Goal: Task Accomplishment & Management: Use online tool/utility

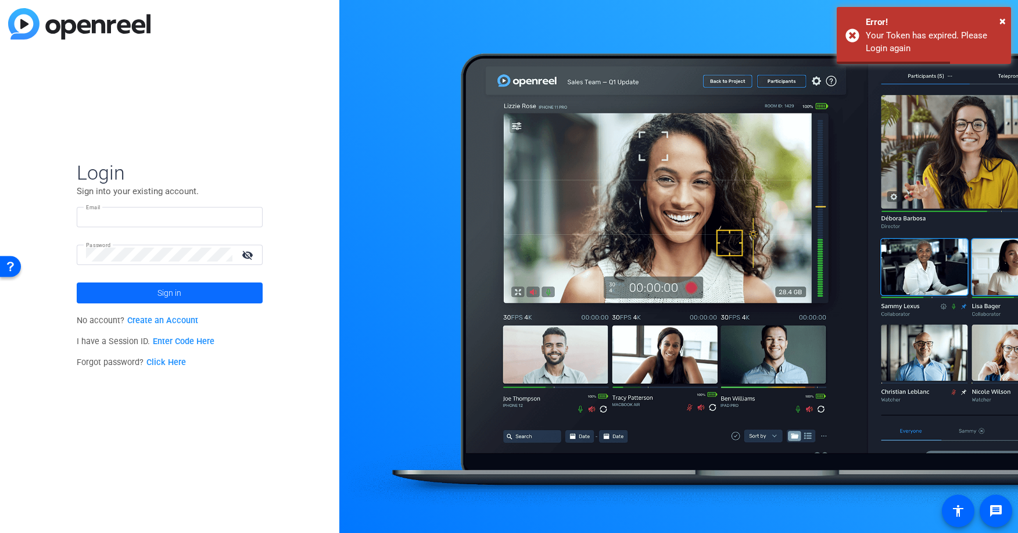
type input "[EMAIL_ADDRESS][PERSON_NAME][DOMAIN_NAME]"
click at [214, 291] on span at bounding box center [170, 293] width 186 height 28
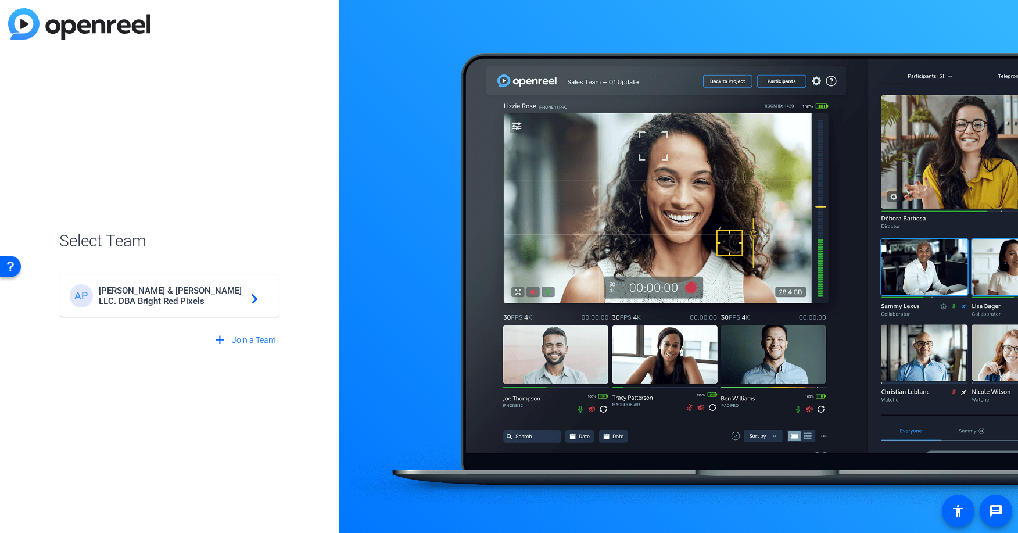
click at [216, 292] on span "[PERSON_NAME] & [PERSON_NAME] LLC. DBA Bright Red Pixels" at bounding box center [171, 295] width 145 height 21
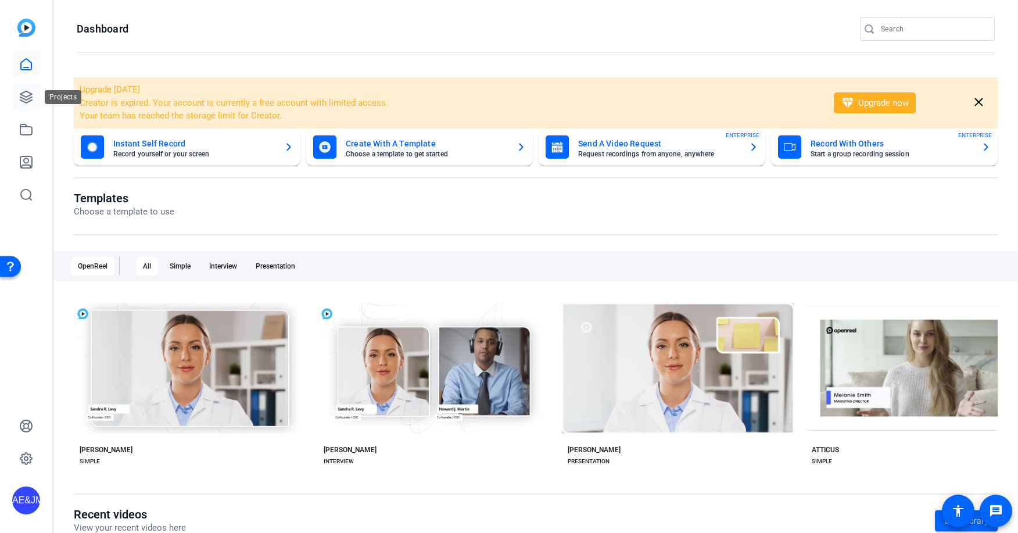
click at [26, 99] on icon at bounding box center [26, 97] width 14 height 14
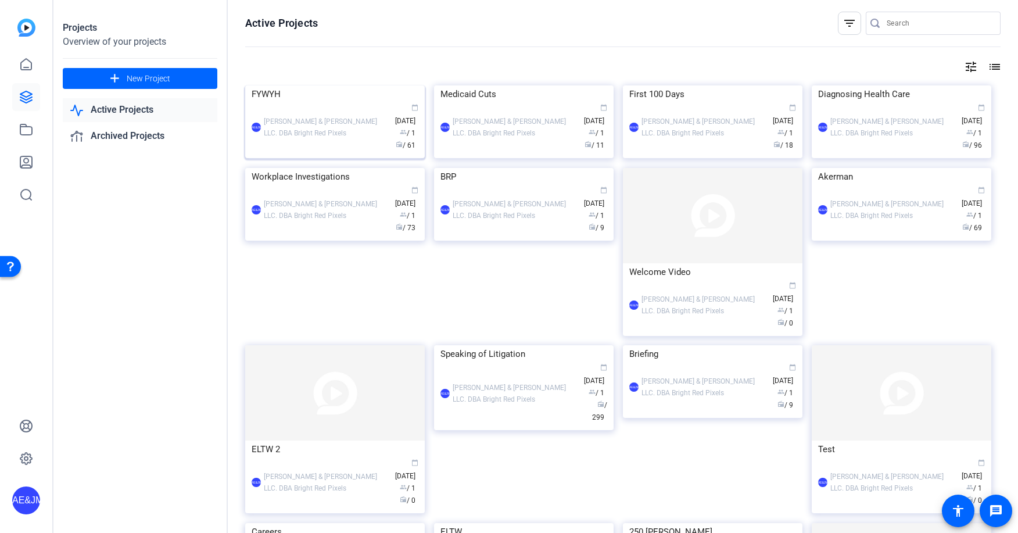
click at [360, 152] on div "AE&JMLDBRP Adam Elend & Jeff Marks LLC. DBA Bright Red Pixels calendar_today Ju…" at bounding box center [335, 127] width 167 height 49
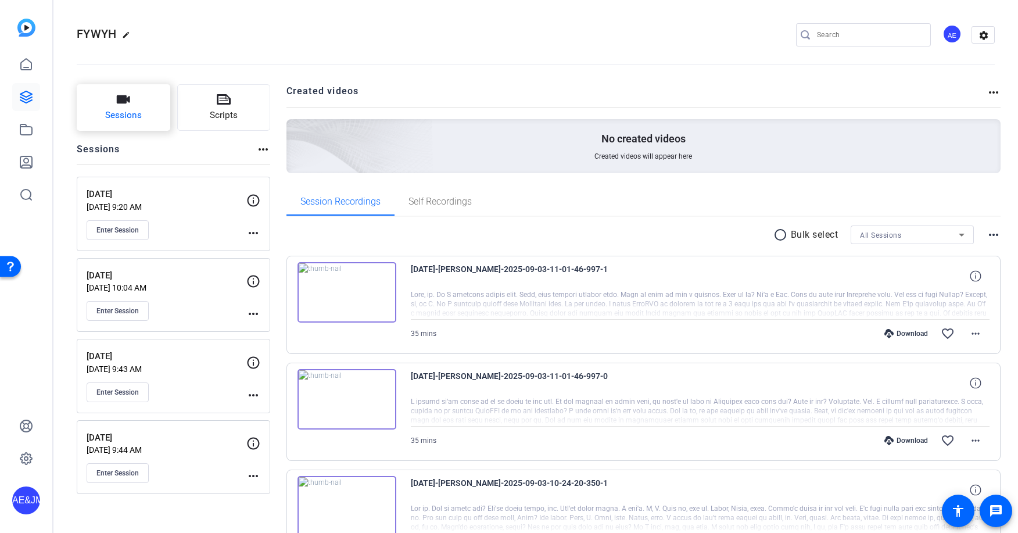
click at [143, 92] on button "Sessions" at bounding box center [124, 107] width 94 height 46
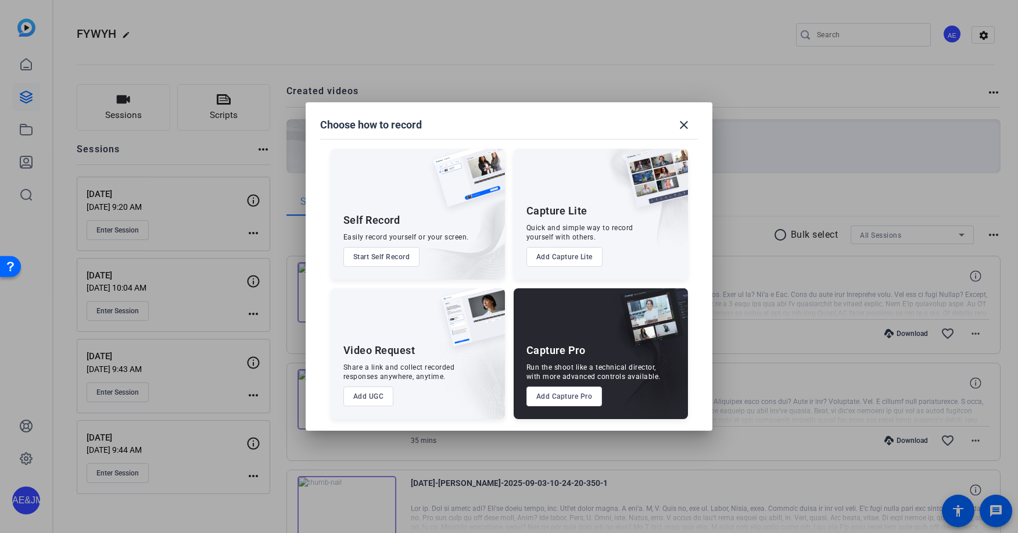
click at [546, 399] on button "Add Capture Pro" at bounding box center [565, 396] width 76 height 20
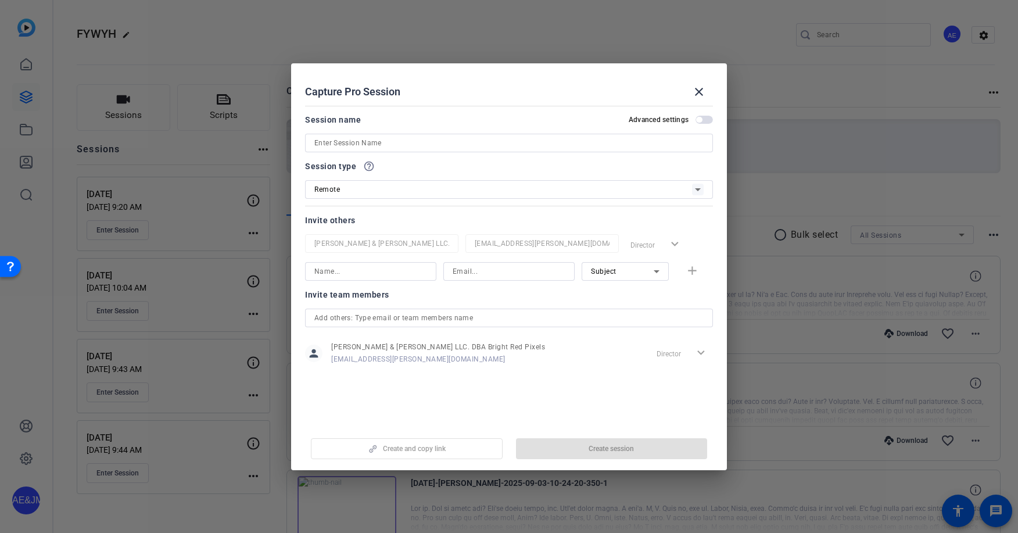
click at [364, 144] on input at bounding box center [508, 143] width 389 height 14
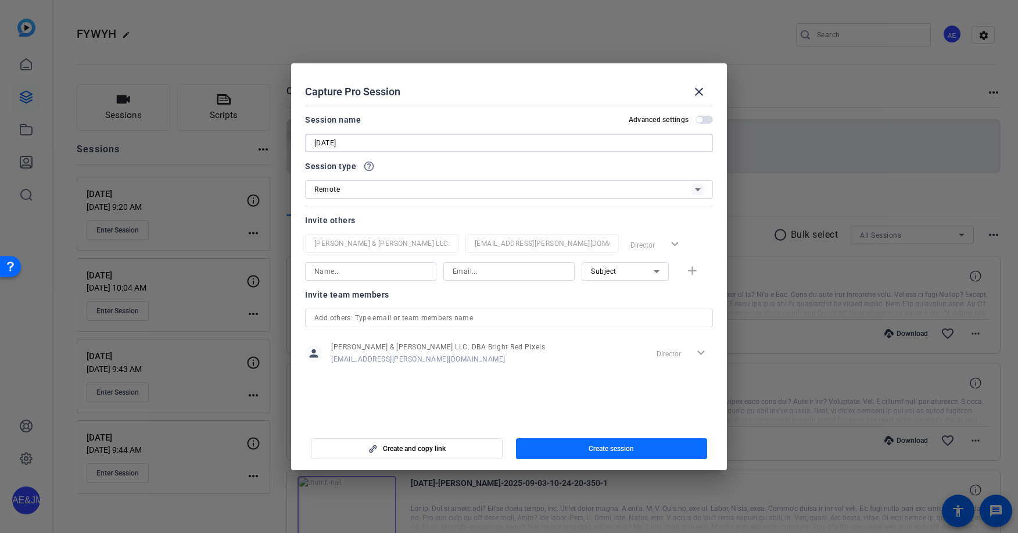
type input "[DATE]"
click at [567, 441] on span "button" at bounding box center [612, 449] width 192 height 28
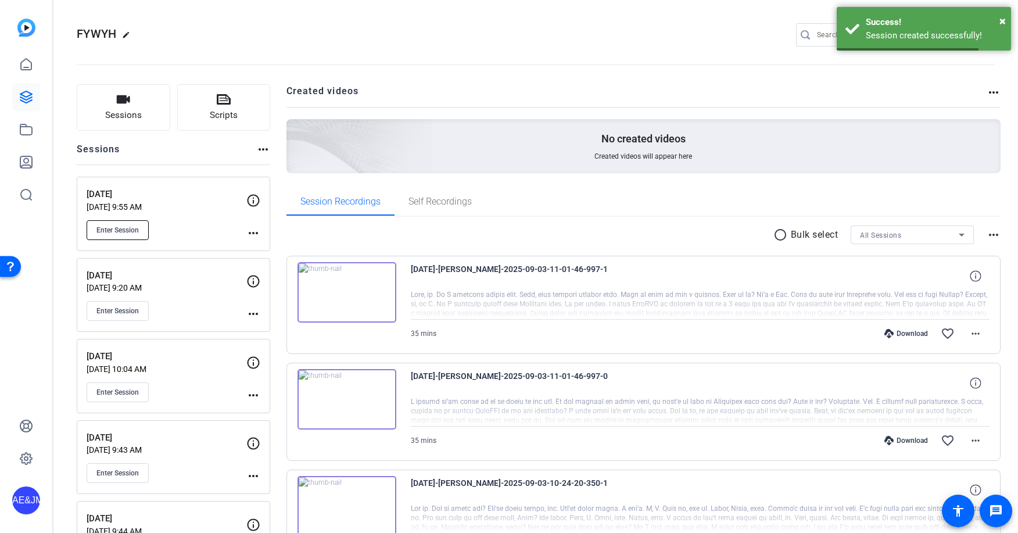
click at [132, 233] on span "Enter Session" at bounding box center [117, 229] width 42 height 9
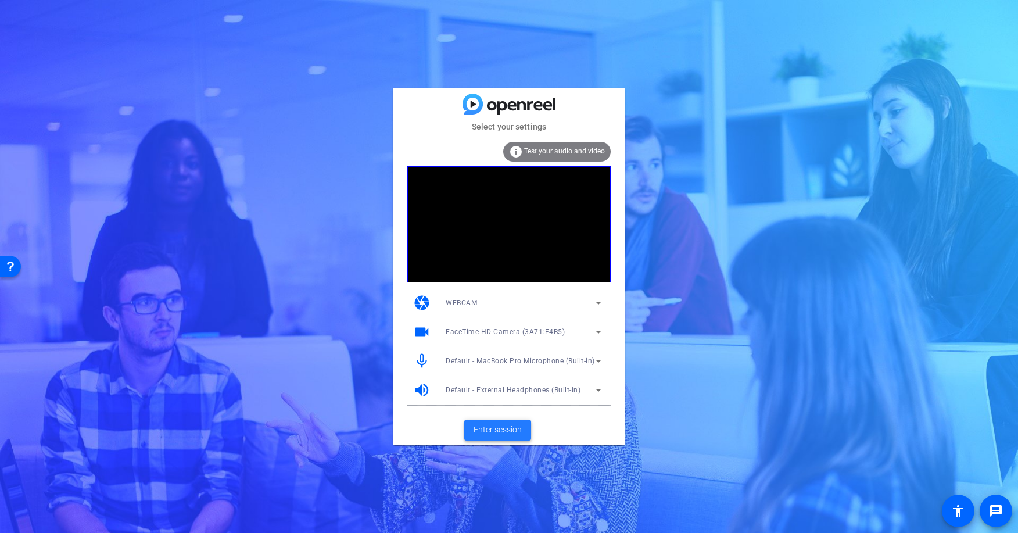
click at [511, 434] on span "Enter session" at bounding box center [498, 430] width 48 height 12
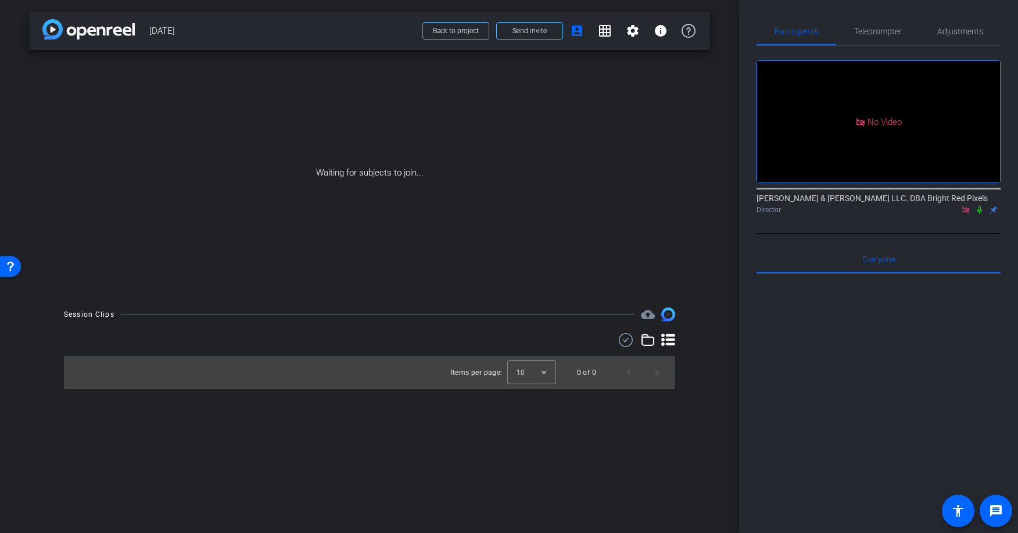
click at [968, 212] on icon at bounding box center [965, 209] width 6 height 6
click at [631, 27] on mat-icon "settings" at bounding box center [633, 31] width 14 height 14
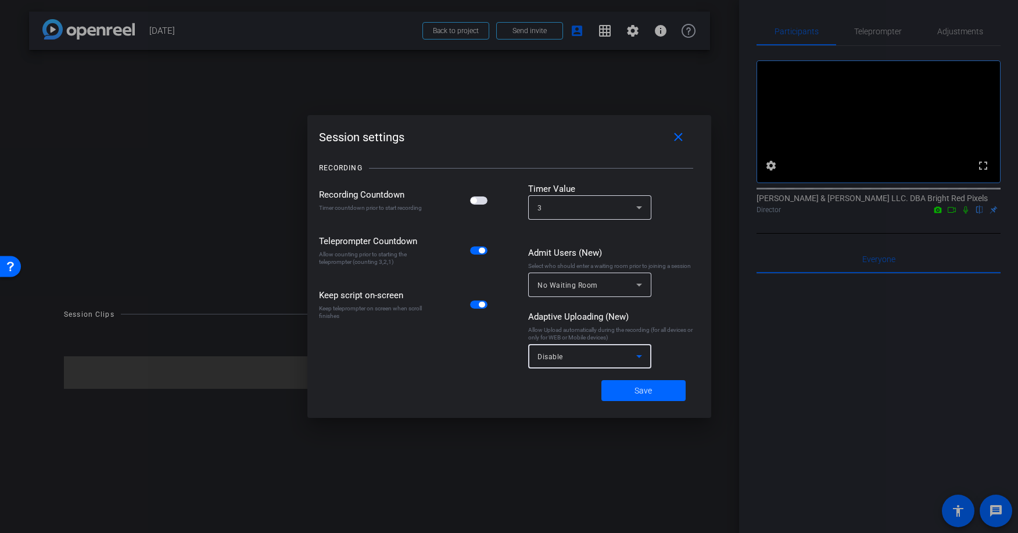
click at [576, 349] on mat-select "Disable" at bounding box center [590, 356] width 105 height 15
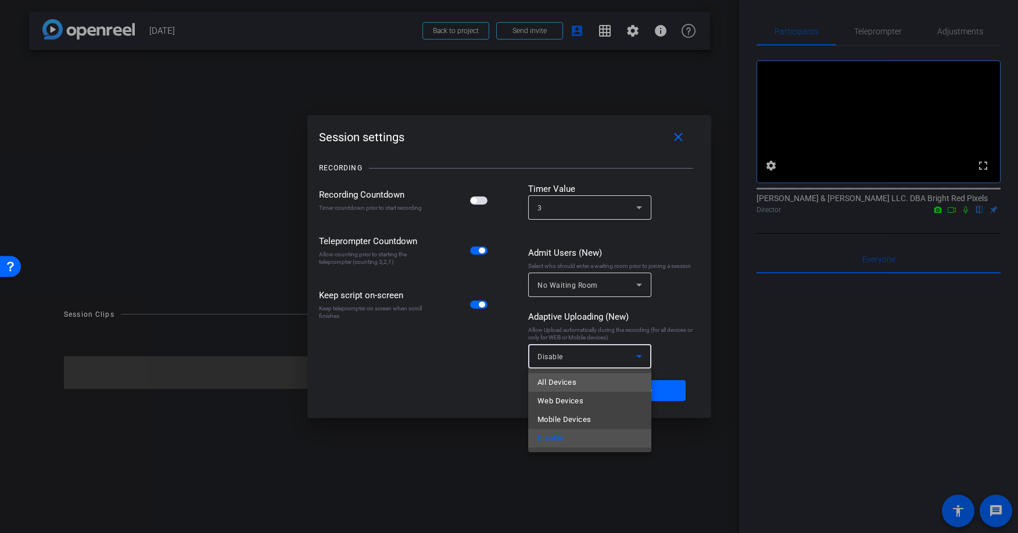
click at [579, 374] on mat-option "All Devices" at bounding box center [589, 382] width 123 height 19
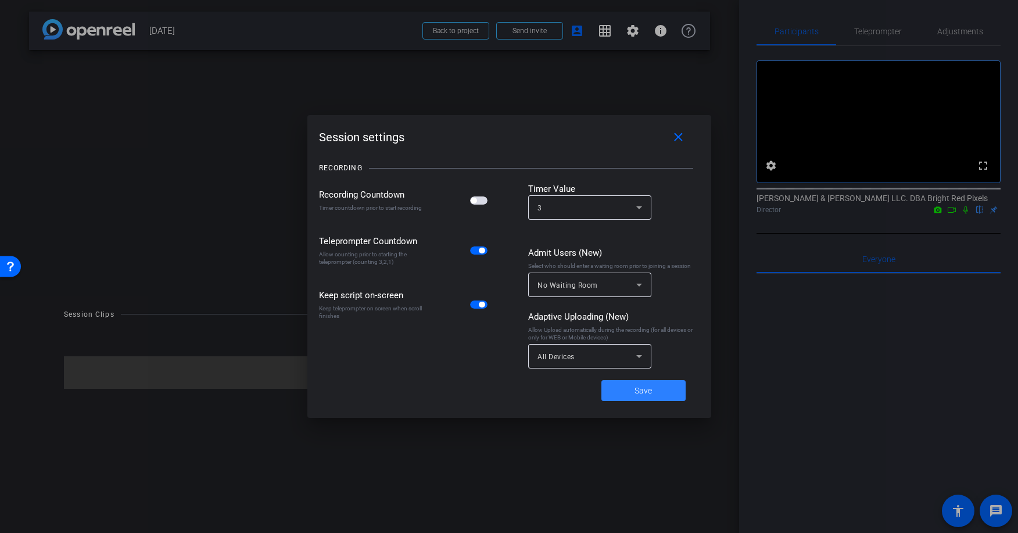
click at [647, 389] on span "Save" at bounding box center [643, 391] width 17 height 12
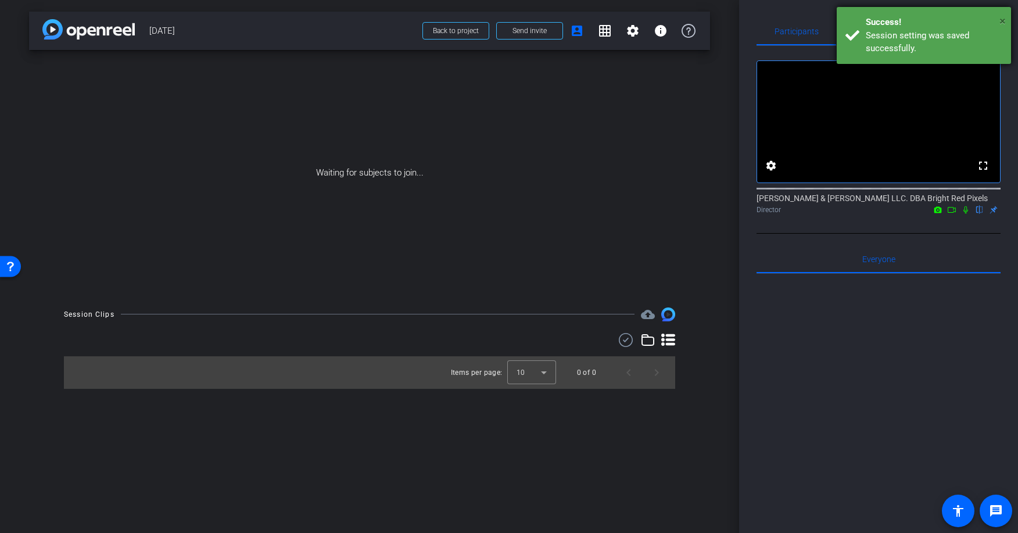
click at [1002, 17] on span "×" at bounding box center [1003, 21] width 6 height 14
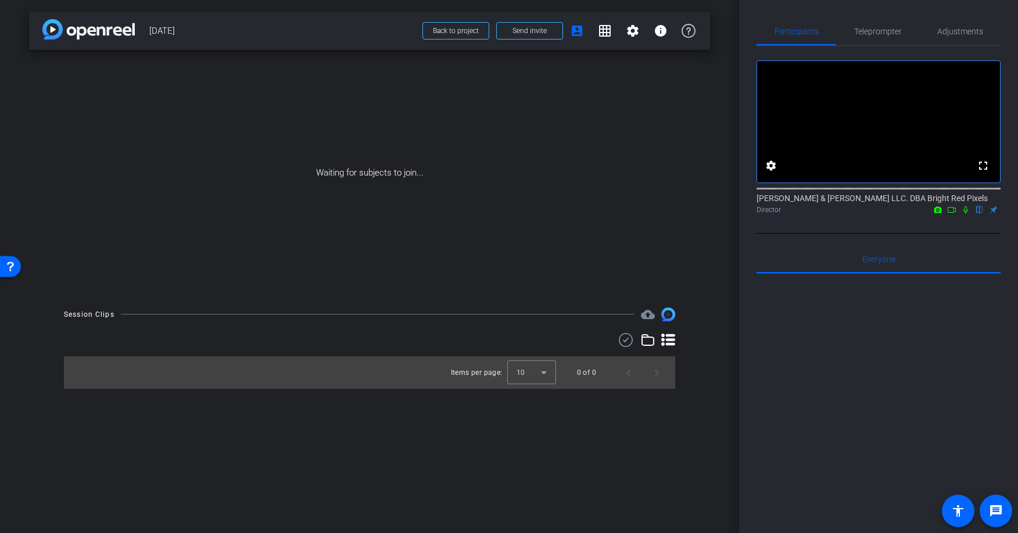
click at [980, 211] on mat-icon "flip" at bounding box center [980, 209] width 14 height 10
click at [980, 212] on mat-icon "flip" at bounding box center [980, 209] width 14 height 10
click at [553, 40] on span at bounding box center [530, 31] width 66 height 28
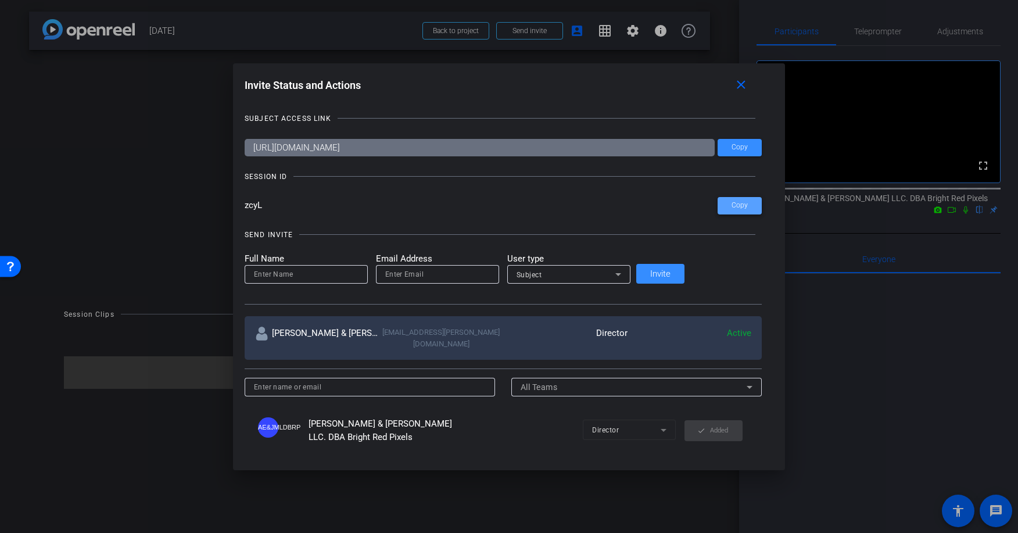
click at [732, 206] on span "Copy" at bounding box center [740, 205] width 16 height 9
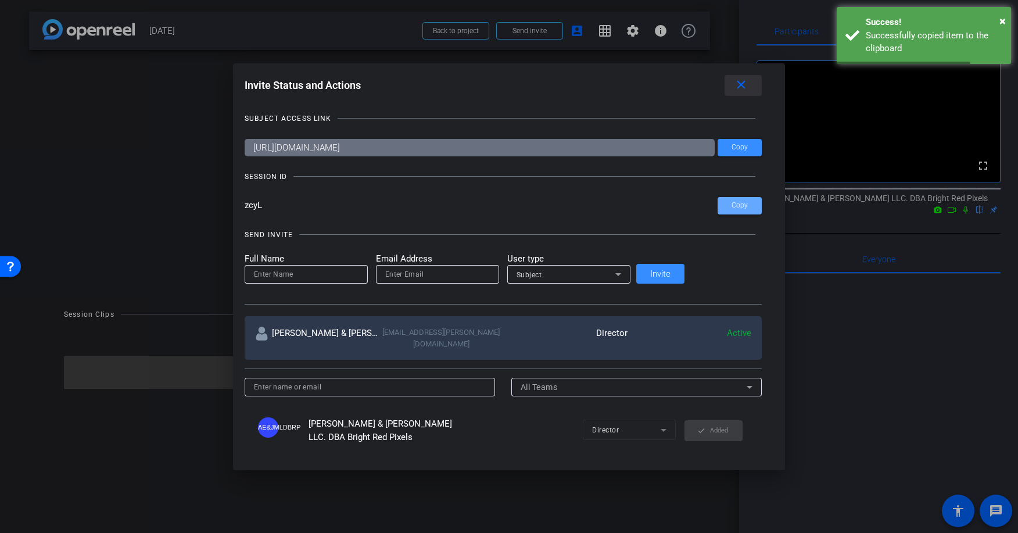
click at [734, 81] on mat-icon "close" at bounding box center [741, 85] width 15 height 15
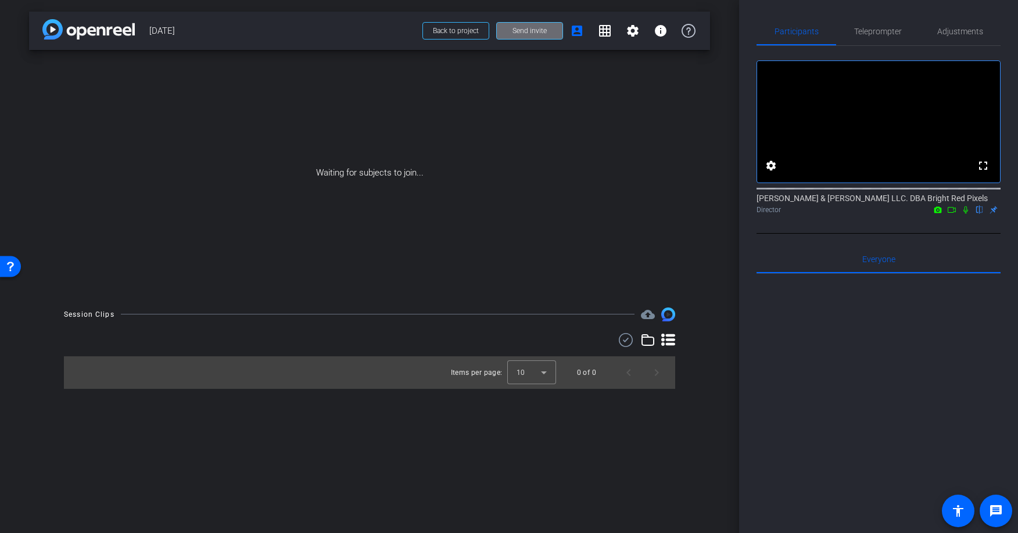
click at [524, 34] on span "Send invite" at bounding box center [530, 30] width 34 height 9
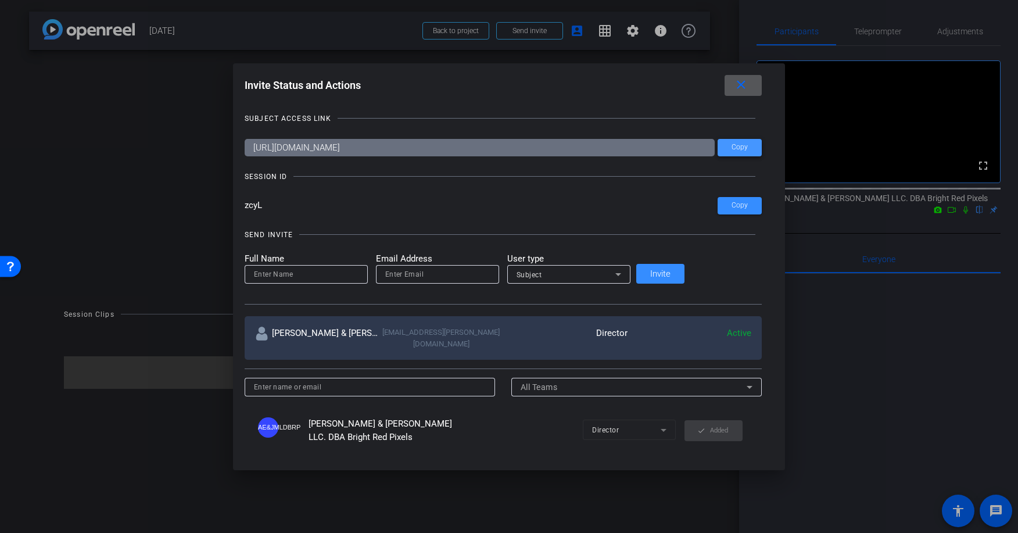
click at [732, 148] on span "Copy" at bounding box center [740, 147] width 16 height 9
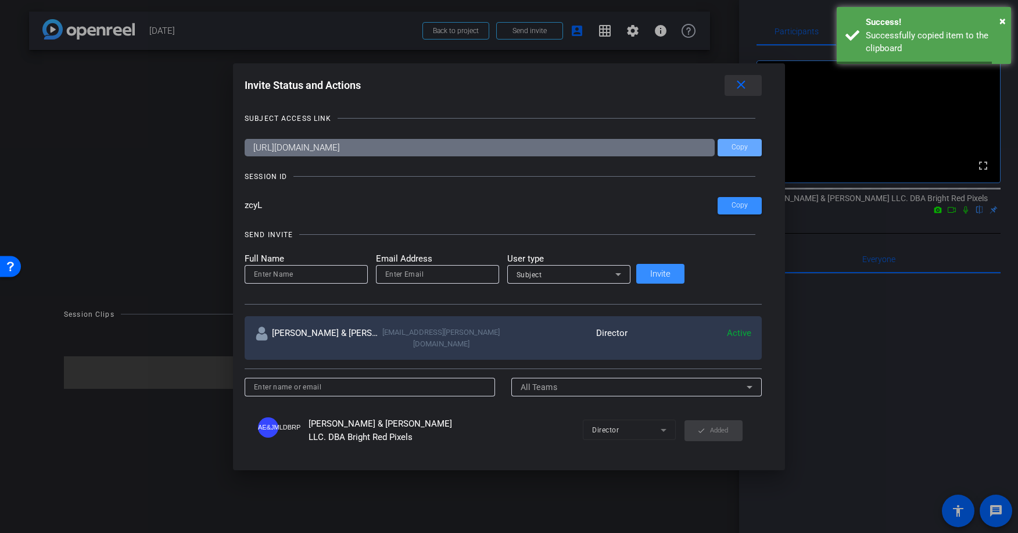
click at [734, 85] on mat-icon "close" at bounding box center [741, 85] width 15 height 15
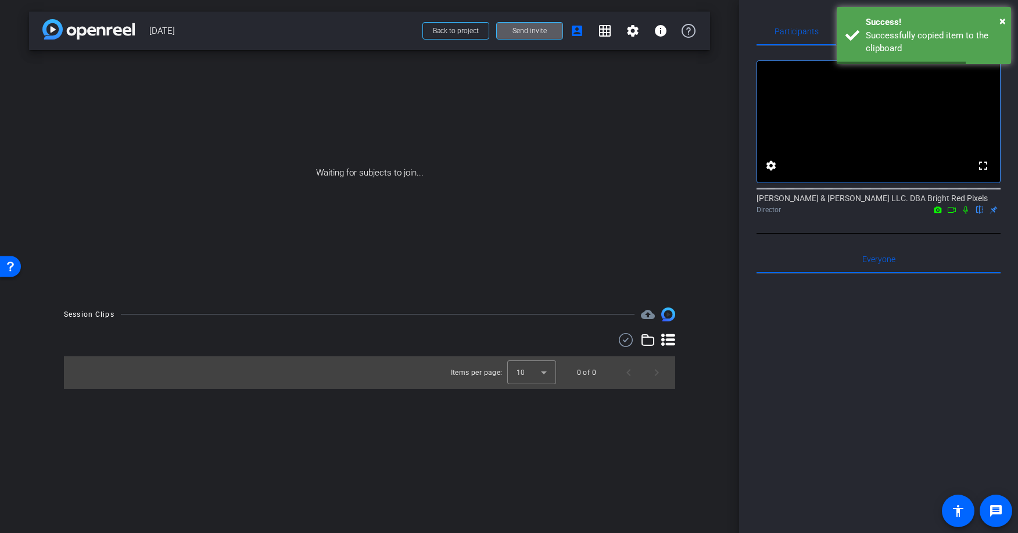
scroll to position [3, 0]
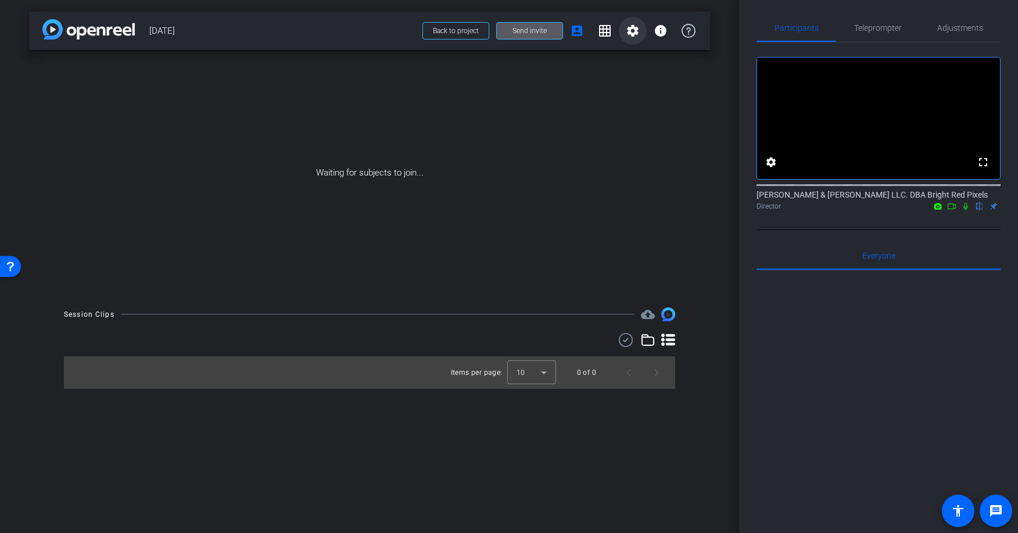
click at [634, 30] on mat-icon "settings" at bounding box center [633, 31] width 14 height 14
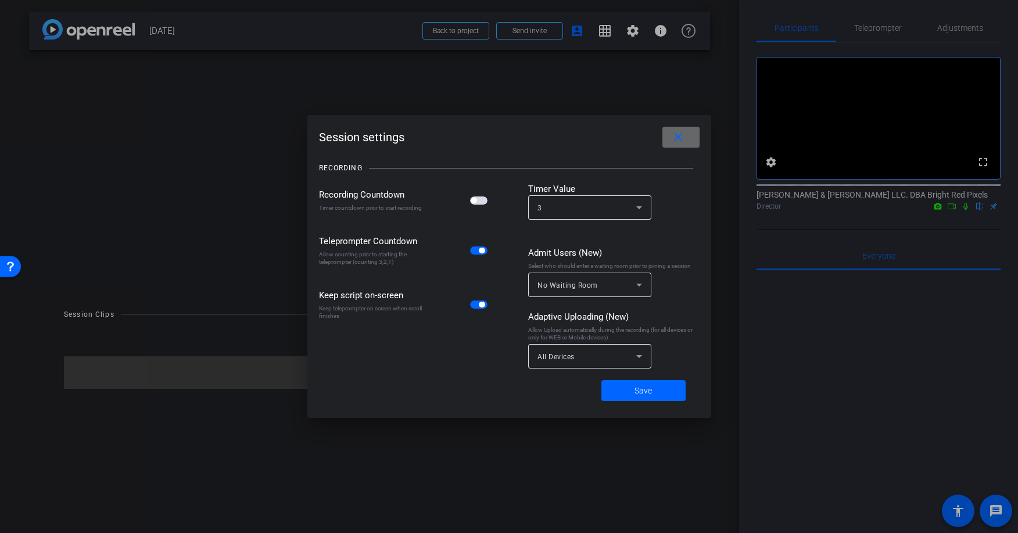
click at [670, 139] on button "close" at bounding box center [681, 137] width 37 height 21
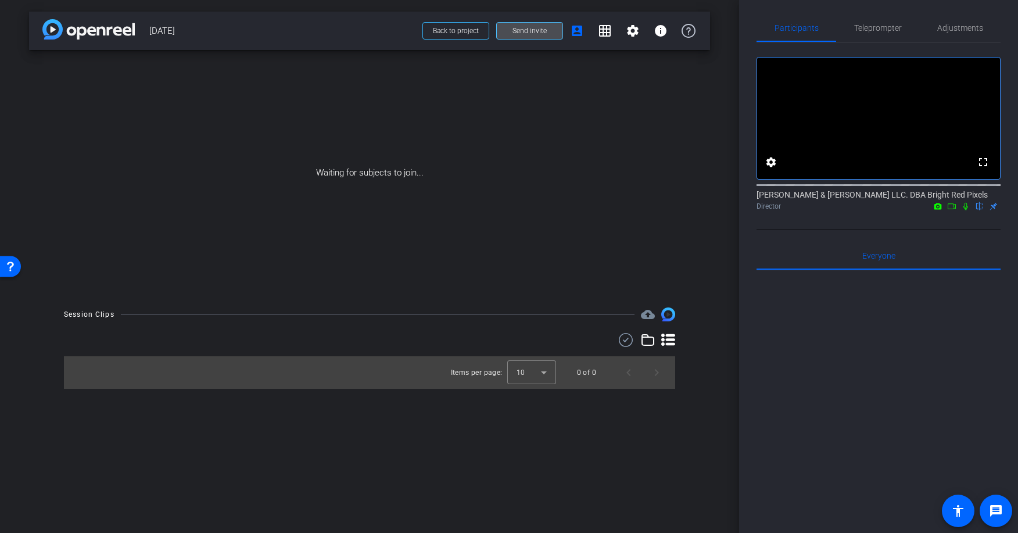
click at [538, 31] on span "Send invite" at bounding box center [530, 30] width 34 height 9
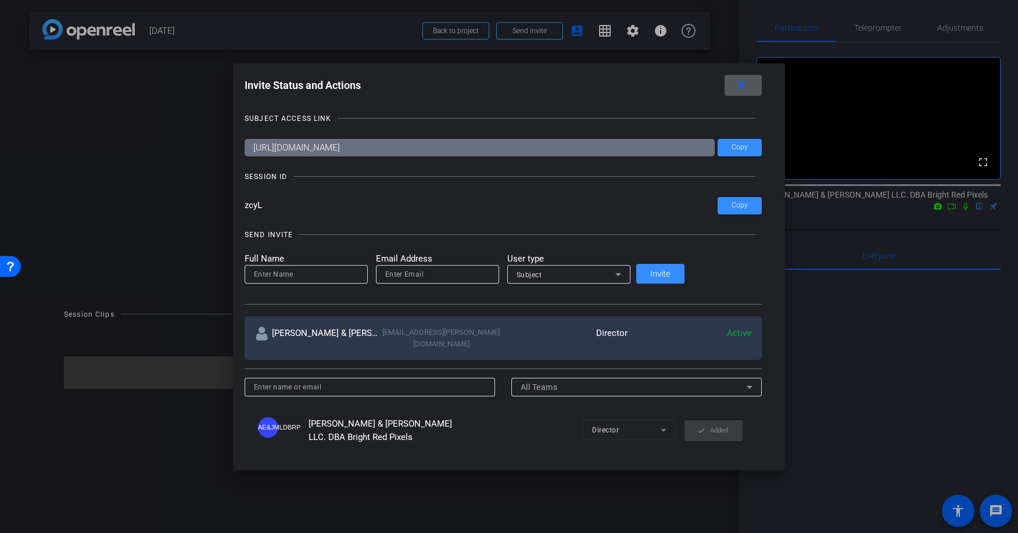
click at [734, 86] on mat-icon "close" at bounding box center [741, 85] width 15 height 15
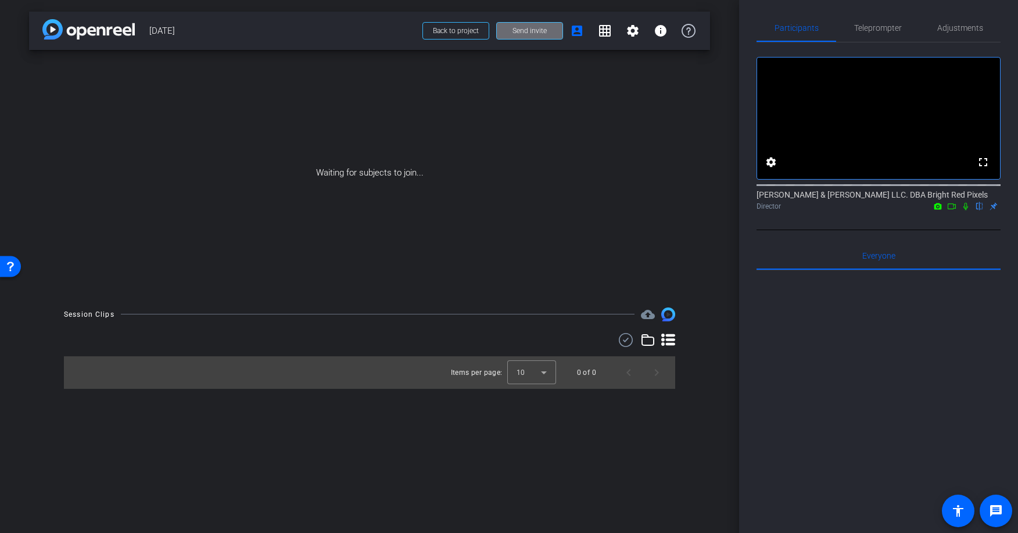
click at [514, 25] on span at bounding box center [530, 31] width 66 height 28
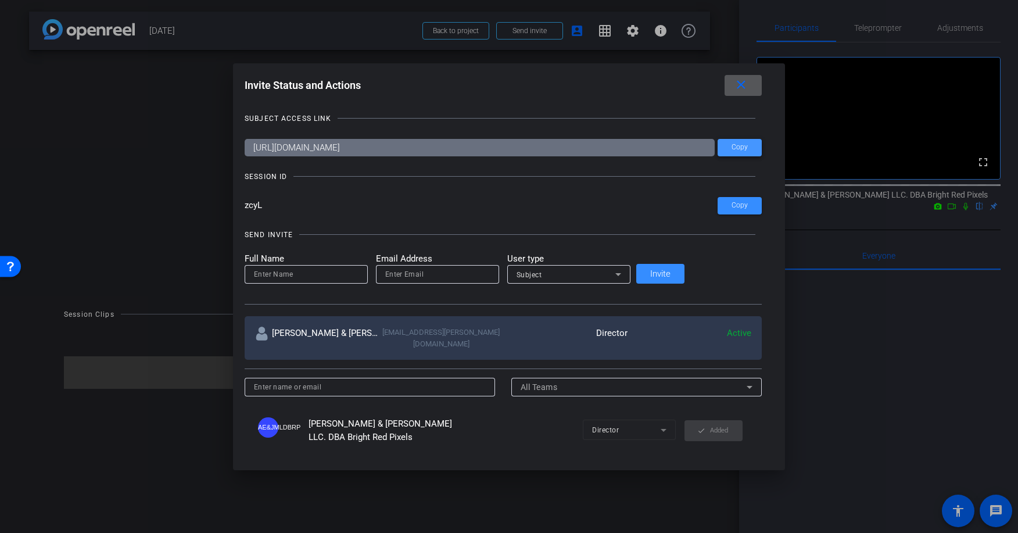
click at [732, 148] on span "Copy" at bounding box center [740, 147] width 16 height 9
click at [596, 421] on mat-form-field "Director" at bounding box center [629, 429] width 93 height 20
click at [614, 422] on mat-form-field "Director" at bounding box center [629, 429] width 93 height 20
click at [638, 424] on div "Director check Added" at bounding box center [599, 429] width 287 height 21
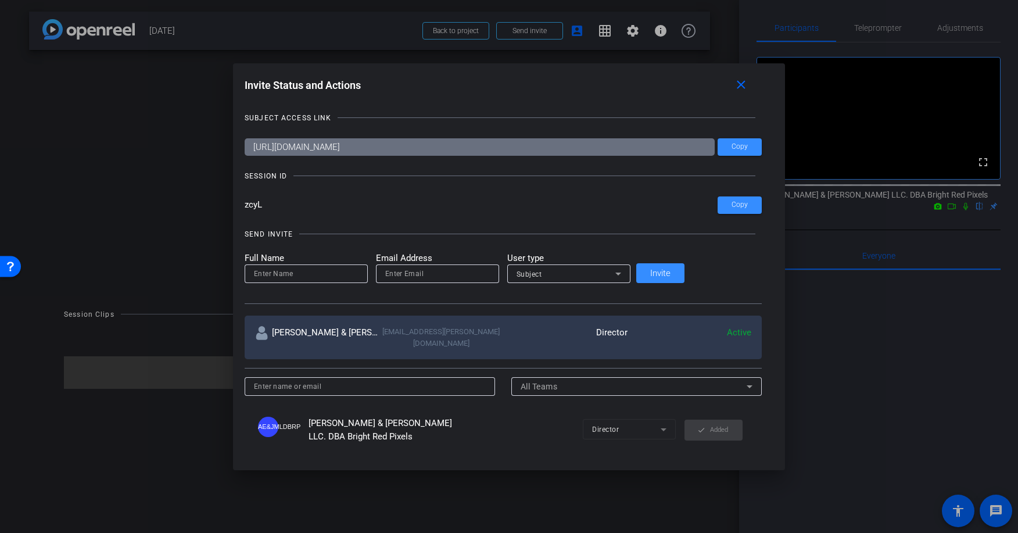
scroll to position [0, 0]
click at [625, 422] on mat-form-field "Director" at bounding box center [629, 430] width 93 height 20
click at [734, 90] on mat-icon "close" at bounding box center [741, 85] width 15 height 15
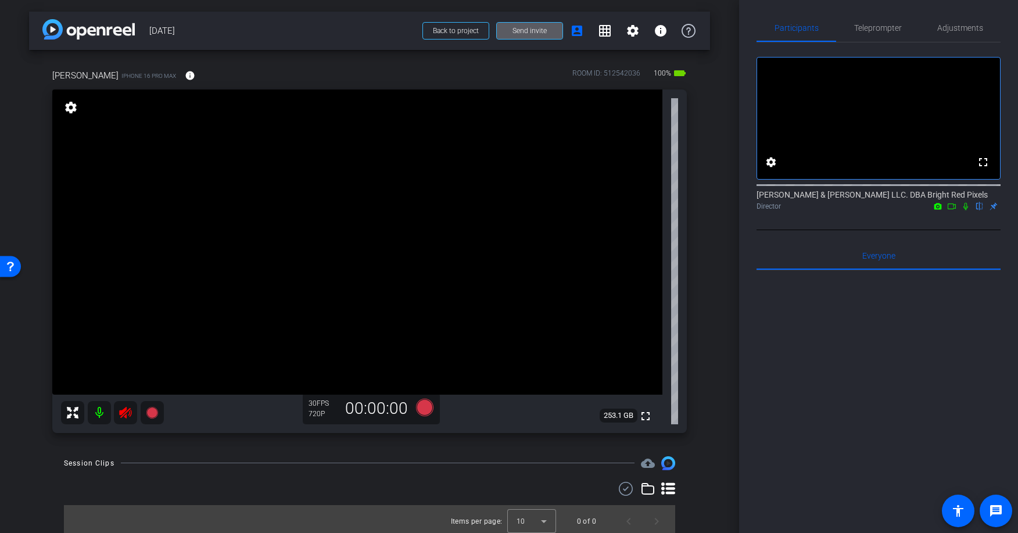
click at [134, 410] on mat-icon at bounding box center [125, 412] width 23 height 23
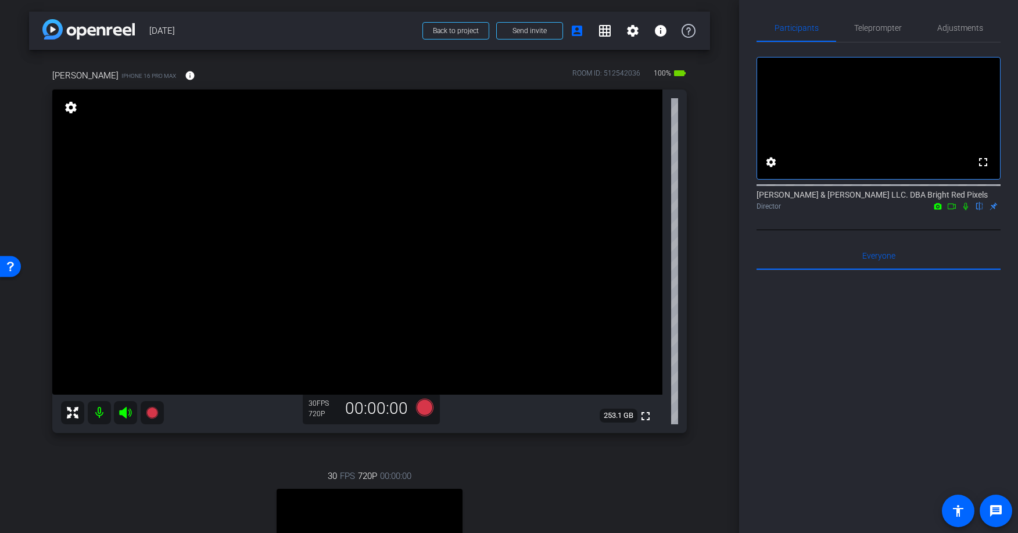
click at [965, 209] on icon at bounding box center [965, 206] width 9 height 8
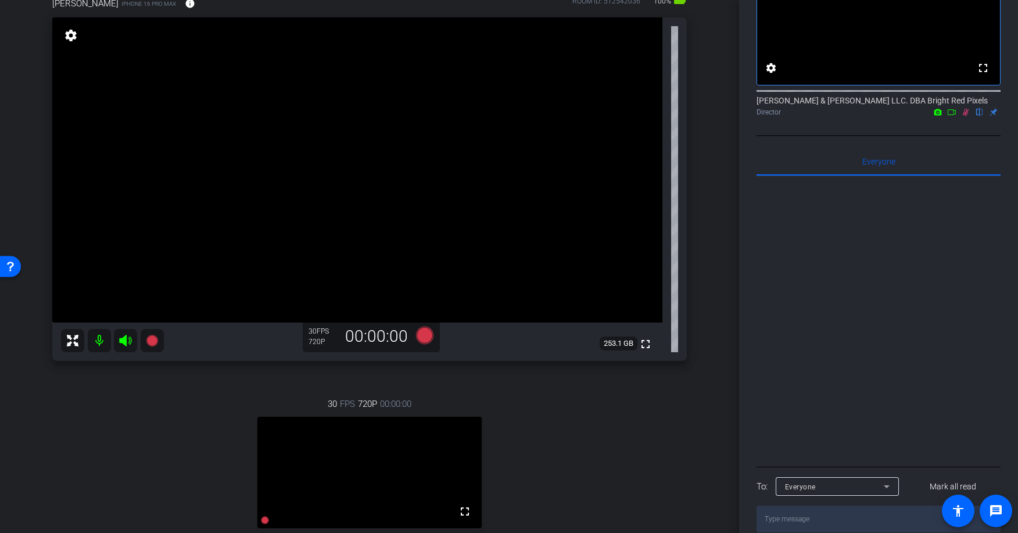
scroll to position [195, 0]
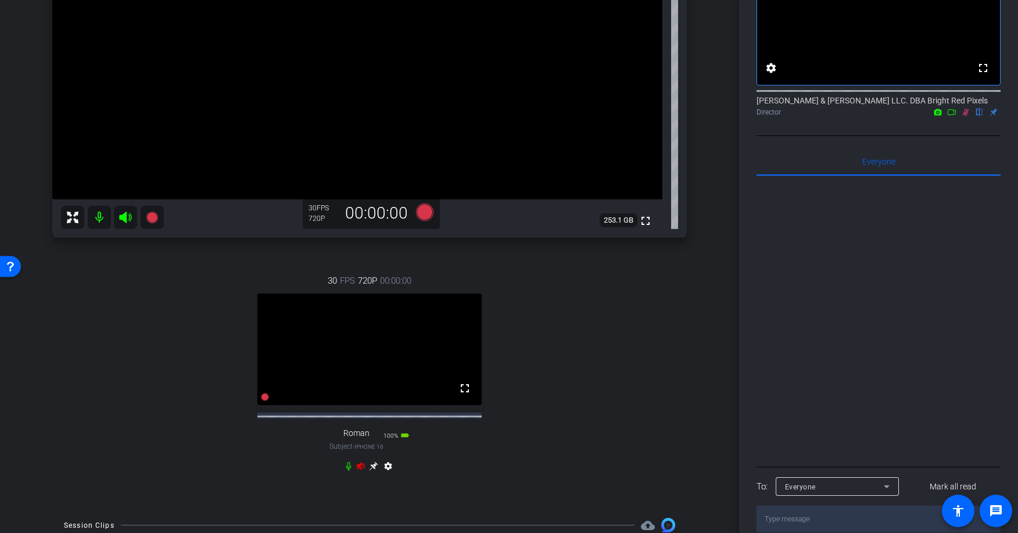
click at [348, 471] on icon at bounding box center [348, 465] width 9 height 9
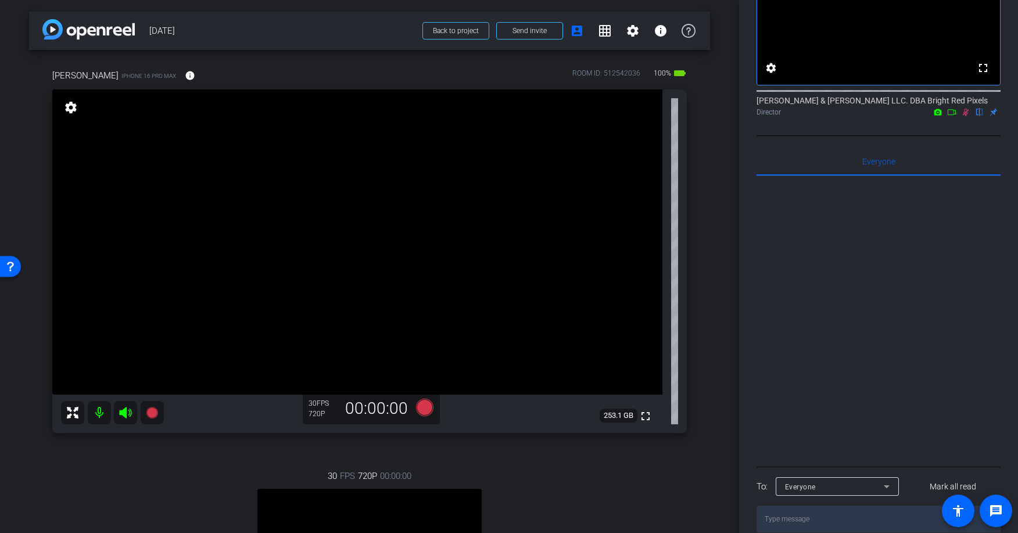
scroll to position [0, 0]
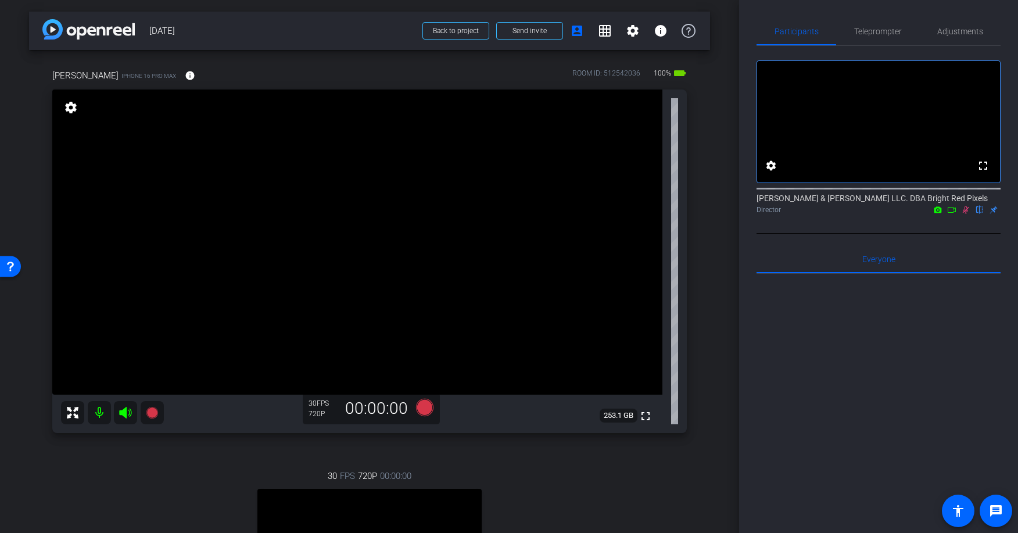
click at [963, 214] on icon at bounding box center [965, 210] width 9 height 8
click at [963, 33] on span "Adjustments" at bounding box center [960, 31] width 46 height 8
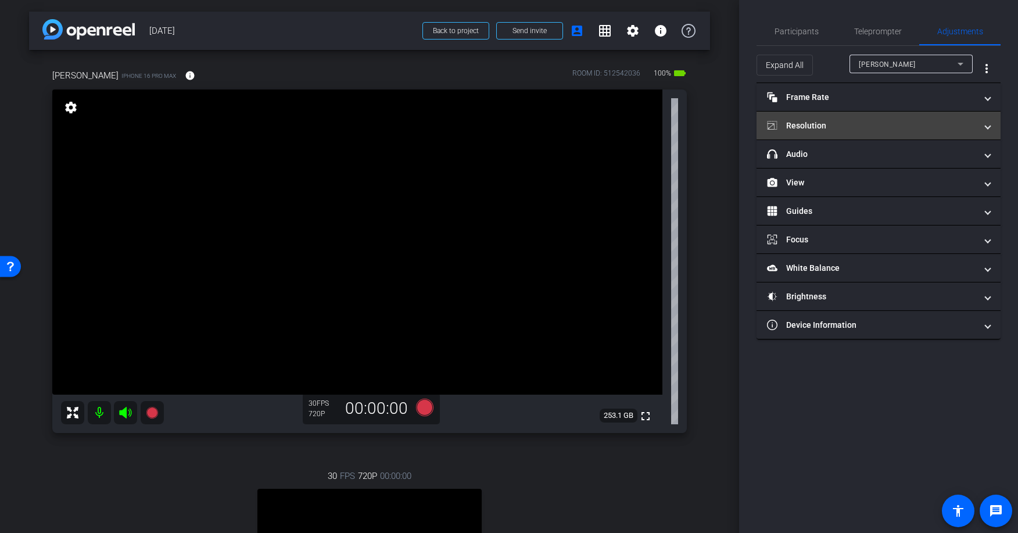
click at [850, 124] on mat-panel-title "Resolution" at bounding box center [871, 126] width 209 height 12
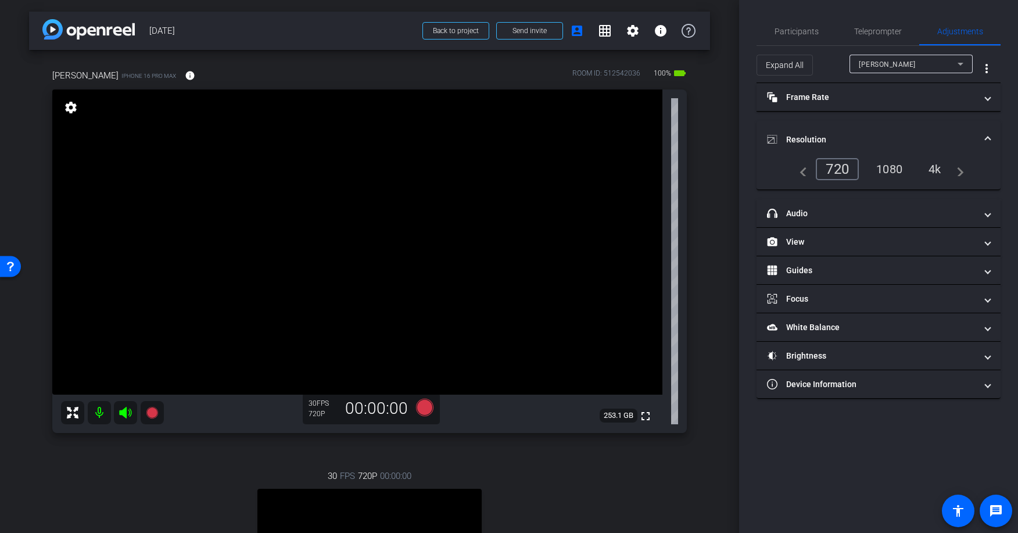
click at [897, 170] on div "1080" at bounding box center [890, 169] width 44 height 20
click at [540, 61] on div "[PERSON_NAME] iPhone 16 Pro Max info ROOM ID: 512542036 100% battery_std fullsc…" at bounding box center [369, 375] width 681 height 651
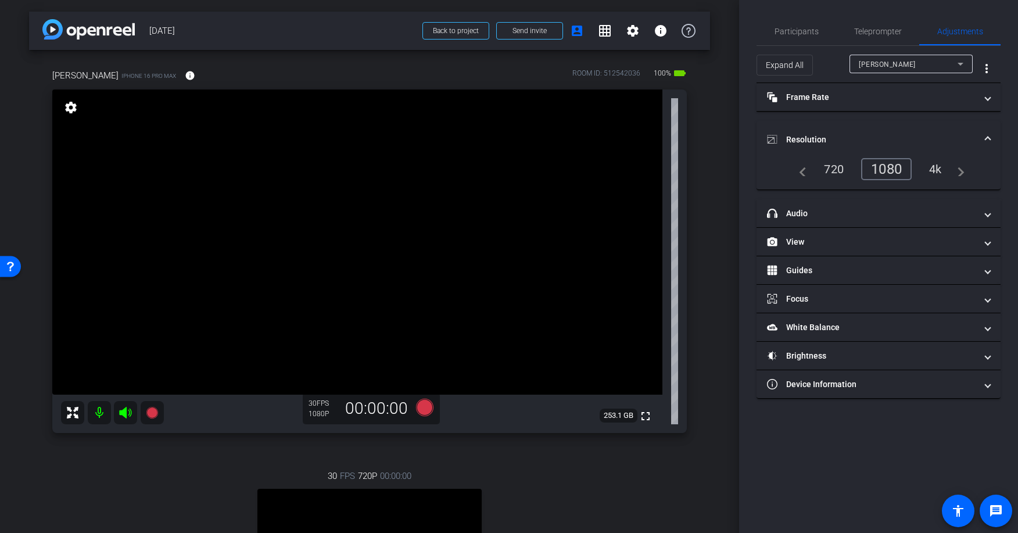
click at [540, 61] on div "[PERSON_NAME] iPhone 16 Pro Max info ROOM ID: 512542036 100% battery_std fullsc…" at bounding box center [369, 375] width 681 height 651
click at [902, 171] on div "1080" at bounding box center [886, 169] width 51 height 22
click at [971, 136] on mat-panel-title "Resolution" at bounding box center [871, 140] width 209 height 12
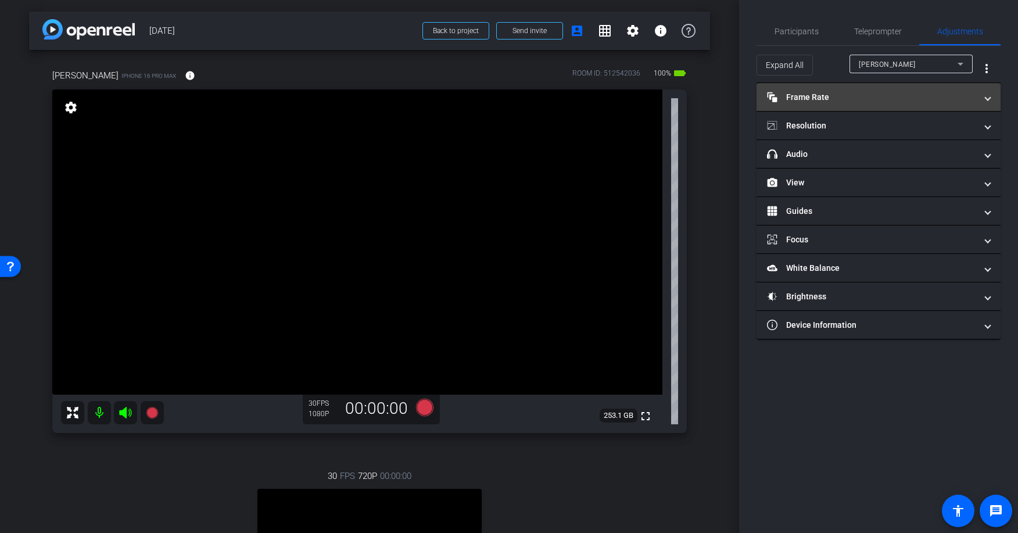
click at [858, 101] on mat-panel-title "Frame Rate Frame Rate" at bounding box center [871, 97] width 209 height 12
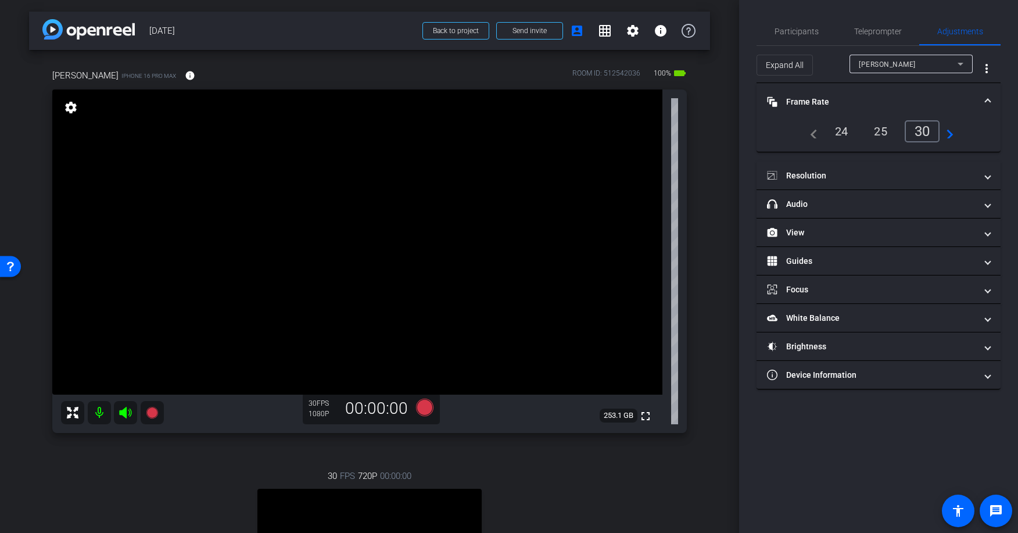
click at [853, 103] on mat-panel-title "Frame Rate Frame Rate" at bounding box center [871, 102] width 209 height 12
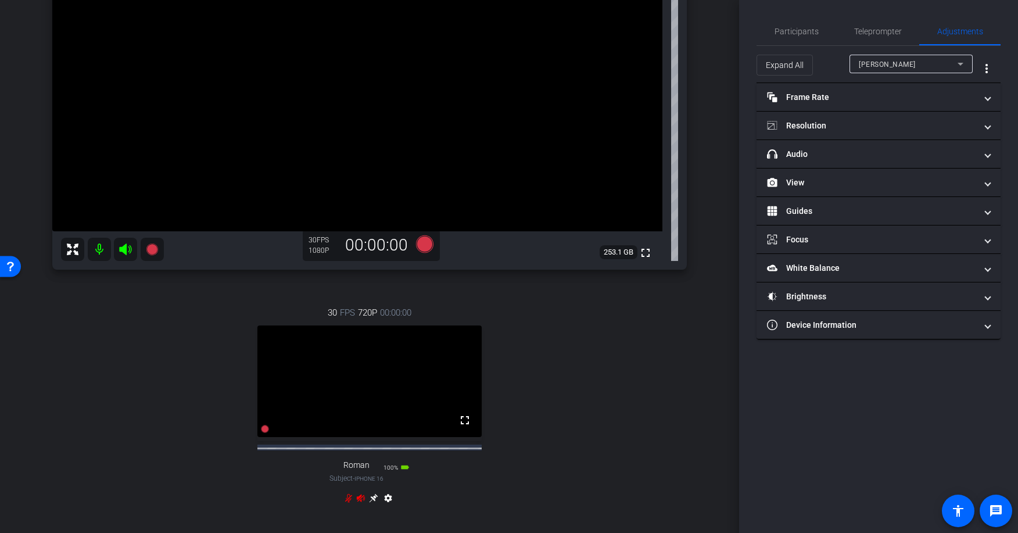
scroll to position [173, 0]
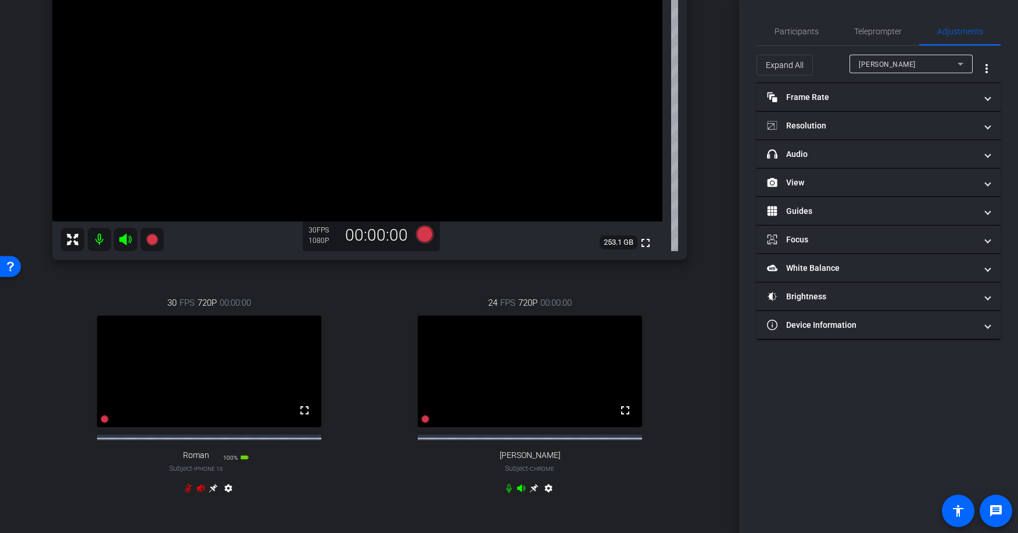
click at [187, 493] on icon at bounding box center [188, 488] width 7 height 9
click at [199, 492] on icon at bounding box center [200, 489] width 8 height 8
click at [187, 493] on icon at bounding box center [188, 488] width 5 height 9
click at [198, 492] on icon at bounding box center [200, 489] width 8 height 8
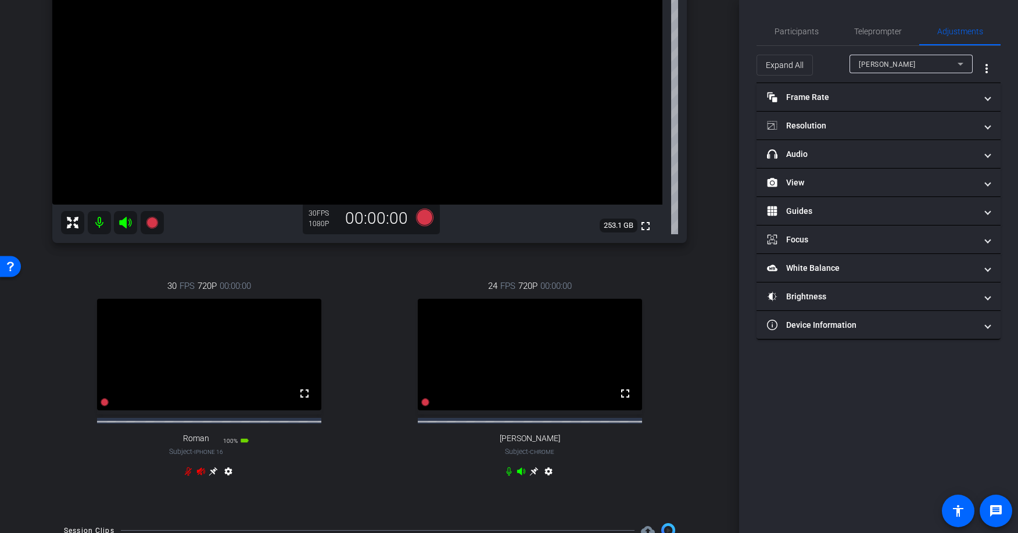
scroll to position [177, 0]
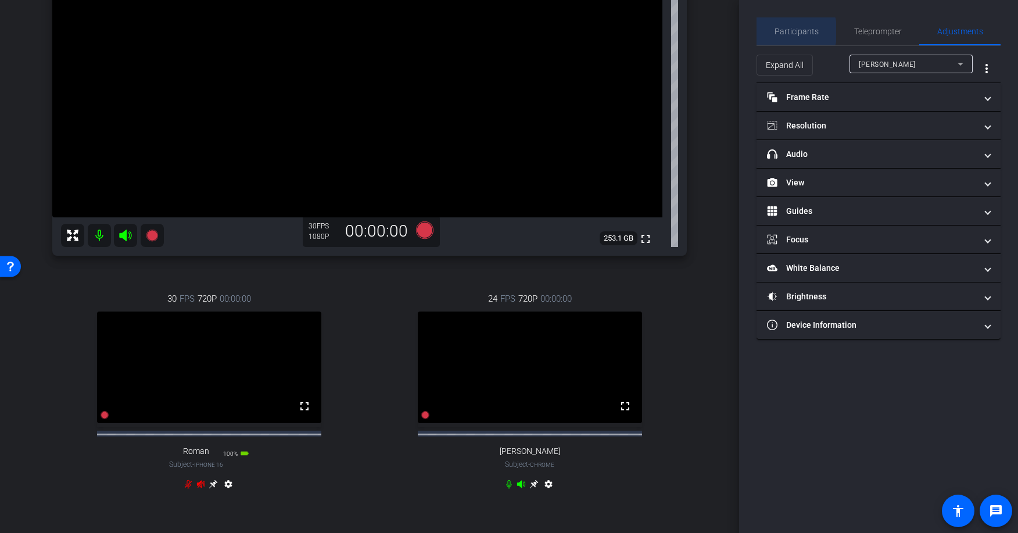
click at [791, 31] on span "Participants" at bounding box center [797, 31] width 44 height 8
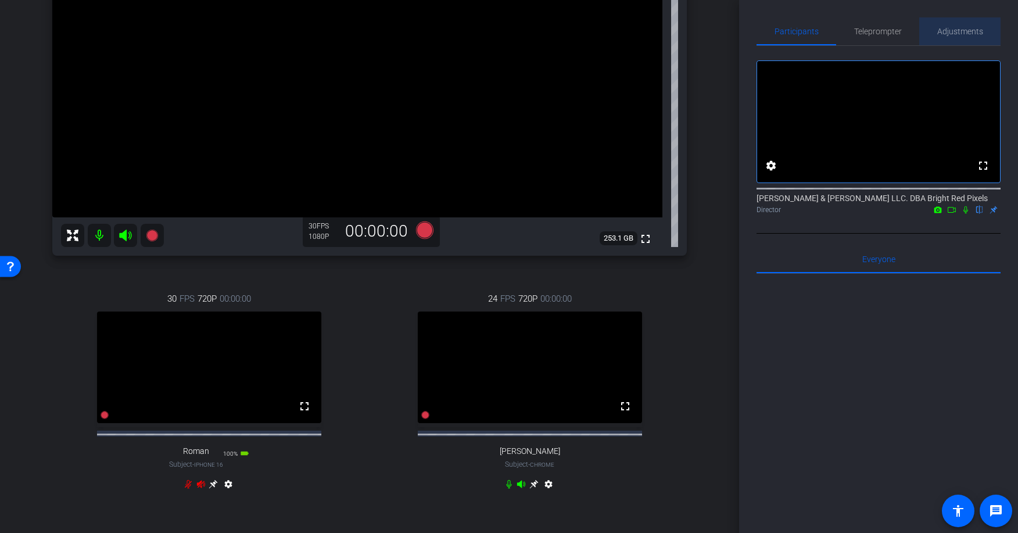
click at [931, 30] on div "Adjustments" at bounding box center [959, 31] width 81 height 28
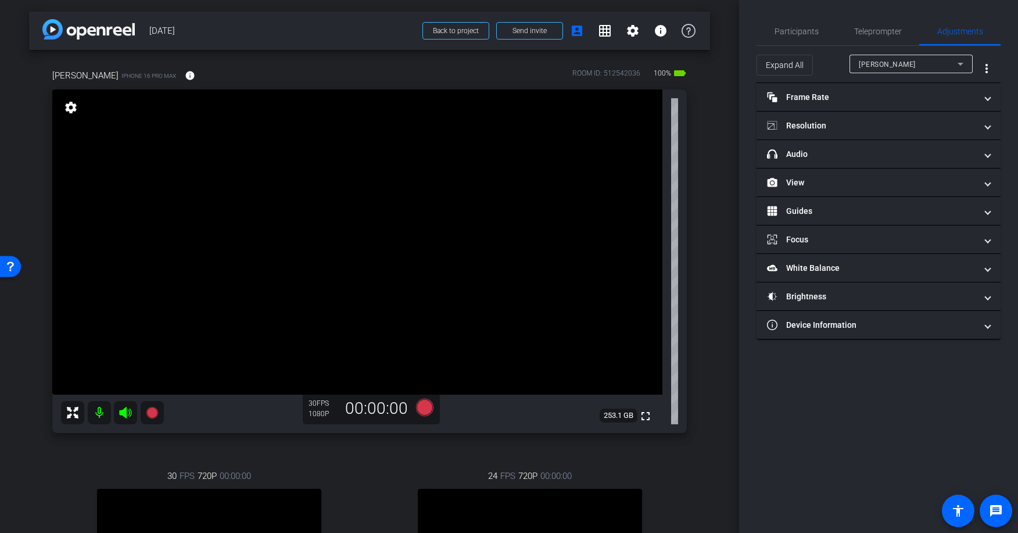
scroll to position [3, 0]
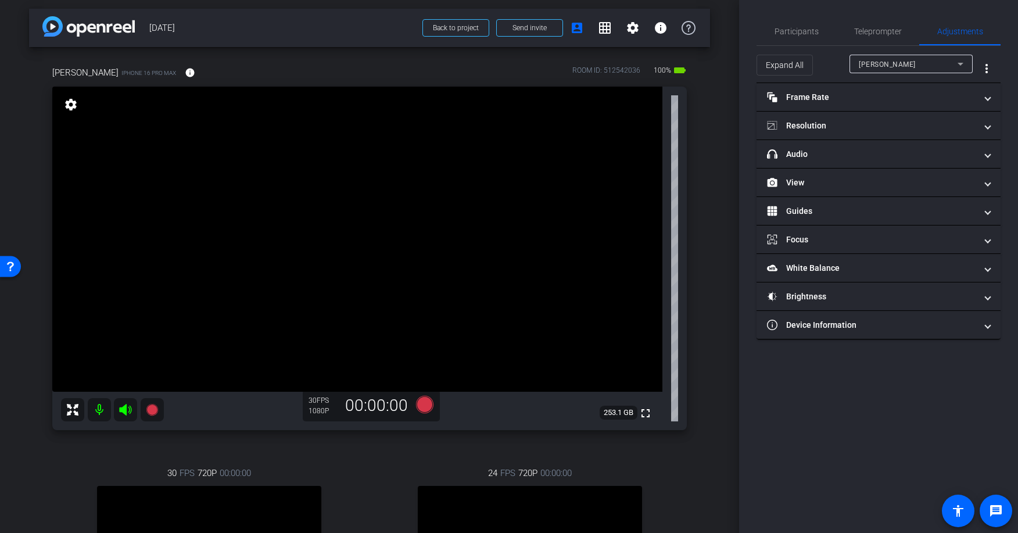
click at [878, 58] on div "[PERSON_NAME]" at bounding box center [908, 64] width 99 height 15
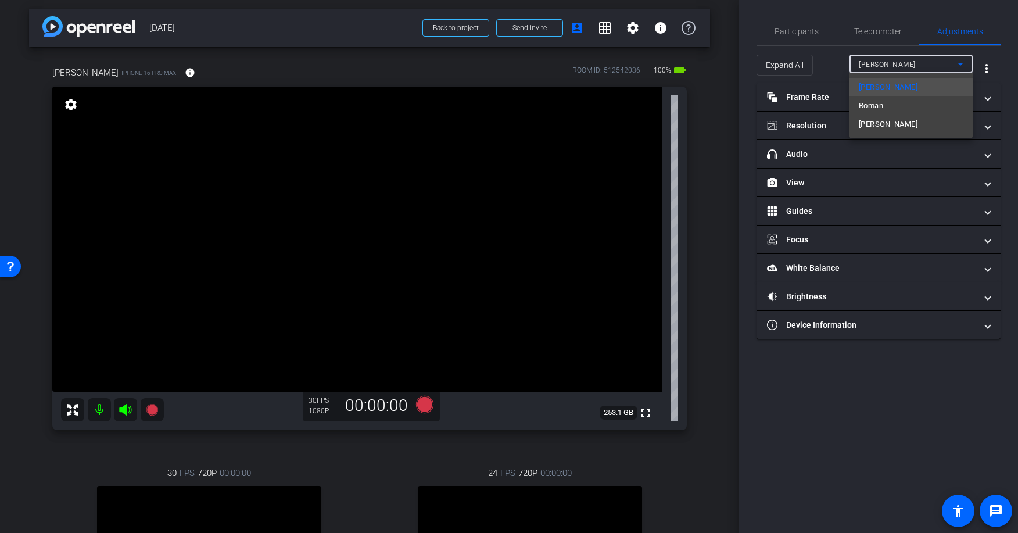
click at [872, 63] on div at bounding box center [509, 266] width 1018 height 533
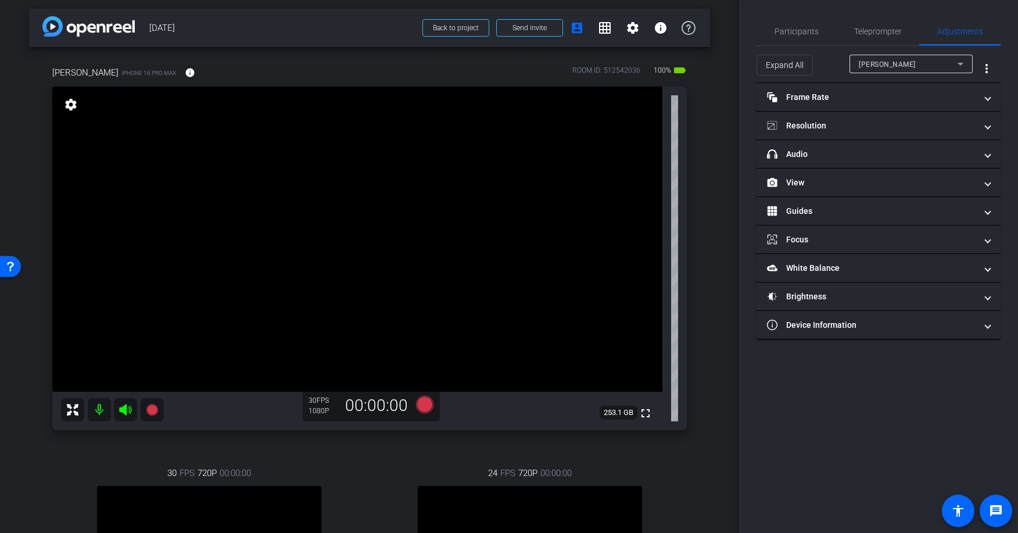
click at [707, 145] on div "[PERSON_NAME] iPhone 16 Pro Max info ROOM ID: 512542036 100% battery_std fullsc…" at bounding box center [369, 372] width 681 height 651
click at [803, 154] on mat-panel-title "headphone icon Audio" at bounding box center [871, 154] width 209 height 12
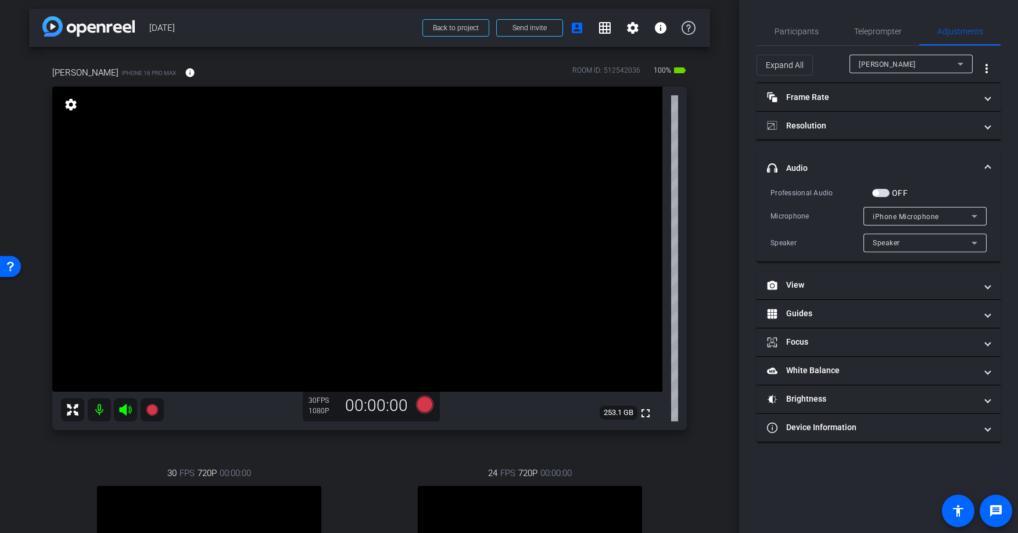
click at [894, 242] on span "Speaker" at bounding box center [886, 243] width 27 height 8
click at [895, 242] on div at bounding box center [509, 266] width 1018 height 533
click at [910, 225] on div at bounding box center [925, 231] width 123 height 13
click at [908, 216] on span "iPhone Microphone" at bounding box center [906, 217] width 66 height 8
click at [835, 210] on div at bounding box center [509, 266] width 1018 height 533
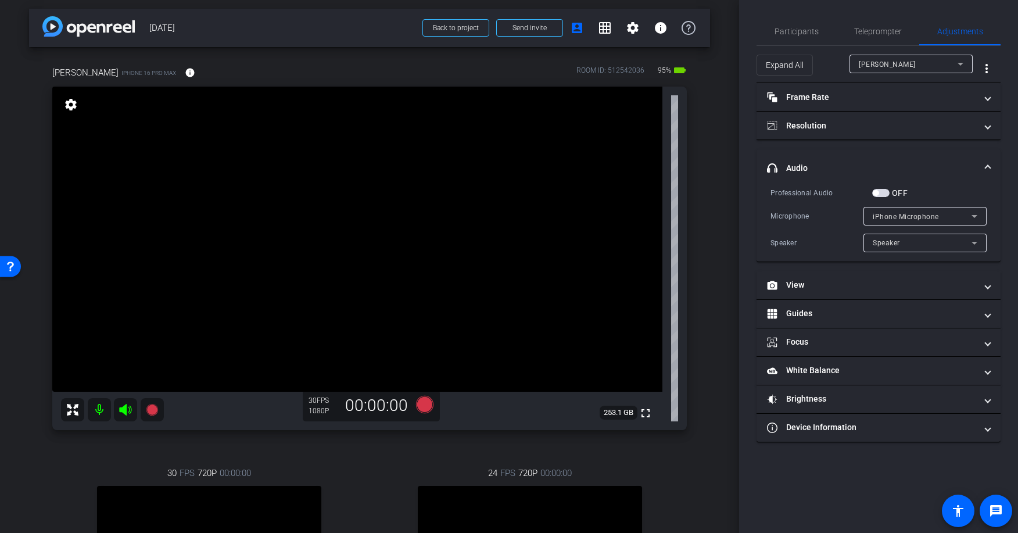
click at [803, 228] on div "Professional Audio OFF Microphone iPhone Microphone Speaker Speaker" at bounding box center [879, 220] width 216 height 66
click at [877, 193] on span "button" at bounding box center [876, 193] width 6 height 6
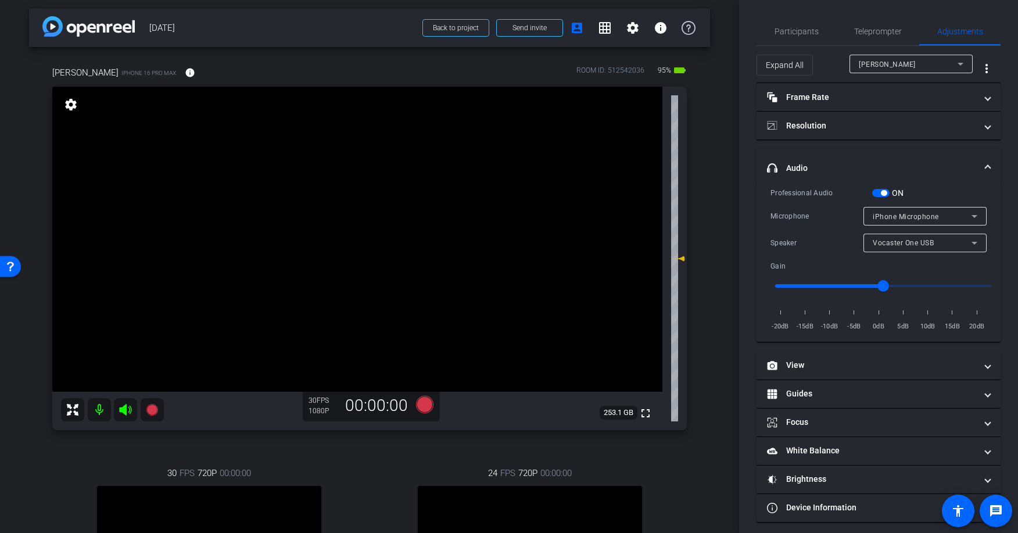
click at [886, 217] on span "iPhone Microphone" at bounding box center [906, 217] width 66 height 8
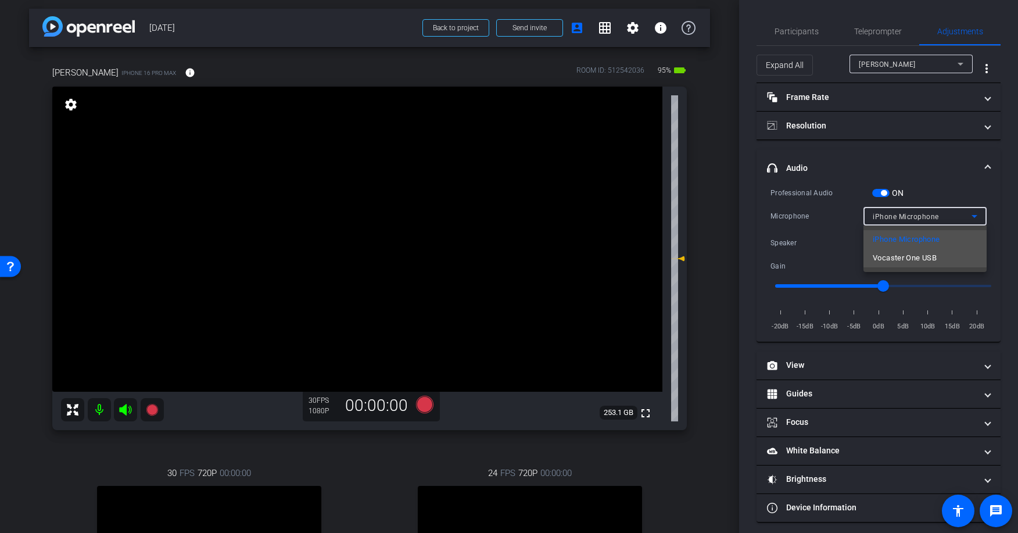
click at [886, 257] on span "Vocaster One USB" at bounding box center [905, 258] width 64 height 14
click at [882, 243] on span "Vocaster One USB" at bounding box center [903, 243] width 61 height 8
click at [882, 243] on div at bounding box center [509, 266] width 1018 height 533
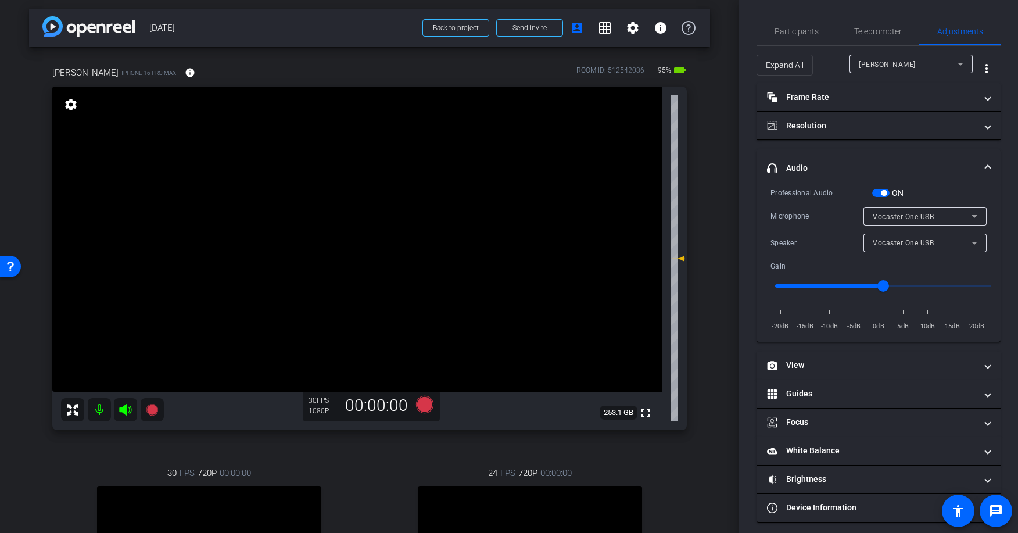
click at [959, 285] on input "range" at bounding box center [883, 286] width 241 height 26
click at [975, 286] on input "range" at bounding box center [883, 286] width 241 height 26
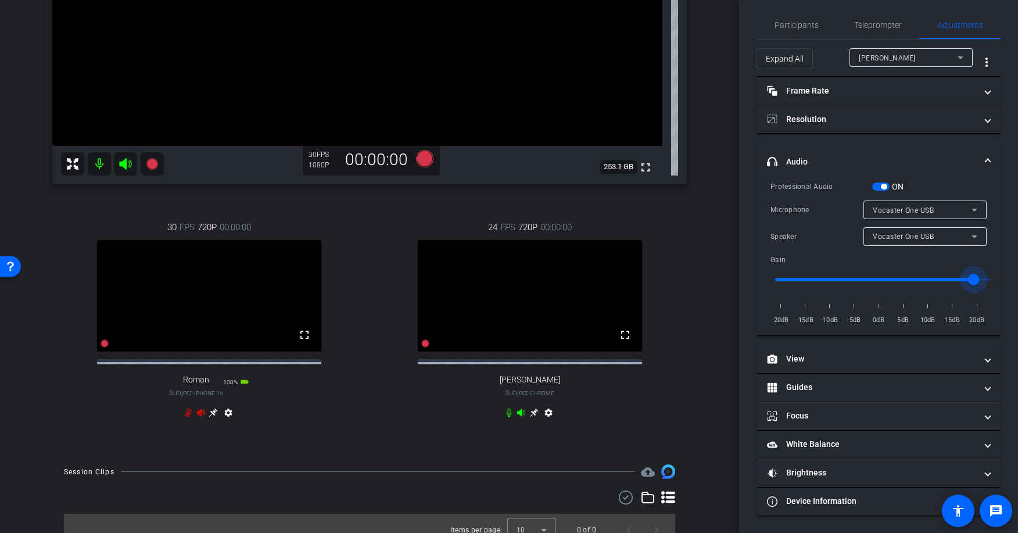
scroll to position [247, 0]
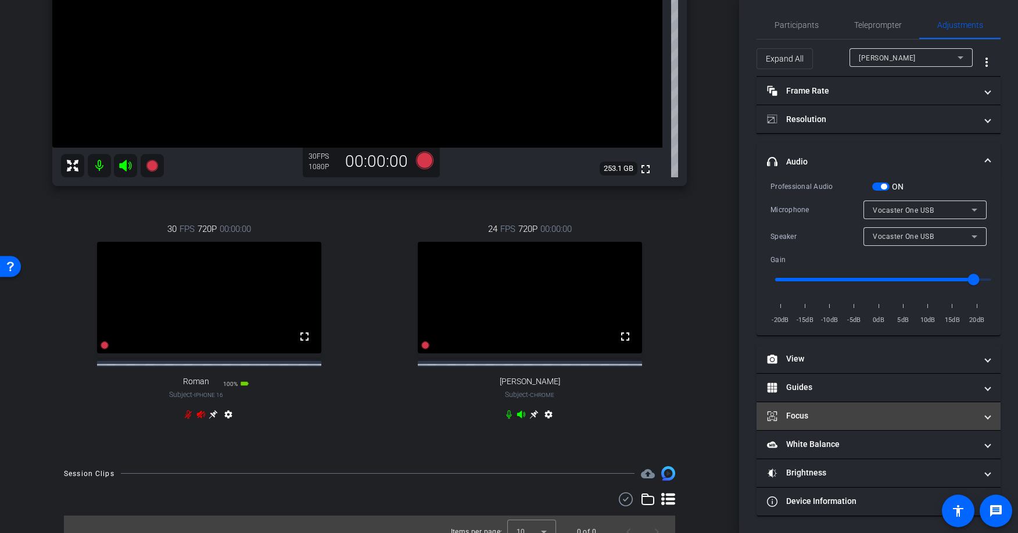
drag, startPoint x: 836, startPoint y: 446, endPoint x: 828, endPoint y: 415, distance: 32.6
click at [836, 446] on mat-panel-title "White Balance White Balance" at bounding box center [871, 444] width 209 height 12
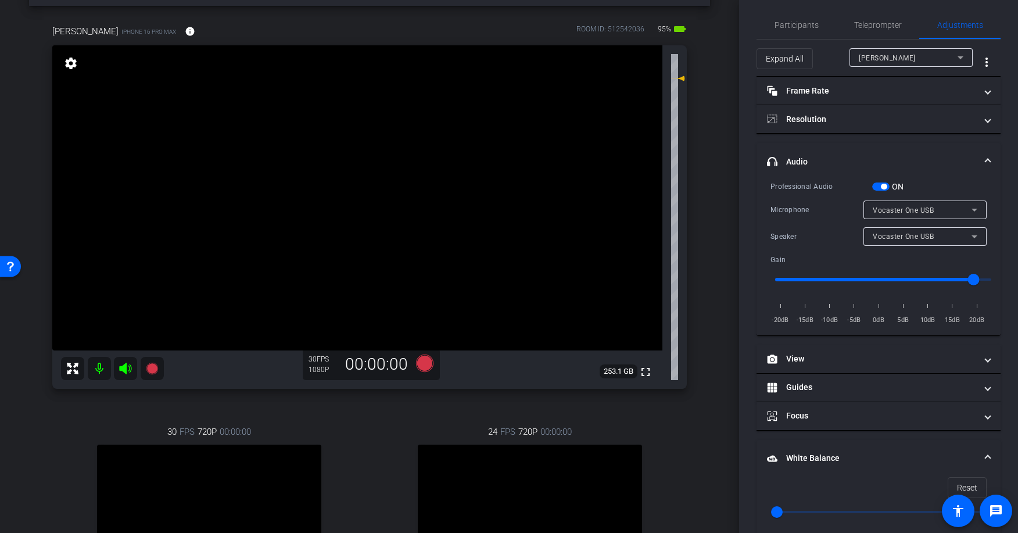
scroll to position [147, 0]
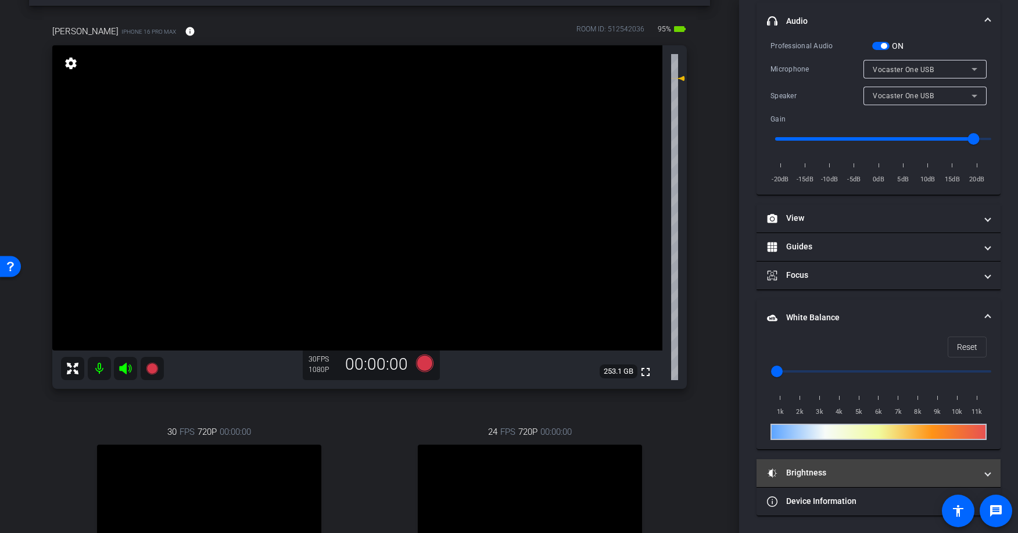
click at [782, 474] on mat-panel-title "Brightness" at bounding box center [871, 473] width 209 height 12
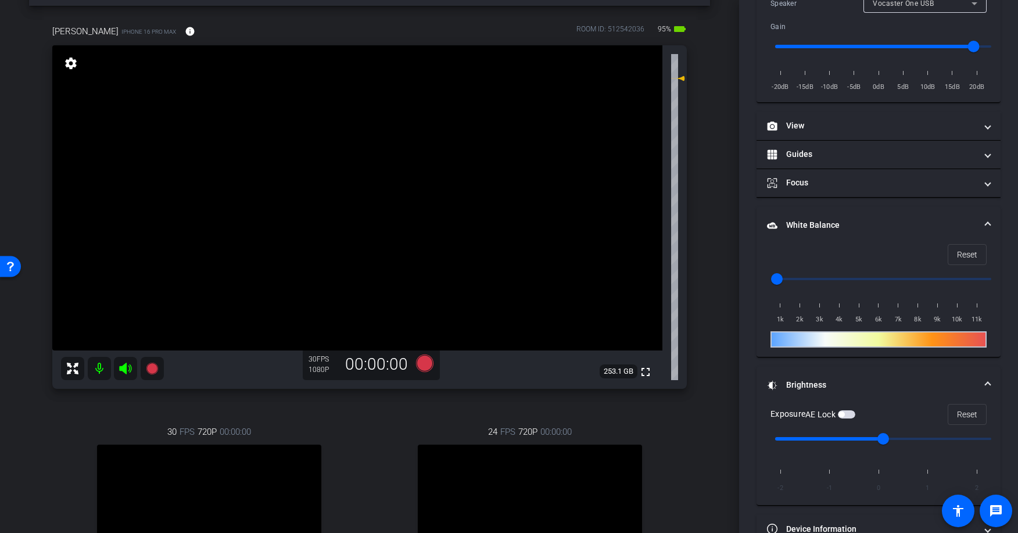
scroll to position [267, 0]
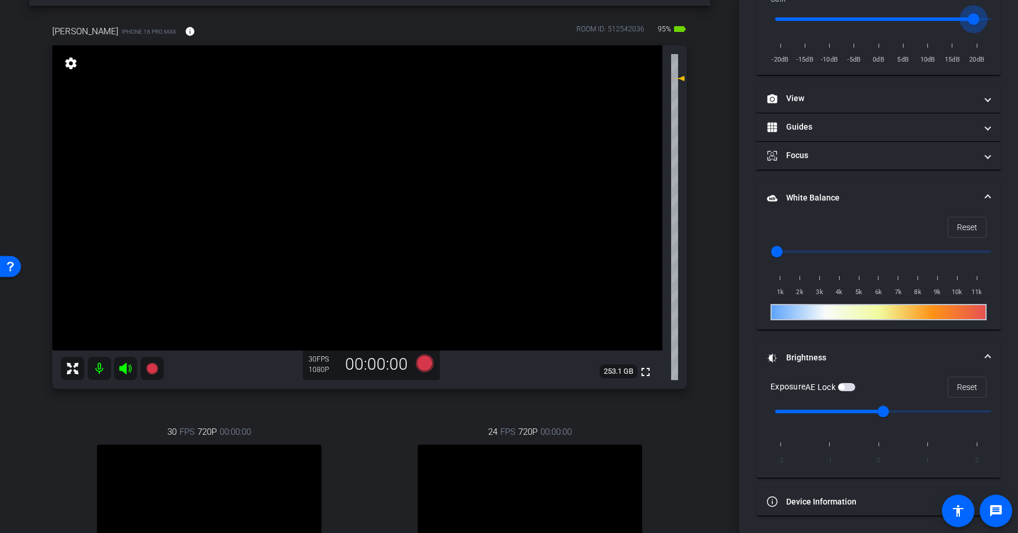
drag, startPoint x: 973, startPoint y: 17, endPoint x: 1007, endPoint y: 18, distance: 33.1
type input "20"
click at [1004, 18] on input "range" at bounding box center [883, 19] width 241 height 26
click at [850, 391] on div "AE Lock" at bounding box center [830, 387] width 50 height 12
click at [847, 386] on span "button" at bounding box center [846, 387] width 17 height 8
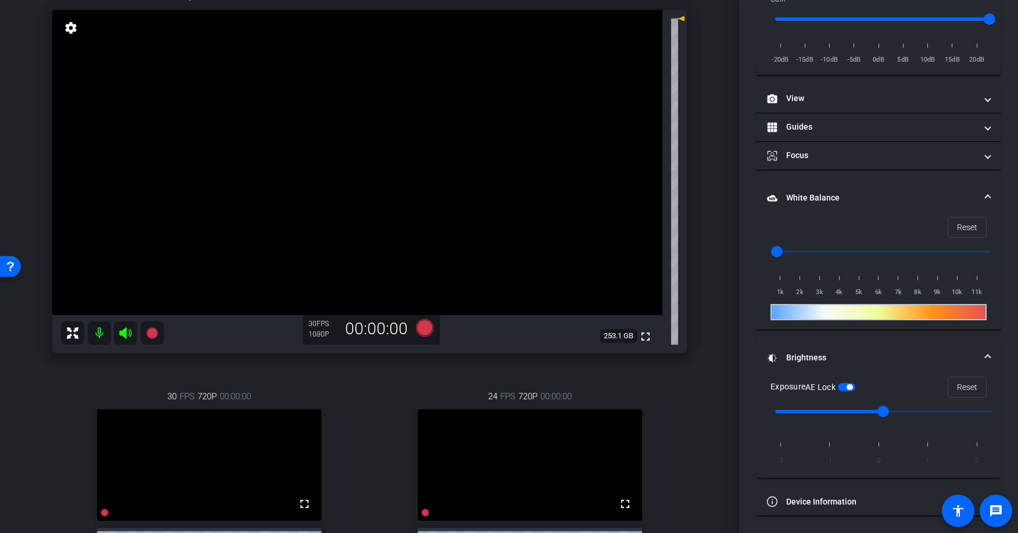
scroll to position [80, 0]
click at [960, 349] on mat-expansion-panel-header "Brightness" at bounding box center [879, 357] width 244 height 37
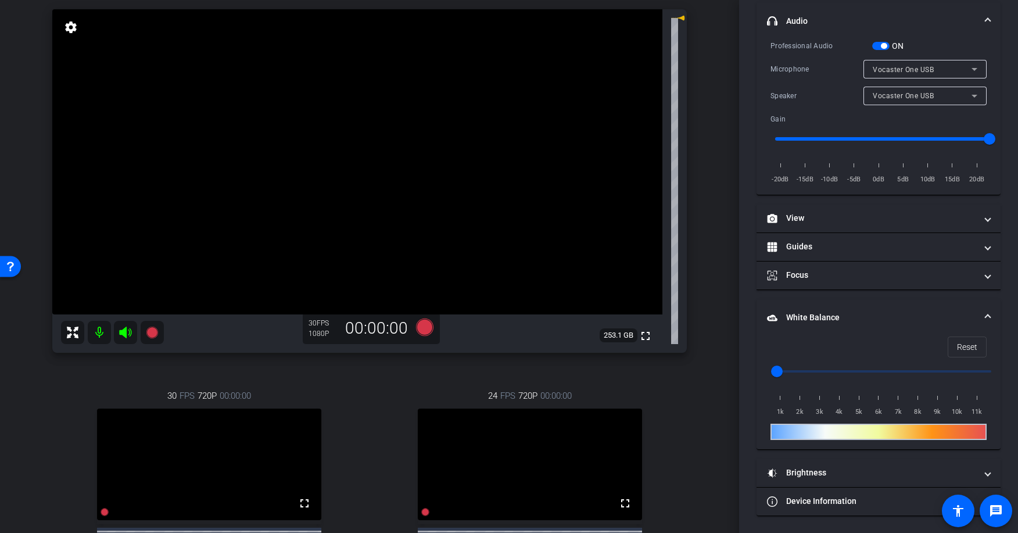
scroll to position [0, 0]
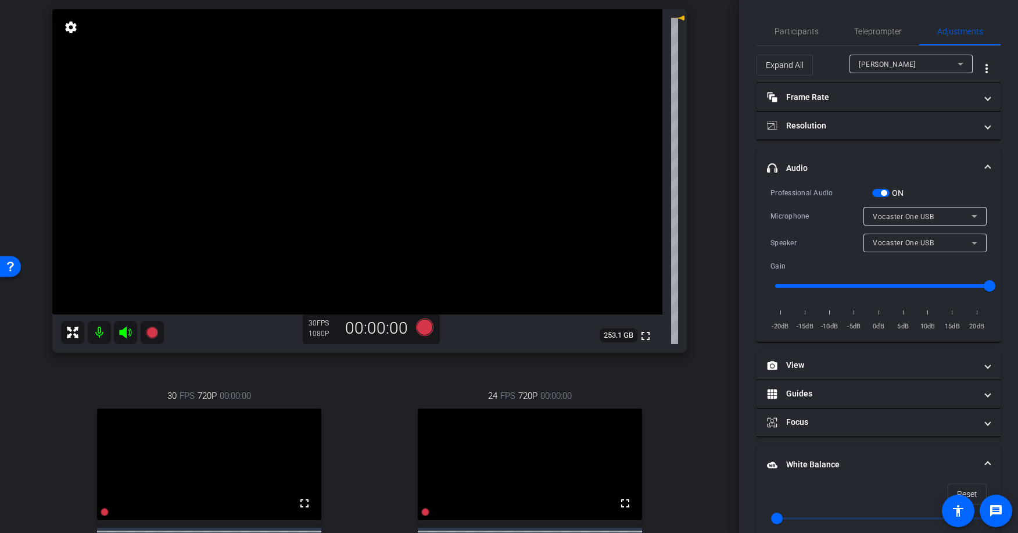
click at [859, 69] on div "[PERSON_NAME]" at bounding box center [908, 64] width 99 height 15
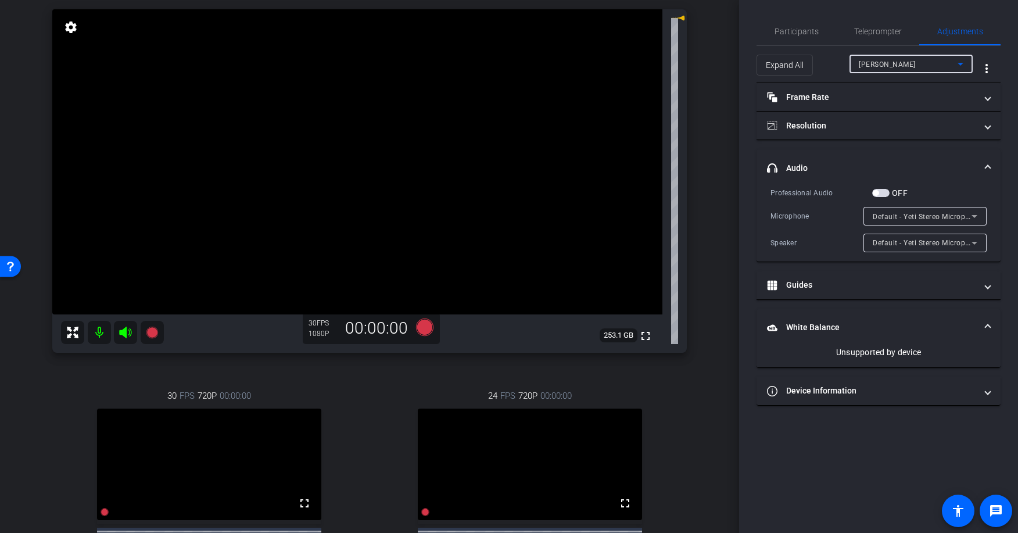
click at [882, 194] on span "button" at bounding box center [880, 193] width 17 height 8
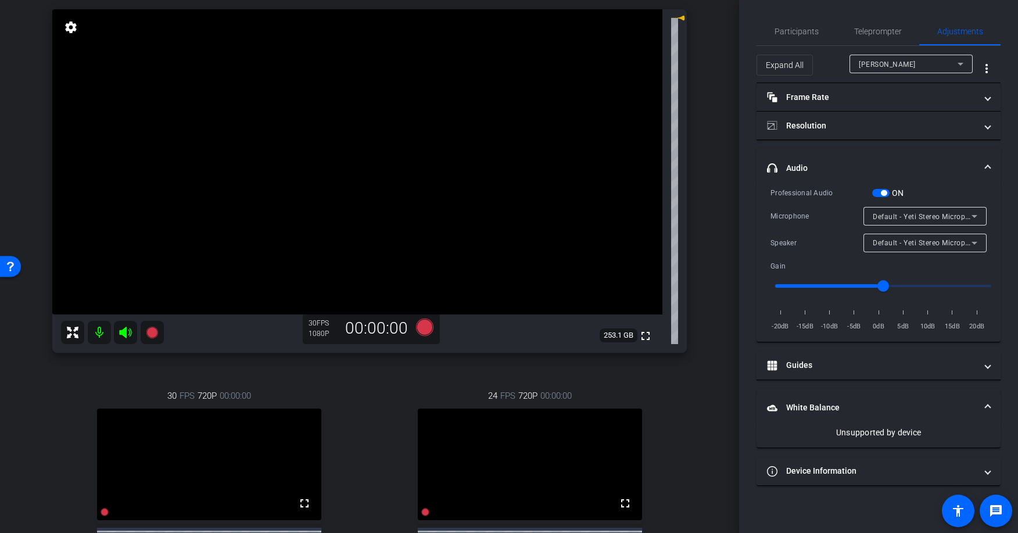
click at [872, 65] on span "[PERSON_NAME]" at bounding box center [887, 64] width 57 height 8
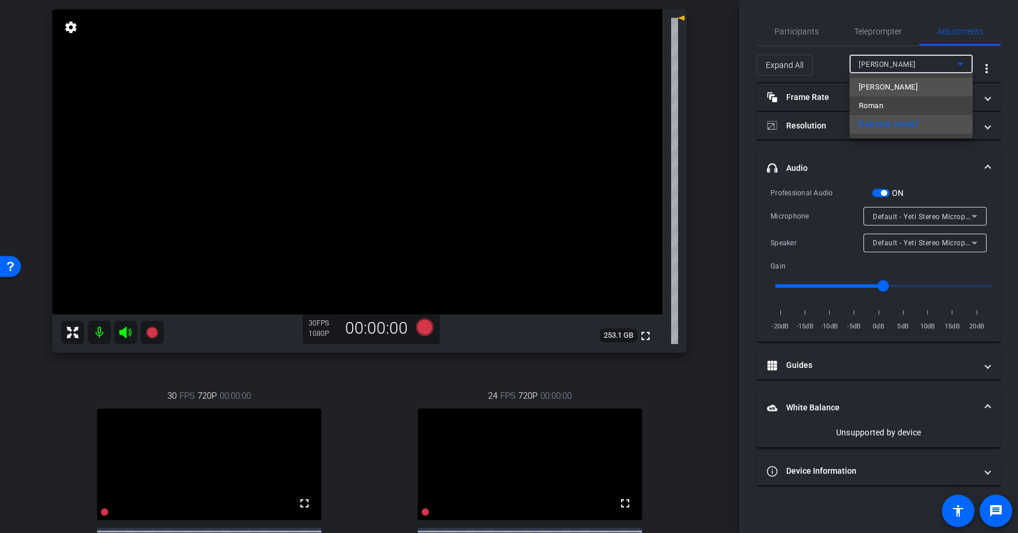
click at [868, 81] on span "[PERSON_NAME]" at bounding box center [888, 87] width 59 height 14
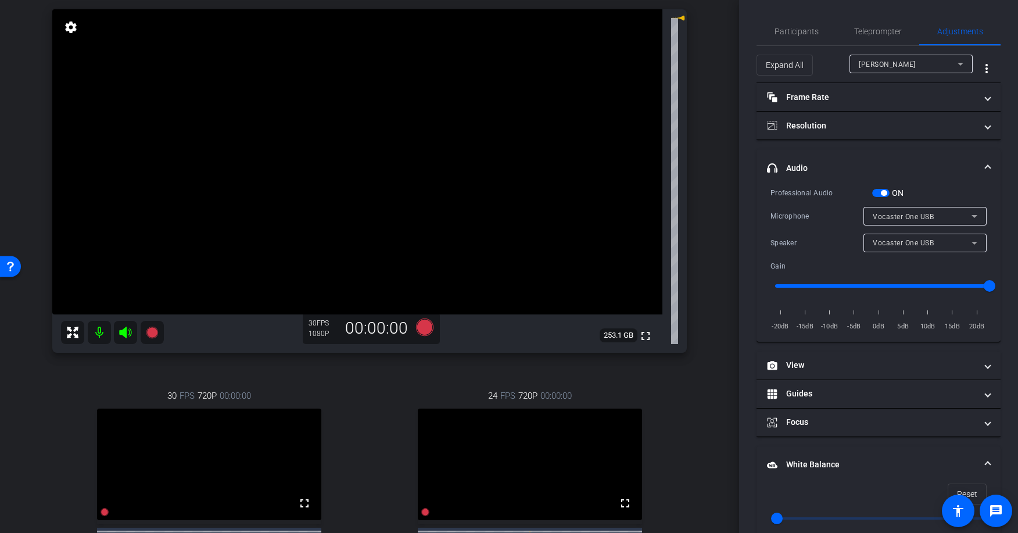
click at [827, 239] on div "Speaker" at bounding box center [817, 243] width 93 height 12
drag, startPoint x: 803, startPoint y: 222, endPoint x: 810, endPoint y: 230, distance: 9.9
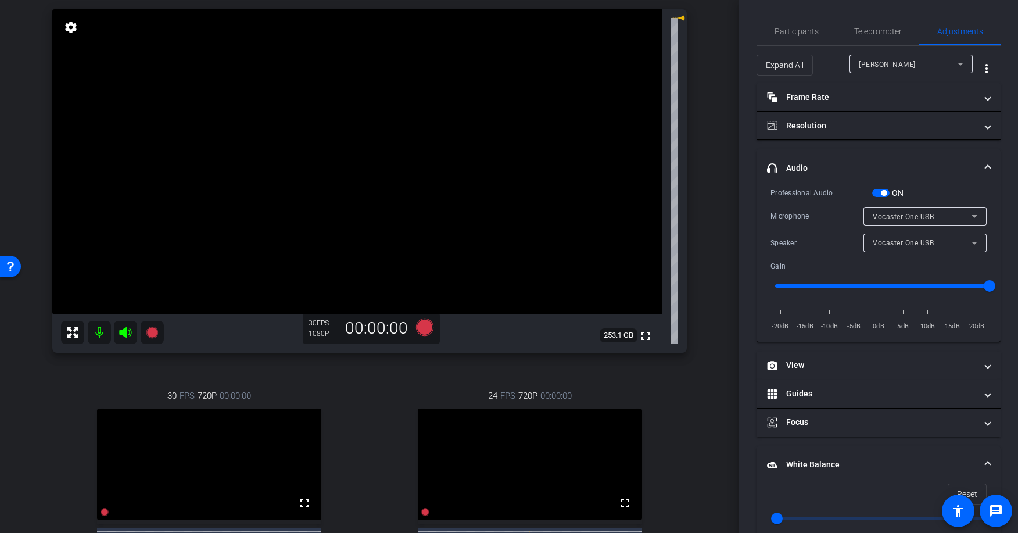
click at [803, 222] on div "Microphone Vocaster One USB" at bounding box center [879, 216] width 216 height 19
click at [787, 123] on mat-panel-title "Resolution" at bounding box center [871, 126] width 209 height 12
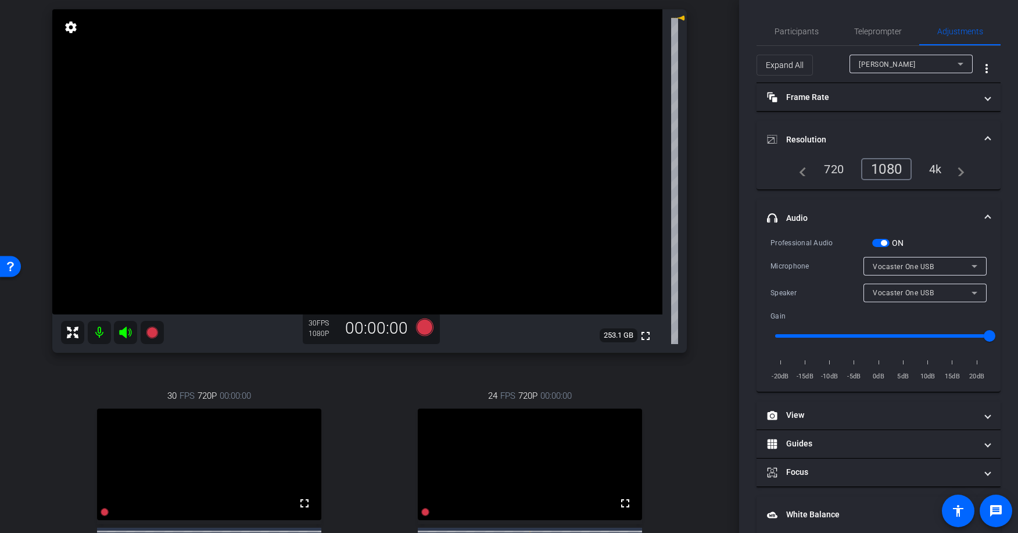
click at [786, 126] on mat-expansion-panel-header "Resolution" at bounding box center [879, 139] width 244 height 37
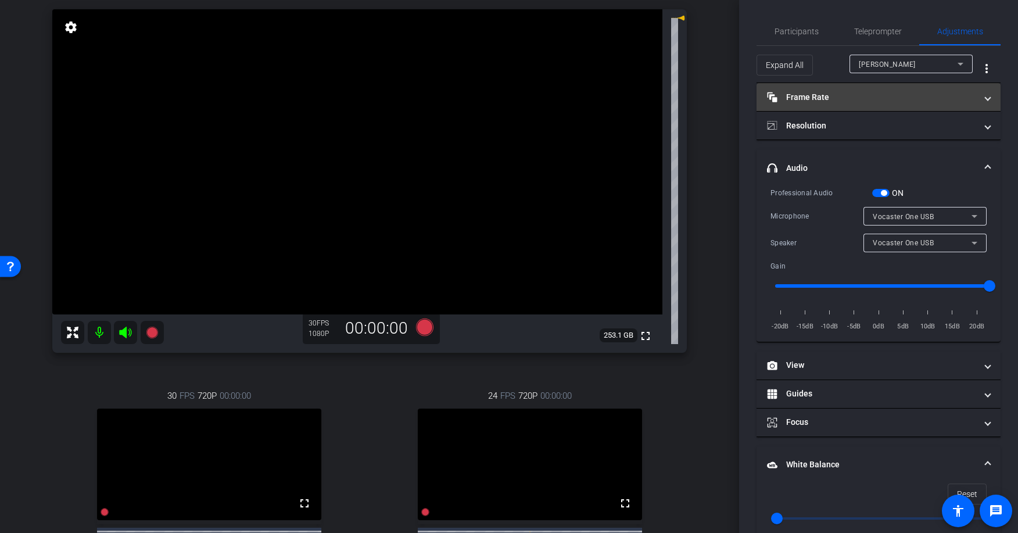
click at [800, 92] on mat-panel-title "Frame Rate Frame Rate" at bounding box center [871, 97] width 209 height 12
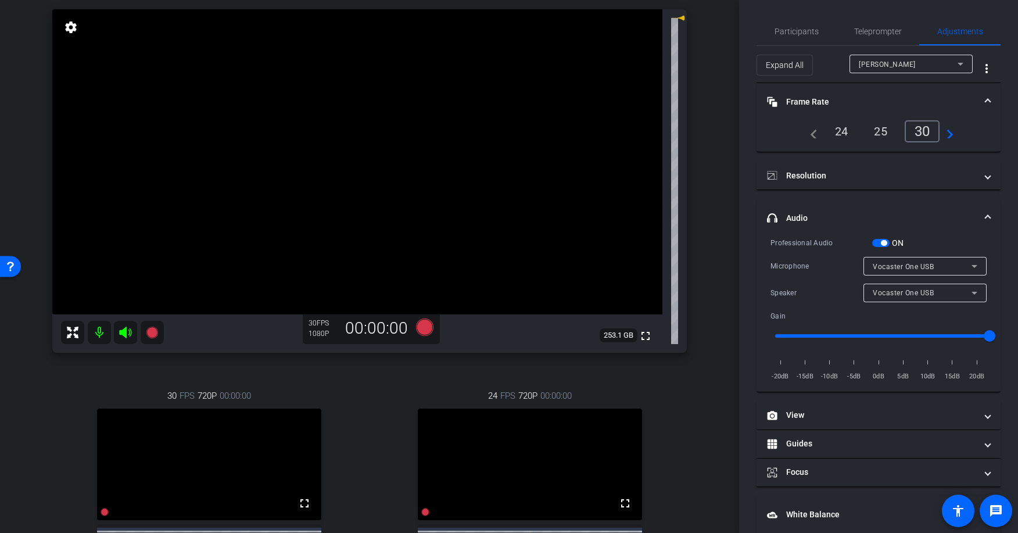
click at [798, 95] on mat-expansion-panel-header "Frame Rate Frame Rate" at bounding box center [879, 101] width 244 height 37
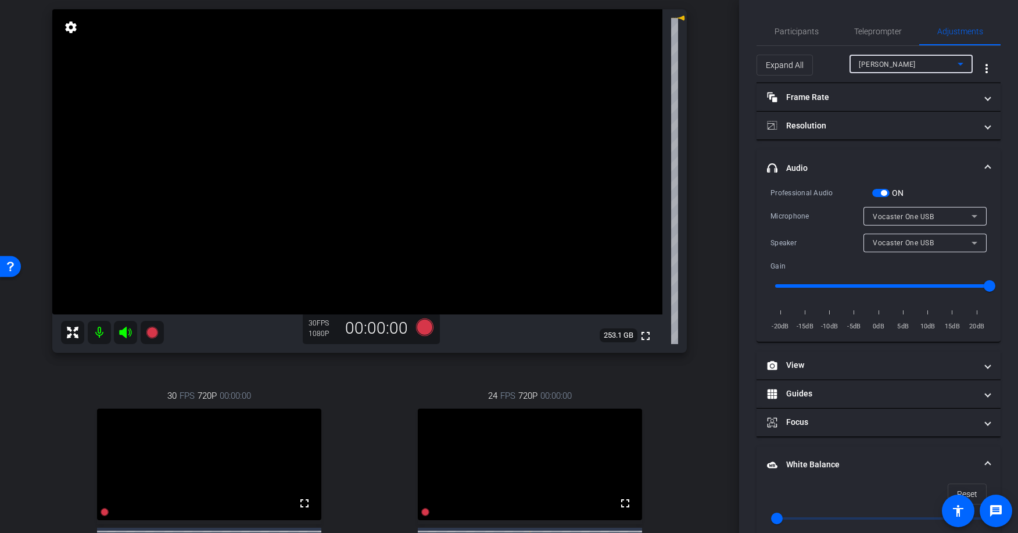
click at [864, 68] on span "[PERSON_NAME]" at bounding box center [887, 64] width 57 height 8
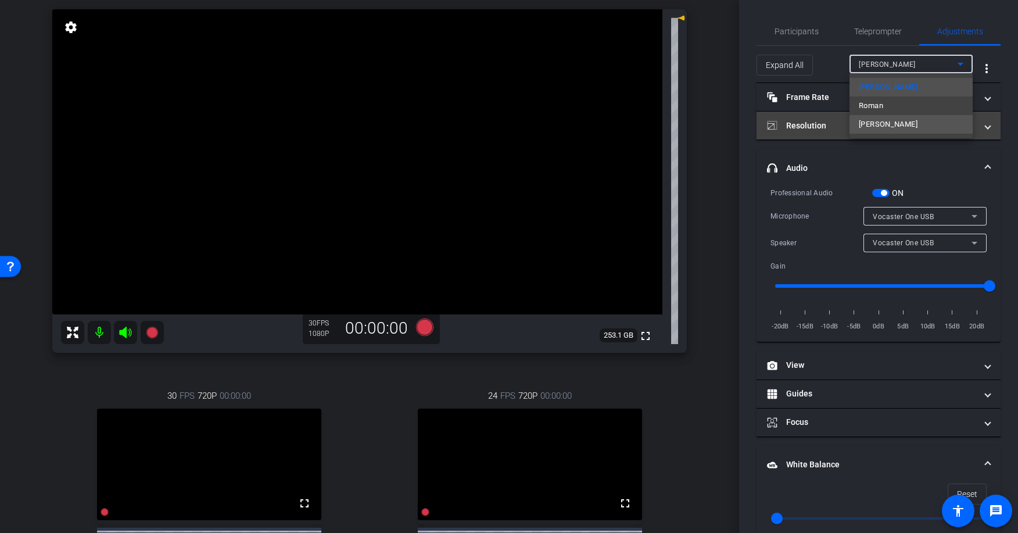
click at [873, 123] on span "[PERSON_NAME]" at bounding box center [888, 124] width 59 height 14
type input "1"
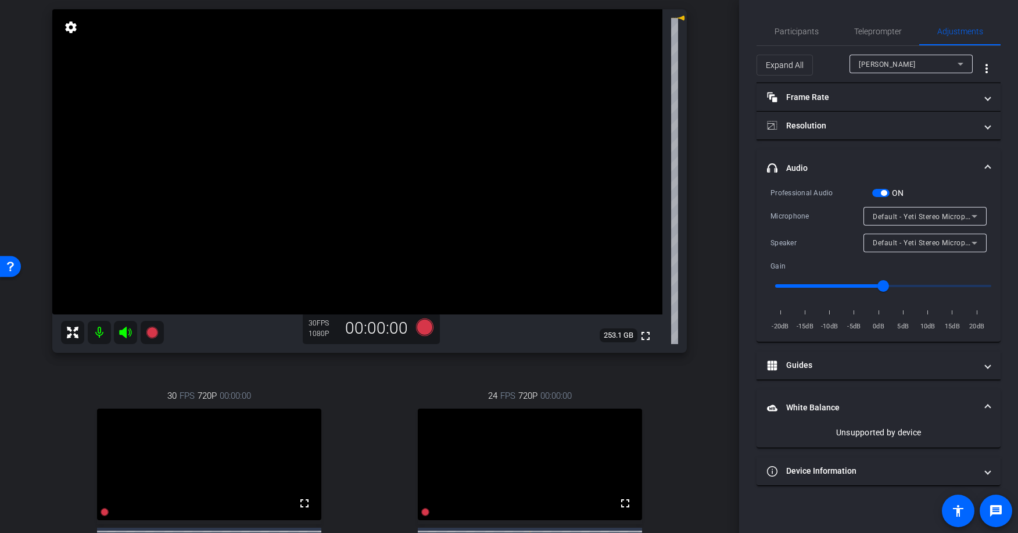
click at [704, 96] on div "[PERSON_NAME] iPhone 16 Pro Max info ROOM ID: 512542036 95% battery_std fullscr…" at bounding box center [369, 295] width 681 height 651
click at [706, 96] on div "[PERSON_NAME] iPhone 16 Pro Max info ROOM ID: 512542036 95% battery_std fullscr…" at bounding box center [369, 295] width 681 height 651
click at [790, 37] on span "Participants" at bounding box center [797, 31] width 44 height 28
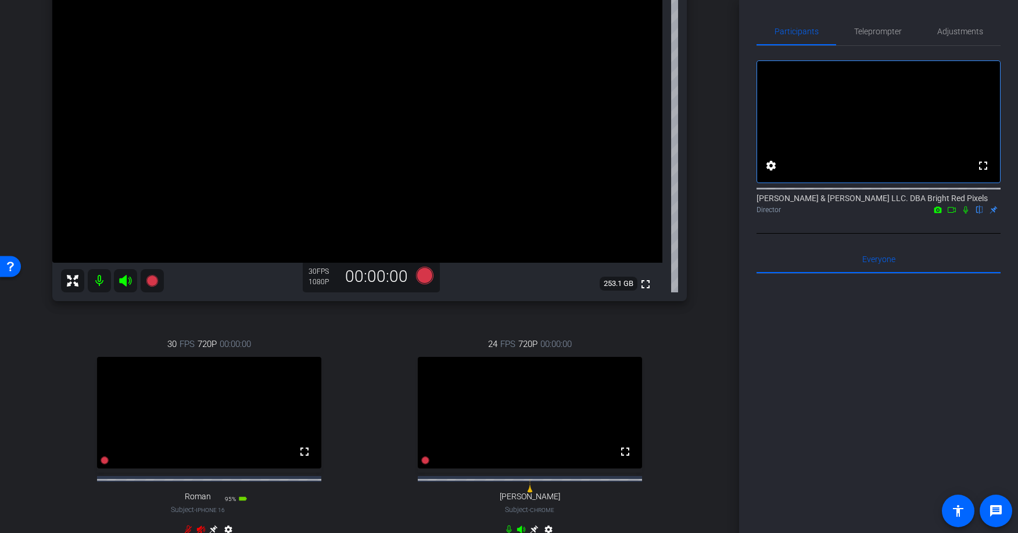
scroll to position [135, 0]
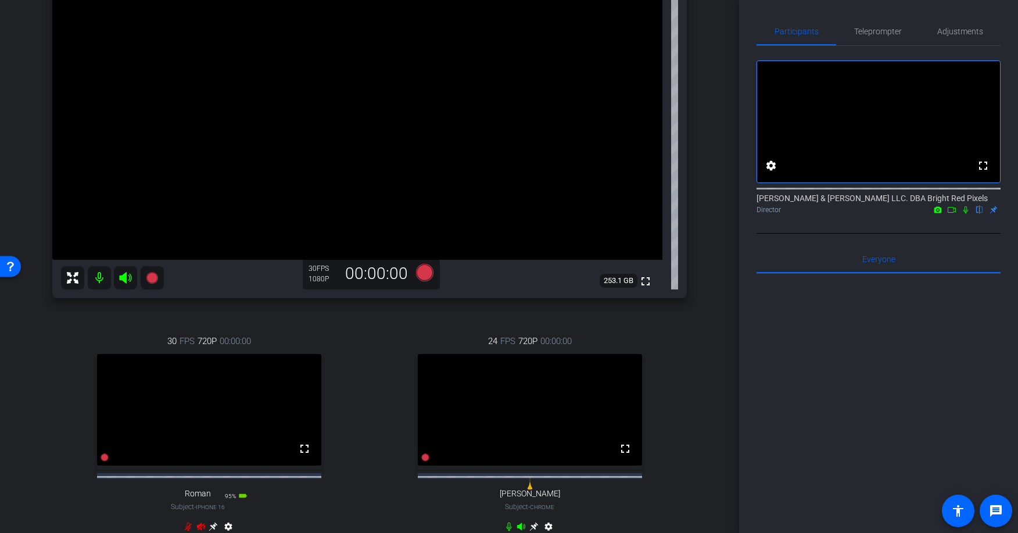
click at [964, 211] on icon at bounding box center [965, 210] width 9 height 8
click at [957, 214] on icon at bounding box center [951, 210] width 9 height 8
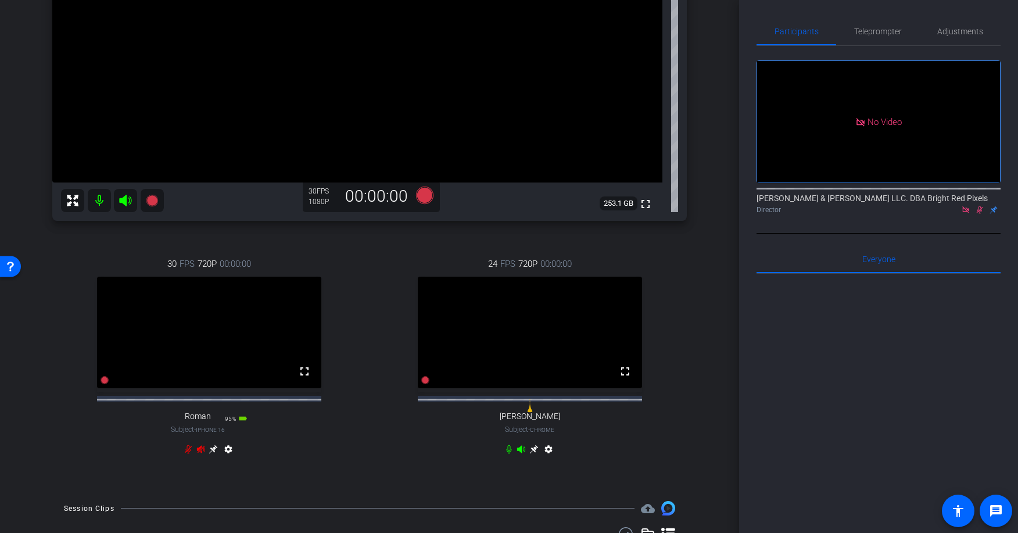
scroll to position [223, 0]
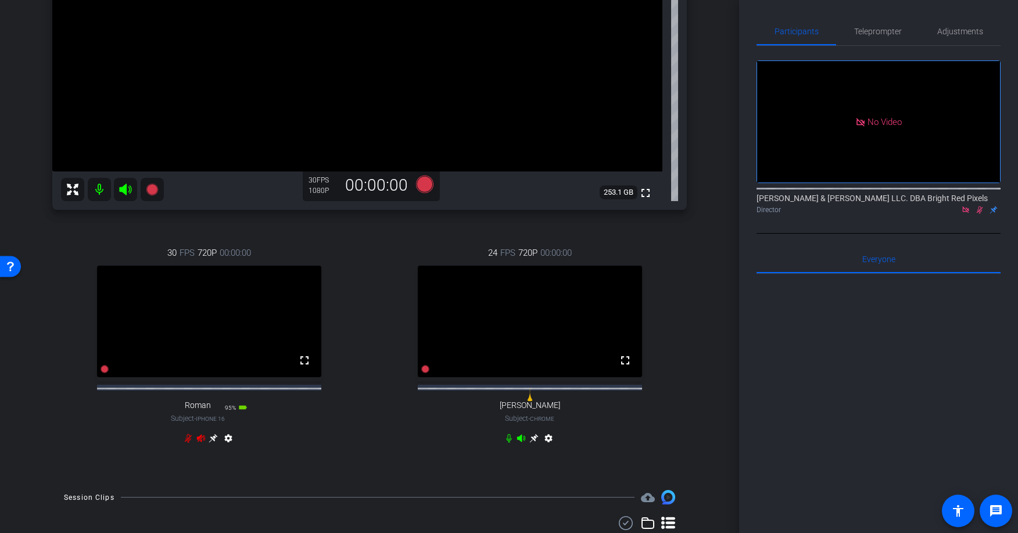
click at [186, 443] on icon at bounding box center [188, 438] width 9 height 9
click at [200, 442] on icon at bounding box center [200, 439] width 8 height 8
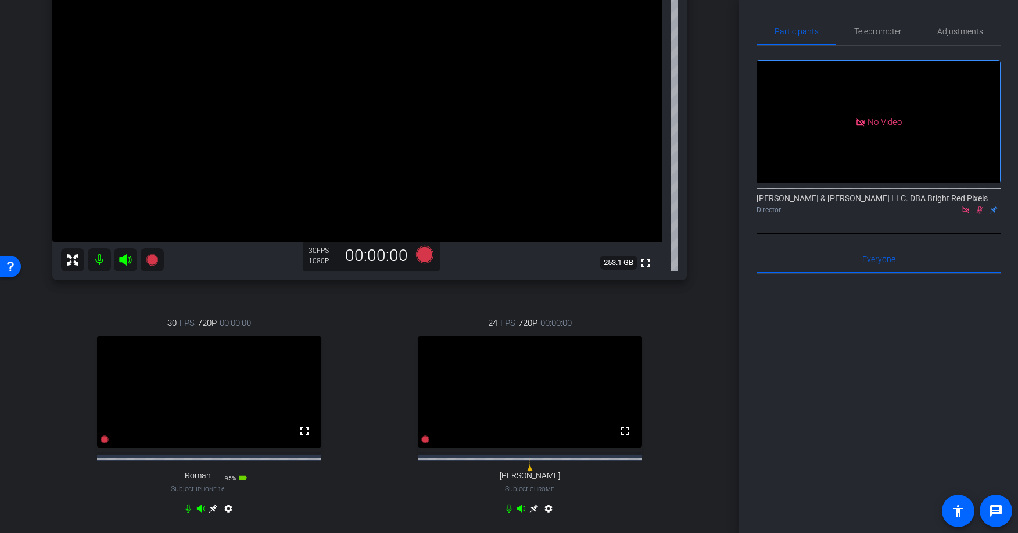
scroll to position [159, 0]
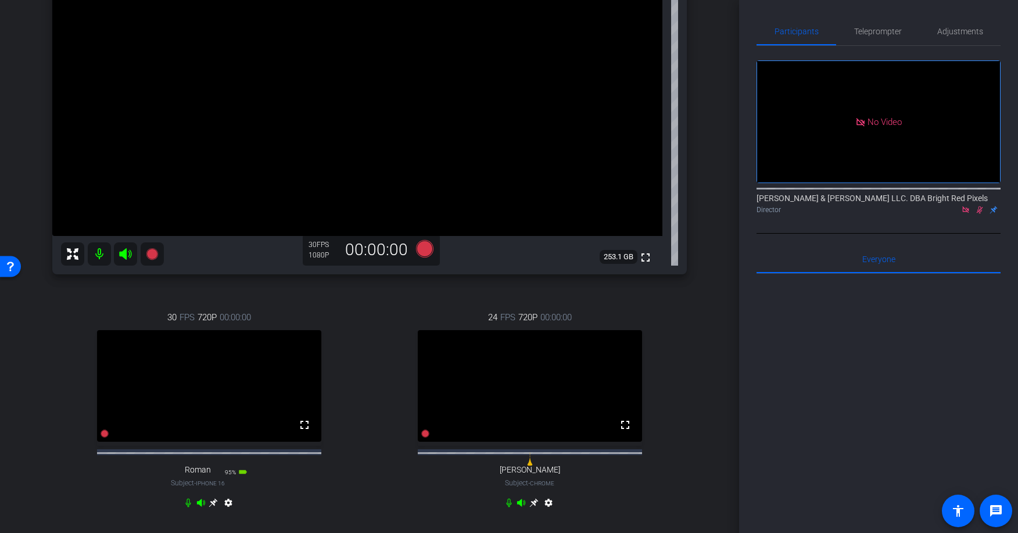
click at [187, 507] on icon at bounding box center [188, 502] width 9 height 9
click at [699, 228] on div "[PERSON_NAME] iPhone 16 Pro Max info ROOM ID: 512542036 95% battery_std fullscr…" at bounding box center [369, 216] width 681 height 651
drag, startPoint x: 188, startPoint y: 514, endPoint x: 198, endPoint y: 513, distance: 10.5
click at [188, 507] on icon at bounding box center [188, 502] width 9 height 9
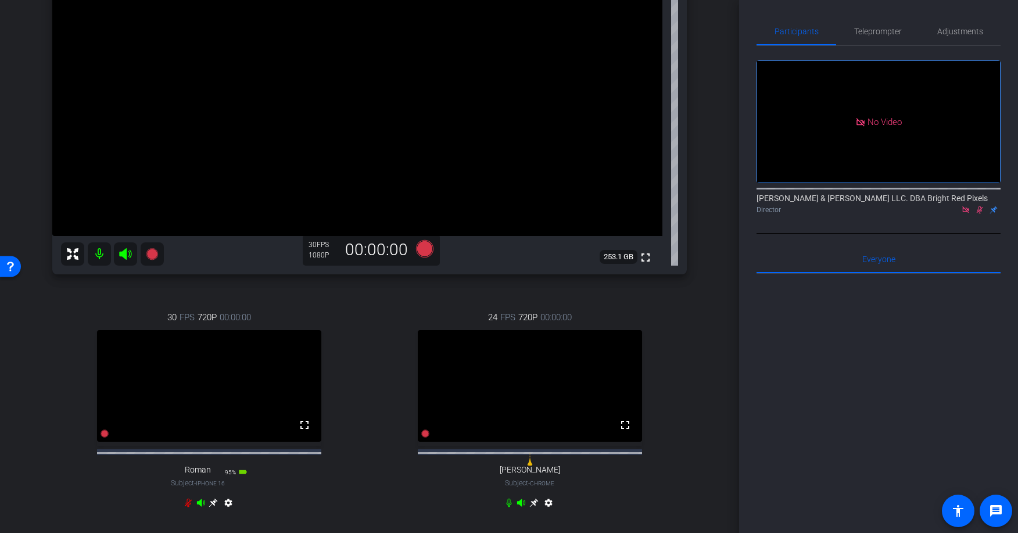
click at [198, 507] on icon at bounding box center [200, 503] width 8 height 8
click at [966, 211] on icon at bounding box center [965, 209] width 6 height 6
click at [965, 213] on icon at bounding box center [966, 210] width 6 height 8
click at [833, 396] on div at bounding box center [879, 418] width 244 height 288
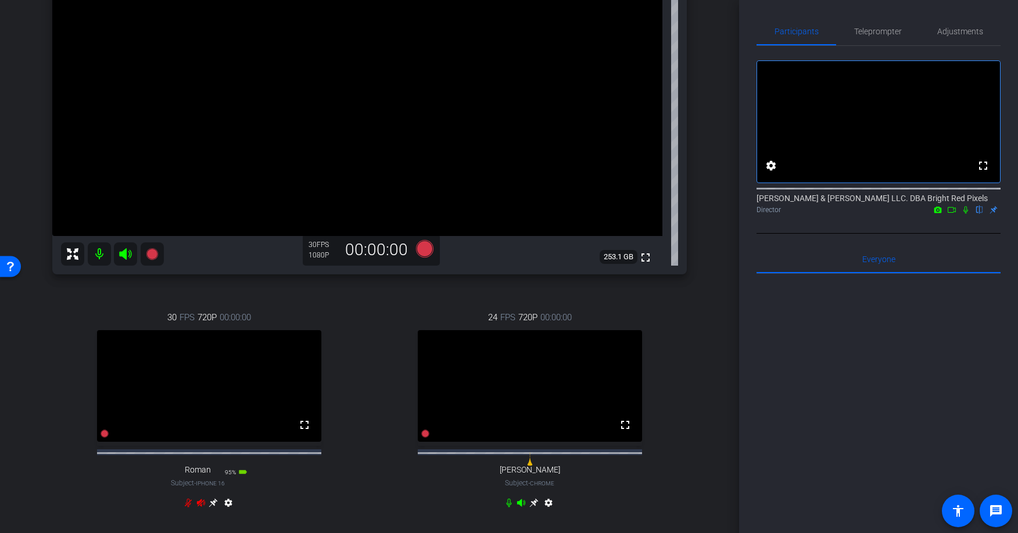
click at [830, 392] on div at bounding box center [879, 418] width 244 height 288
click at [847, 319] on div at bounding box center [879, 418] width 244 height 288
click at [873, 27] on span "Teleprompter" at bounding box center [878, 31] width 48 height 8
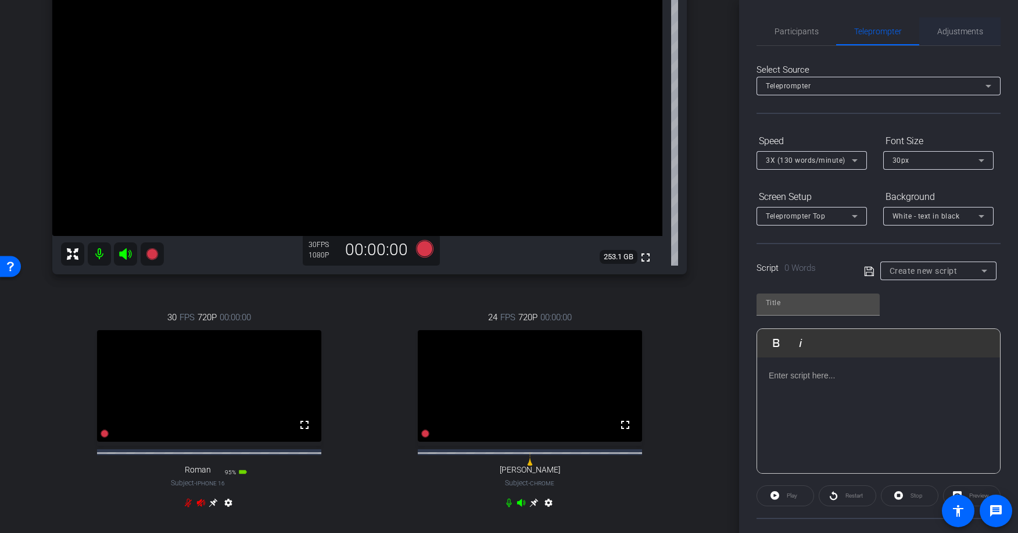
click at [962, 28] on span "Adjustments" at bounding box center [960, 31] width 46 height 8
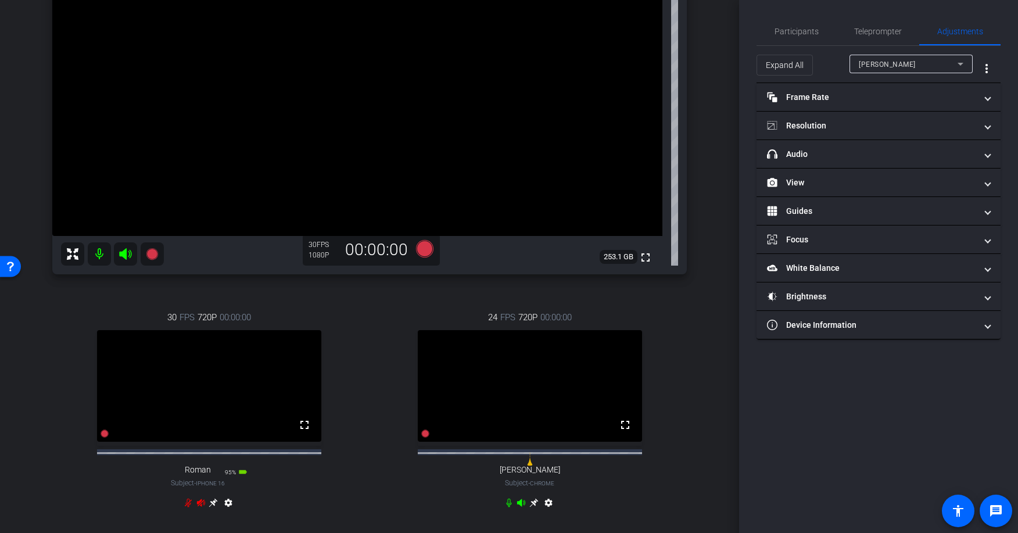
click at [885, 58] on div "[PERSON_NAME]" at bounding box center [908, 64] width 99 height 15
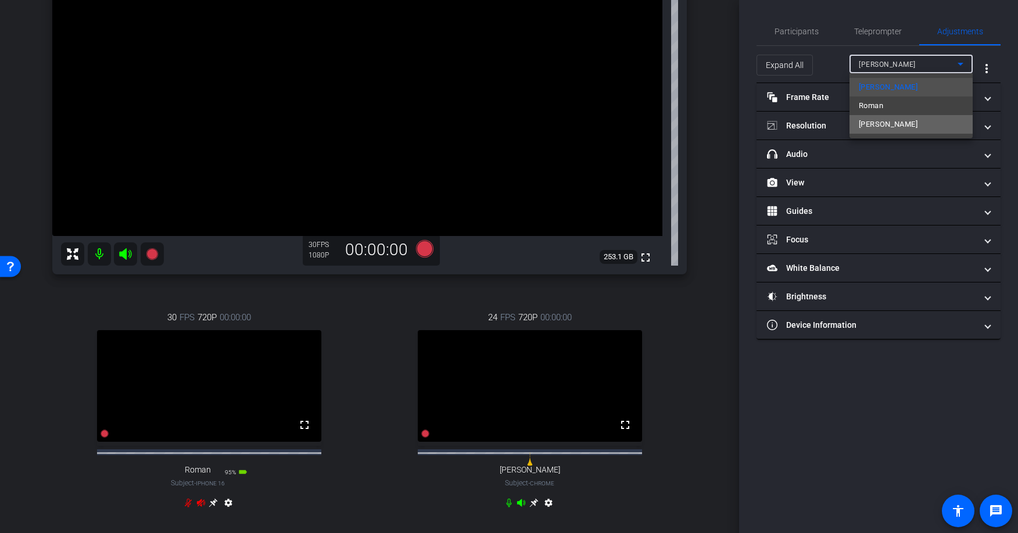
click at [882, 120] on span "[PERSON_NAME]" at bounding box center [888, 124] width 59 height 14
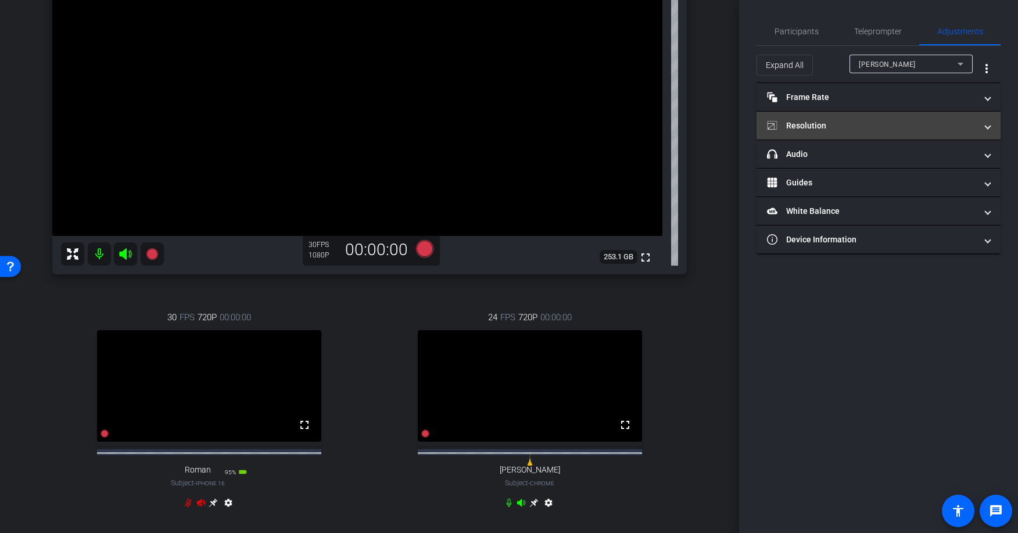
click at [879, 122] on mat-panel-title "Resolution" at bounding box center [871, 126] width 209 height 12
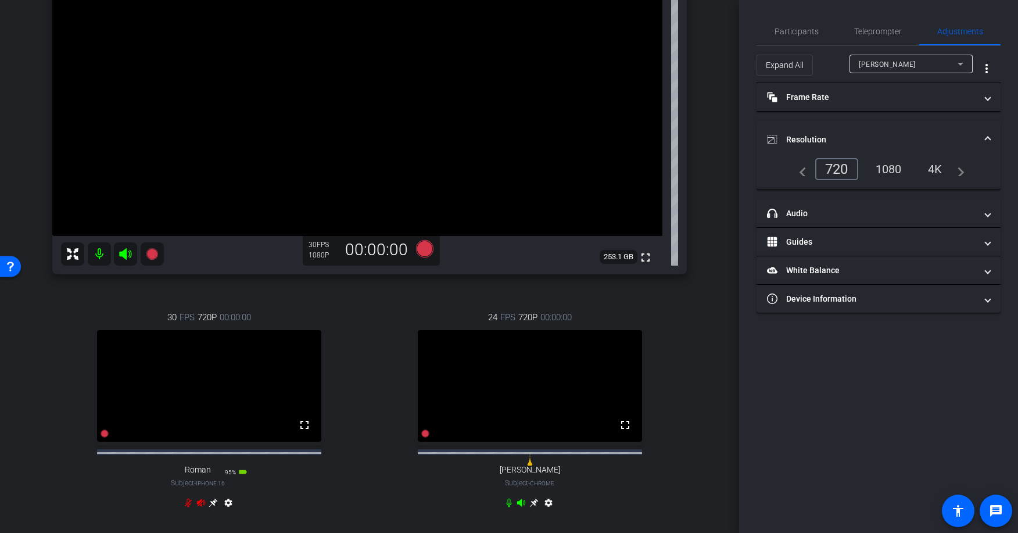
click at [887, 162] on div "1080" at bounding box center [889, 169] width 44 height 20
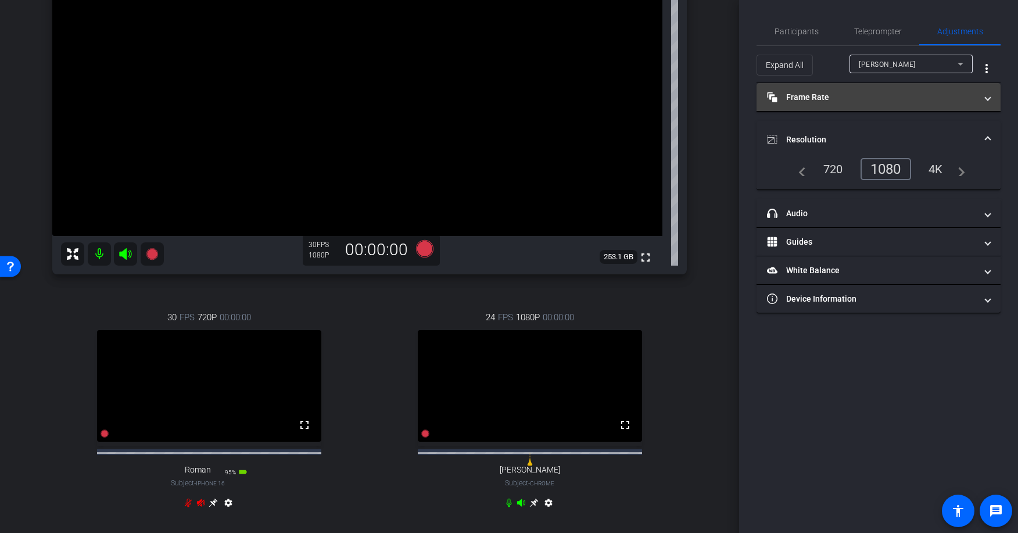
click at [858, 95] on mat-panel-title "Frame Rate Frame Rate" at bounding box center [871, 97] width 209 height 12
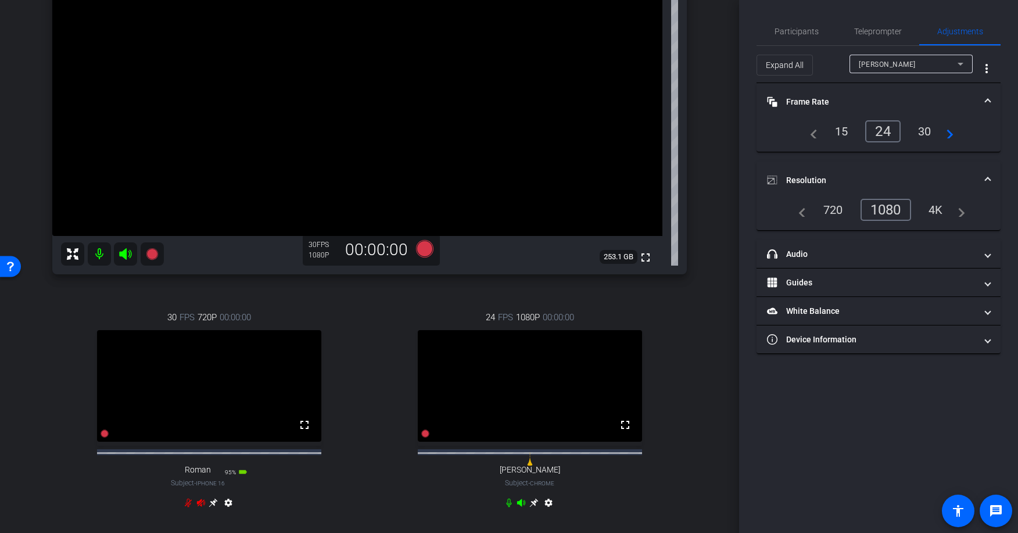
click at [864, 98] on mat-panel-title "Frame Rate Frame Rate" at bounding box center [871, 102] width 209 height 12
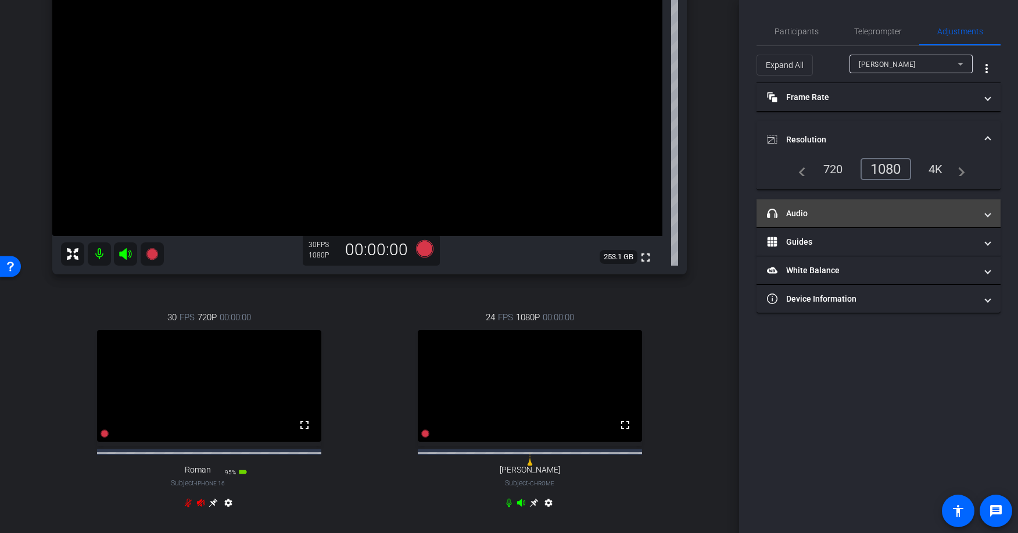
click at [838, 220] on mat-expansion-panel-header "headphone icon Audio" at bounding box center [879, 213] width 244 height 28
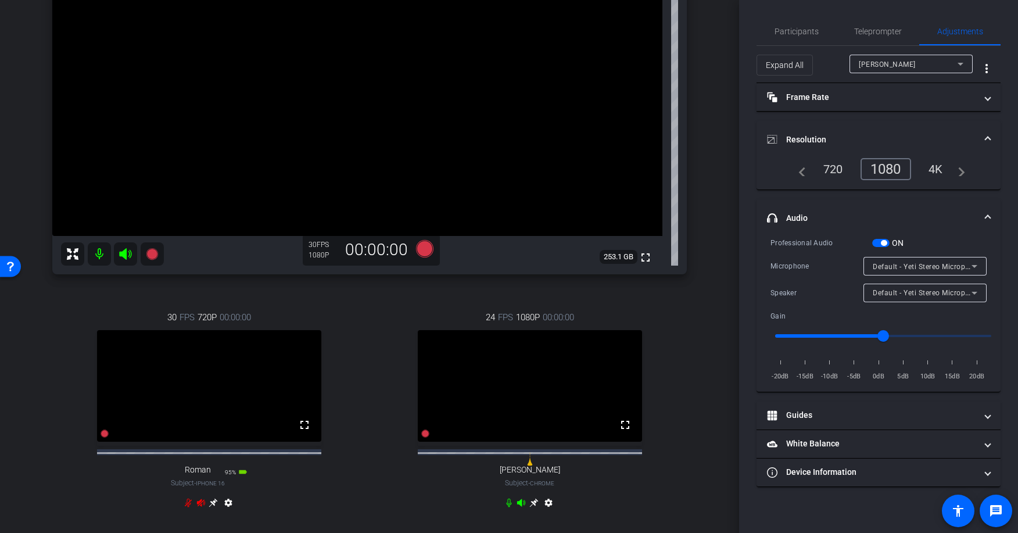
click at [937, 334] on input "range" at bounding box center [883, 336] width 241 height 26
click at [925, 335] on input "range" at bounding box center [883, 336] width 241 height 26
type input "1"
click at [879, 336] on input "range" at bounding box center [883, 336] width 241 height 26
click at [778, 28] on span "Participants" at bounding box center [797, 31] width 44 height 8
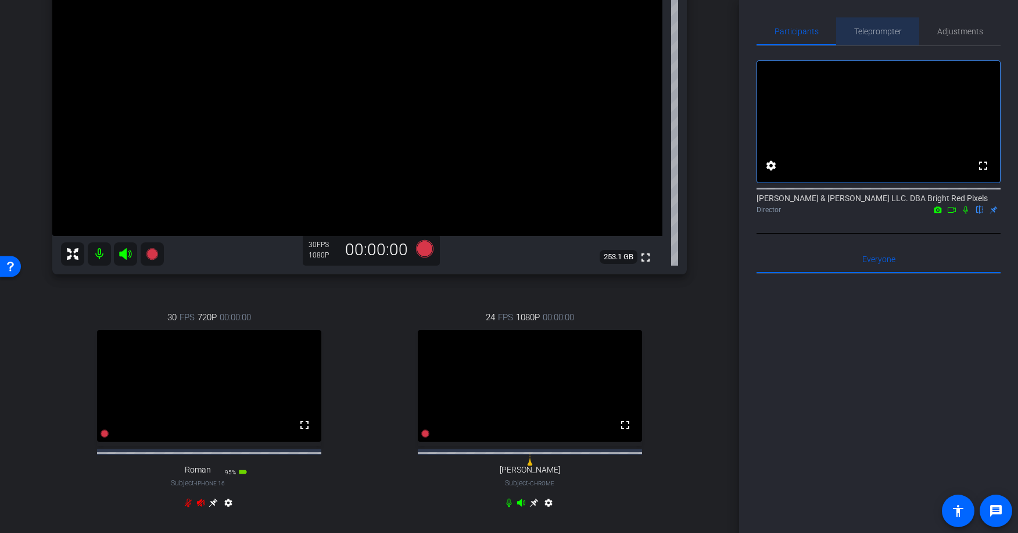
click at [870, 31] on span "Teleprompter" at bounding box center [878, 31] width 48 height 8
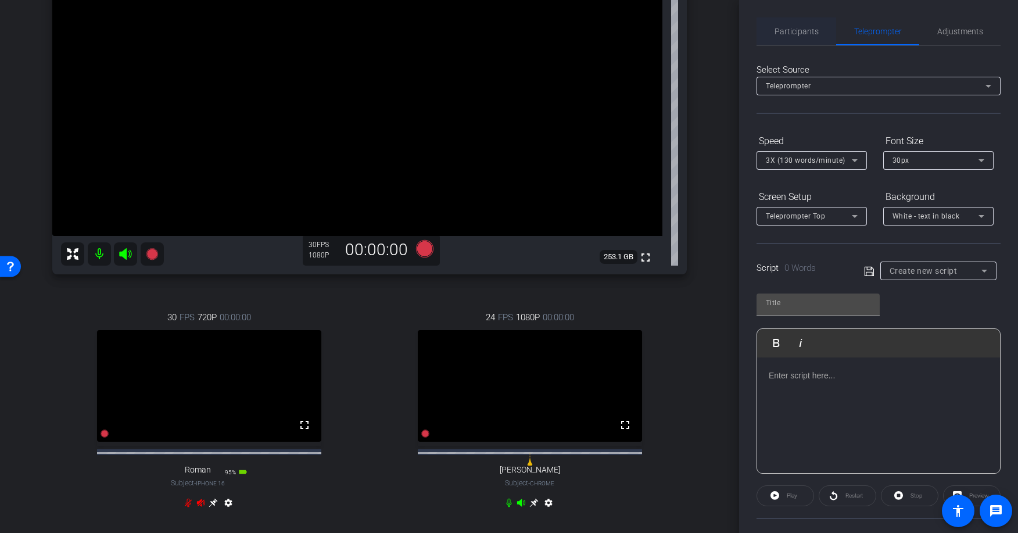
click at [776, 29] on span "Participants" at bounding box center [797, 31] width 44 height 8
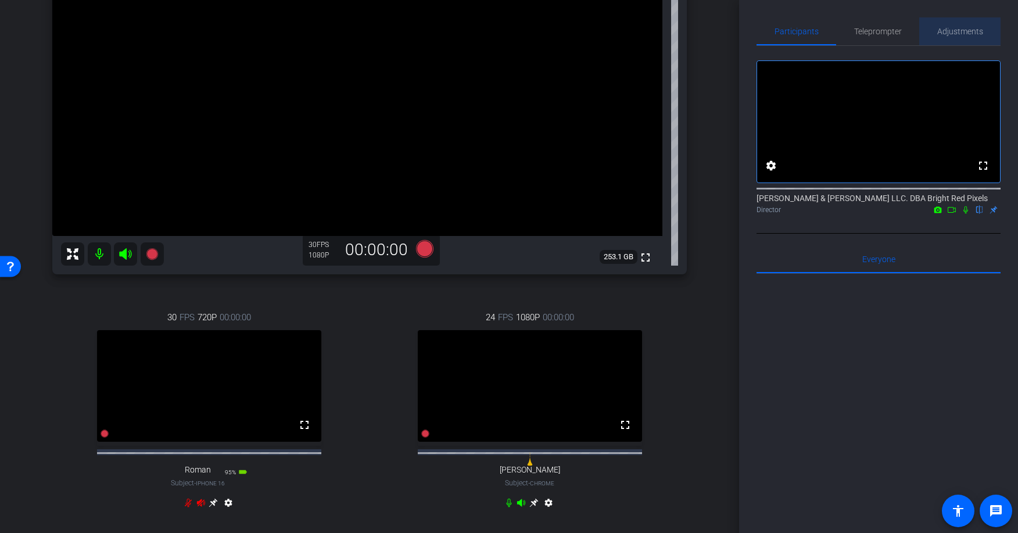
click at [976, 31] on span "Adjustments" at bounding box center [960, 31] width 46 height 8
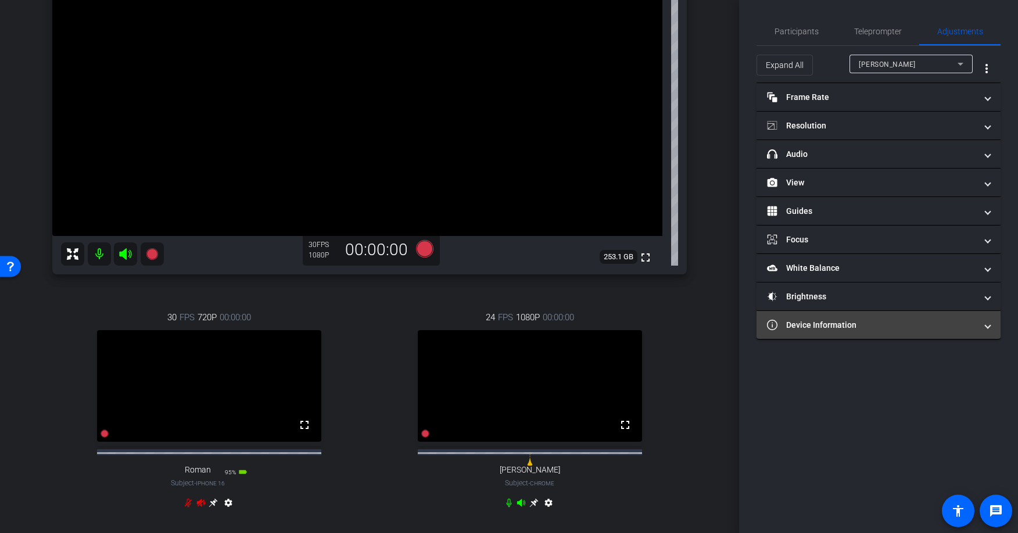
drag, startPoint x: 817, startPoint y: 331, endPoint x: 814, endPoint y: 318, distance: 13.7
click at [817, 331] on mat-expansion-panel-header "Device Information" at bounding box center [879, 325] width 244 height 28
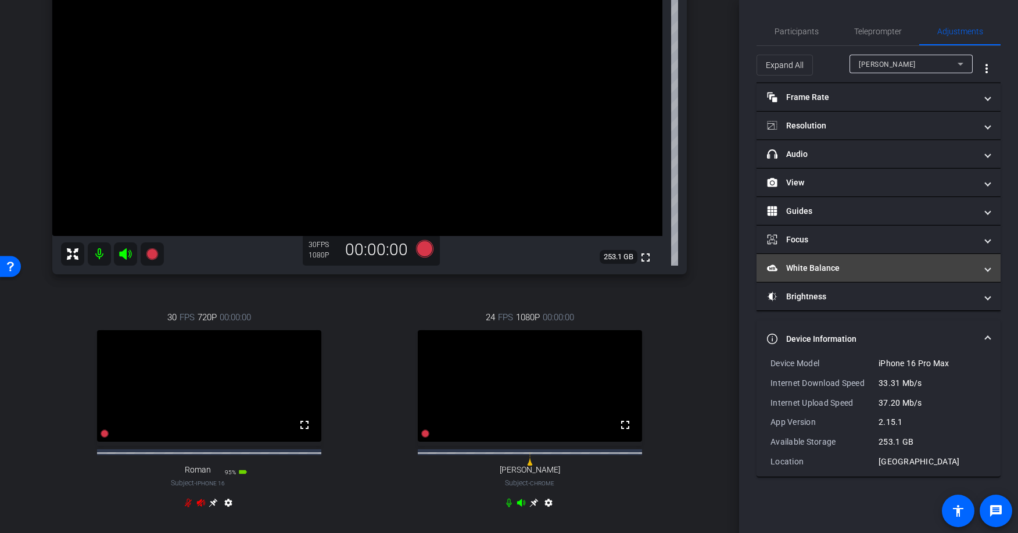
click at [797, 264] on mat-panel-title "White Balance White Balance" at bounding box center [871, 268] width 209 height 12
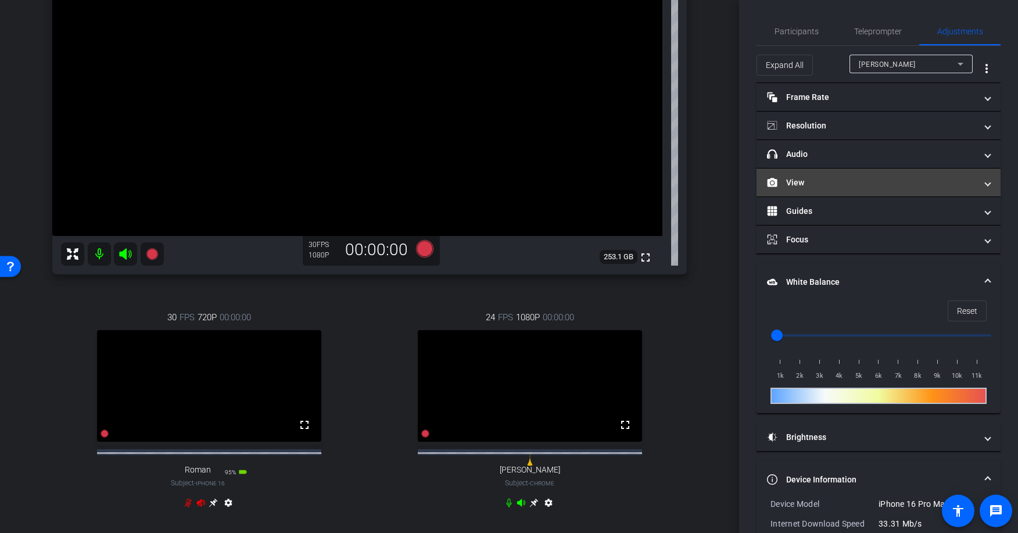
scroll to position [15, 0]
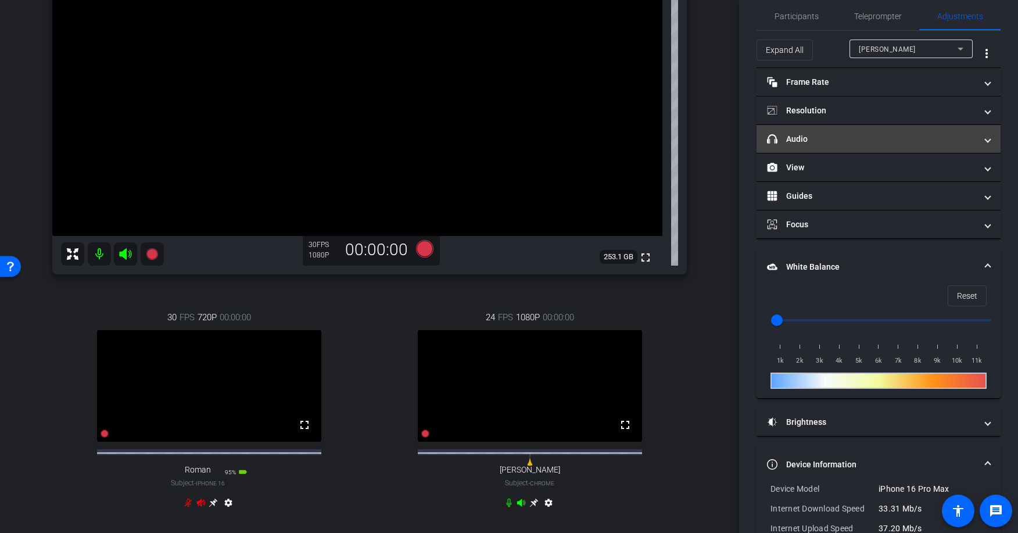
click at [798, 142] on mat-panel-title "headphone icon Audio" at bounding box center [871, 139] width 209 height 12
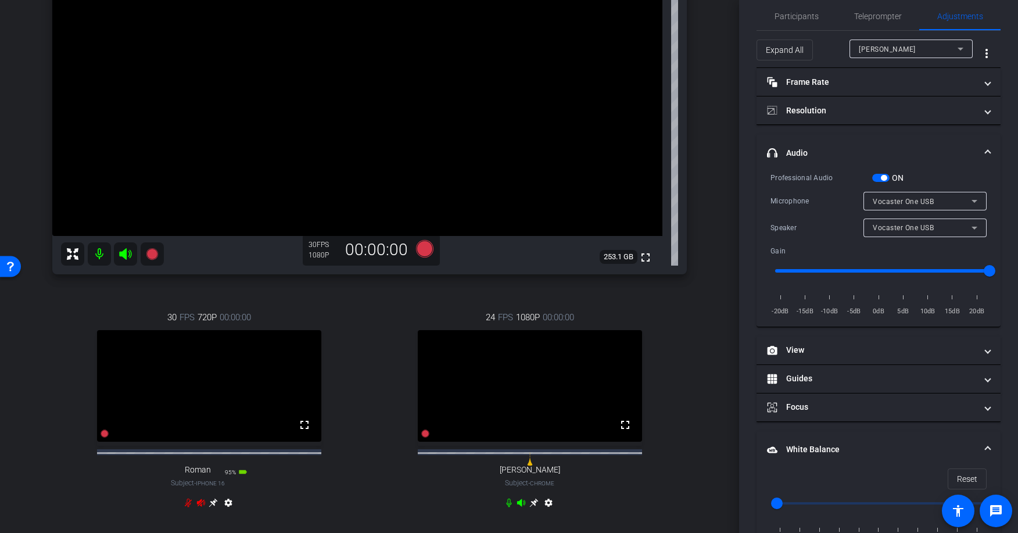
click at [865, 46] on span "[PERSON_NAME]" at bounding box center [887, 49] width 57 height 8
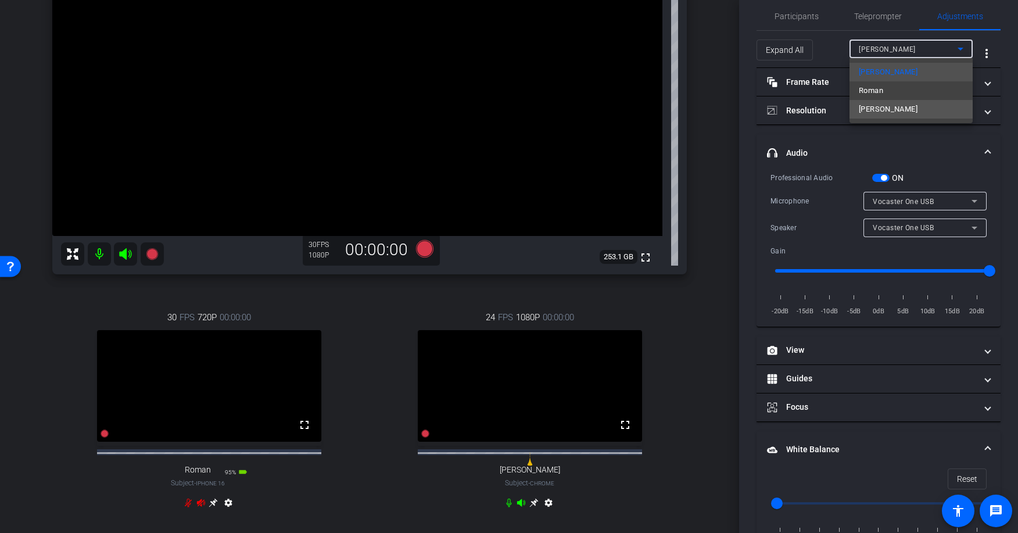
click at [879, 111] on span "[PERSON_NAME]" at bounding box center [888, 109] width 59 height 14
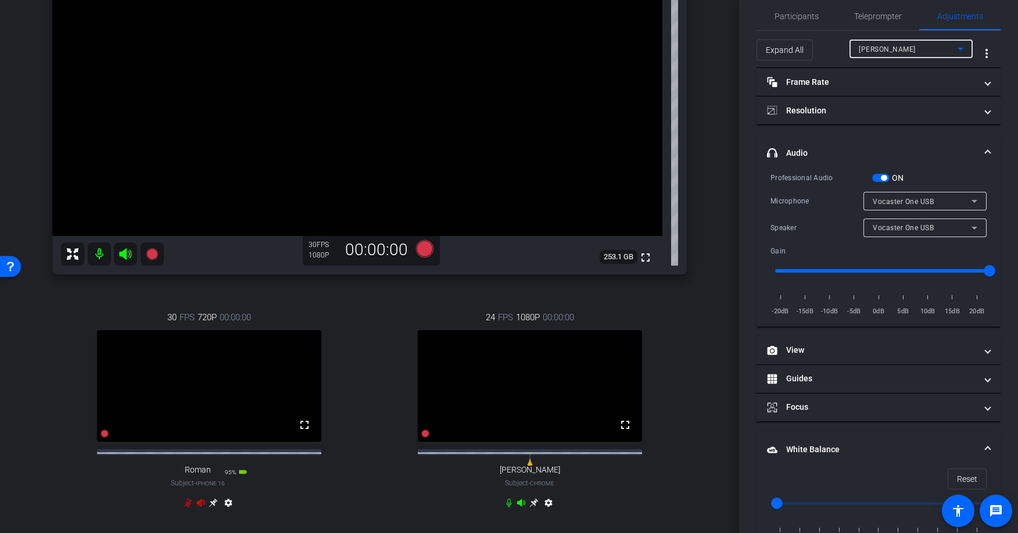
type input "1"
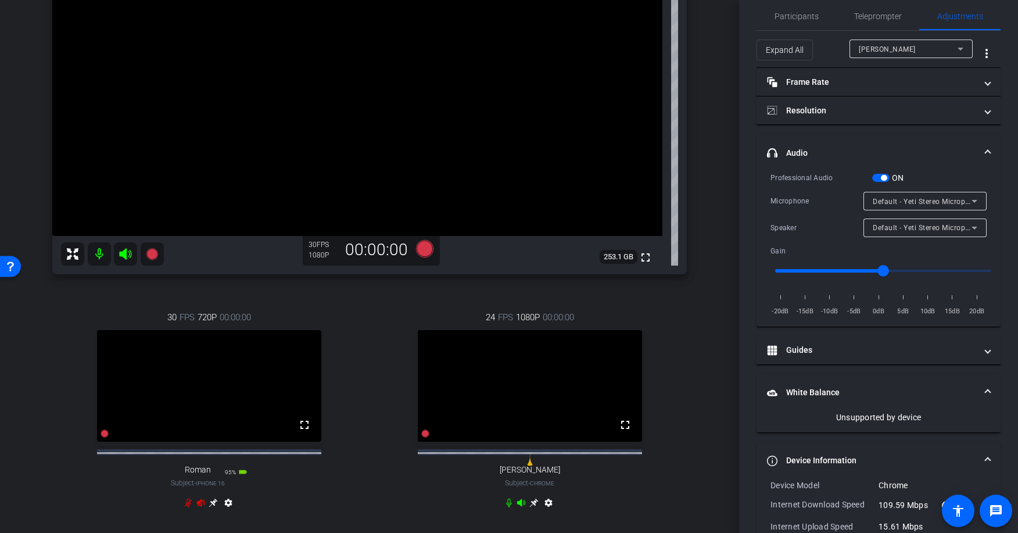
click at [840, 189] on div "Professional Audio ON Microphone Default - Yeti Stereo Microphone (b58e:9e84) S…" at bounding box center [879, 244] width 216 height 146
click at [816, 201] on div "Microphone" at bounding box center [817, 201] width 93 height 12
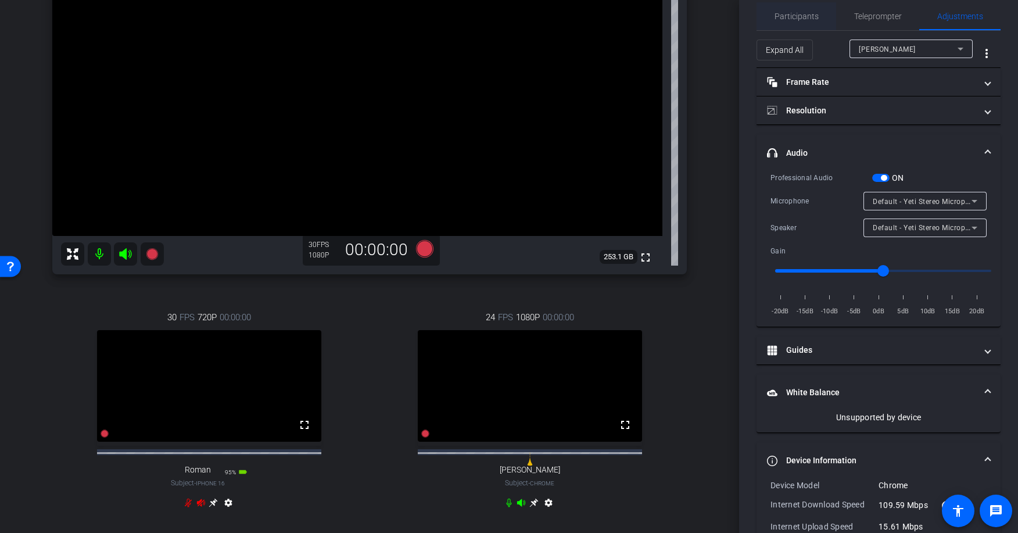
click at [787, 14] on span "Participants" at bounding box center [797, 16] width 44 height 8
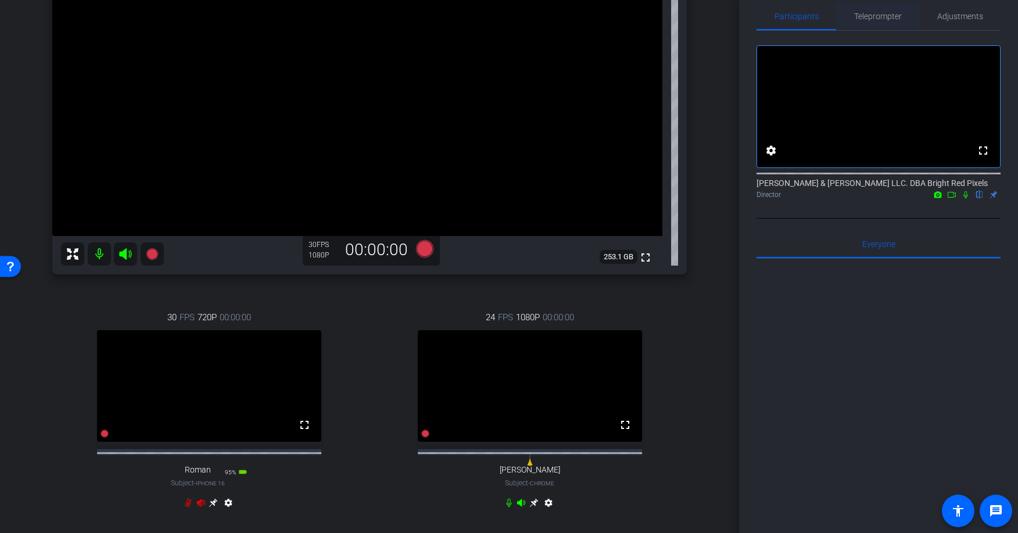
click at [865, 17] on span "Teleprompter" at bounding box center [878, 16] width 48 height 8
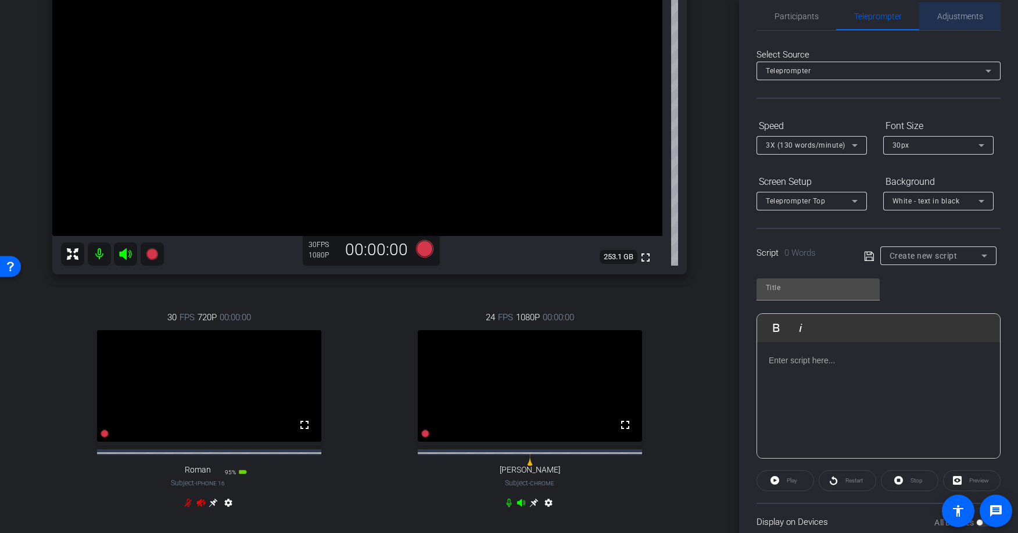
click at [975, 19] on span "Adjustments" at bounding box center [960, 16] width 46 height 8
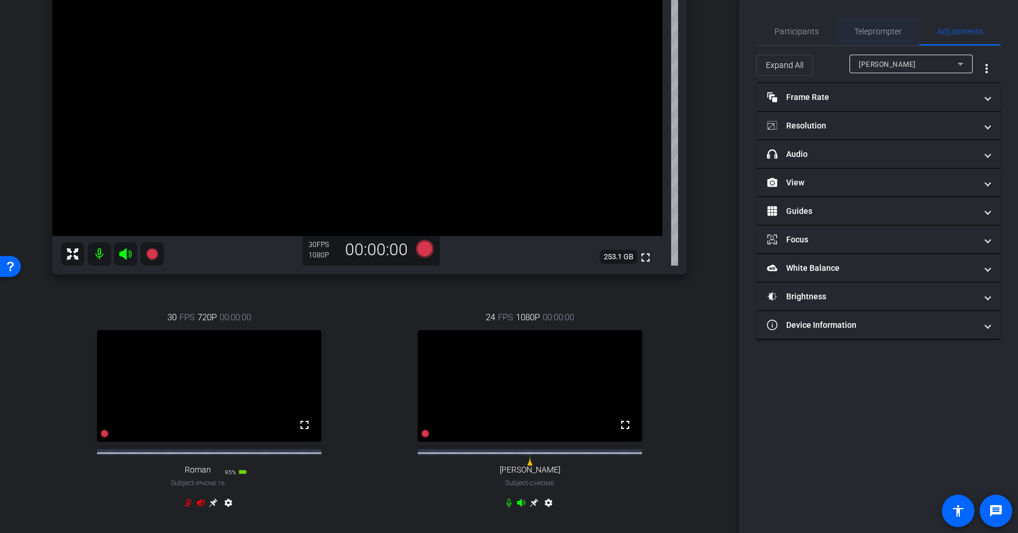
click at [884, 29] on span "Teleprompter" at bounding box center [878, 31] width 48 height 8
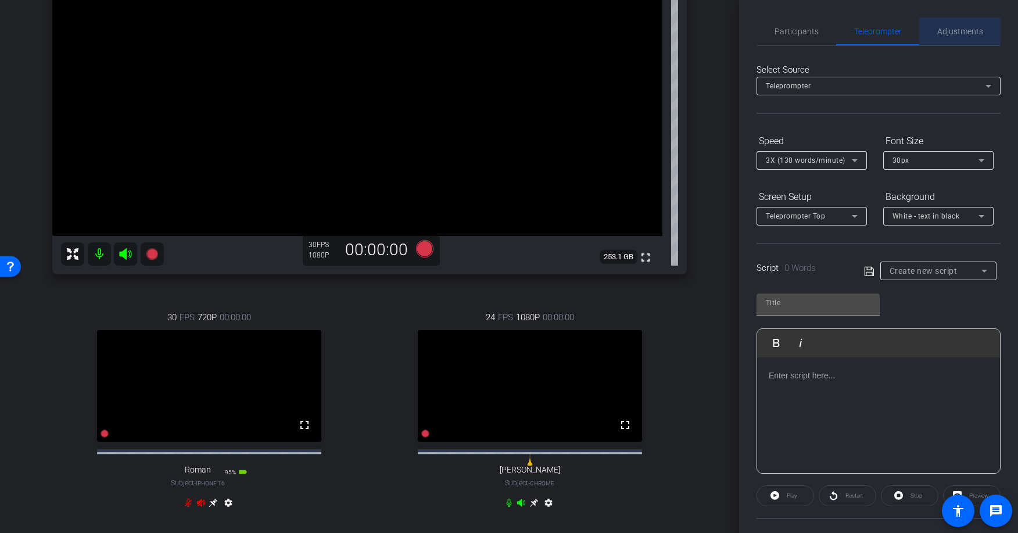
click at [935, 31] on div "Adjustments" at bounding box center [959, 31] width 81 height 28
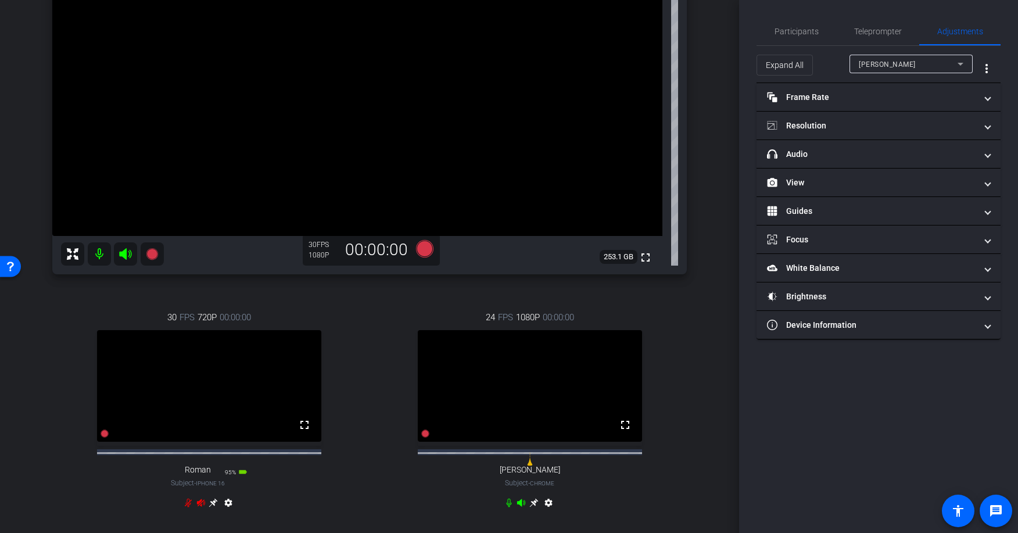
click at [886, 74] on div at bounding box center [911, 79] width 123 height 13
click at [889, 69] on div "[PERSON_NAME]" at bounding box center [908, 64] width 99 height 15
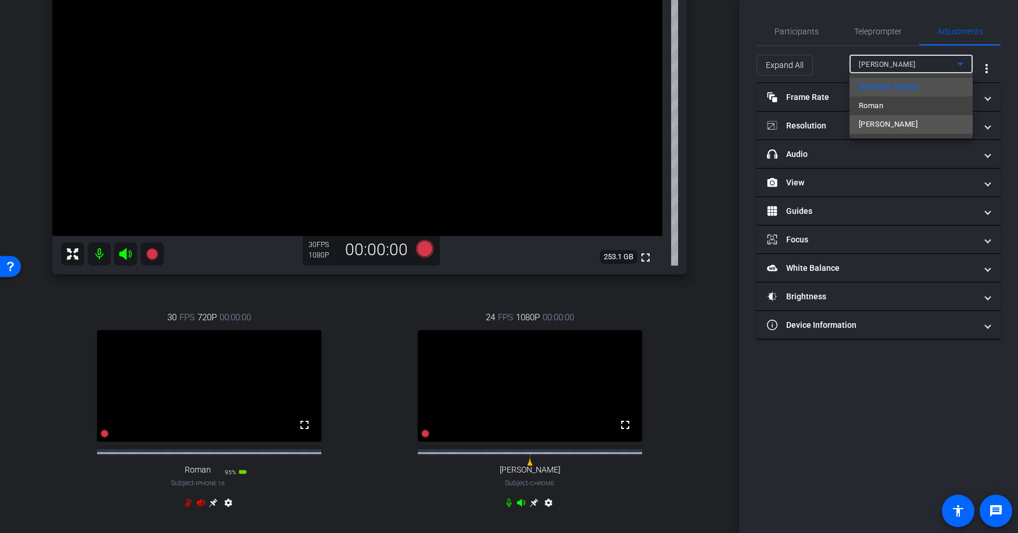
click at [885, 120] on span "[PERSON_NAME]" at bounding box center [888, 124] width 59 height 14
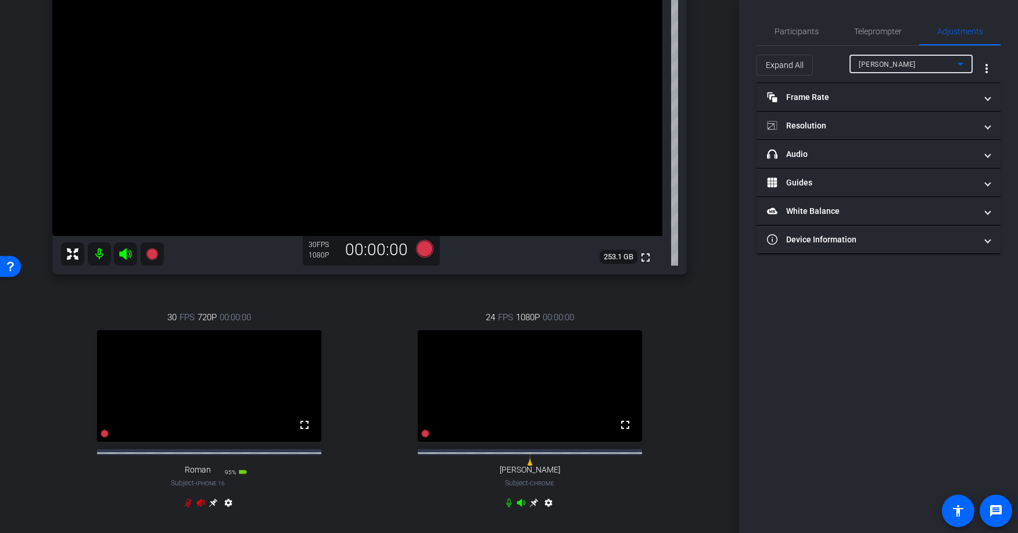
click at [819, 290] on div "Participants Teleprompter Adjustments settings [PERSON_NAME] & [PERSON_NAME] LL…" at bounding box center [878, 266] width 279 height 533
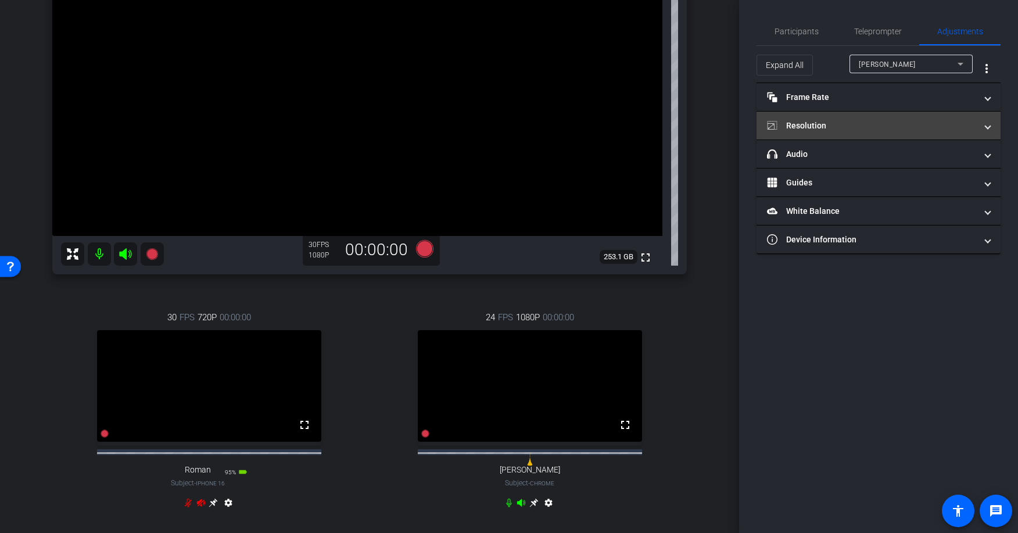
click at [802, 127] on mat-panel-title "Resolution" at bounding box center [871, 126] width 209 height 12
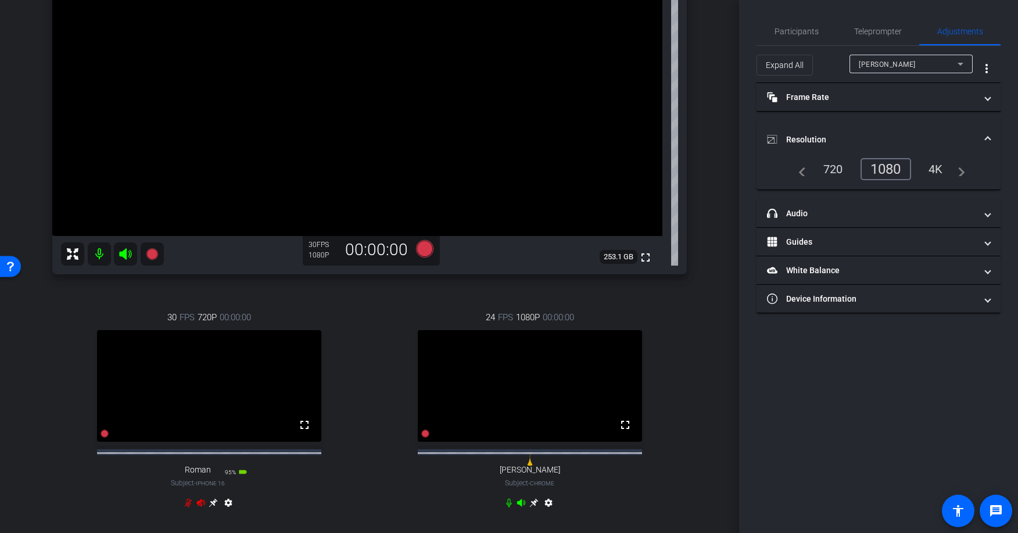
click at [800, 129] on mat-expansion-panel-header "Resolution" at bounding box center [879, 139] width 244 height 37
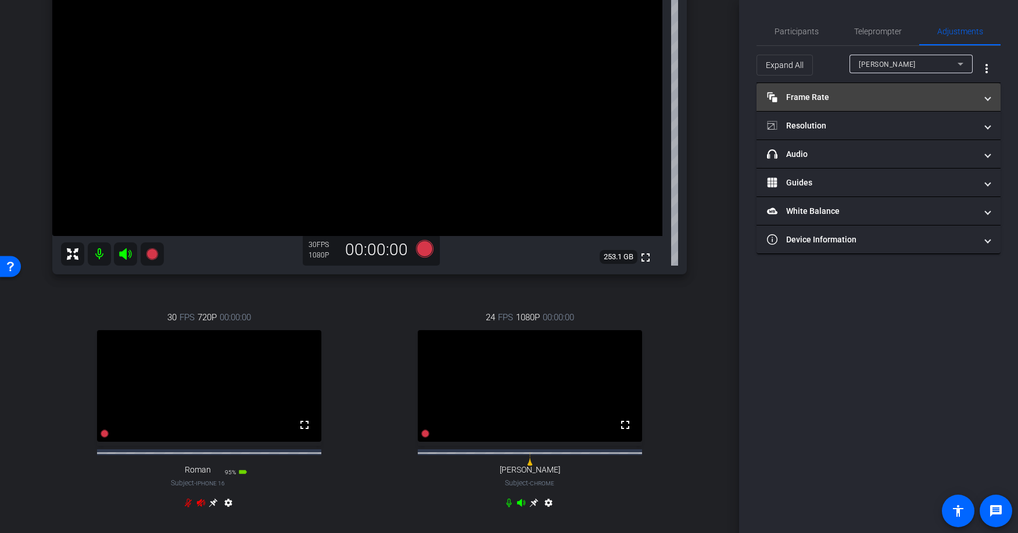
click at [806, 92] on mat-panel-title "Frame Rate Frame Rate" at bounding box center [871, 97] width 209 height 12
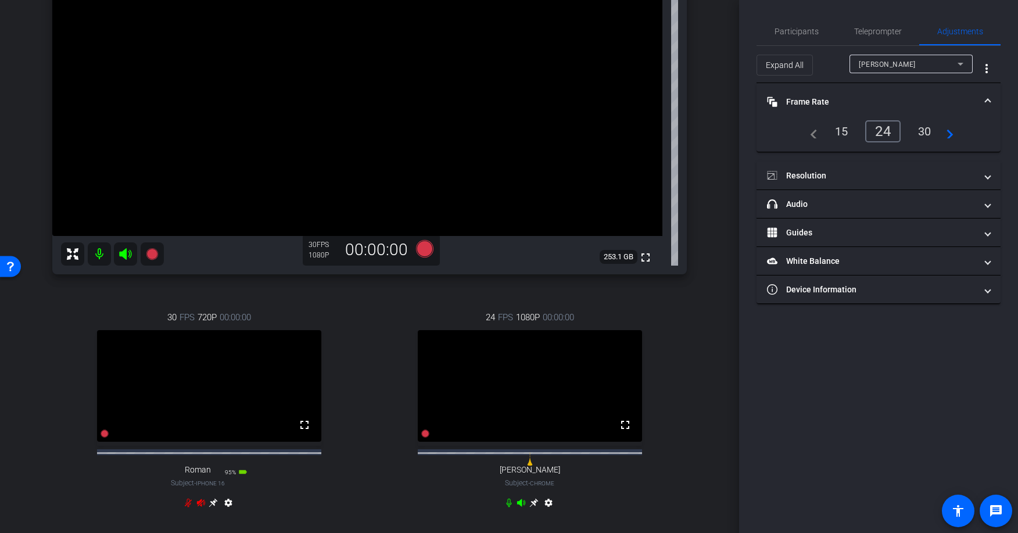
click at [808, 96] on mat-panel-title "Frame Rate Frame Rate" at bounding box center [871, 102] width 209 height 12
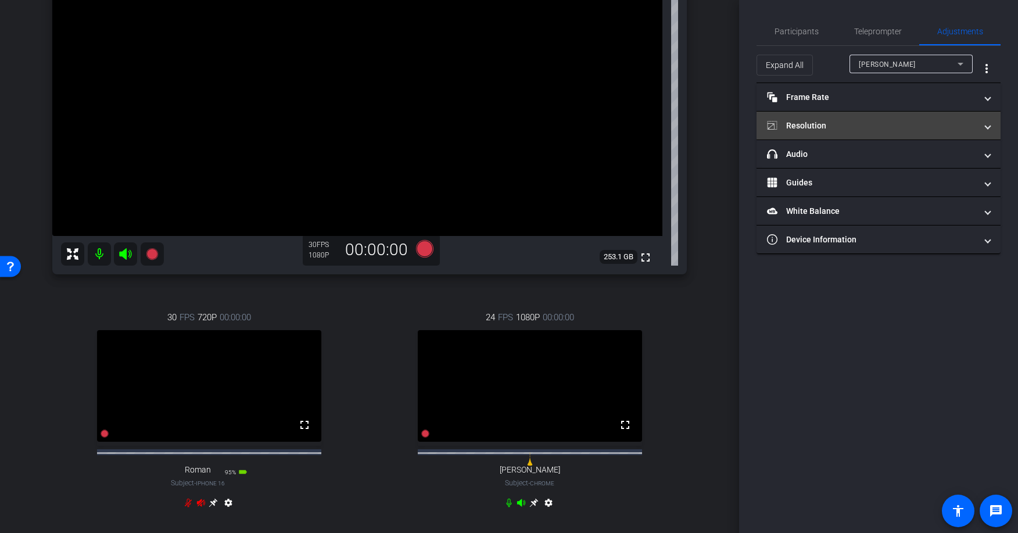
click at [806, 128] on mat-panel-title "Resolution" at bounding box center [871, 126] width 209 height 12
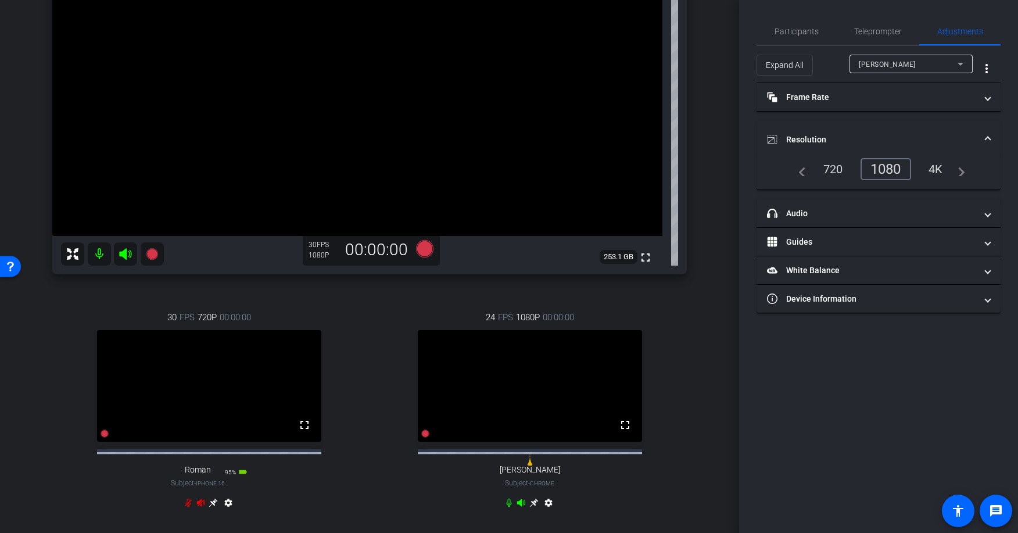
click at [805, 130] on mat-expansion-panel-header "Resolution" at bounding box center [879, 139] width 244 height 37
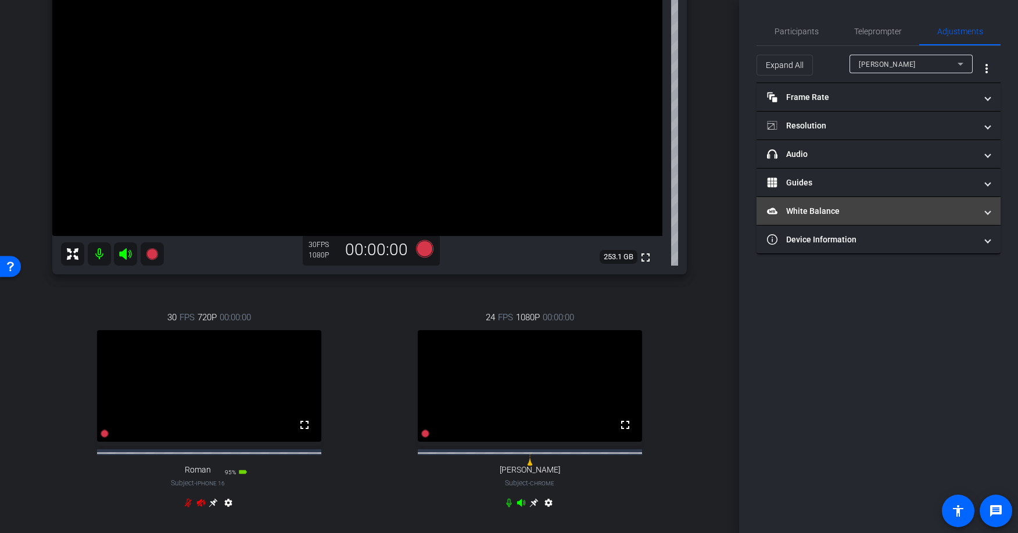
click at [805, 207] on mat-panel-title "White Balance White Balance" at bounding box center [871, 211] width 209 height 12
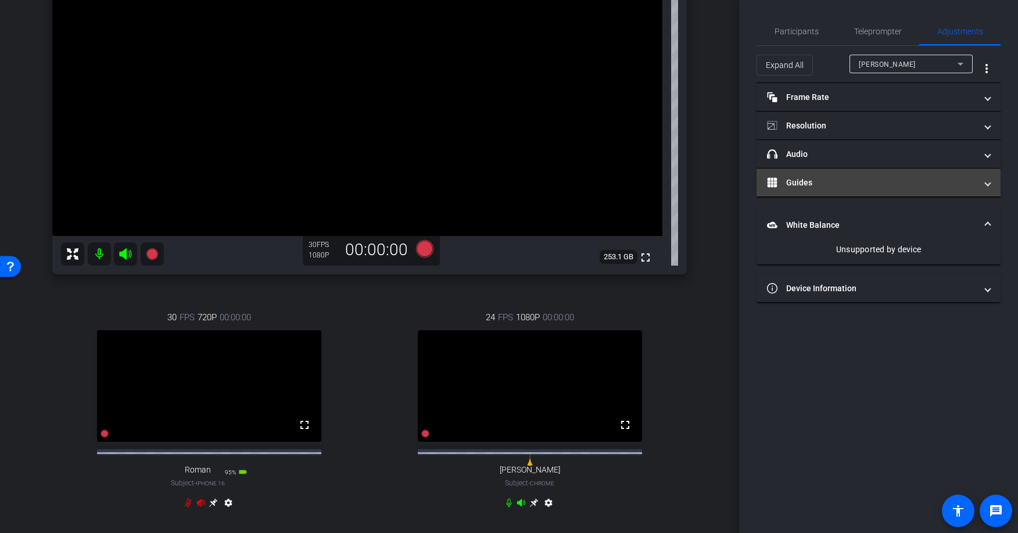
drag, startPoint x: 808, startPoint y: 216, endPoint x: 804, endPoint y: 194, distance: 22.6
click at [808, 216] on mat-expansion-panel-header "White Balance White Balance" at bounding box center [879, 224] width 244 height 37
click at [802, 182] on mat-panel-title "Guides" at bounding box center [871, 183] width 209 height 12
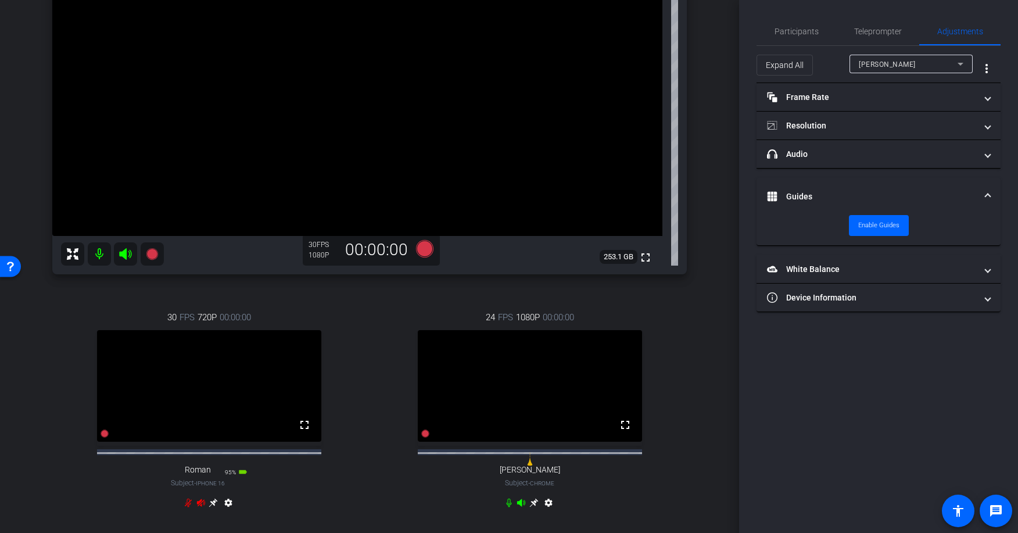
click at [820, 182] on mat-expansion-panel-header "Guides" at bounding box center [879, 196] width 244 height 37
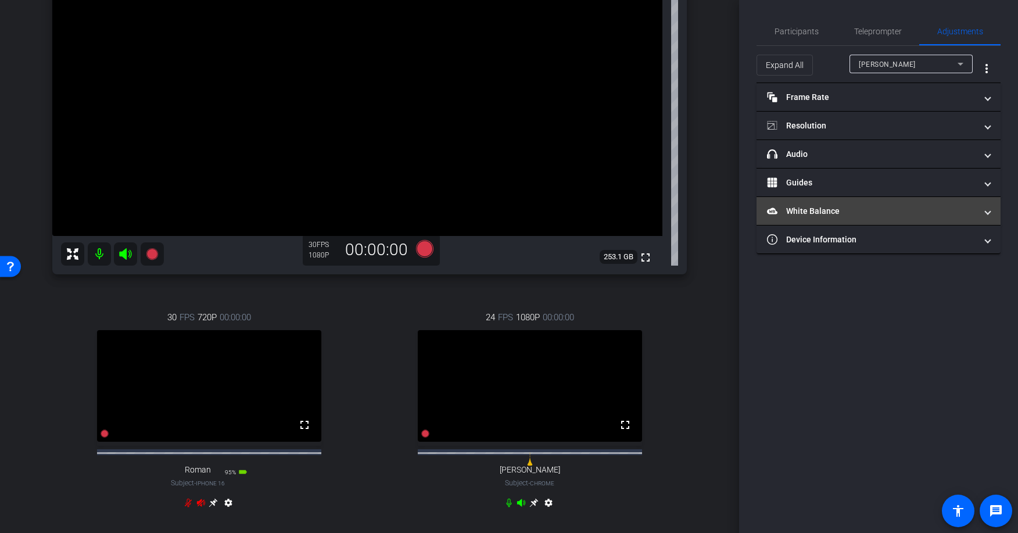
click at [810, 213] on mat-panel-title "White Balance White Balance" at bounding box center [871, 211] width 209 height 12
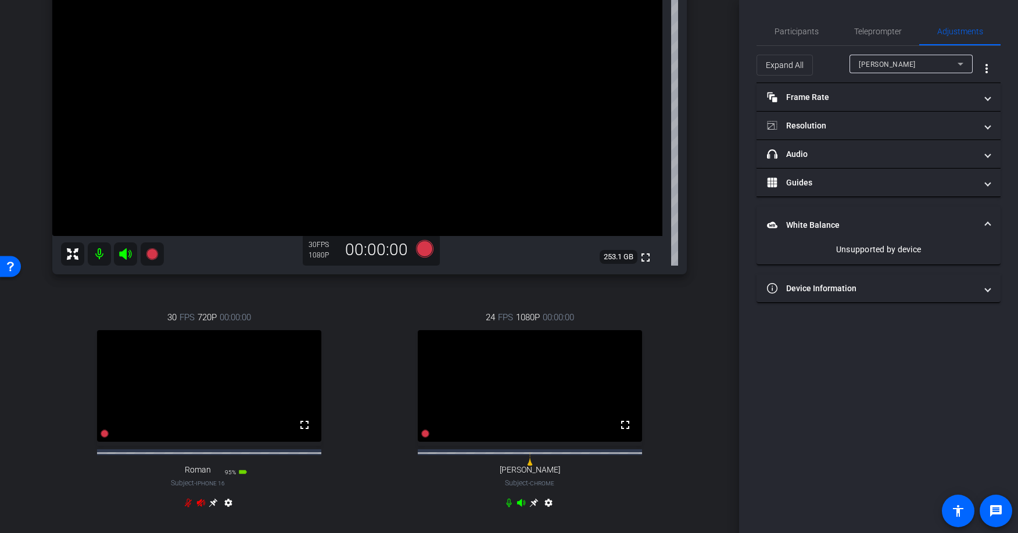
click at [810, 217] on mat-expansion-panel-header "White Balance White Balance" at bounding box center [879, 224] width 244 height 37
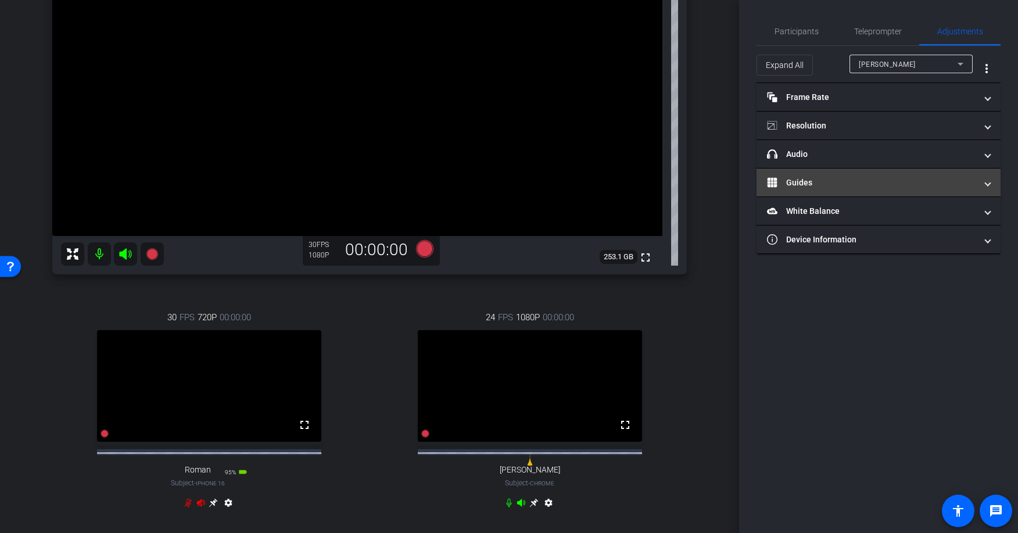
click at [807, 189] on mat-expansion-panel-header "Guides" at bounding box center [879, 183] width 244 height 28
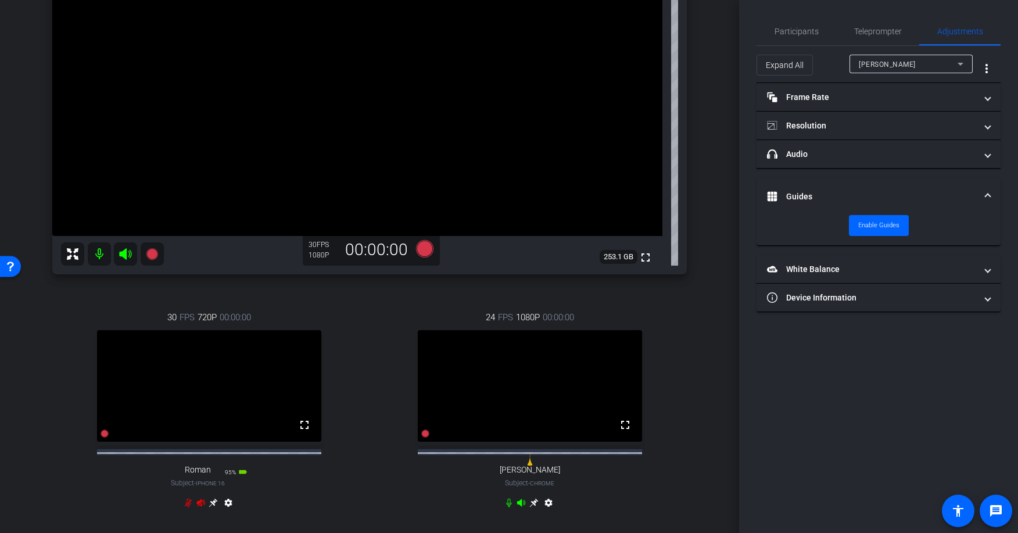
click at [795, 189] on mat-expansion-panel-header "Guides" at bounding box center [879, 196] width 244 height 37
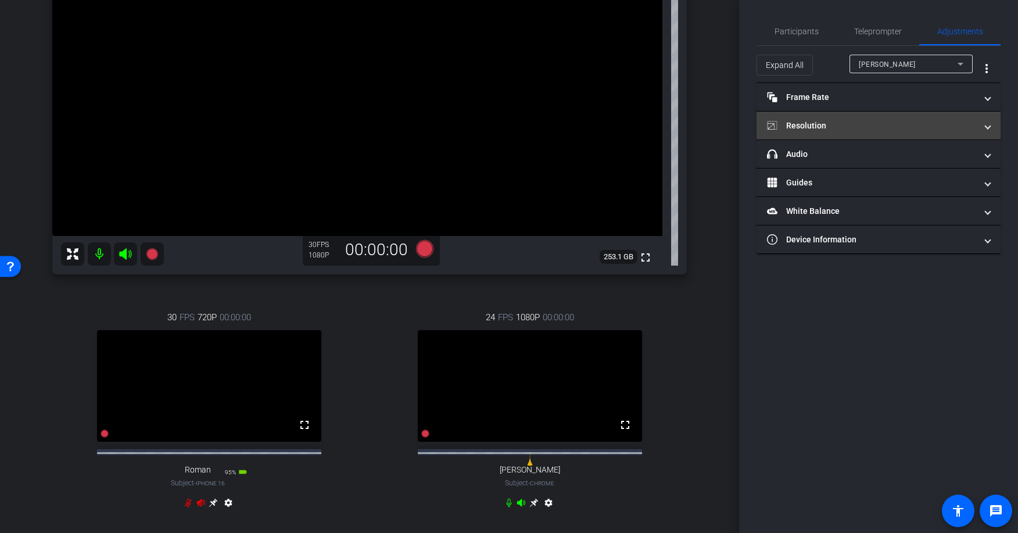
click at [796, 130] on mat-panel-title "Resolution" at bounding box center [871, 126] width 209 height 12
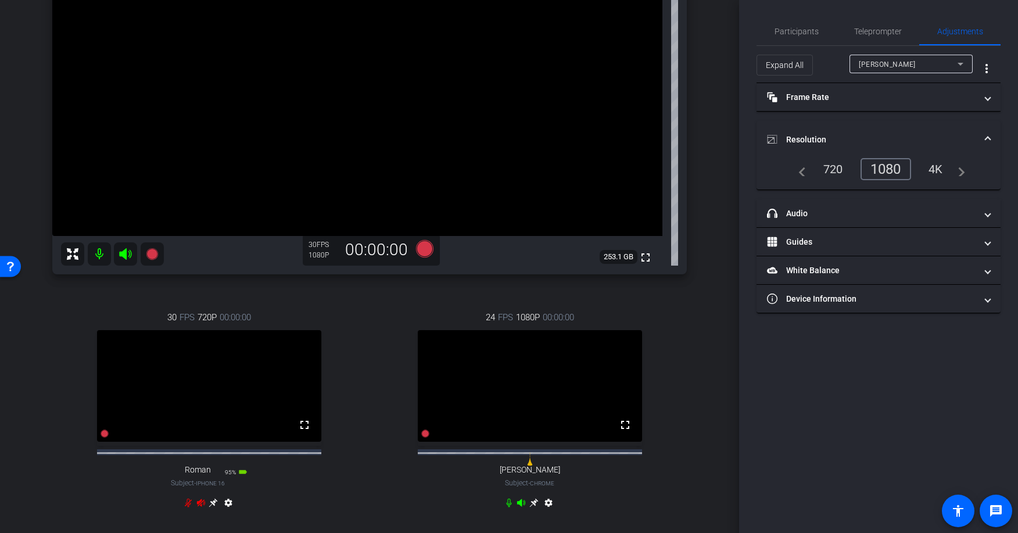
click at [796, 130] on mat-expansion-panel-header "Resolution" at bounding box center [879, 139] width 244 height 37
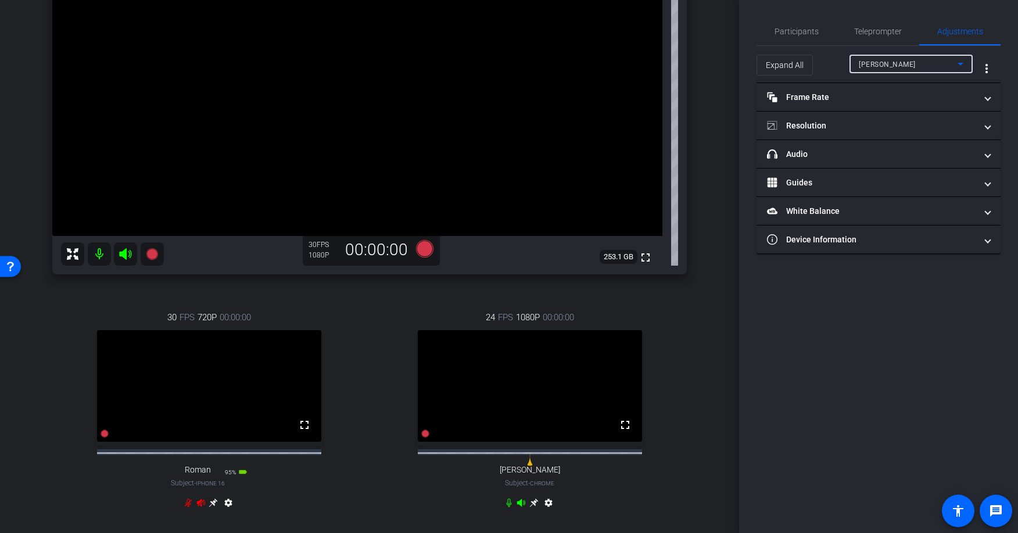
click at [871, 60] on span "[PERSON_NAME]" at bounding box center [887, 64] width 57 height 8
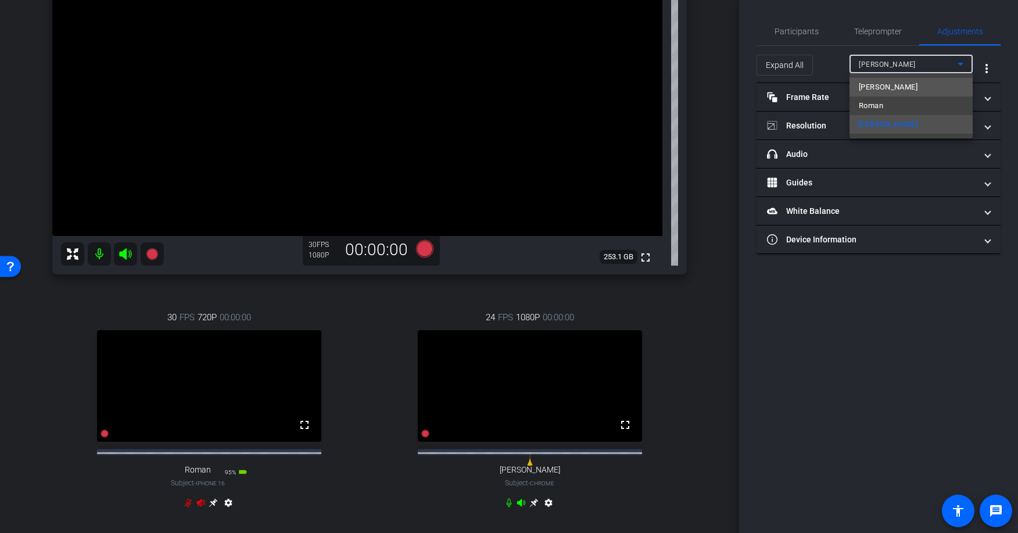
click at [871, 86] on span "[PERSON_NAME]" at bounding box center [888, 87] width 59 height 14
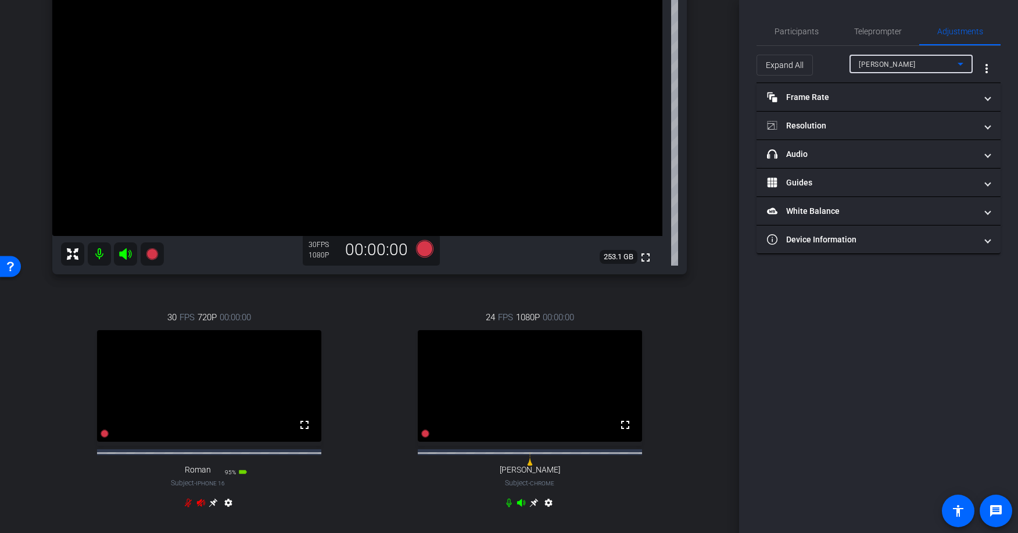
type input "20"
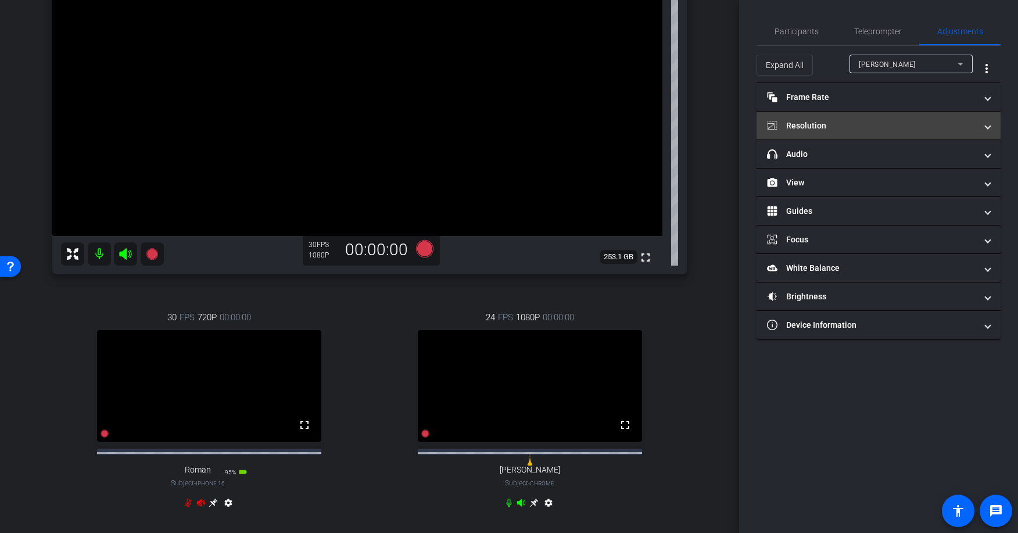
click at [829, 121] on mat-panel-title "Resolution" at bounding box center [871, 126] width 209 height 12
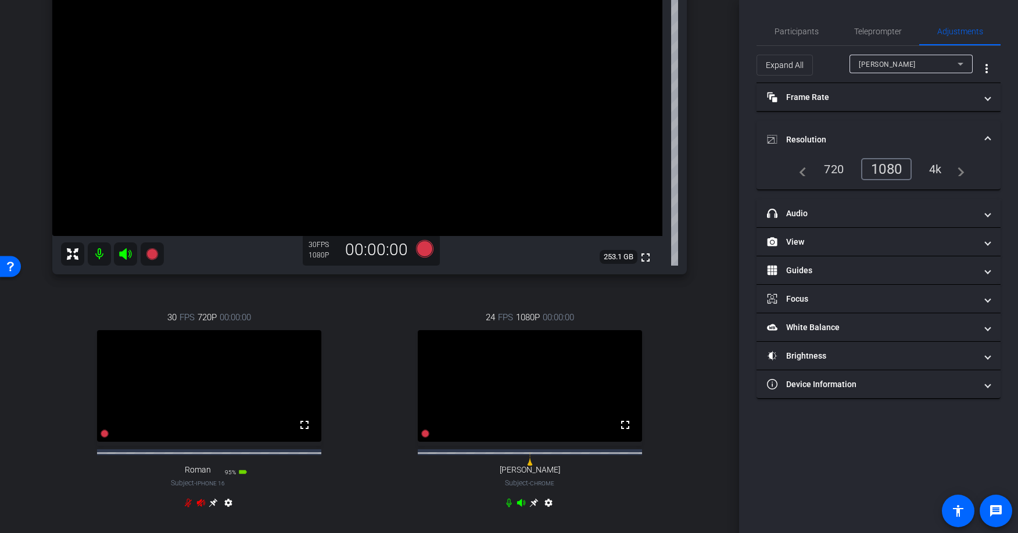
click at [833, 127] on mat-expansion-panel-header "Resolution" at bounding box center [879, 139] width 244 height 37
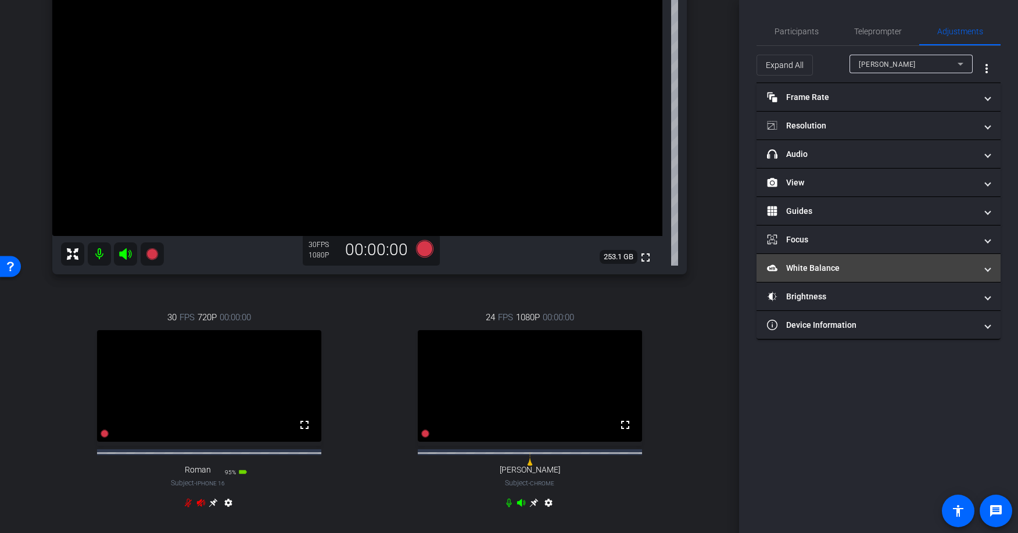
click at [792, 268] on mat-panel-title "White Balance White Balance" at bounding box center [871, 268] width 209 height 12
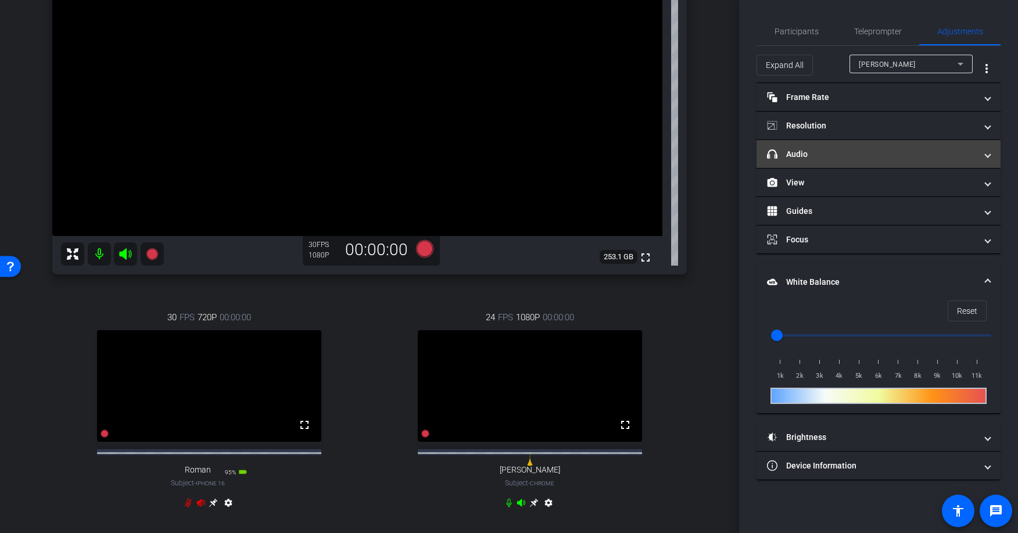
click at [814, 151] on mat-panel-title "headphone icon Audio" at bounding box center [871, 154] width 209 height 12
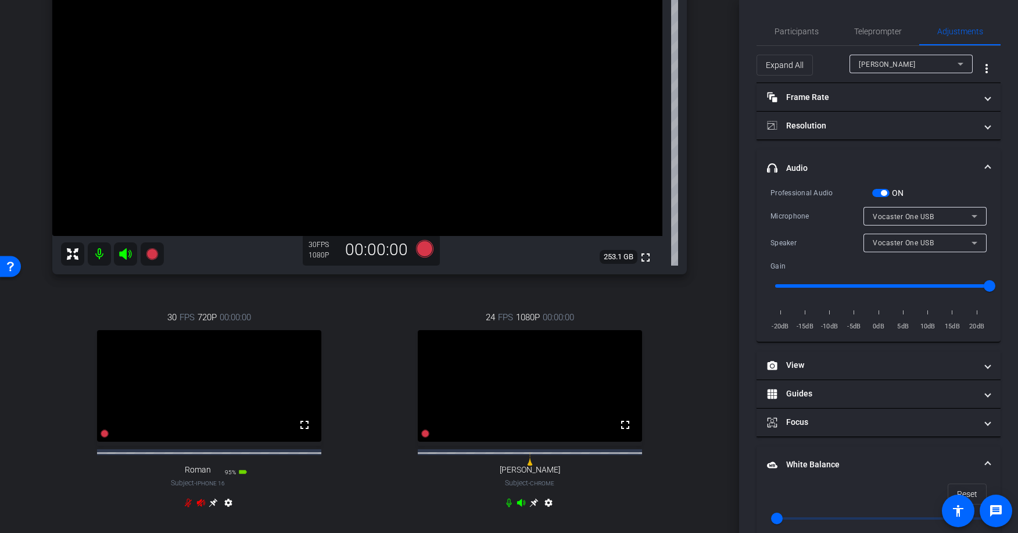
click at [791, 157] on mat-expansion-panel-header "headphone icon Audio" at bounding box center [879, 167] width 244 height 37
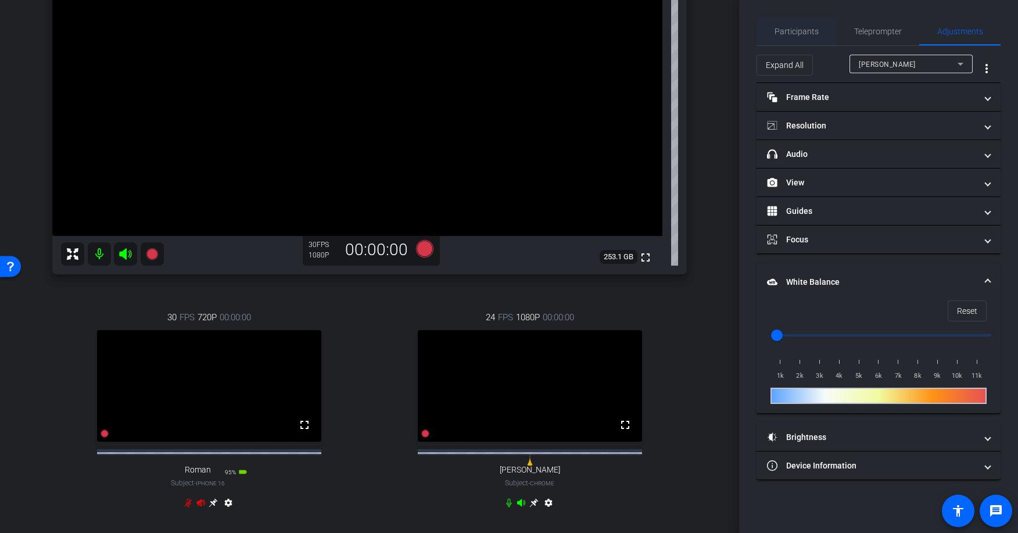
click at [793, 21] on span "Participants" at bounding box center [797, 31] width 44 height 28
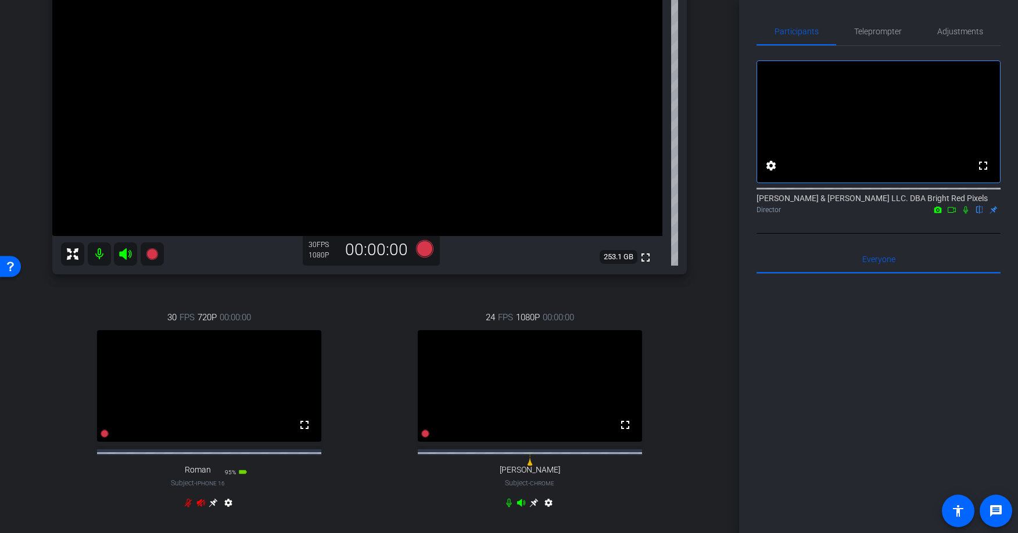
click at [942, 213] on icon at bounding box center [938, 209] width 8 height 6
click at [1002, 247] on div at bounding box center [509, 266] width 1018 height 533
click at [957, 214] on icon at bounding box center [951, 210] width 9 height 8
click at [825, 334] on div at bounding box center [879, 418] width 244 height 288
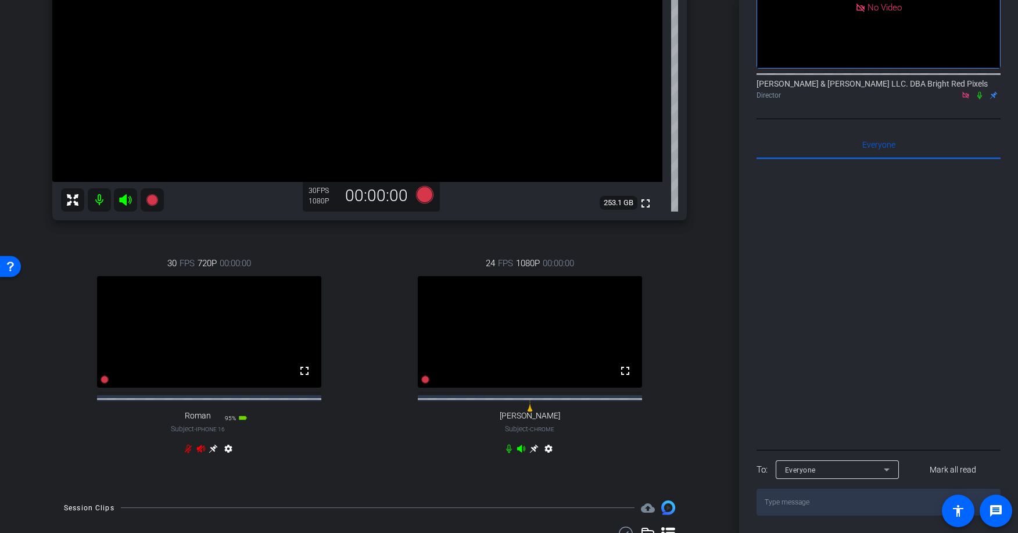
scroll to position [223, 0]
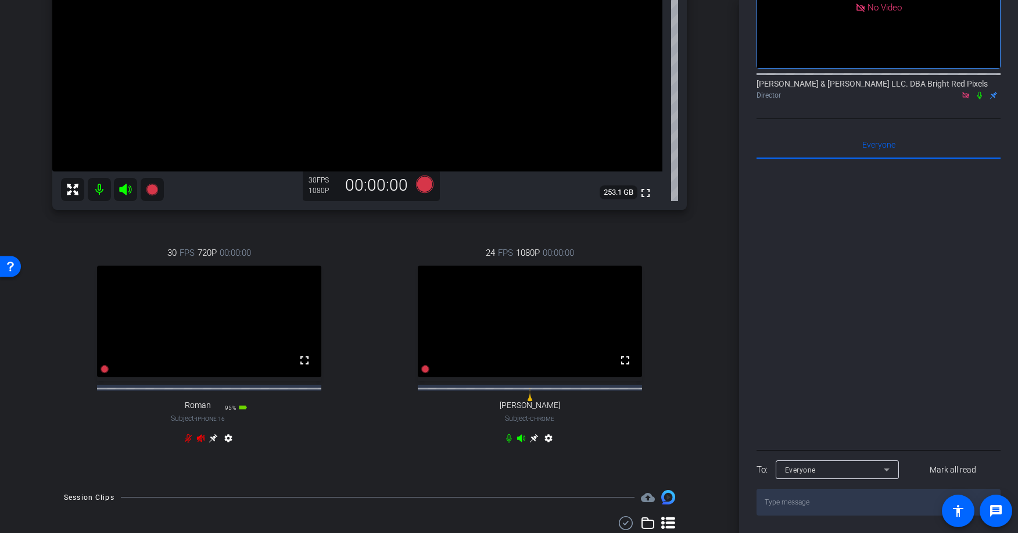
click at [356, 355] on div "30 FPS 720P 00:00:00 fullscreen Roman Subject - iPhone 16 95% battery_std setti…" at bounding box center [209, 347] width 314 height 240
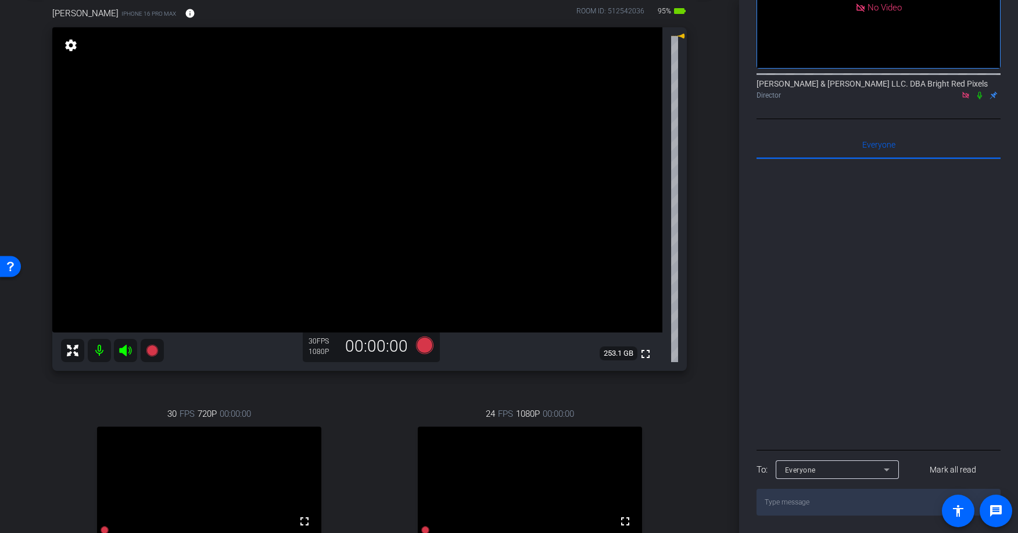
scroll to position [0, 0]
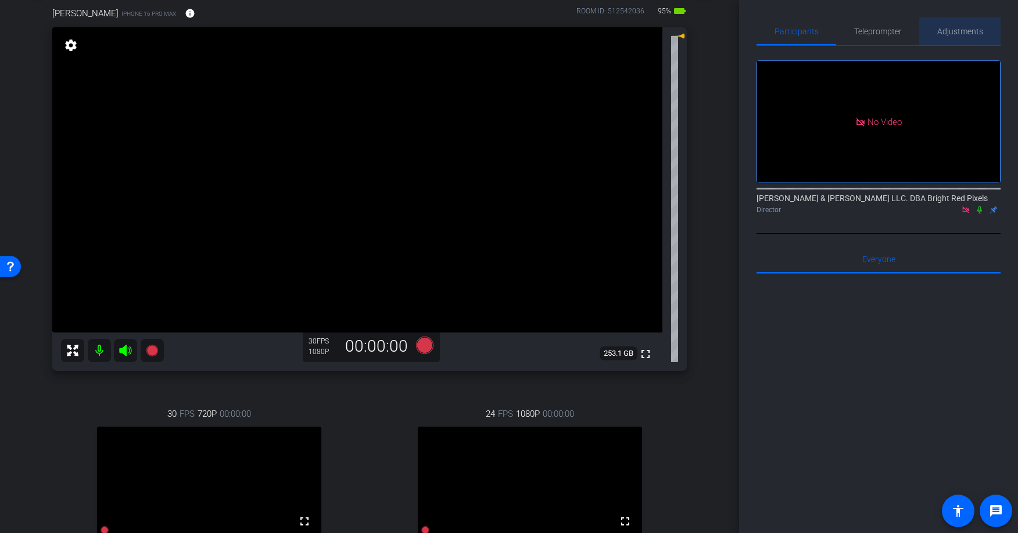
drag, startPoint x: 960, startPoint y: 33, endPoint x: 940, endPoint y: 34, distance: 20.4
click at [959, 33] on span "Adjustments" at bounding box center [960, 31] width 46 height 8
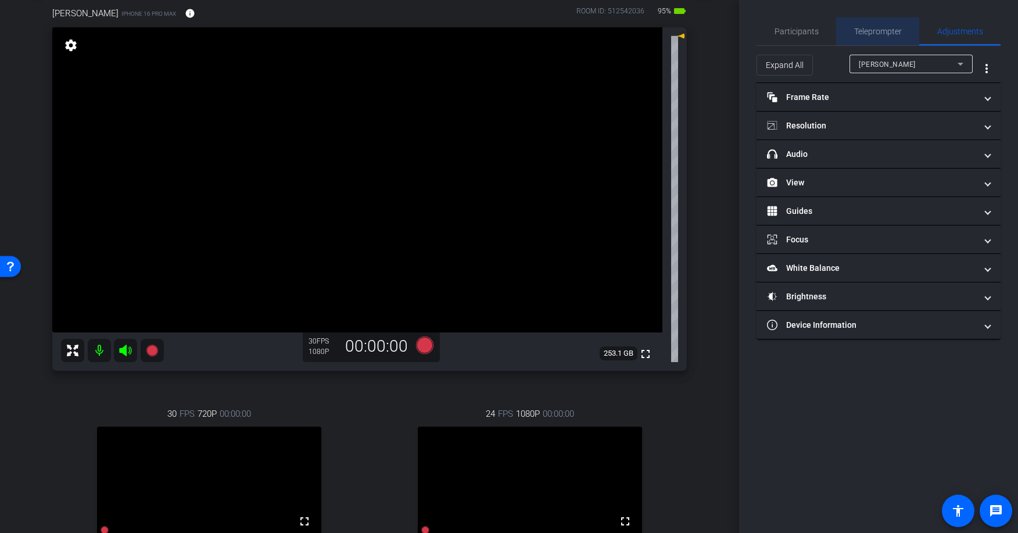
click at [889, 33] on span "Teleprompter" at bounding box center [878, 31] width 48 height 8
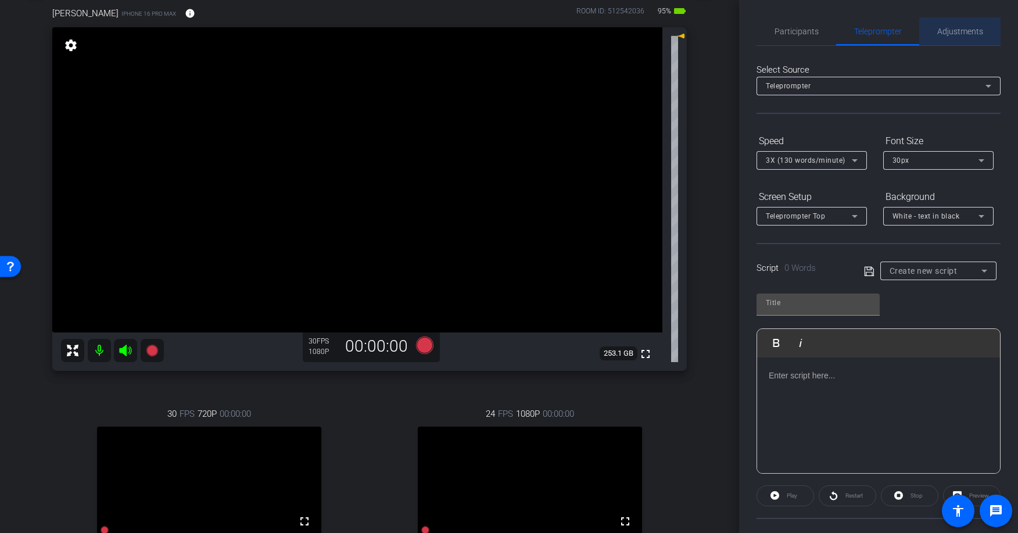
drag, startPoint x: 966, startPoint y: 37, endPoint x: 950, endPoint y: 44, distance: 17.2
click at [965, 37] on span "Adjustments" at bounding box center [960, 31] width 46 height 28
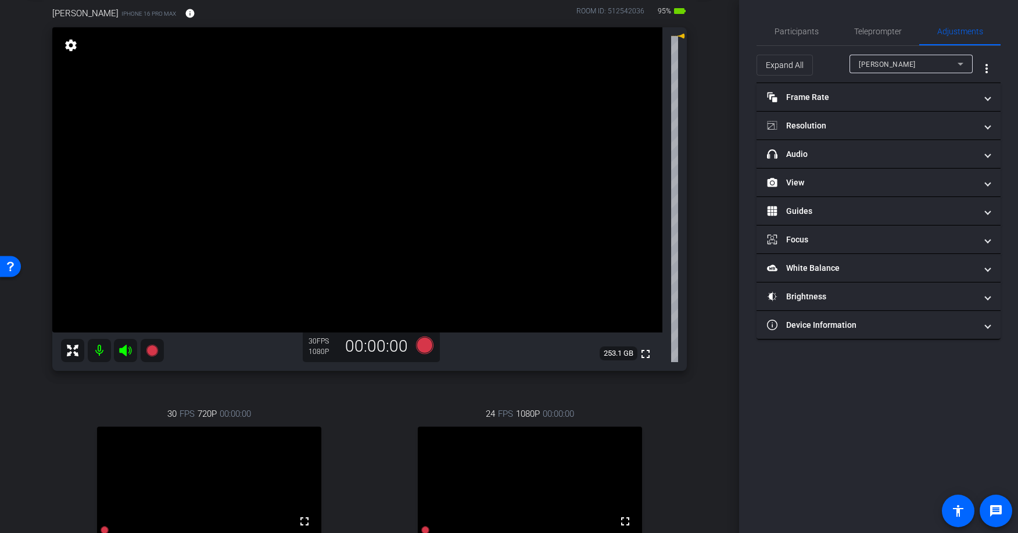
click at [893, 66] on div "[PERSON_NAME]" at bounding box center [908, 64] width 99 height 15
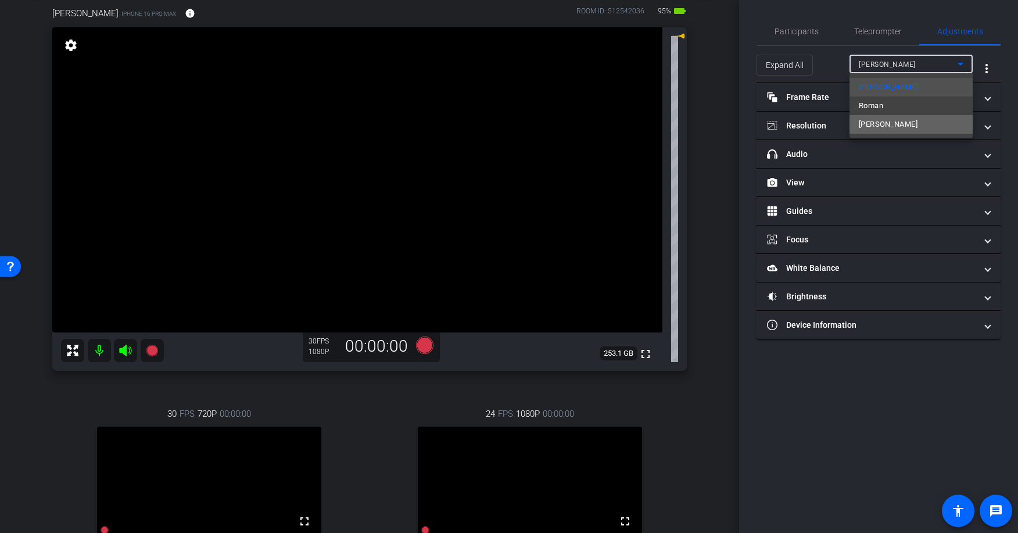
click at [896, 124] on span "[PERSON_NAME]" at bounding box center [888, 124] width 59 height 14
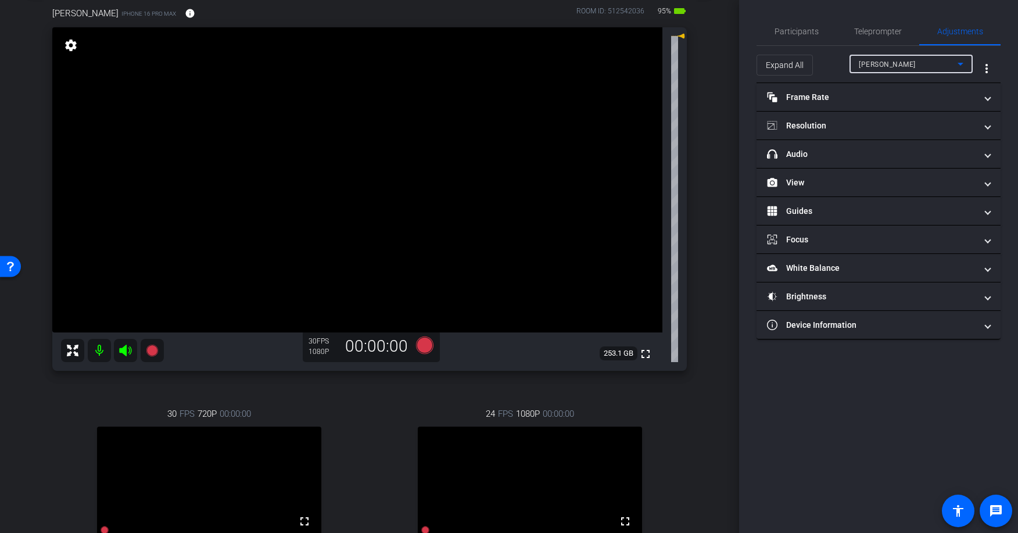
type input "1"
click at [872, 42] on span "Teleprompter" at bounding box center [878, 31] width 48 height 28
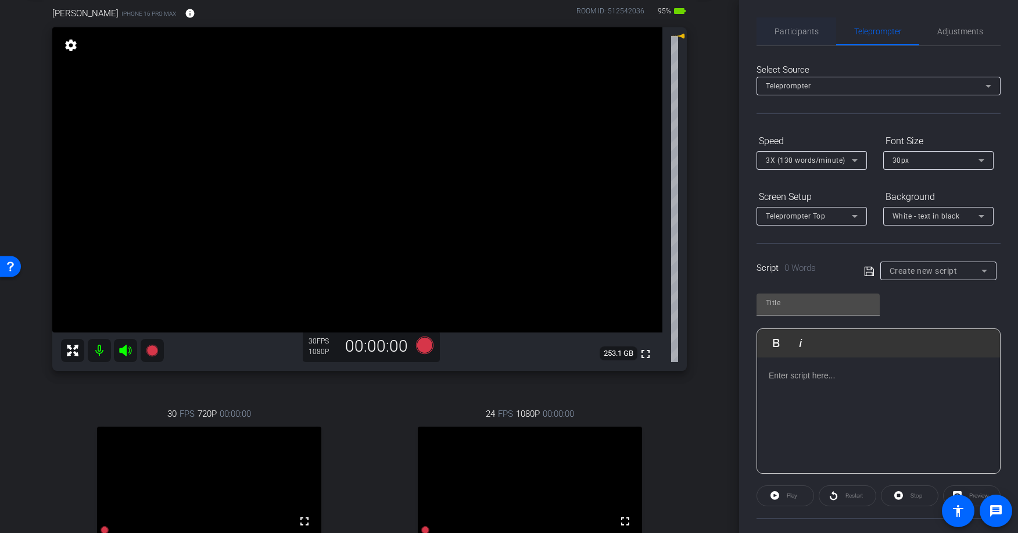
click at [782, 31] on span "Participants" at bounding box center [797, 31] width 44 height 8
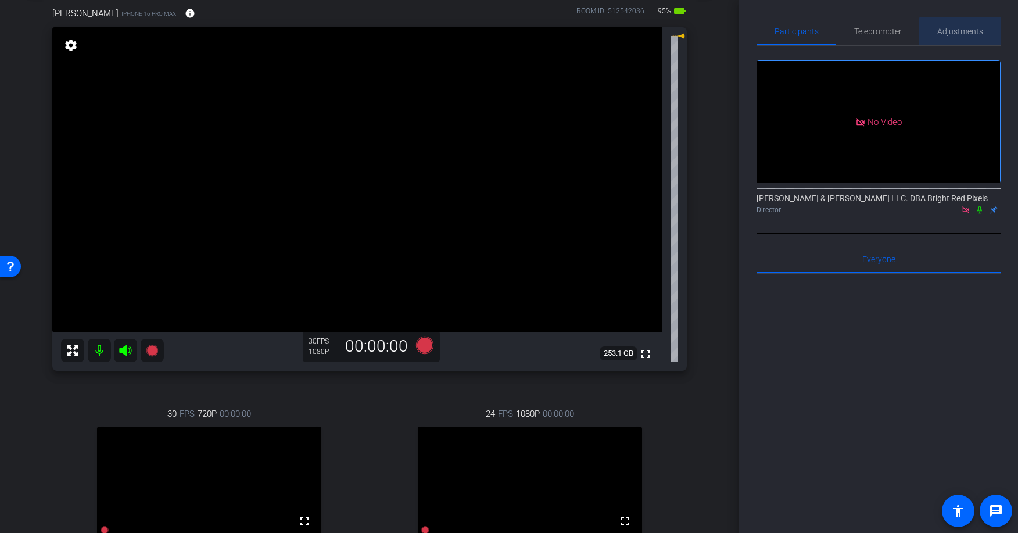
click at [973, 36] on span "Adjustments" at bounding box center [960, 31] width 46 height 28
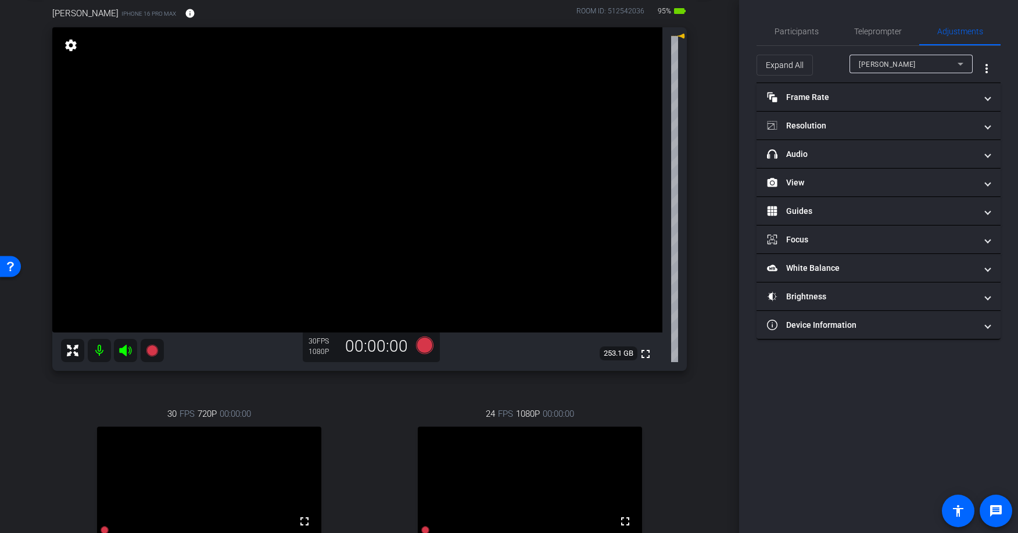
click at [911, 59] on div "[PERSON_NAME]" at bounding box center [908, 64] width 99 height 15
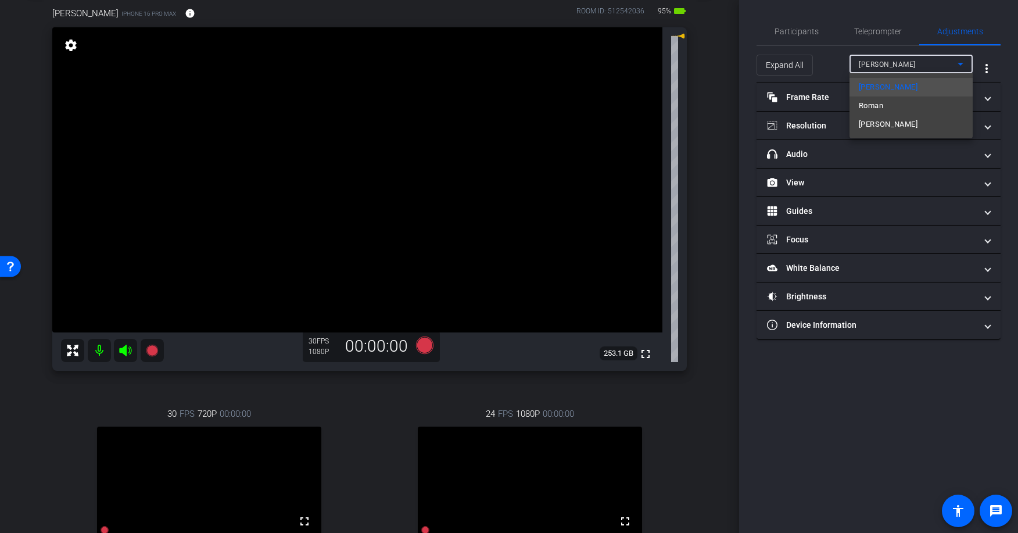
click at [911, 59] on div at bounding box center [509, 266] width 1018 height 533
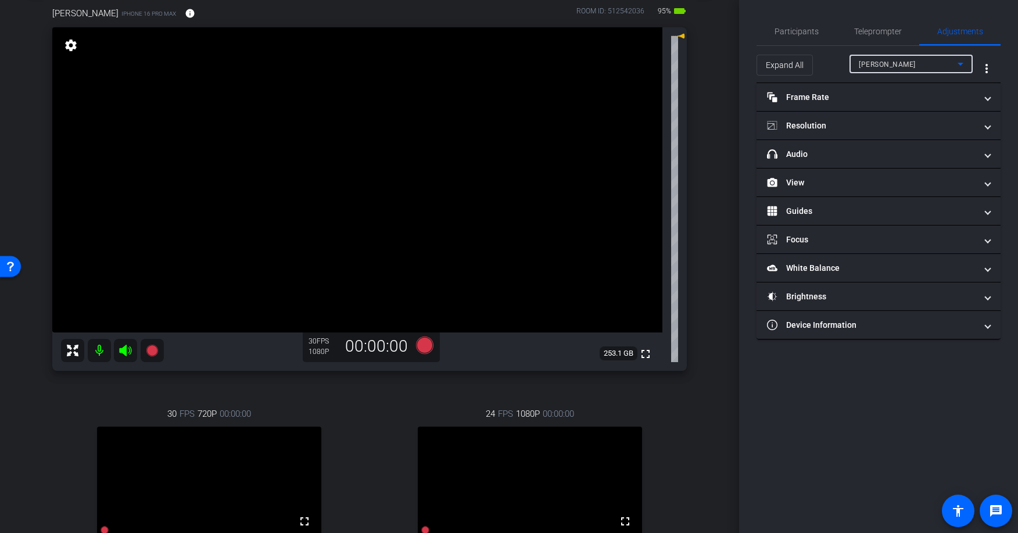
click at [909, 60] on div "[PERSON_NAME]" at bounding box center [908, 64] width 99 height 15
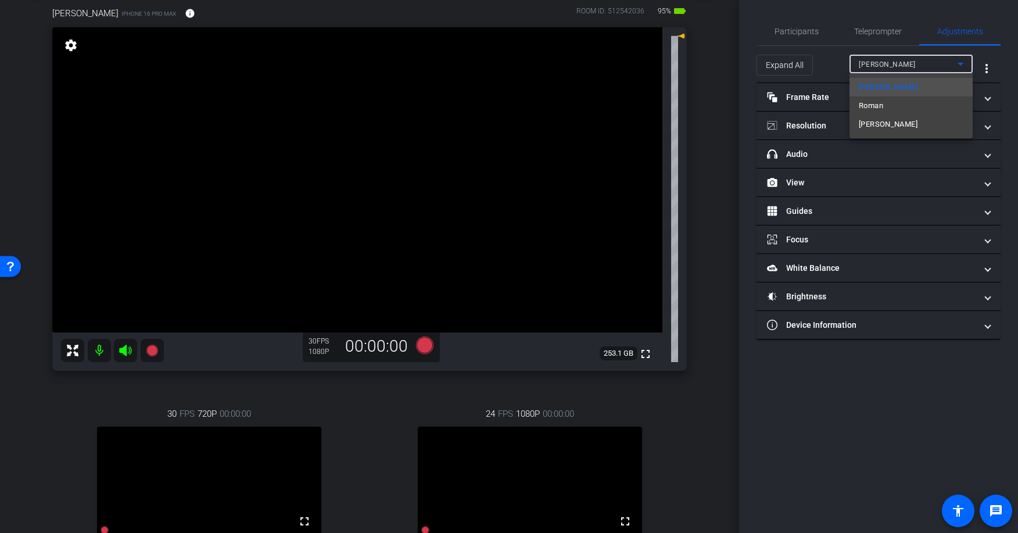
click at [909, 60] on div at bounding box center [509, 266] width 1018 height 533
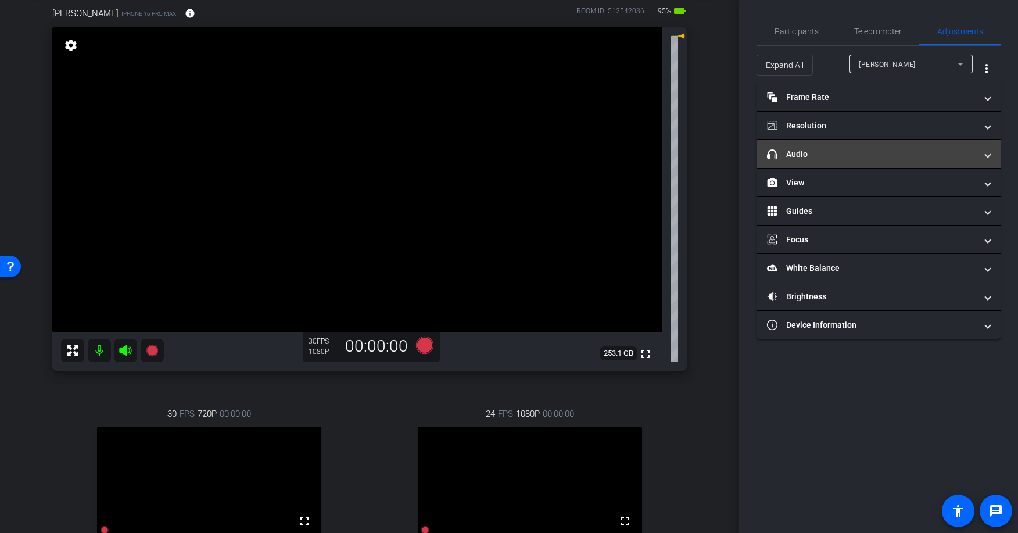
click at [850, 154] on mat-panel-title "headphone icon Audio" at bounding box center [871, 154] width 209 height 12
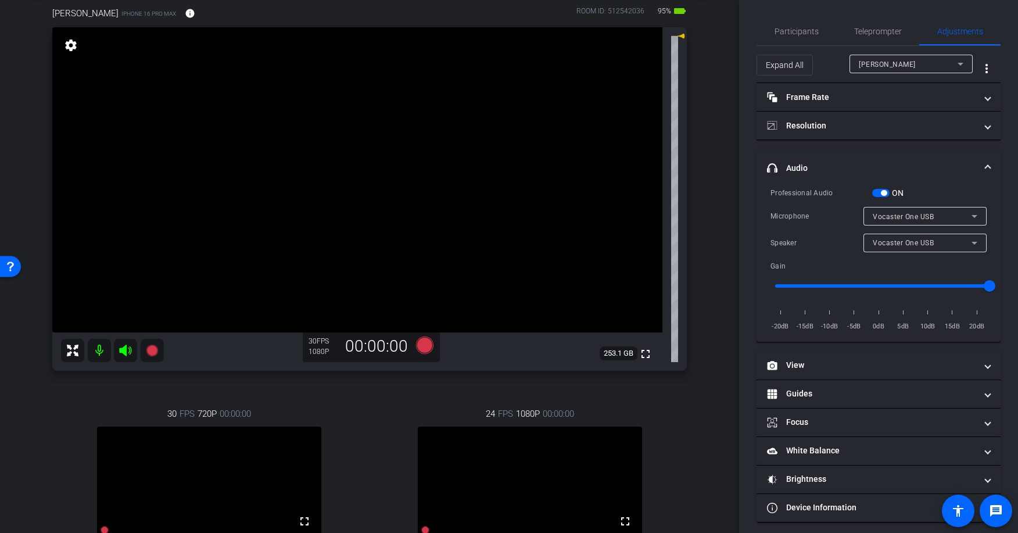
click at [722, 155] on div "arrow_back [DATE] Back to project Send invite account_box grid_on settings info…" at bounding box center [369, 204] width 739 height 533
click at [712, 164] on div "arrow_back [DATE] Back to project Send invite account_box grid_on settings info…" at bounding box center [369, 204] width 739 height 533
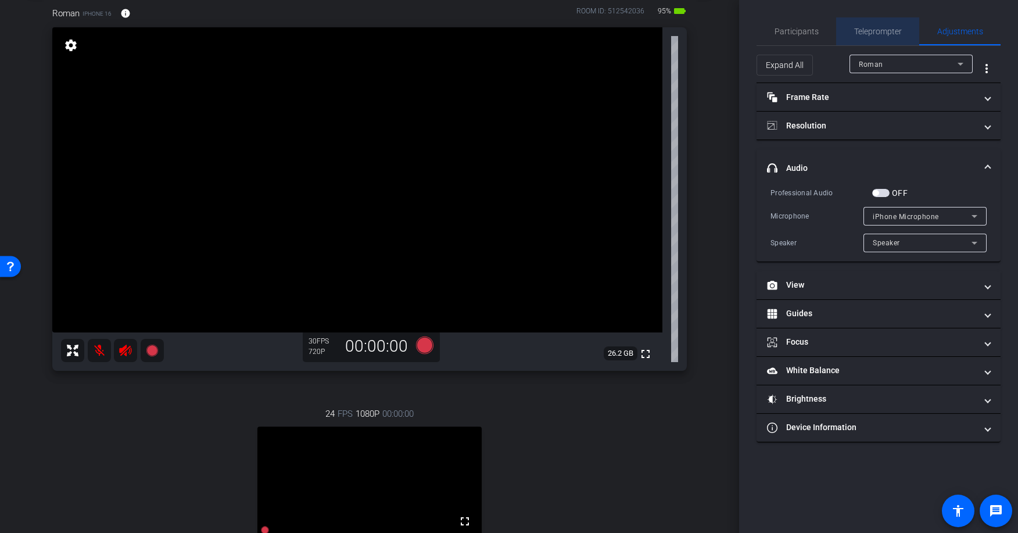
click at [869, 30] on span "Teleprompter" at bounding box center [878, 31] width 48 height 8
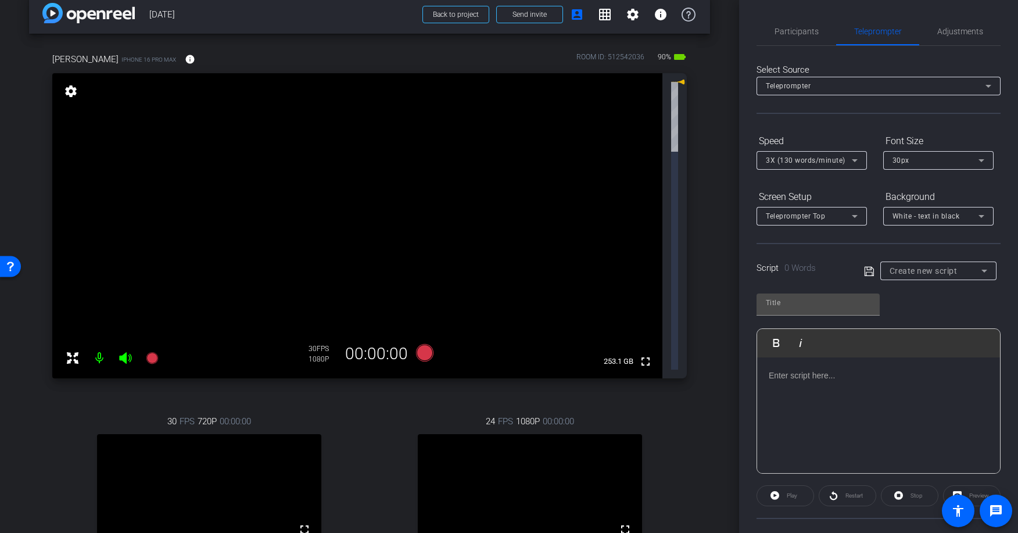
scroll to position [90, 0]
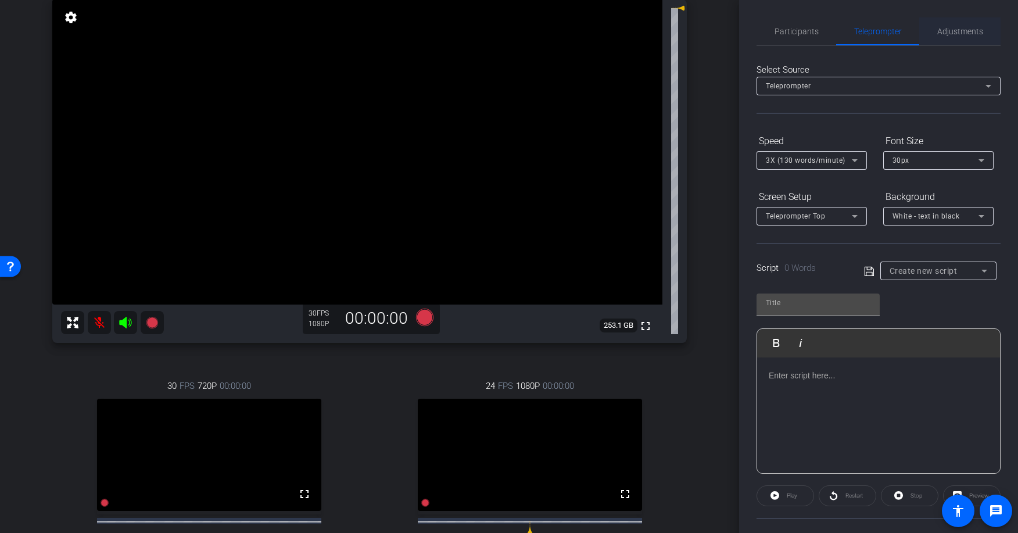
click at [955, 33] on span "Adjustments" at bounding box center [960, 31] width 46 height 8
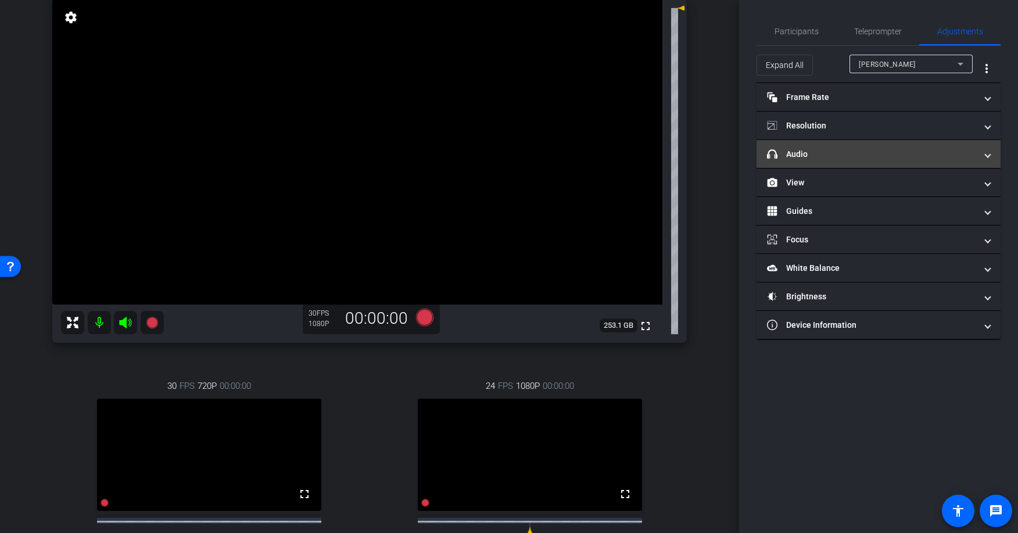
click at [891, 155] on mat-panel-title "headphone icon Audio" at bounding box center [871, 154] width 209 height 12
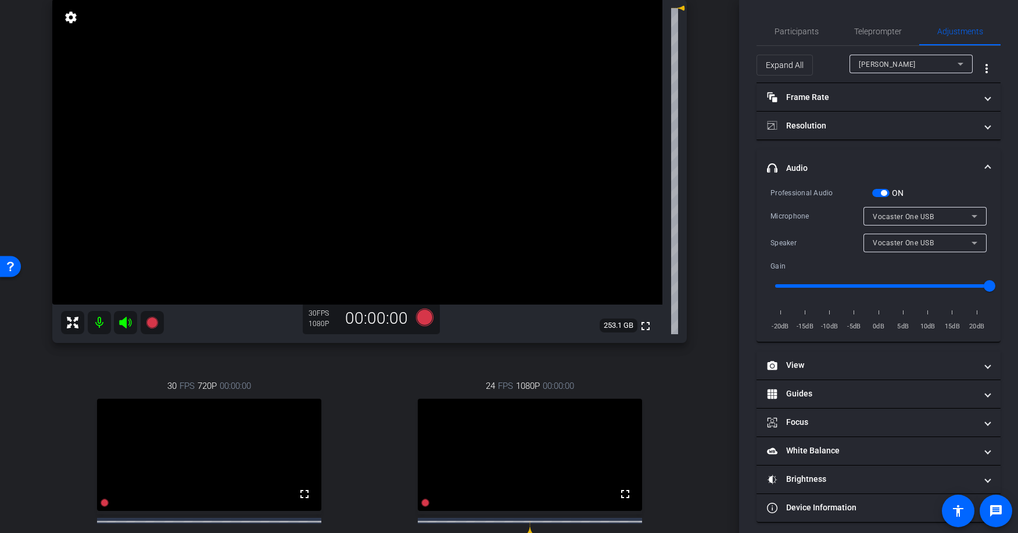
click at [885, 285] on input "range" at bounding box center [883, 286] width 241 height 26
drag, startPoint x: 886, startPoint y: 284, endPoint x: 951, endPoint y: 283, distance: 64.5
click at [951, 283] on input "range" at bounding box center [883, 286] width 241 height 26
drag, startPoint x: 959, startPoint y: 284, endPoint x: 990, endPoint y: 287, distance: 31.0
click at [991, 287] on input "range" at bounding box center [883, 286] width 241 height 26
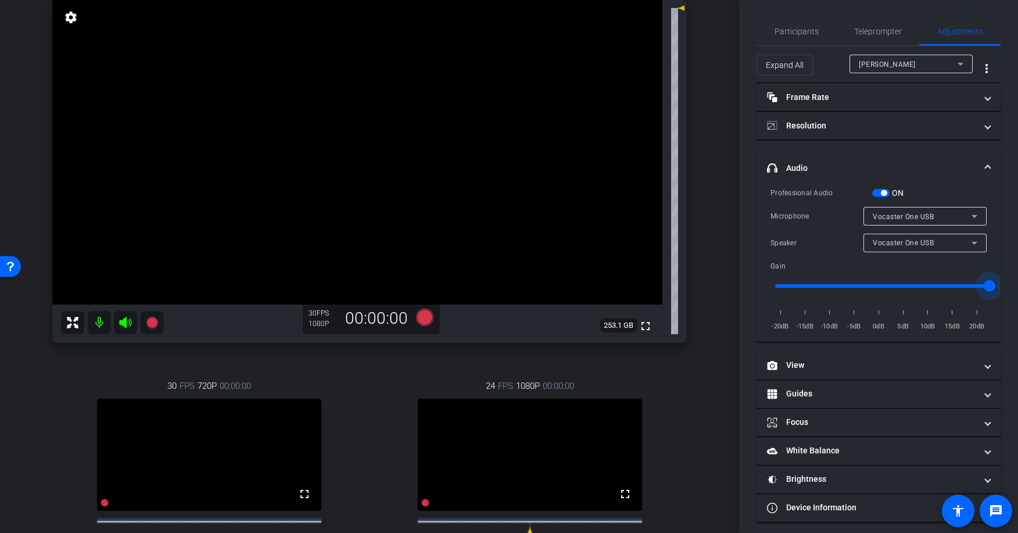
click at [888, 284] on input "range" at bounding box center [883, 286] width 241 height 26
drag, startPoint x: 888, startPoint y: 284, endPoint x: 924, endPoint y: 288, distance: 36.3
click at [924, 288] on input "range" at bounding box center [883, 286] width 241 height 26
type input "15"
drag, startPoint x: 924, startPoint y: 288, endPoint x: 961, endPoint y: 289, distance: 36.6
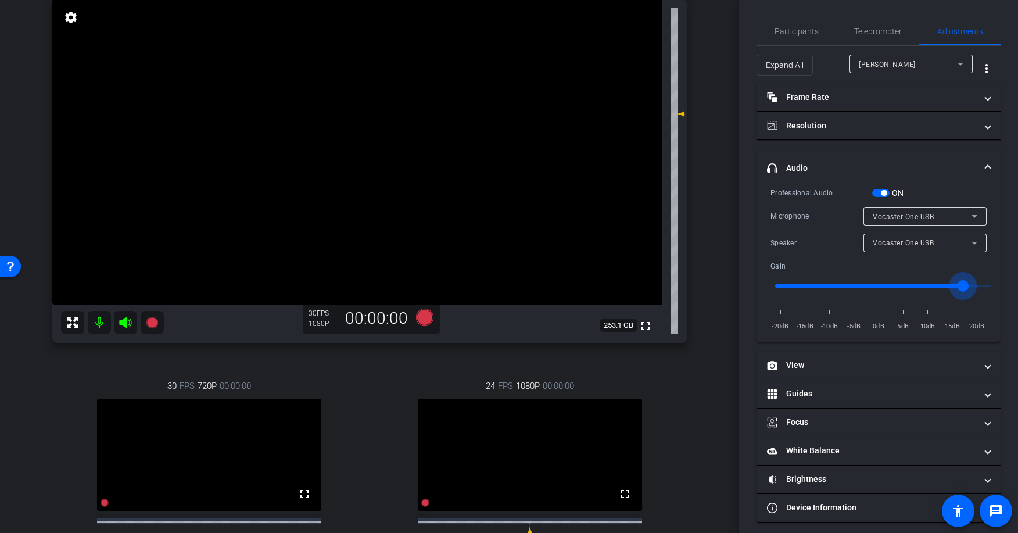
click at [961, 289] on input "range" at bounding box center [883, 286] width 241 height 26
click at [893, 212] on div "Vocaster One USB" at bounding box center [922, 216] width 99 height 15
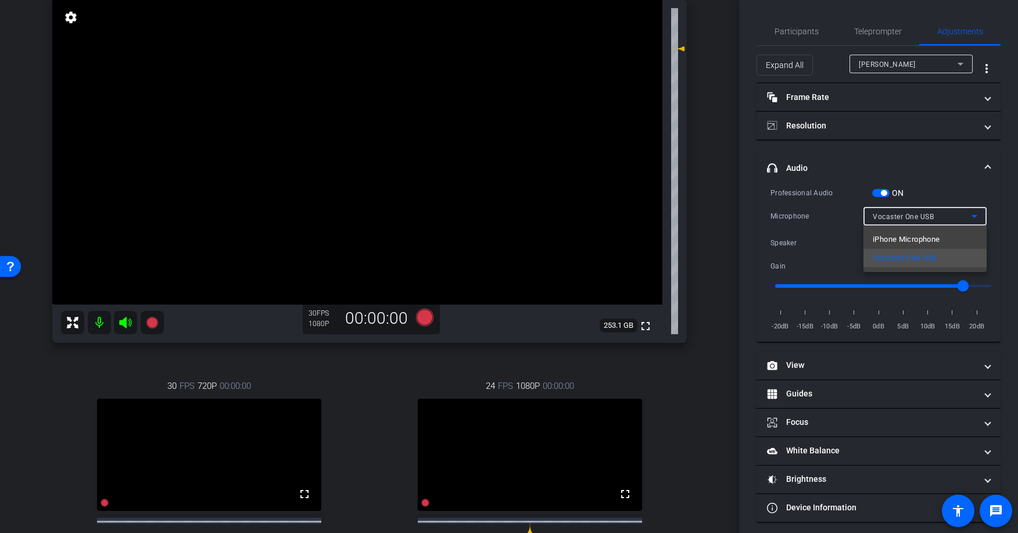
click at [892, 212] on div at bounding box center [509, 266] width 1018 height 533
click at [891, 239] on span "Vocaster One USB" at bounding box center [903, 243] width 61 height 8
click at [892, 242] on div at bounding box center [509, 266] width 1018 height 533
click at [825, 238] on div "Speaker" at bounding box center [817, 243] width 93 height 12
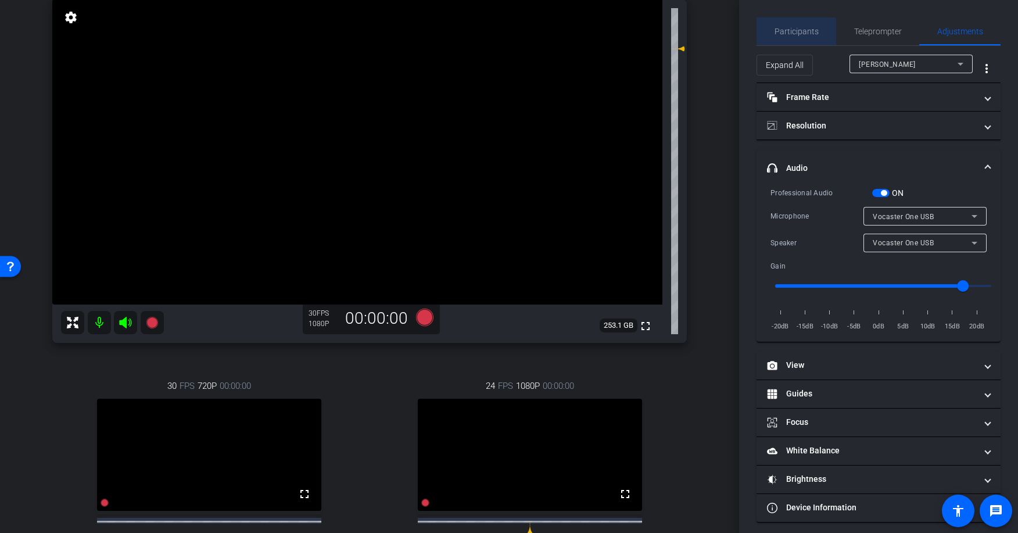
click at [777, 39] on span "Participants" at bounding box center [797, 31] width 44 height 28
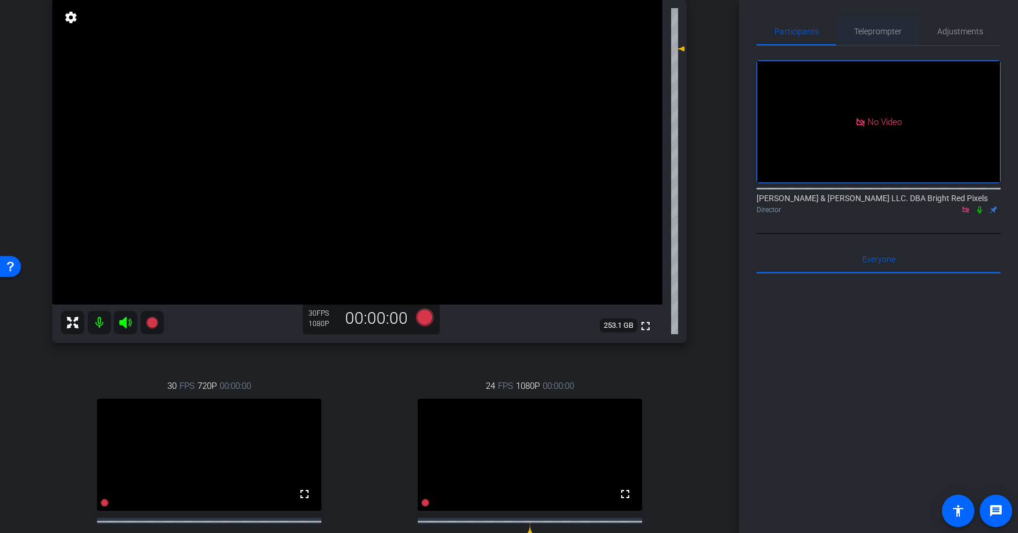
click at [858, 35] on span "Teleprompter" at bounding box center [878, 31] width 48 height 8
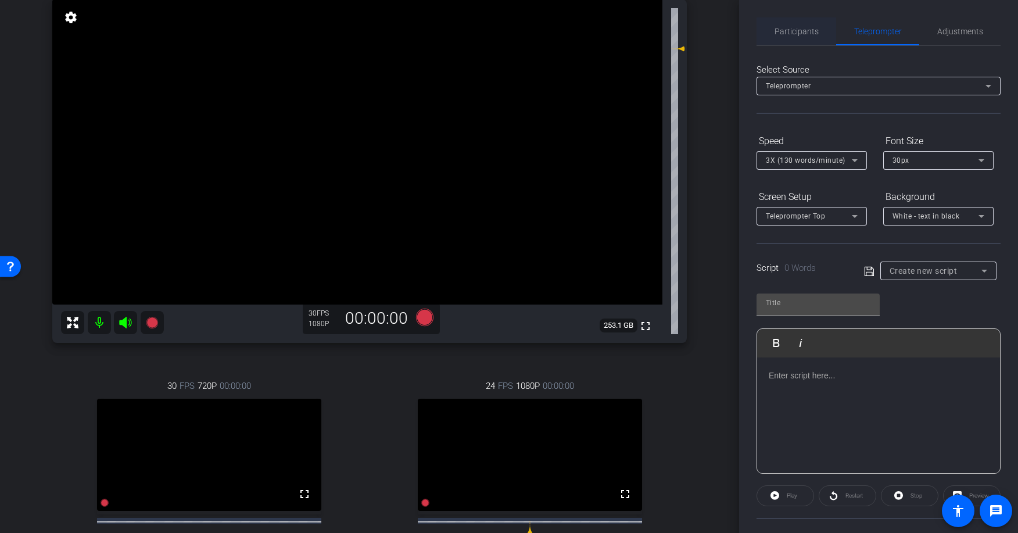
click at [818, 35] on div "Participants" at bounding box center [797, 31] width 80 height 28
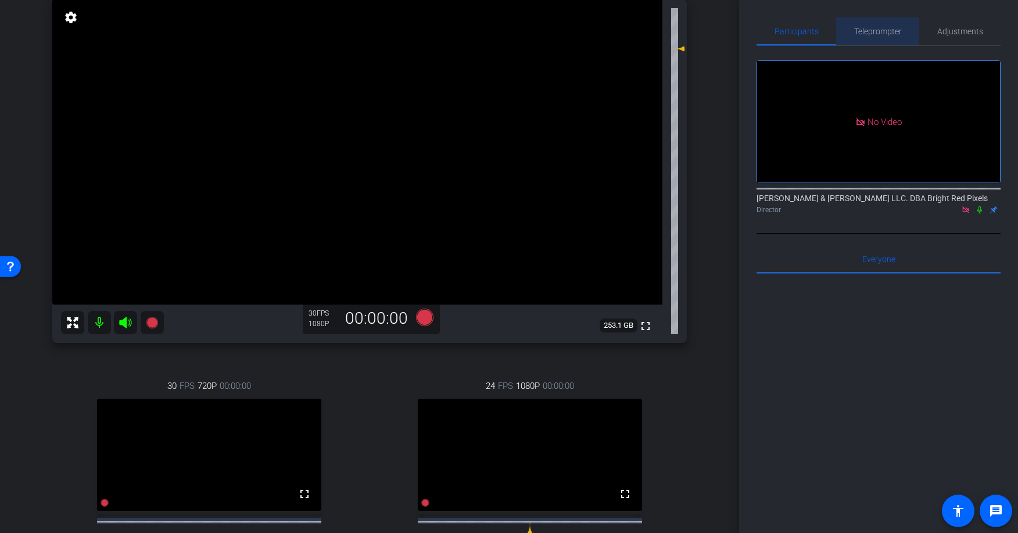
click at [863, 33] on span "Teleprompter" at bounding box center [878, 31] width 48 height 8
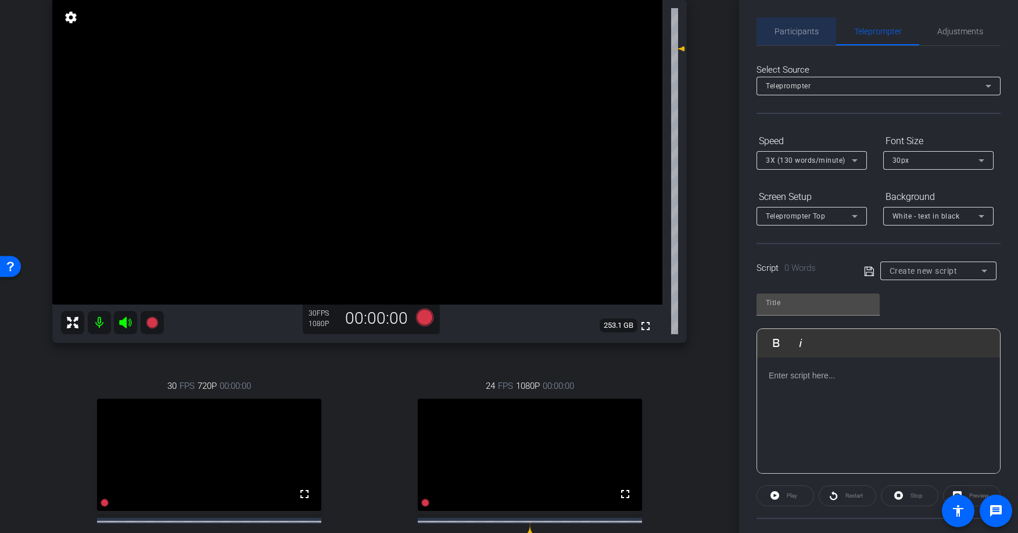
click at [805, 34] on span "Participants" at bounding box center [797, 31] width 44 height 8
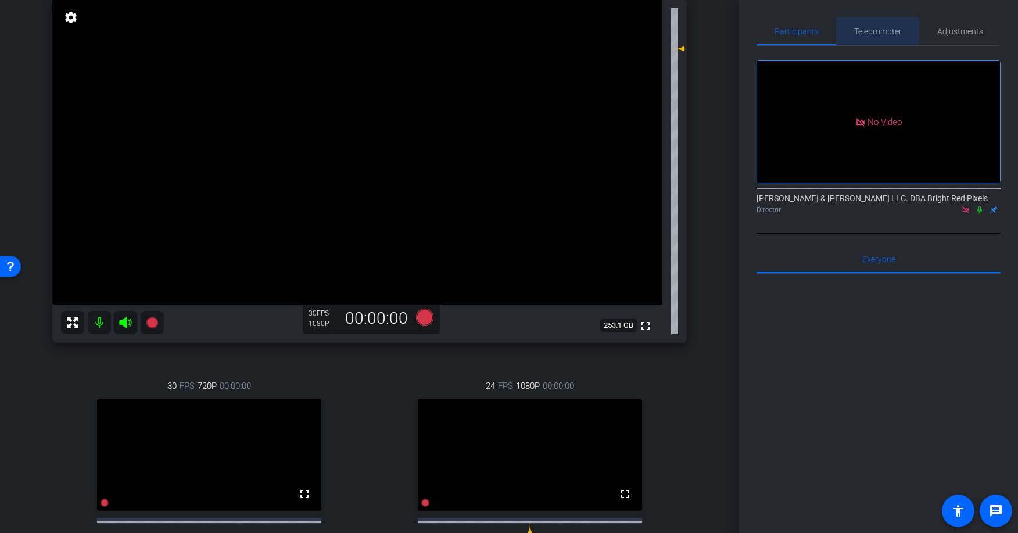
click at [872, 33] on span "Teleprompter" at bounding box center [878, 31] width 48 height 8
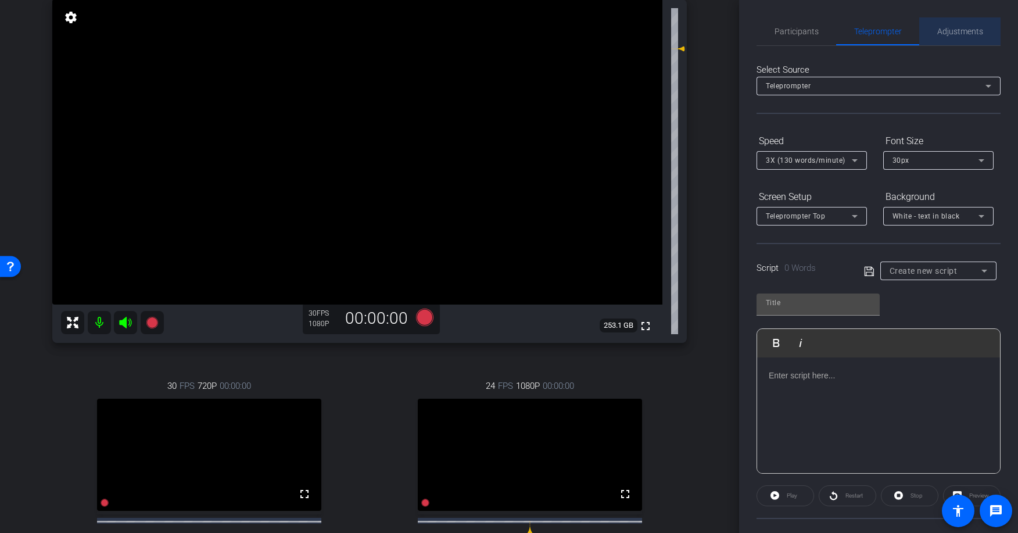
click at [944, 34] on span "Adjustments" at bounding box center [960, 31] width 46 height 8
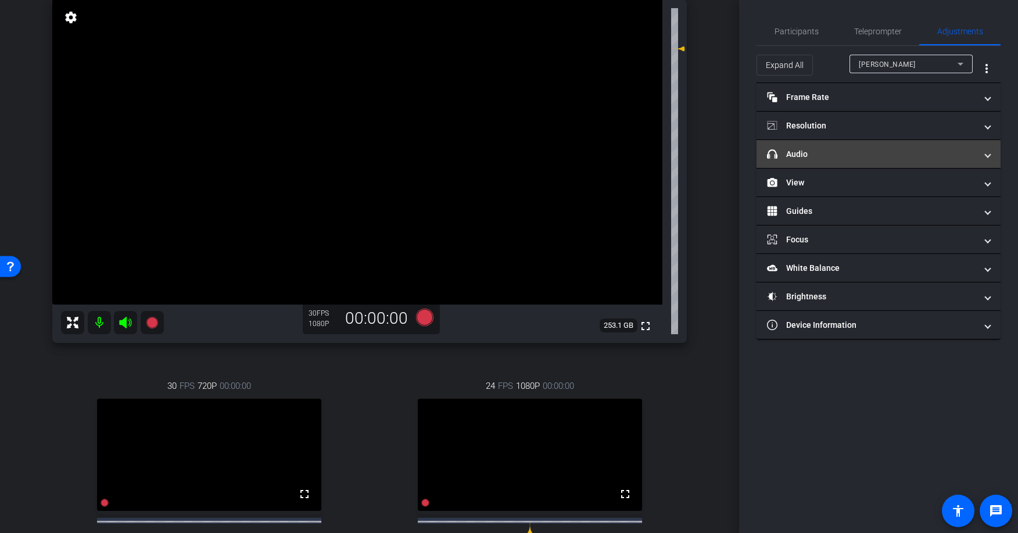
click at [839, 156] on mat-panel-title "headphone icon Audio" at bounding box center [871, 154] width 209 height 12
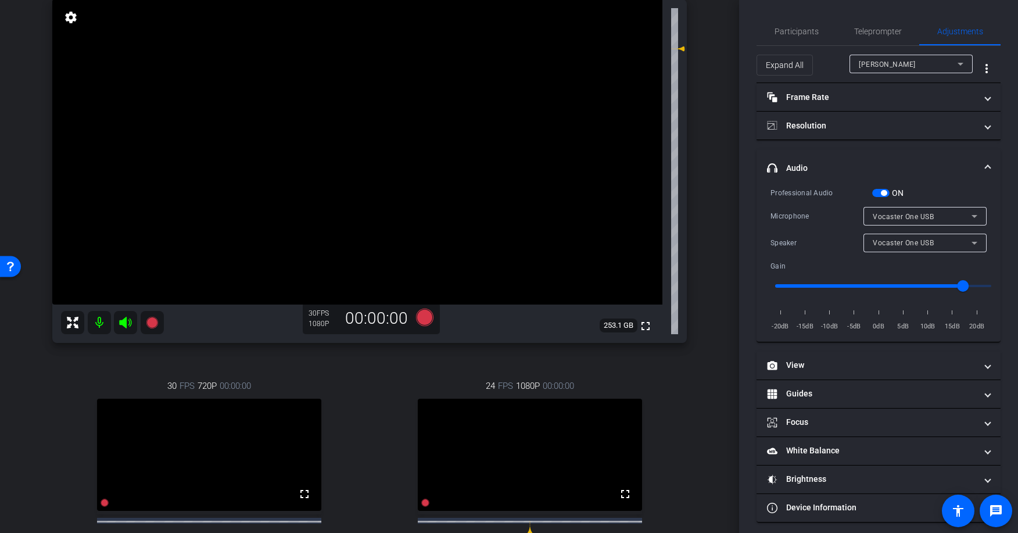
click at [846, 153] on mat-expansion-panel-header "headphone icon Audio" at bounding box center [879, 167] width 244 height 37
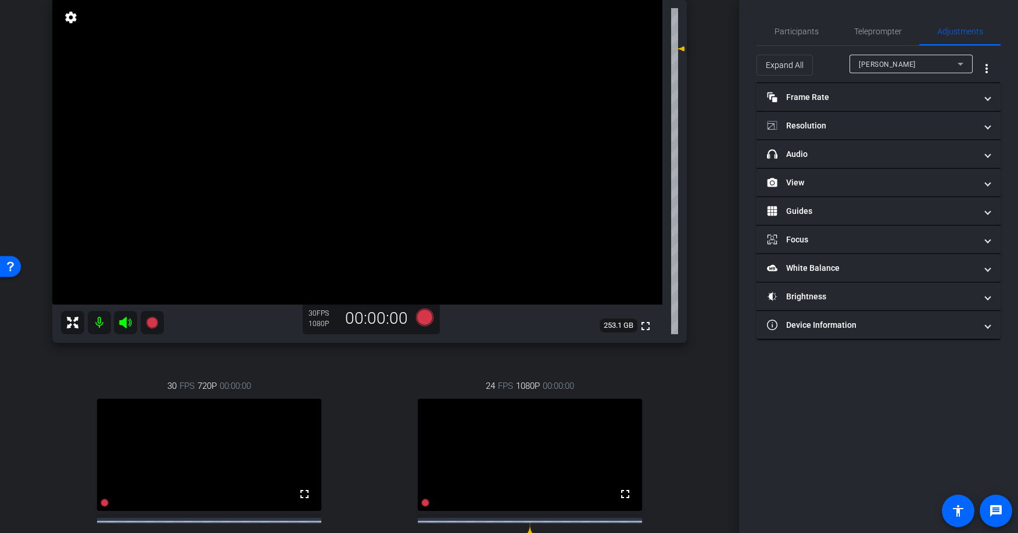
click at [882, 53] on div "Expand All [PERSON_NAME] more_vert" at bounding box center [879, 64] width 244 height 37
click at [883, 67] on div "[PERSON_NAME]" at bounding box center [908, 64] width 99 height 15
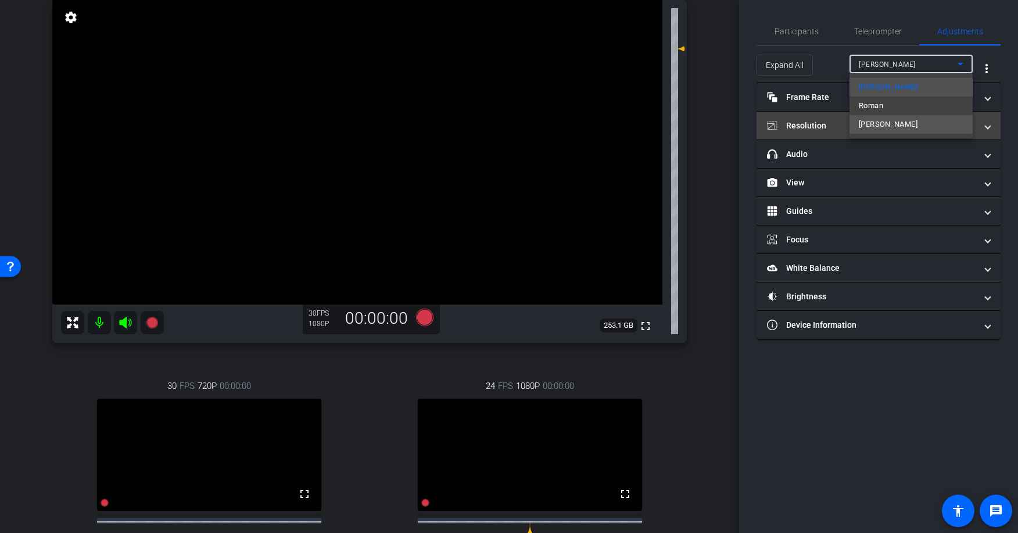
click at [876, 123] on span "[PERSON_NAME]" at bounding box center [888, 124] width 59 height 14
type input "1"
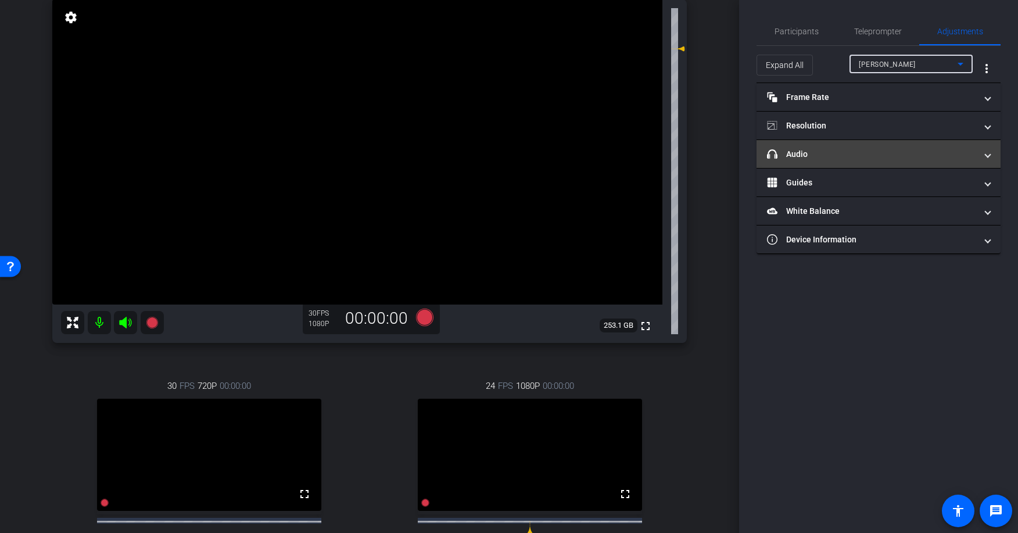
click at [854, 149] on mat-panel-title "headphone icon Audio" at bounding box center [871, 154] width 209 height 12
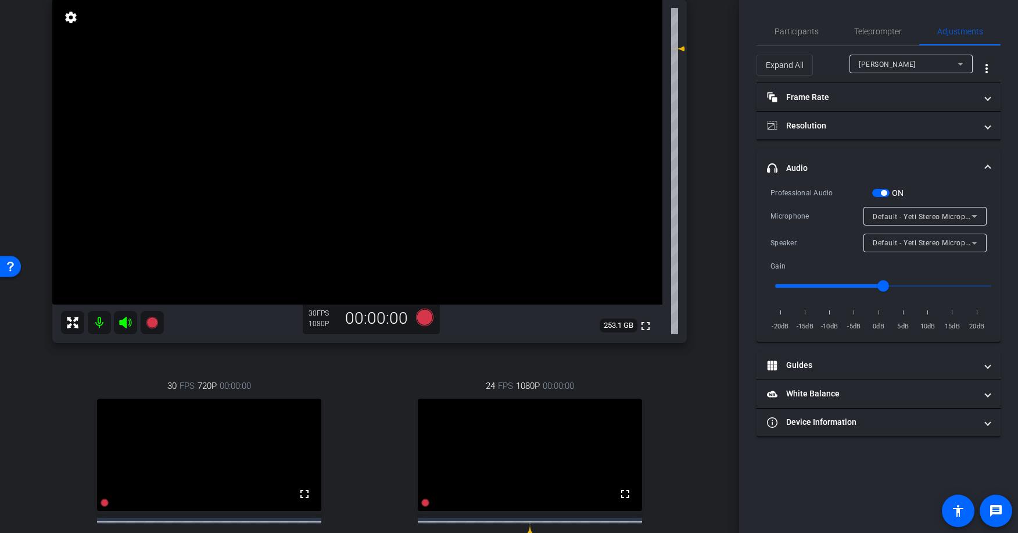
click at [843, 160] on mat-expansion-panel-header "headphone icon Audio" at bounding box center [879, 167] width 244 height 37
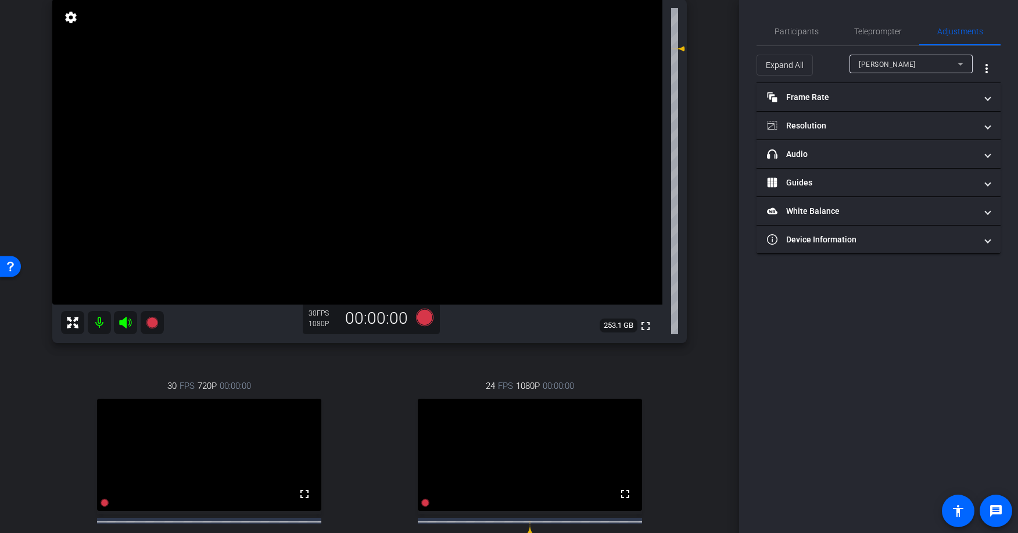
click at [714, 162] on div "arrow_back [DATE] Back to project Send invite account_box grid_on settings info…" at bounding box center [369, 176] width 739 height 533
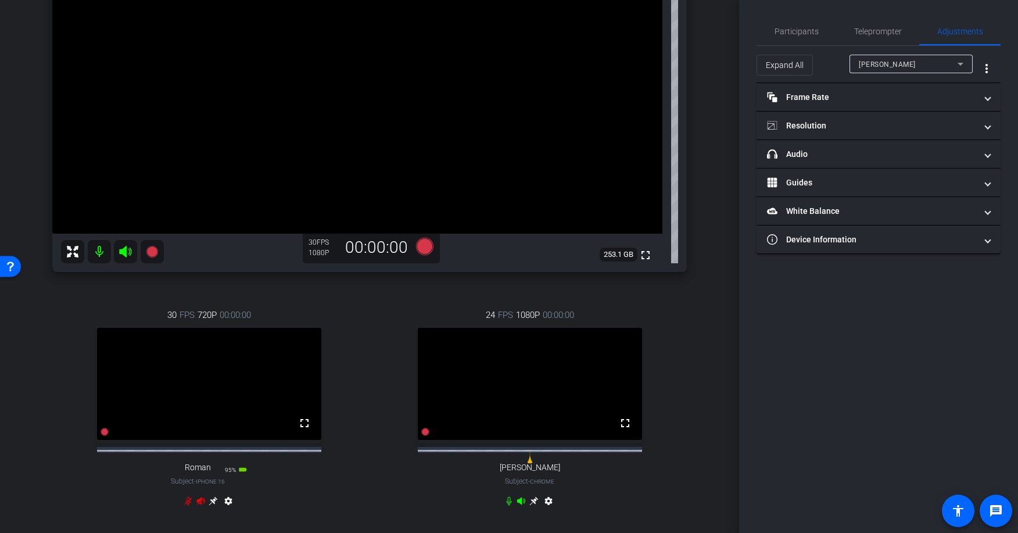
scroll to position [175, 0]
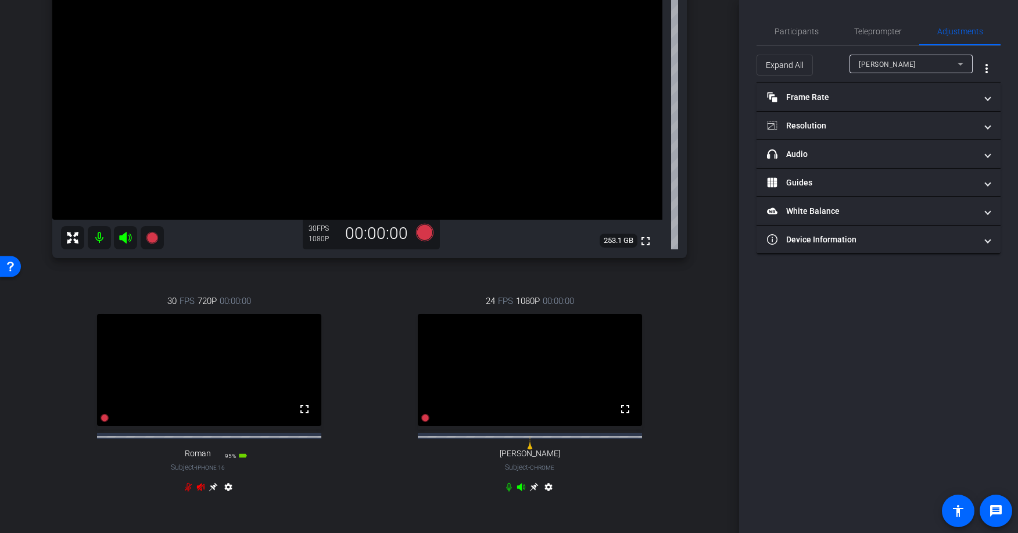
click at [698, 254] on div "[PERSON_NAME] iPhone 16 Pro Max info ROOM ID: 512542036 90% battery_std fullscr…" at bounding box center [369, 201] width 681 height 652
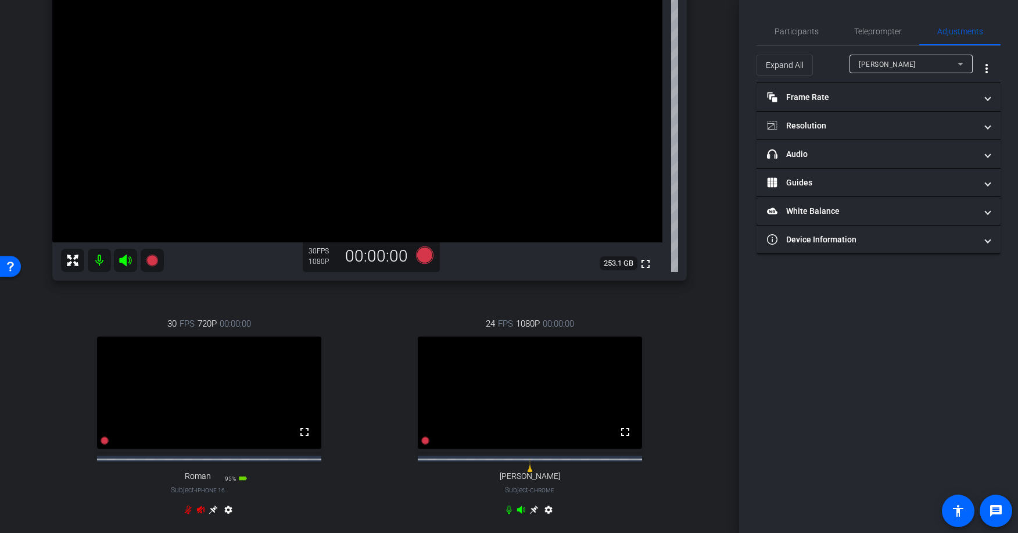
scroll to position [149, 0]
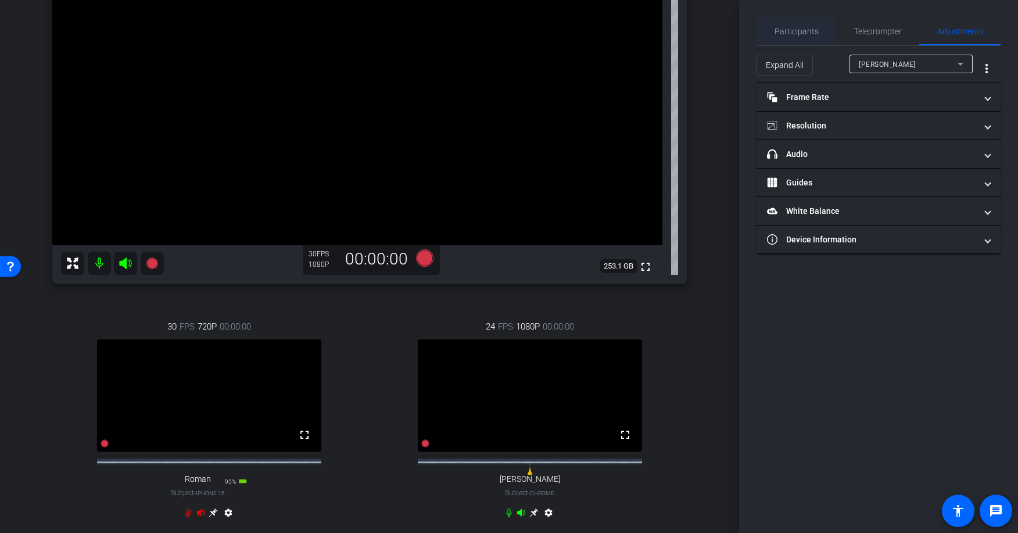
click at [804, 33] on span "Participants" at bounding box center [797, 31] width 44 height 8
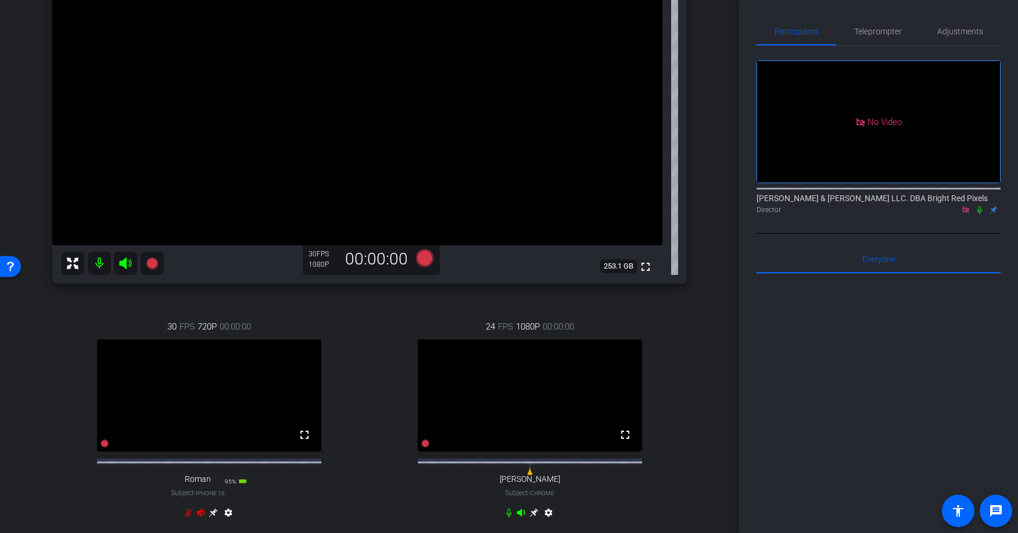
click at [726, 56] on div "arrow_back [DATE] Back to project Send invite account_box grid_on settings info…" at bounding box center [369, 117] width 739 height 533
click at [720, 58] on div "arrow_back [DATE] Back to project Send invite account_box grid_on settings info…" at bounding box center [369, 117] width 739 height 533
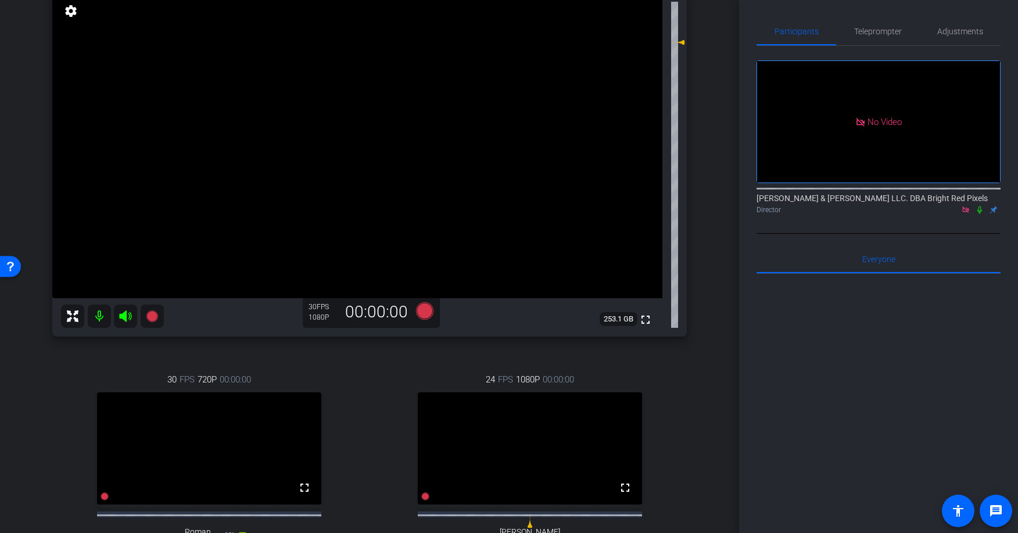
click at [714, 59] on div "arrow_back [DATE] Back to project Send invite account_box grid_on settings info…" at bounding box center [369, 170] width 739 height 533
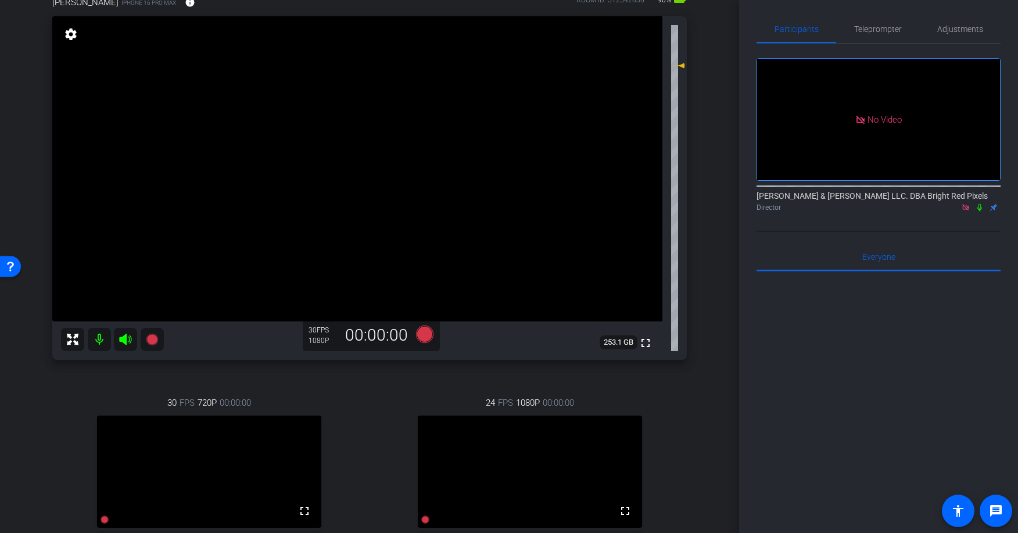
scroll to position [0, 0]
click at [426, 332] on icon at bounding box center [424, 333] width 17 height 17
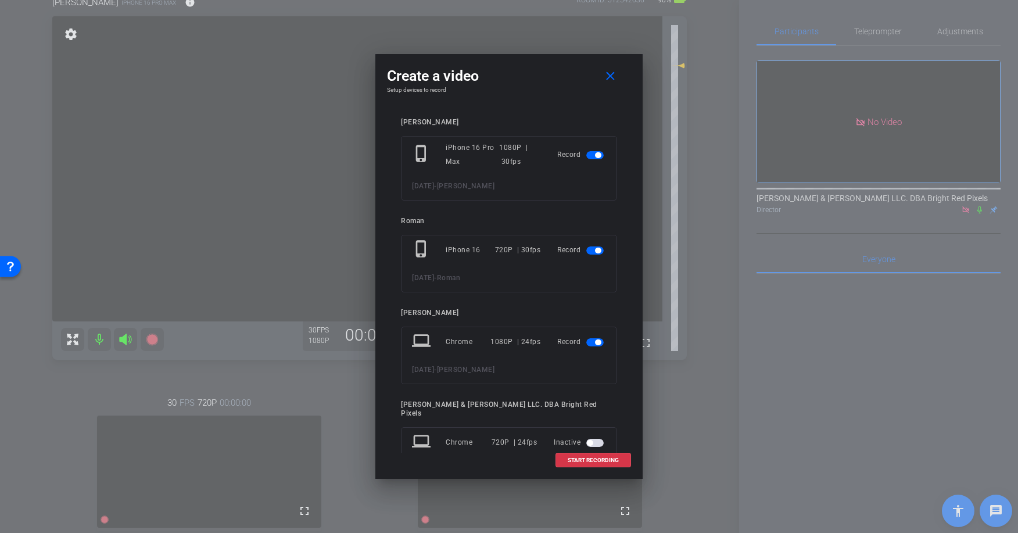
click at [593, 249] on span "button" at bounding box center [594, 250] width 17 height 8
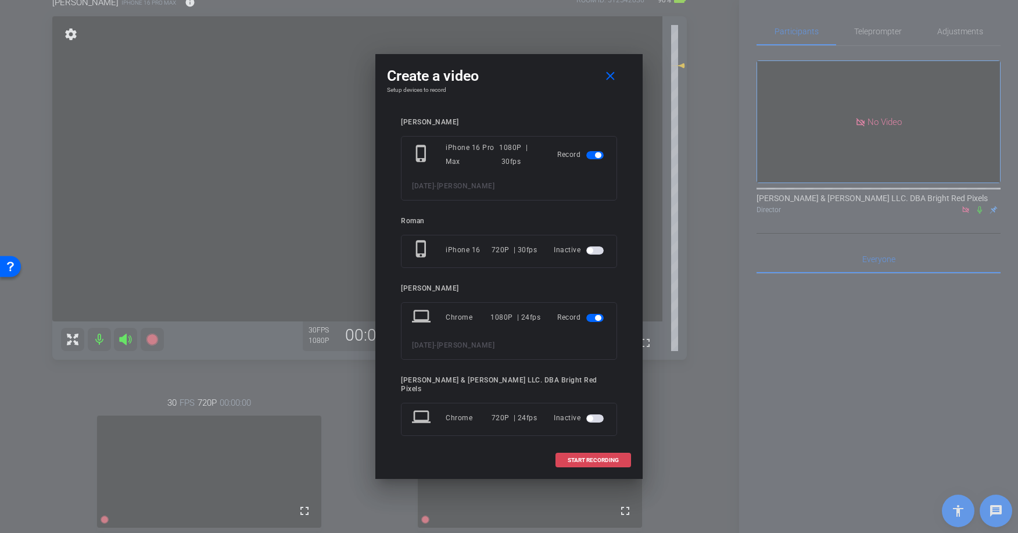
click at [583, 459] on span "START RECORDING" at bounding box center [593, 460] width 51 height 6
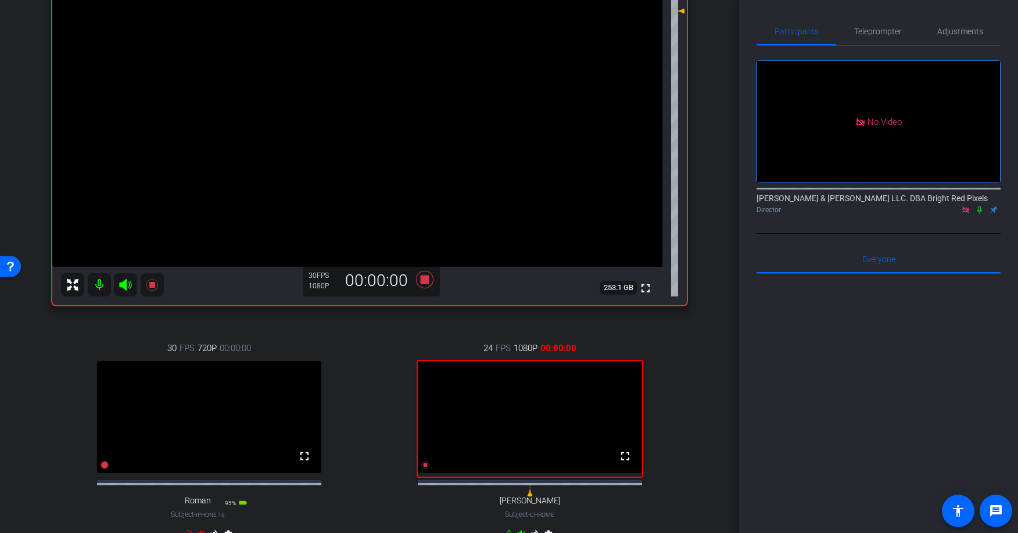
scroll to position [130, 0]
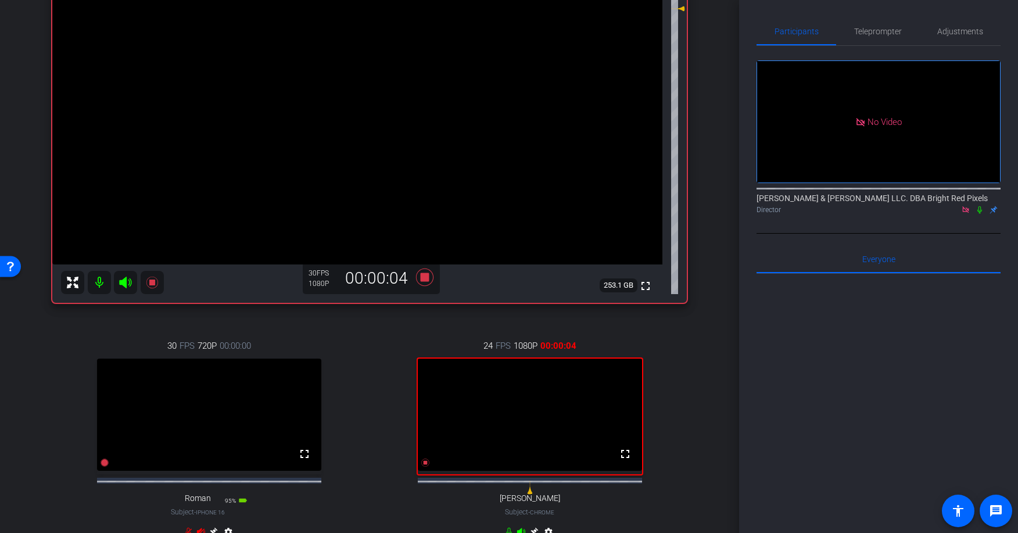
click at [715, 277] on div "arrow_back [DATE] Back to project Send invite account_box grid_on settings info…" at bounding box center [369, 136] width 739 height 533
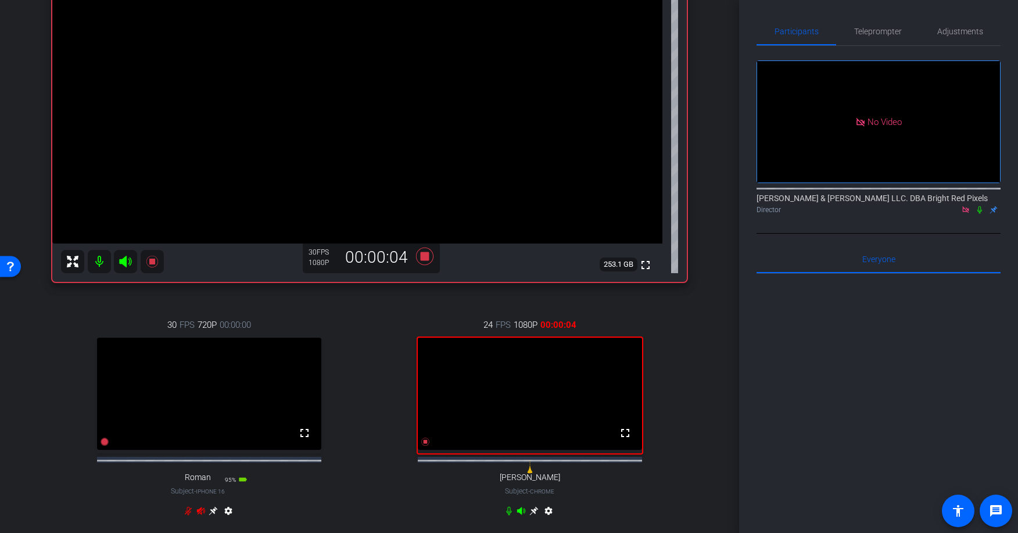
scroll to position [152, 0]
click at [981, 206] on icon at bounding box center [979, 210] width 9 height 8
click at [789, 290] on div at bounding box center [879, 418] width 244 height 288
drag, startPoint x: 425, startPoint y: 256, endPoint x: 485, endPoint y: 252, distance: 60.6
click at [425, 256] on icon at bounding box center [424, 254] width 17 height 17
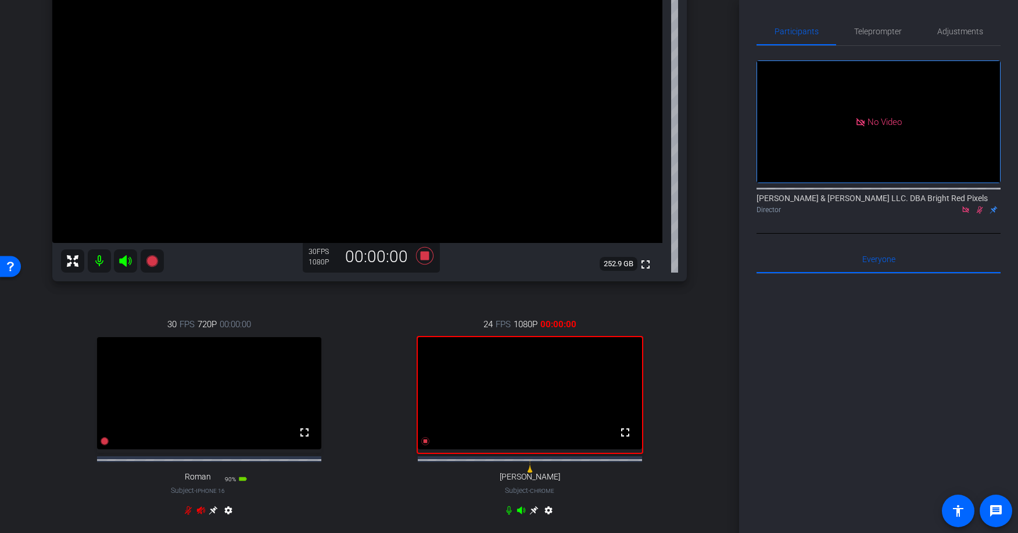
click at [983, 206] on icon at bounding box center [979, 210] width 9 height 8
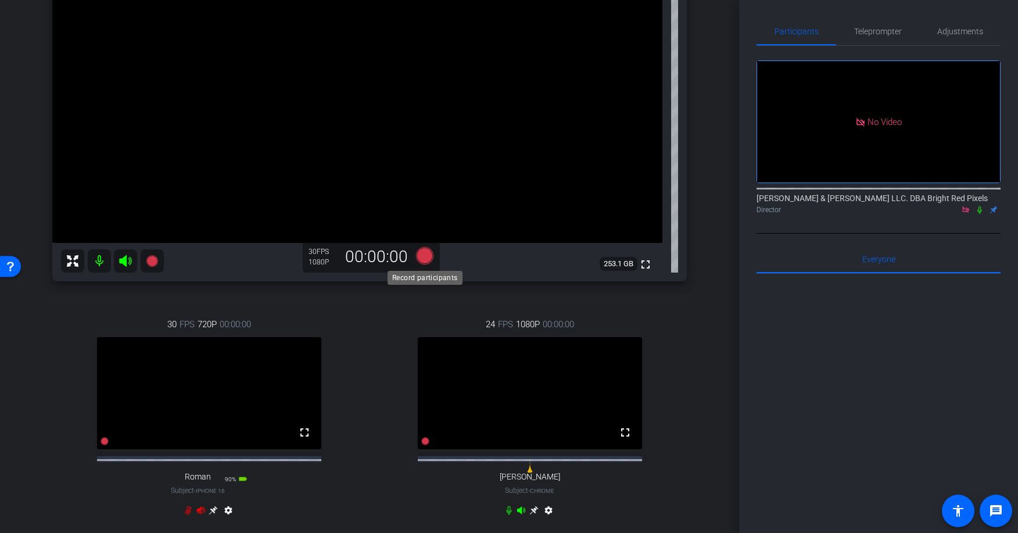
click at [420, 254] on icon at bounding box center [424, 254] width 17 height 17
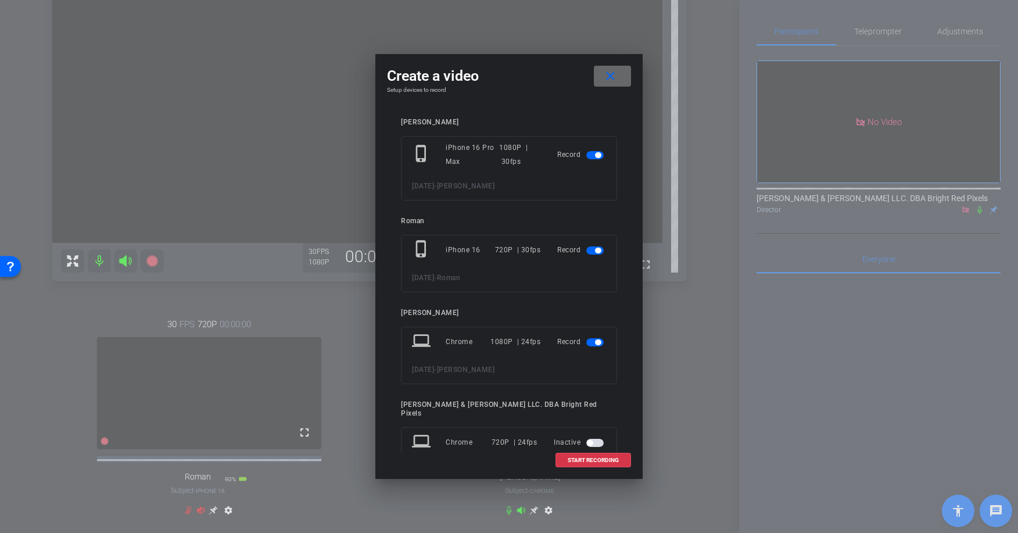
click at [625, 77] on span at bounding box center [612, 76] width 37 height 28
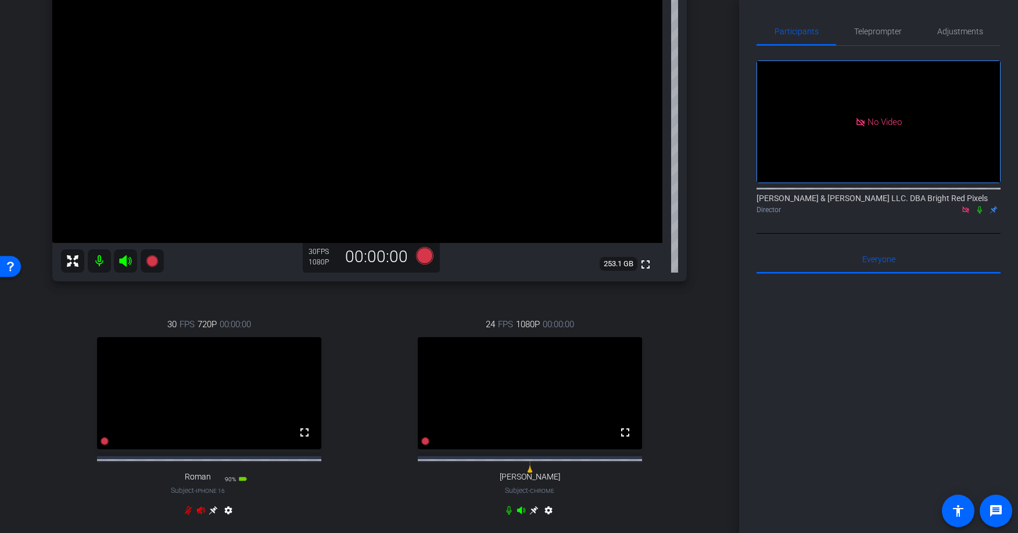
click at [767, 274] on div at bounding box center [879, 418] width 244 height 288
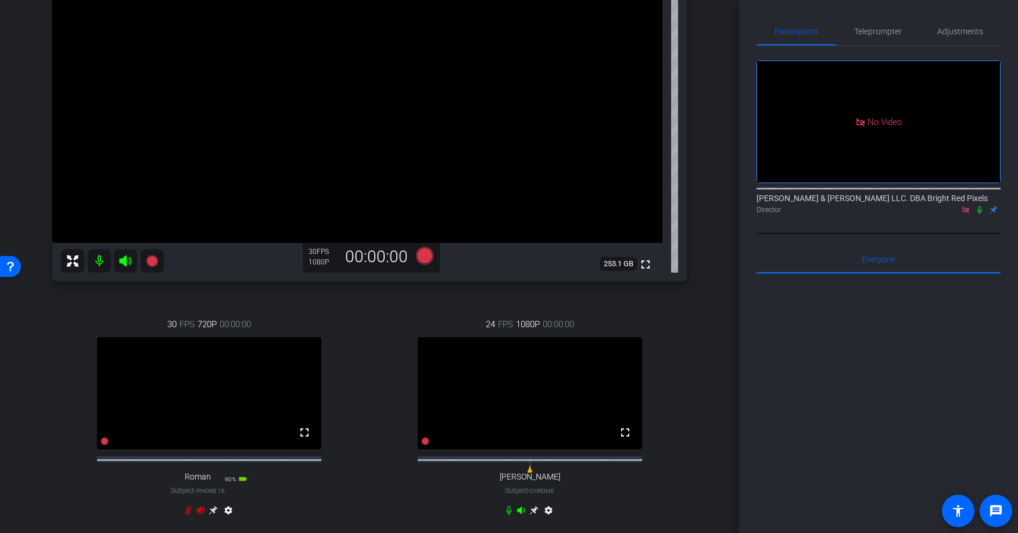
click at [767, 274] on div at bounding box center [879, 418] width 244 height 288
click at [427, 259] on icon at bounding box center [424, 254] width 17 height 17
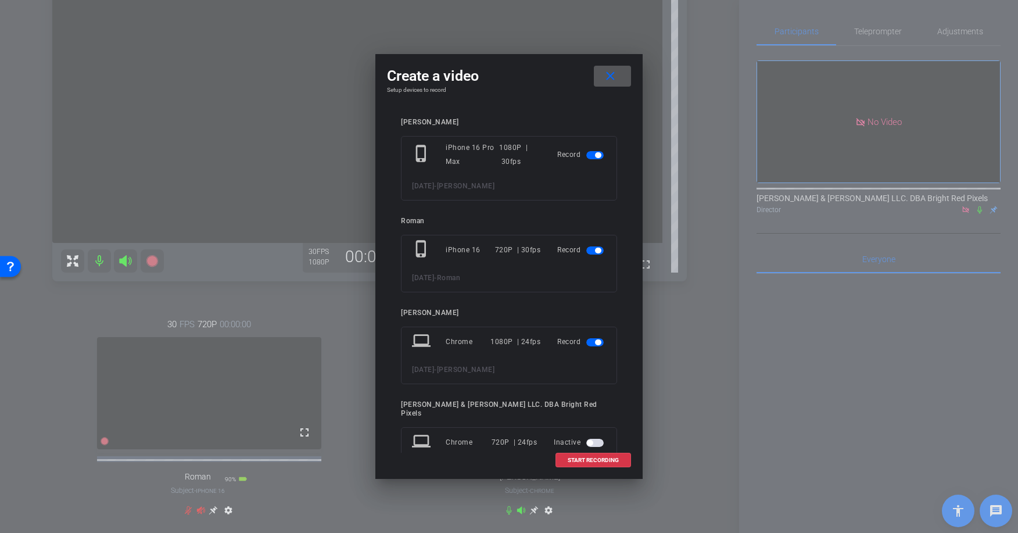
click at [596, 252] on span "button" at bounding box center [598, 251] width 6 height 6
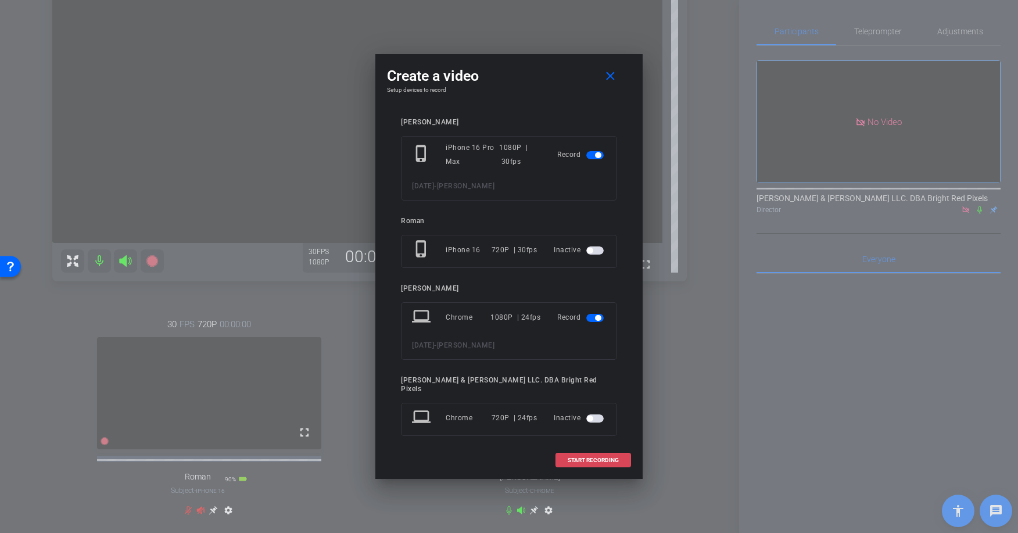
click at [595, 464] on span at bounding box center [593, 460] width 74 height 28
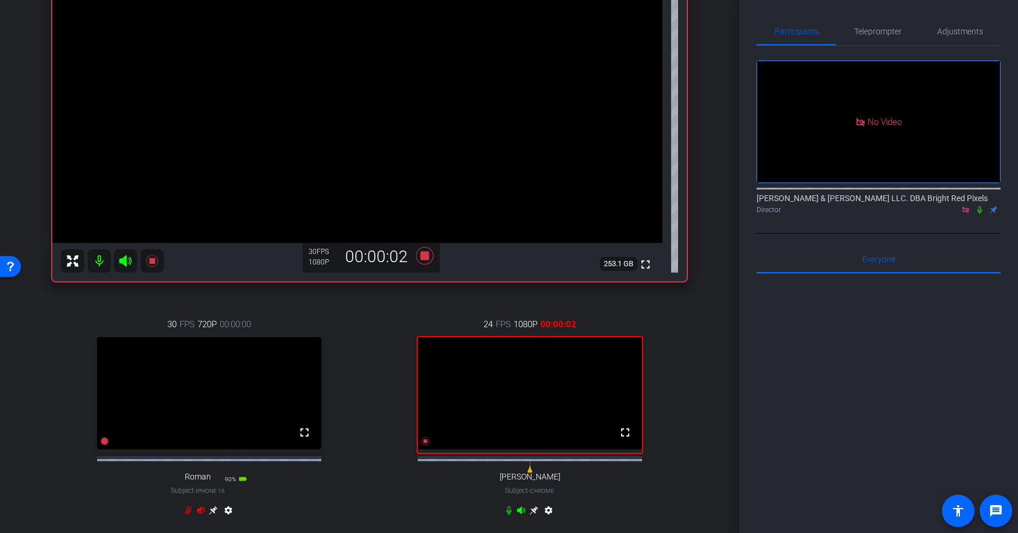
click at [980, 206] on icon at bounding box center [979, 210] width 9 height 8
click at [724, 341] on div "arrow_back [DATE] Back to project Send invite account_box grid_on settings info…" at bounding box center [369, 114] width 739 height 533
click at [691, 342] on div "[PERSON_NAME] iPhone 16 Pro Max info ROOM ID: 512542036 85% battery_std fullscr…" at bounding box center [369, 224] width 681 height 652
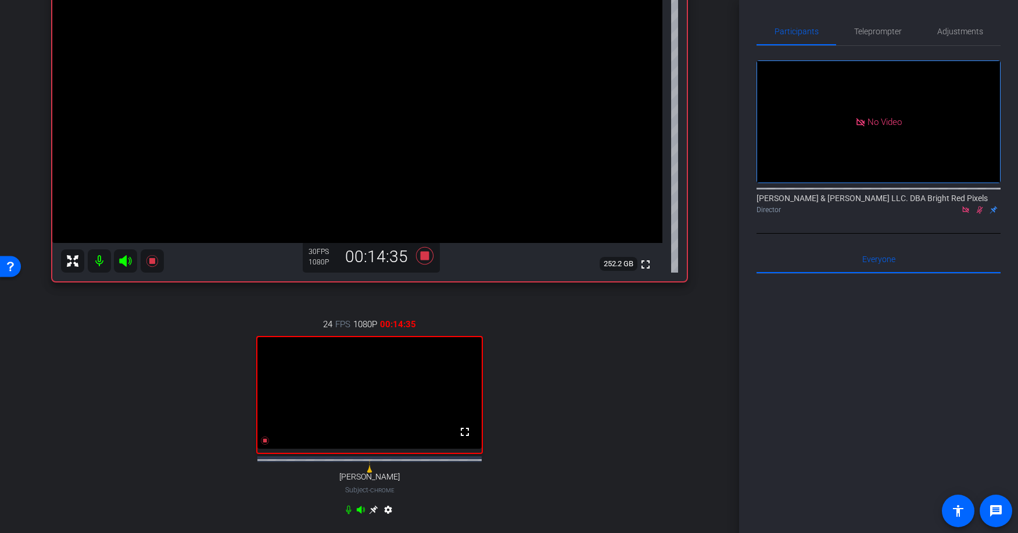
click at [980, 206] on icon at bounding box center [979, 210] width 9 height 8
click at [980, 206] on icon at bounding box center [980, 210] width 6 height 8
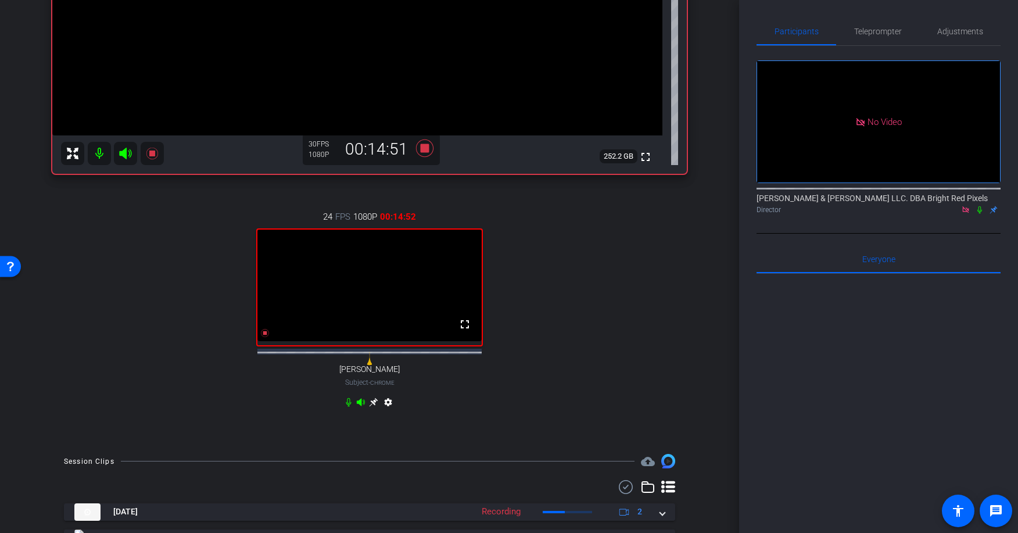
scroll to position [250, 0]
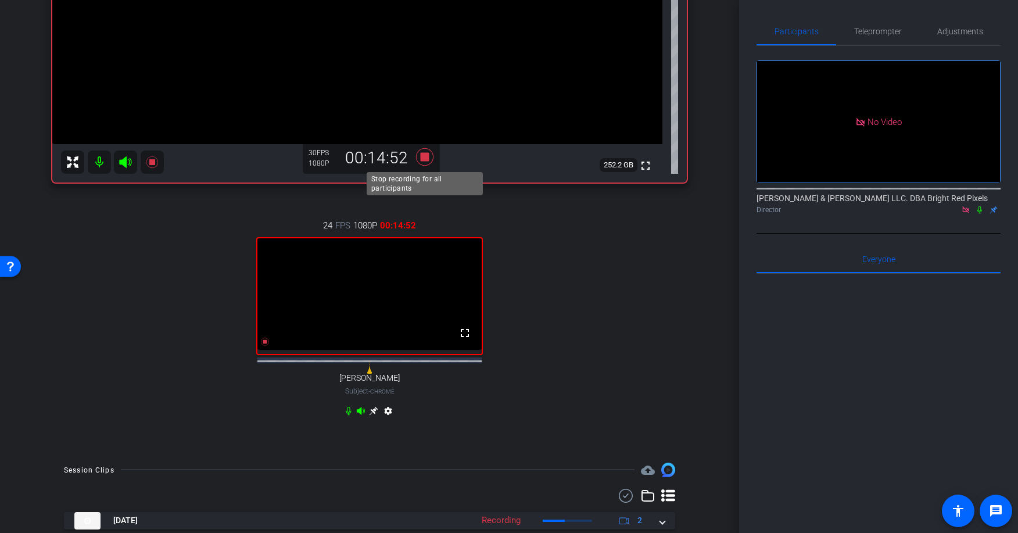
click at [430, 153] on icon at bounding box center [425, 156] width 28 height 21
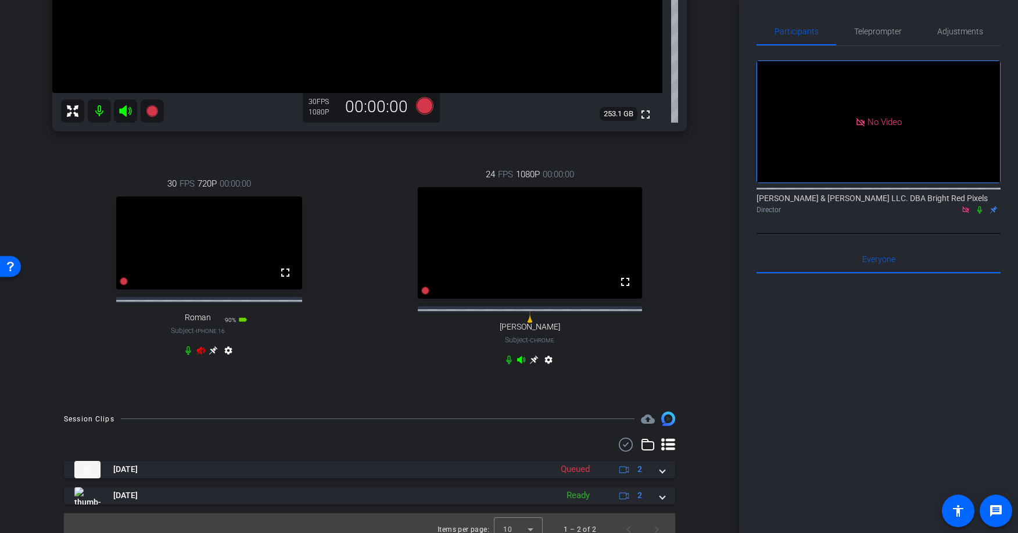
scroll to position [325, 0]
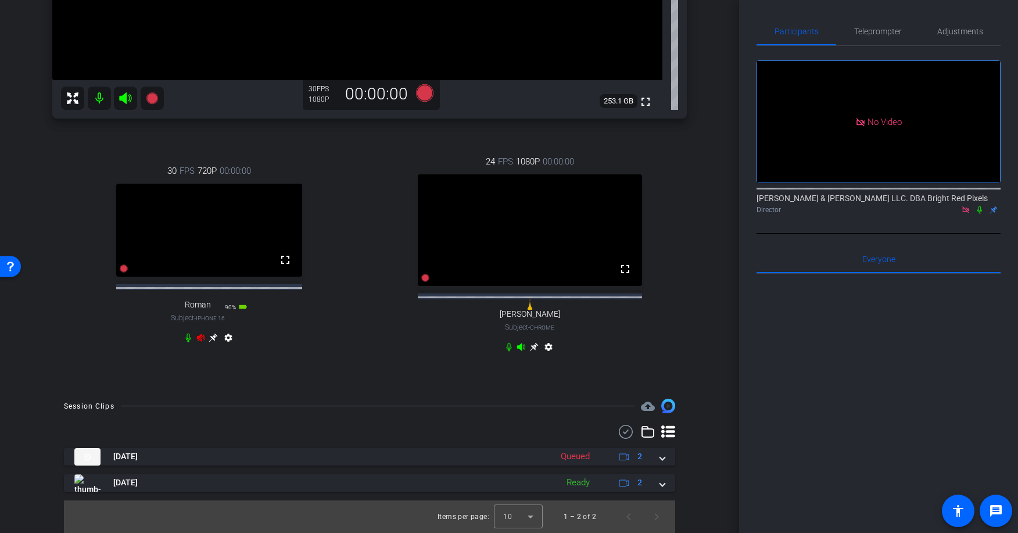
click at [980, 206] on icon at bounding box center [979, 210] width 9 height 8
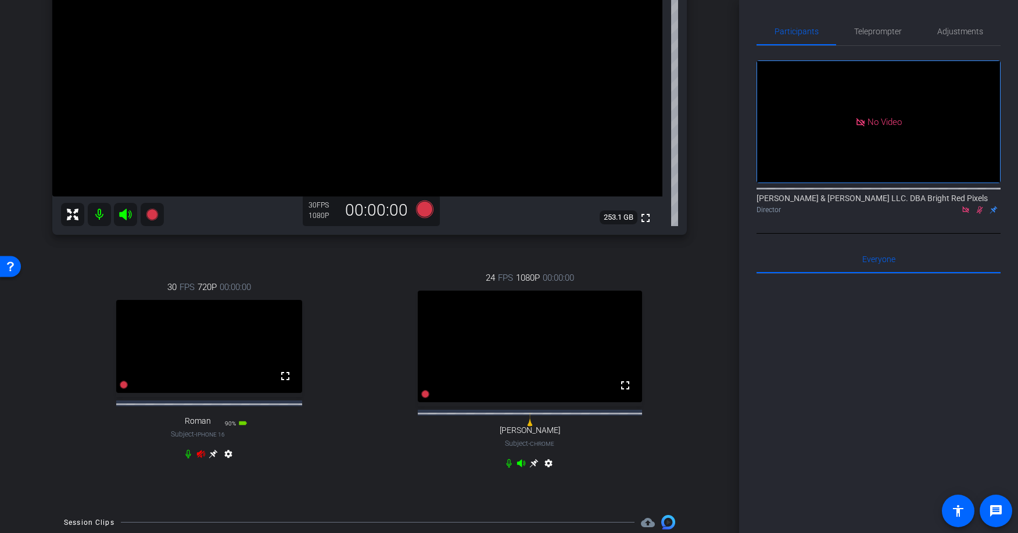
click at [200, 459] on icon at bounding box center [200, 453] width 9 height 9
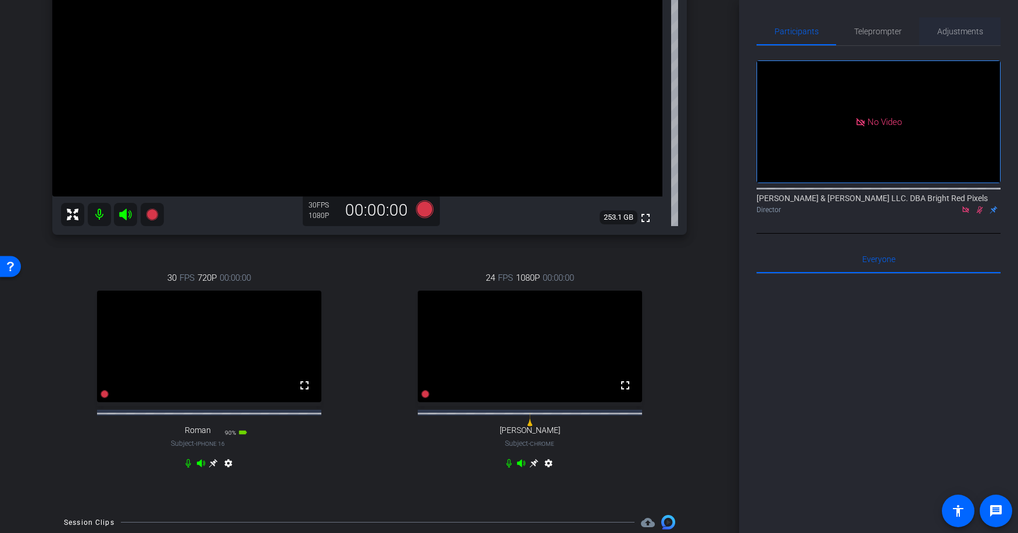
click at [976, 25] on span "Adjustments" at bounding box center [960, 31] width 46 height 28
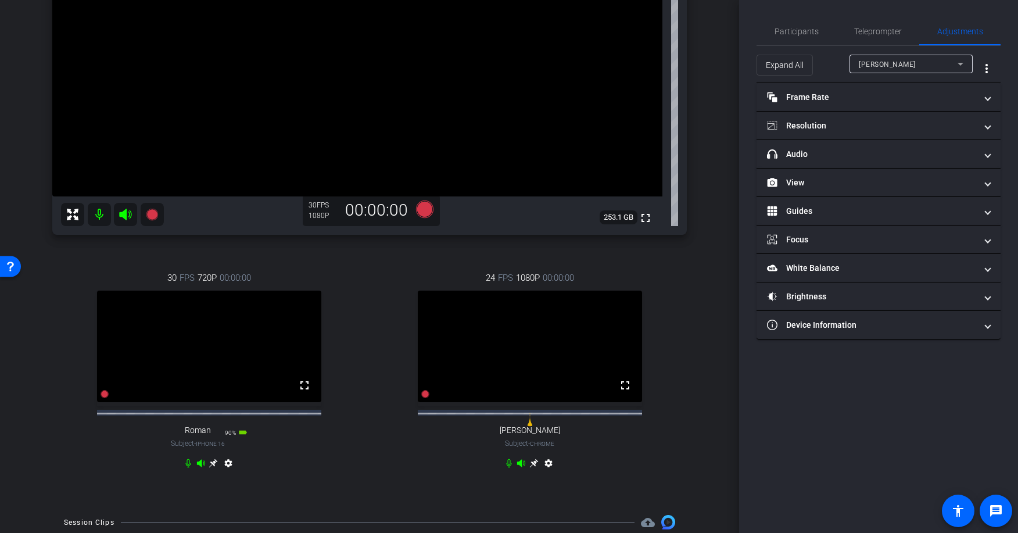
click at [874, 69] on div "[PERSON_NAME]" at bounding box center [908, 64] width 99 height 15
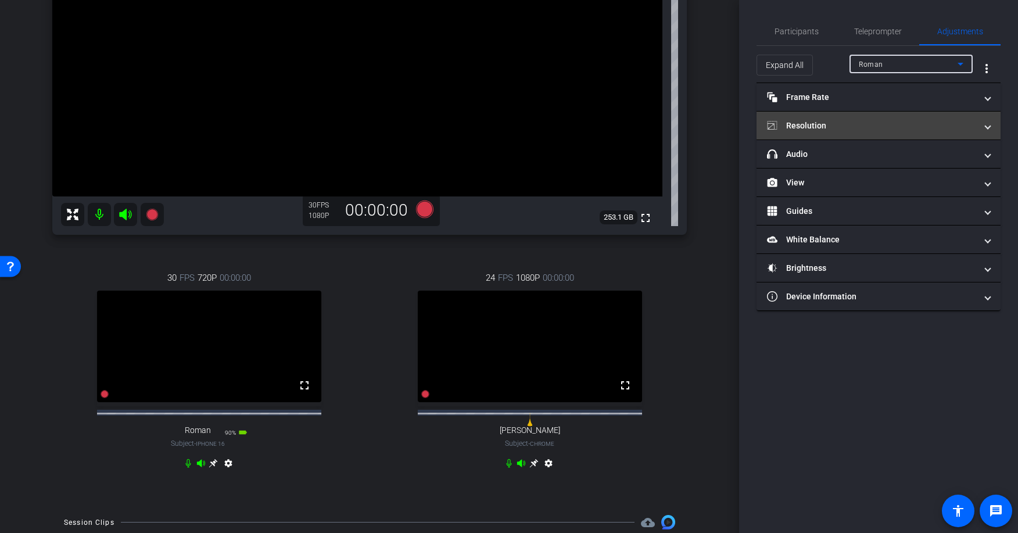
click at [883, 123] on mat-panel-title "Resolution" at bounding box center [871, 126] width 209 height 12
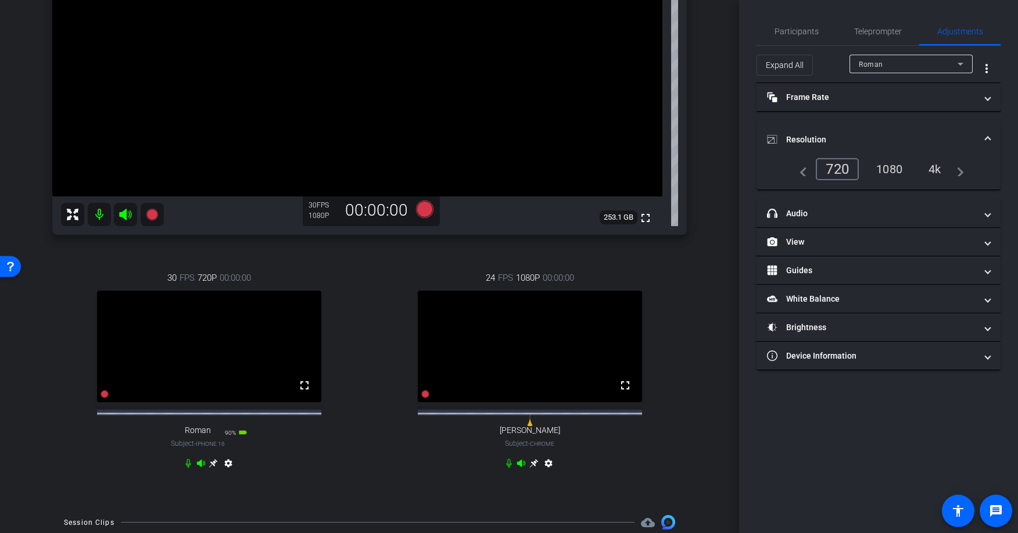
click at [885, 164] on div "1080" at bounding box center [890, 169] width 44 height 20
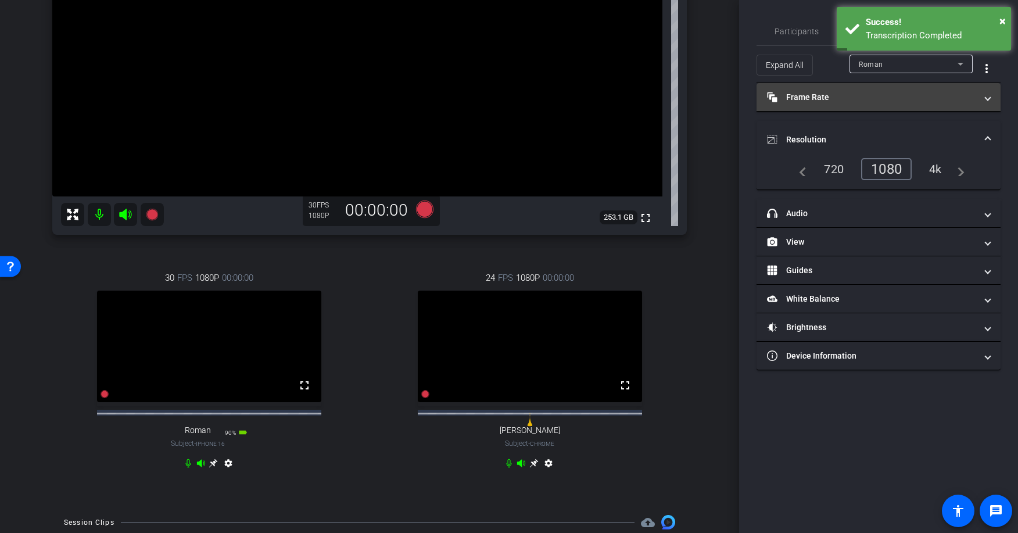
drag, startPoint x: 839, startPoint y: 102, endPoint x: 852, endPoint y: 96, distance: 13.8
click at [839, 102] on mat-panel-title "Frame Rate Frame Rate" at bounding box center [871, 97] width 209 height 12
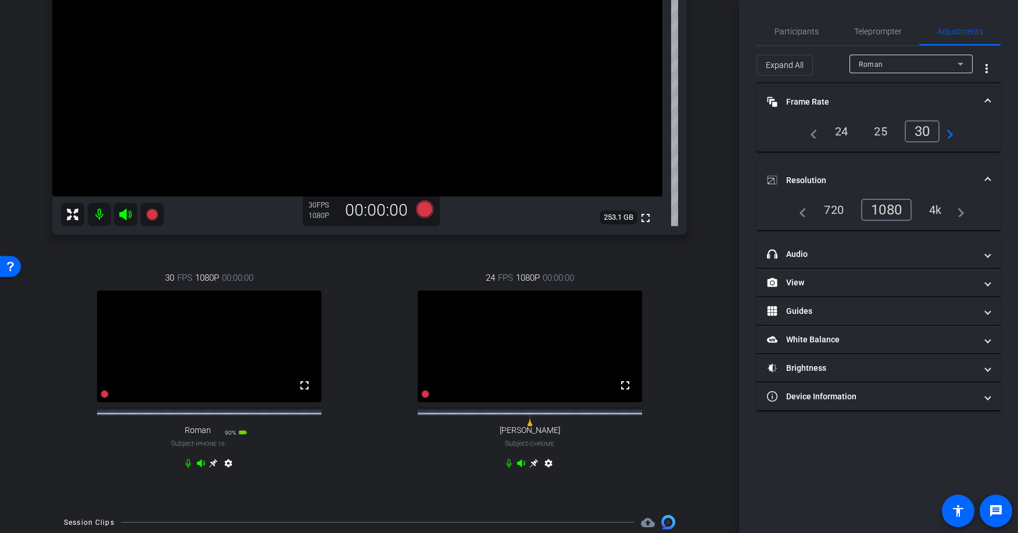
click at [858, 95] on mat-expansion-panel-header "Frame Rate Frame Rate" at bounding box center [879, 101] width 244 height 37
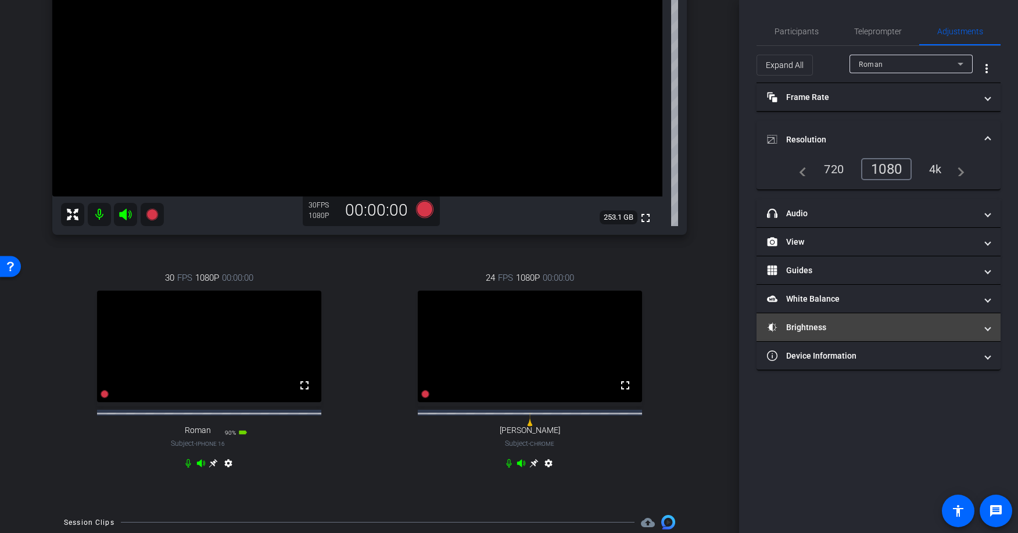
click at [797, 328] on mat-panel-title "Brightness" at bounding box center [871, 327] width 209 height 12
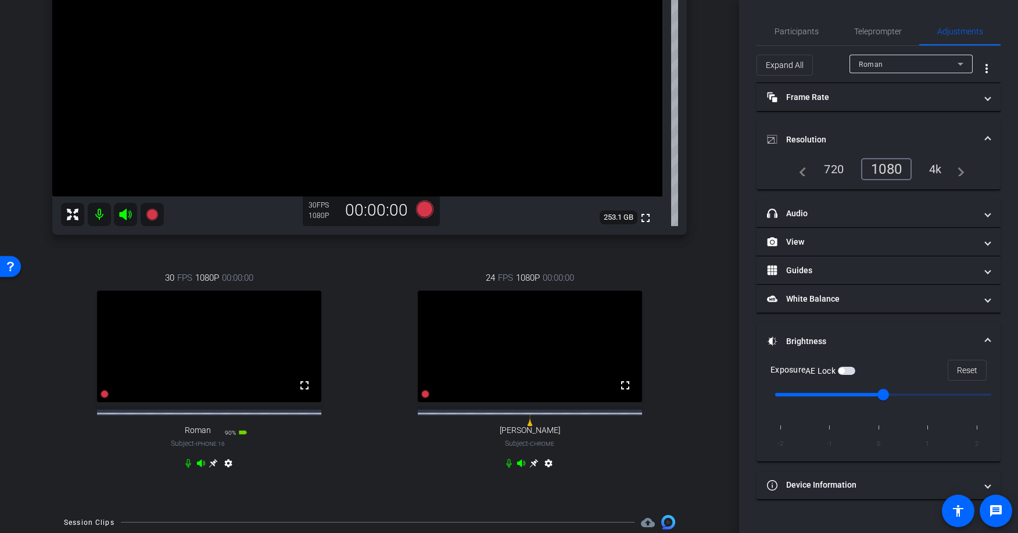
click at [850, 370] on span "button" at bounding box center [846, 371] width 17 height 8
click at [356, 340] on div "30 FPS 1080P 00:00:00 fullscreen Roman Subject - iPhone 16 90% battery_std sett…" at bounding box center [209, 372] width 314 height 240
click at [438, 207] on icon at bounding box center [425, 209] width 28 height 21
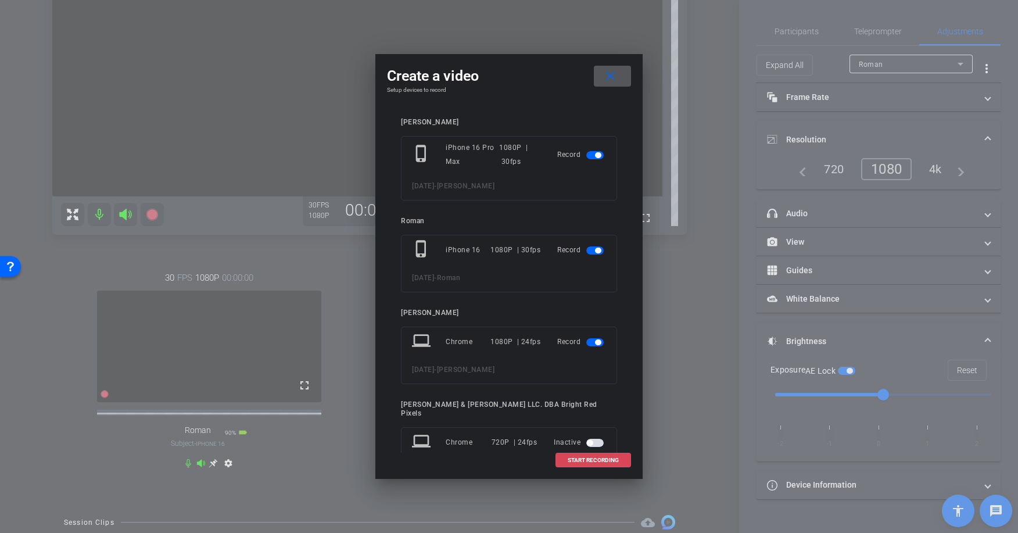
click at [608, 464] on span at bounding box center [593, 460] width 74 height 28
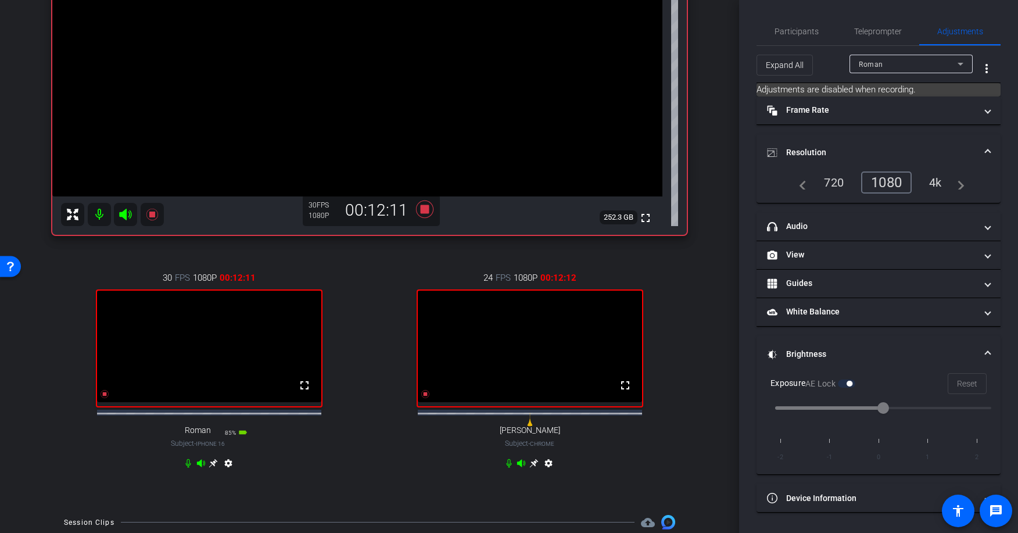
click at [341, 441] on div "30 FPS 1080P 00:12:11 fullscreen Roman Subject - iPhone 16 85% battery_std sett…" at bounding box center [209, 372] width 314 height 240
click at [425, 209] on icon at bounding box center [424, 208] width 17 height 17
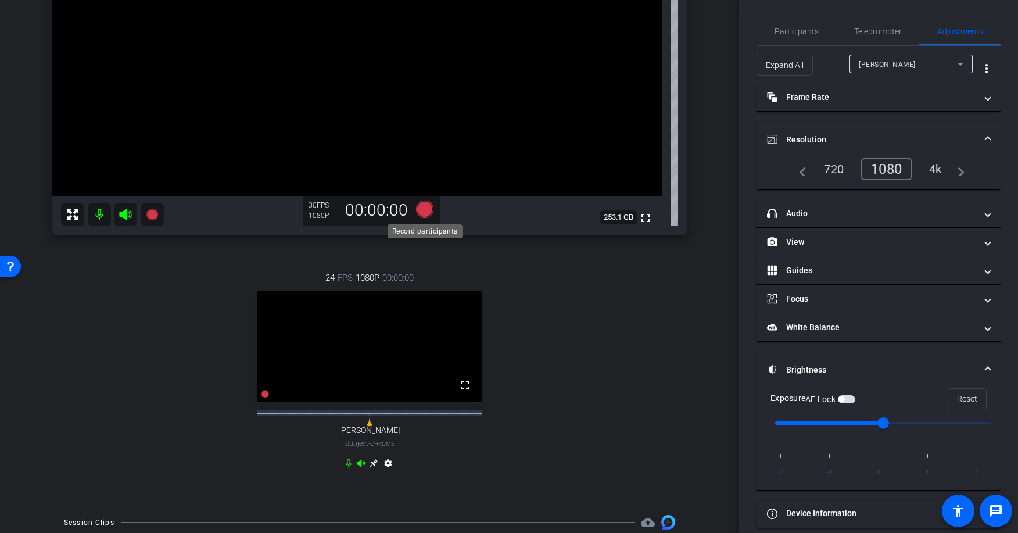
scroll to position [199, 0]
click at [799, 34] on span "Participants" at bounding box center [797, 31] width 44 height 8
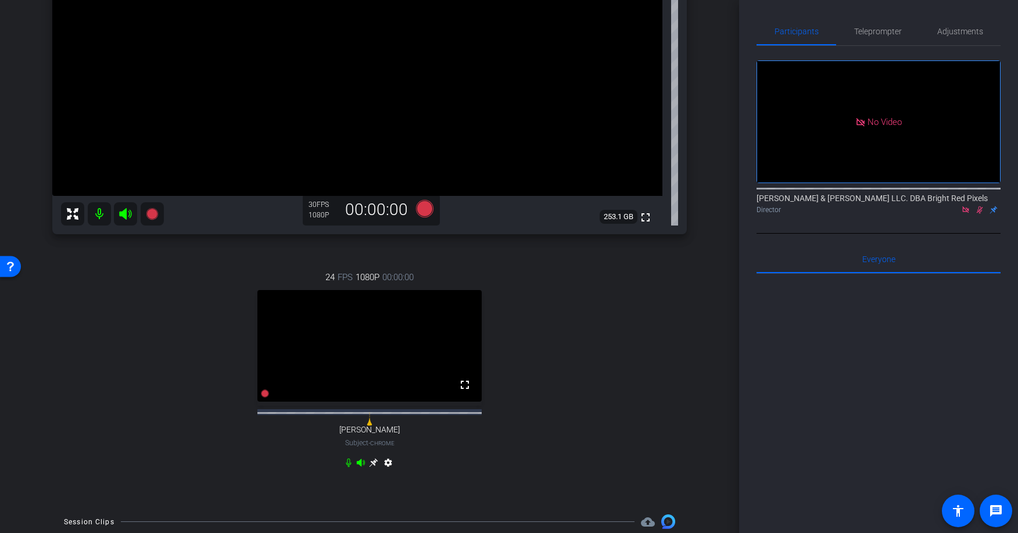
click at [977, 206] on icon at bounding box center [979, 210] width 9 height 8
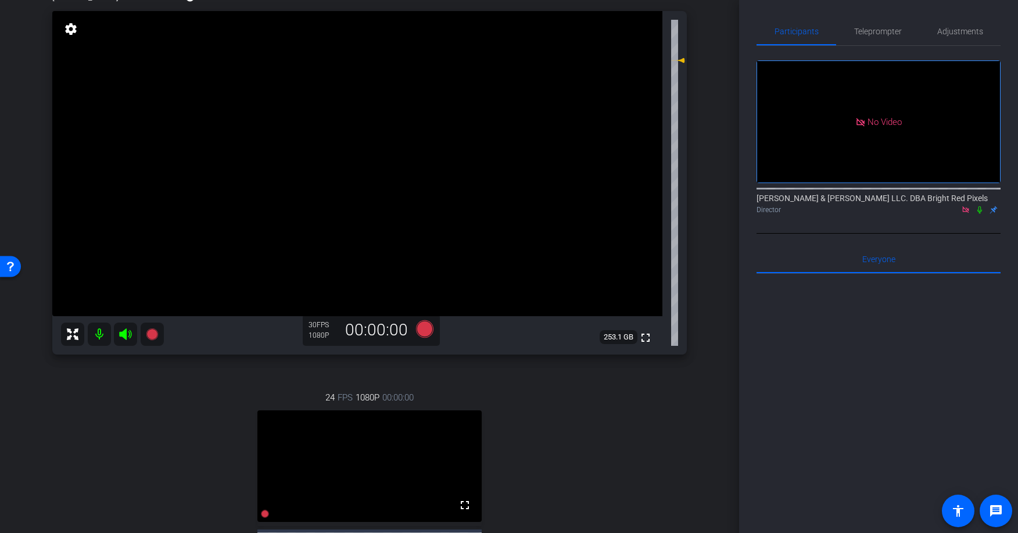
scroll to position [134, 0]
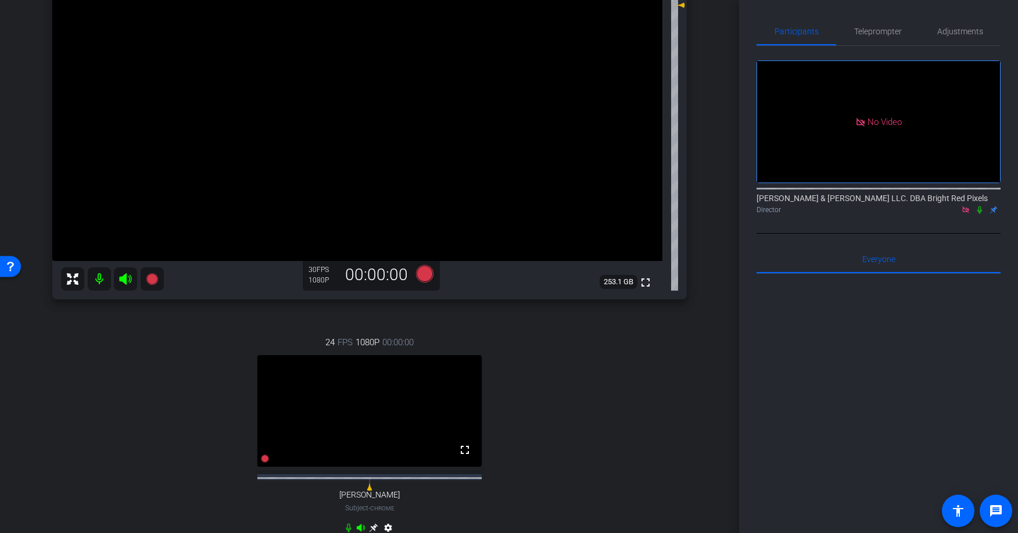
click at [658, 323] on div "24 FPS 1080P 00:00:00 fullscreen [PERSON_NAME] Subject - Chrome settings" at bounding box center [369, 437] width 635 height 240
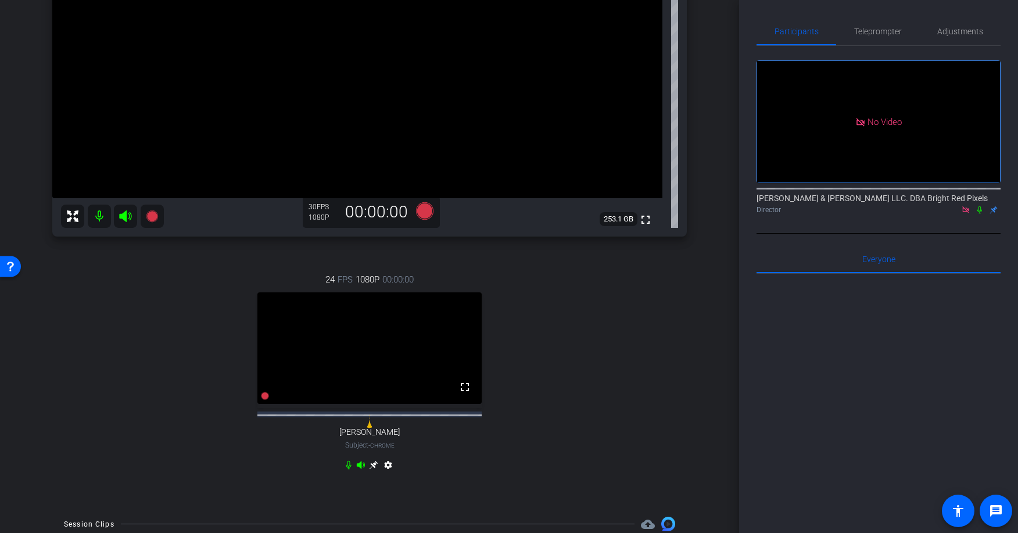
scroll to position [210, 0]
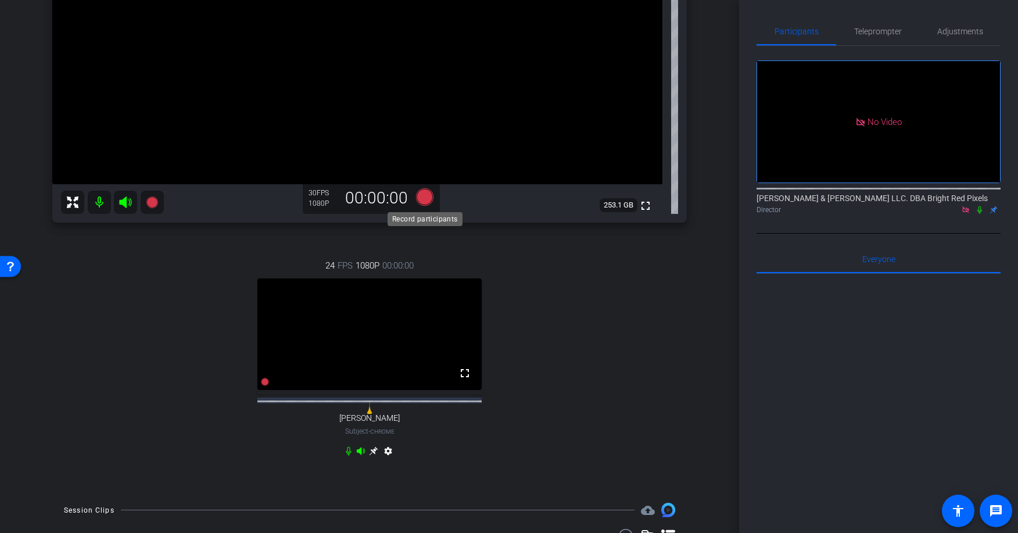
click at [429, 202] on icon at bounding box center [424, 196] width 17 height 17
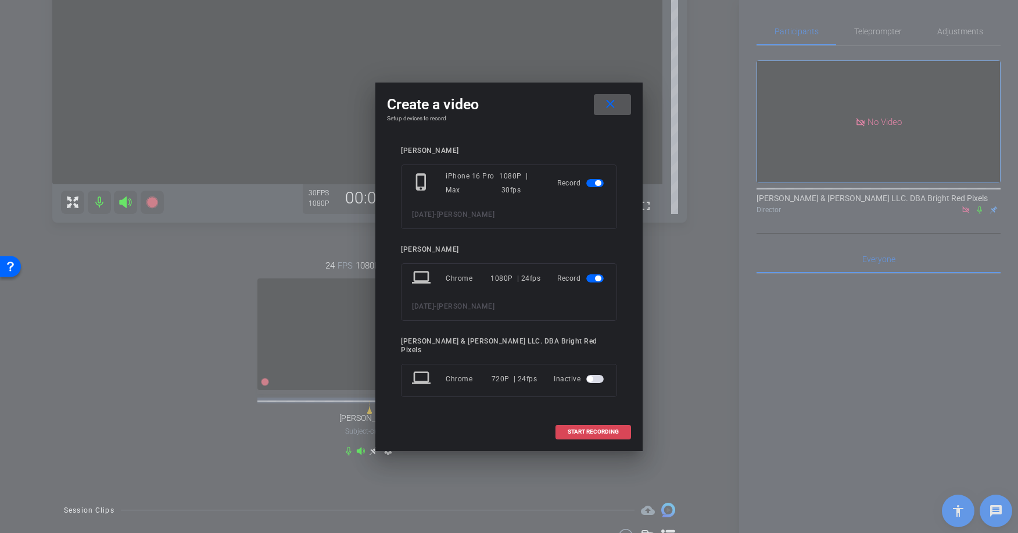
click at [609, 431] on span at bounding box center [593, 432] width 74 height 28
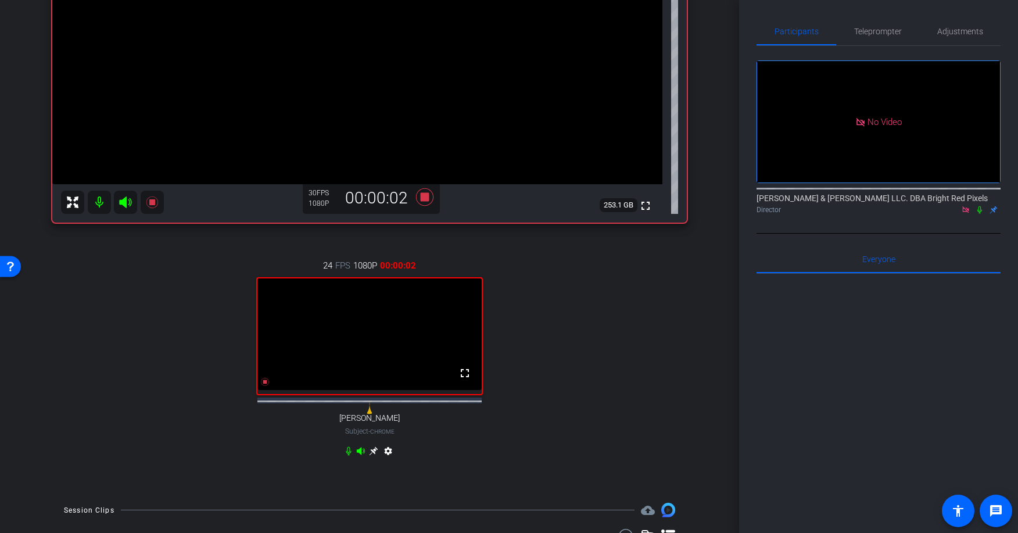
click at [983, 205] on mat-icon at bounding box center [980, 210] width 14 height 10
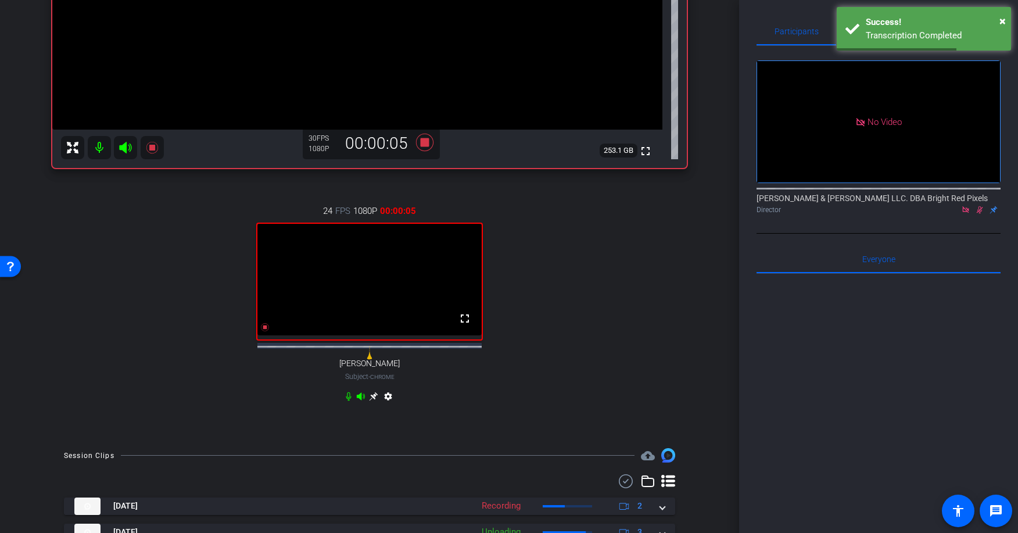
scroll to position [108, 0]
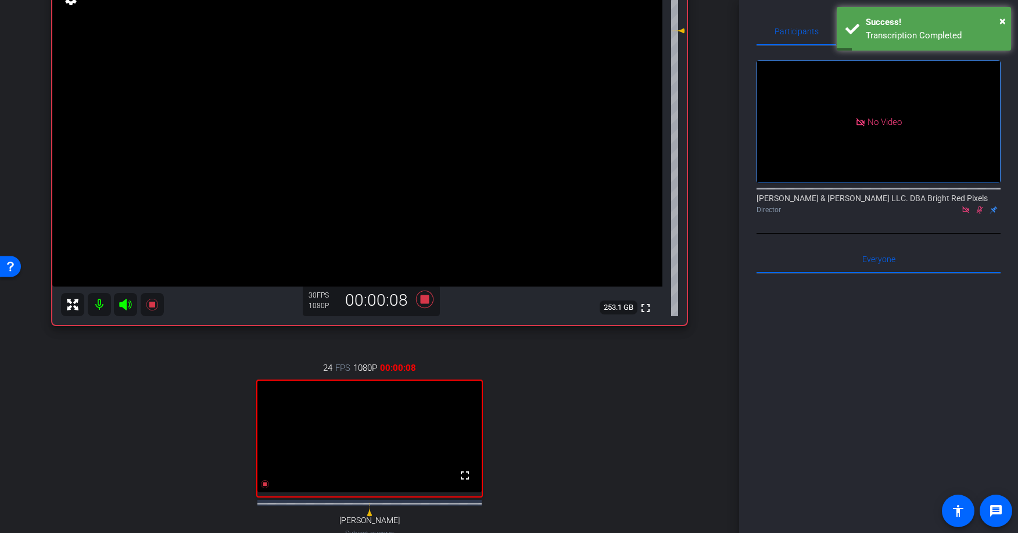
click at [712, 224] on div "arrow_back [DATE] Back to project Send invite account_box grid_on settings info…" at bounding box center [369, 158] width 739 height 533
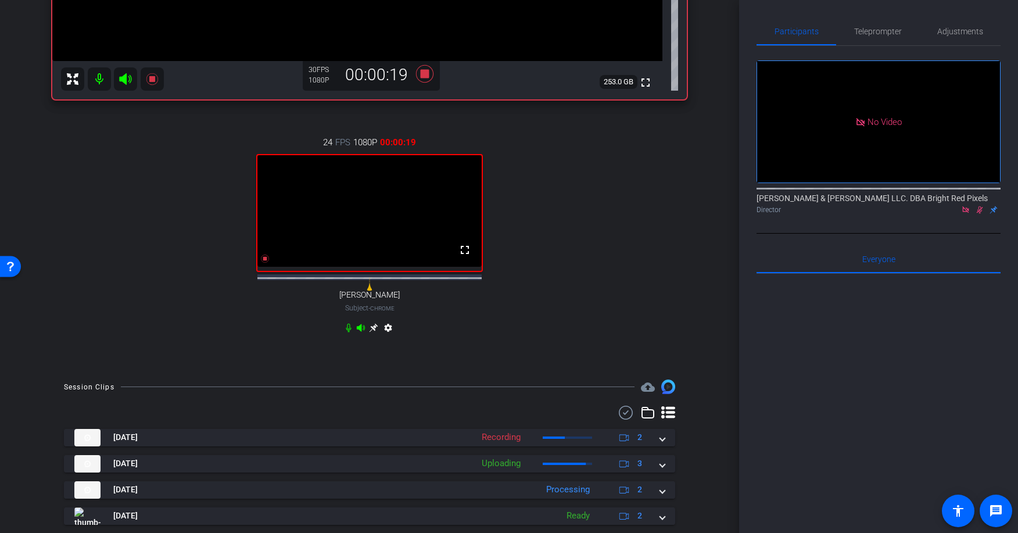
scroll to position [375, 0]
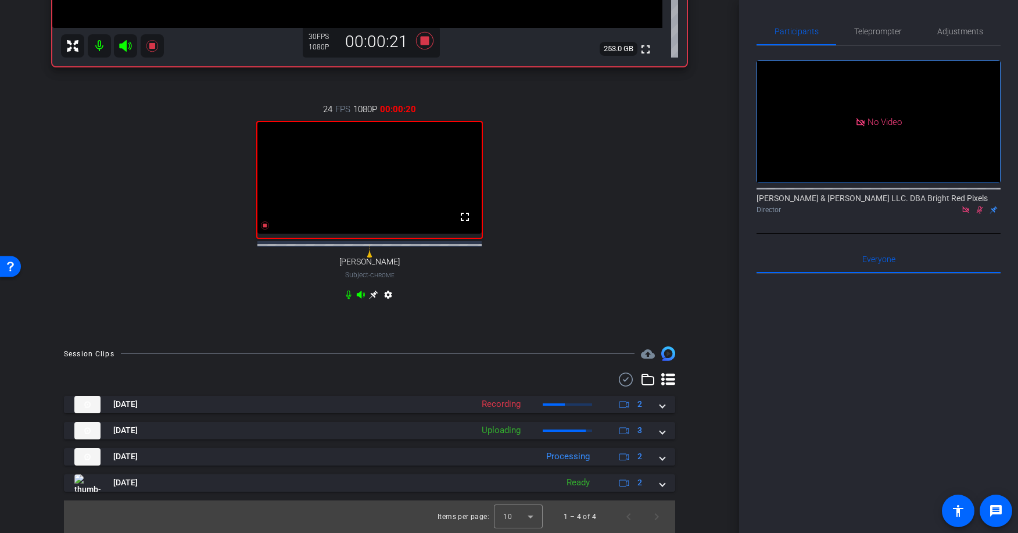
click at [704, 235] on div "[PERSON_NAME] iPhone 16 Pro Max info ROOM ID: 512542036 75% battery_std fullscr…" at bounding box center [369, 8] width 681 height 651
drag, startPoint x: 689, startPoint y: 323, endPoint x: 699, endPoint y: 328, distance: 10.7
click at [689, 323] on div "[PERSON_NAME] iPhone 16 Pro Max info ROOM ID: 512542036 75% battery_std fullscr…" at bounding box center [369, 8] width 681 height 651
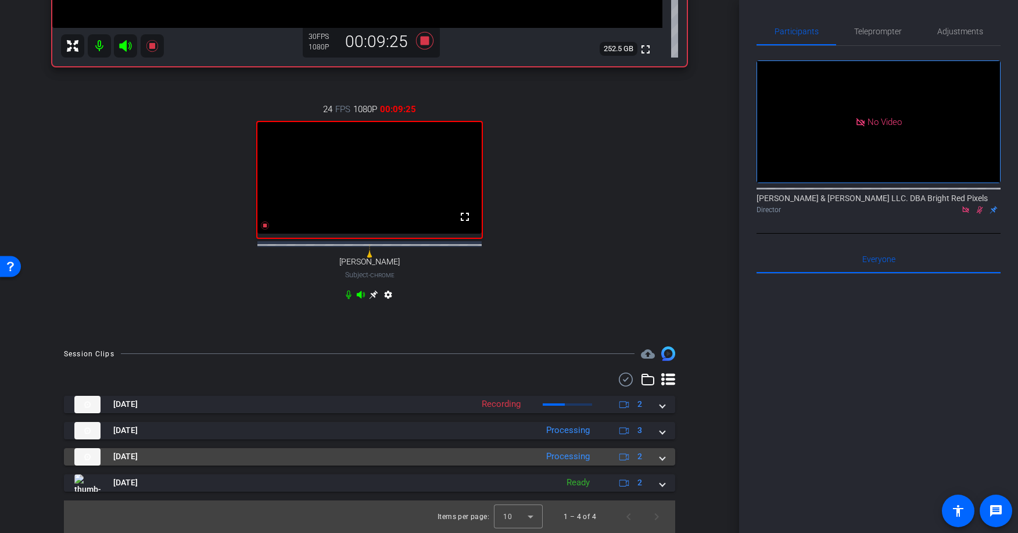
click at [658, 456] on div "[DATE] Processing 2" at bounding box center [367, 456] width 586 height 17
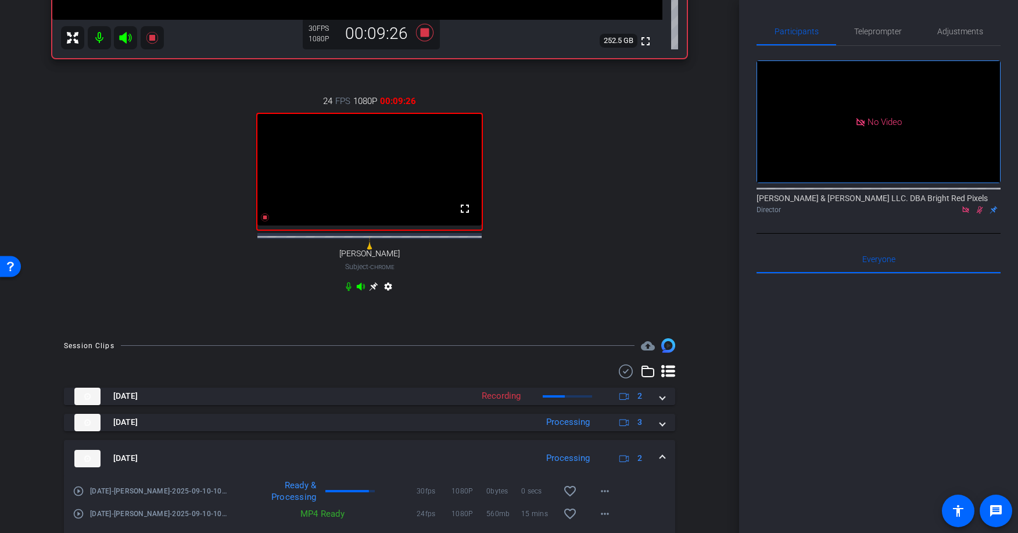
click at [658, 460] on div "[DATE] Processing 2" at bounding box center [367, 458] width 586 height 17
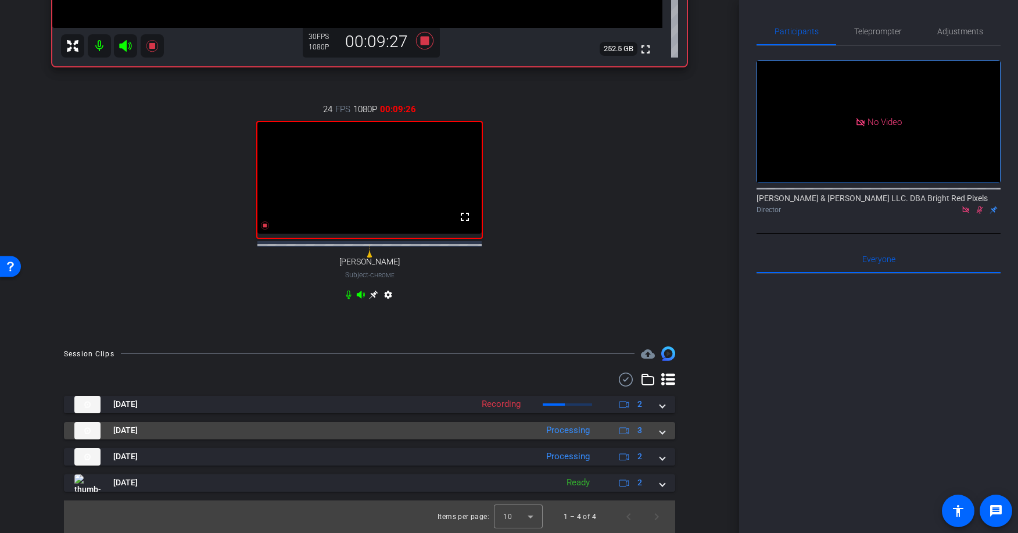
click at [661, 438] on mat-expansion-panel-header "[DATE] Processing 3" at bounding box center [369, 430] width 611 height 17
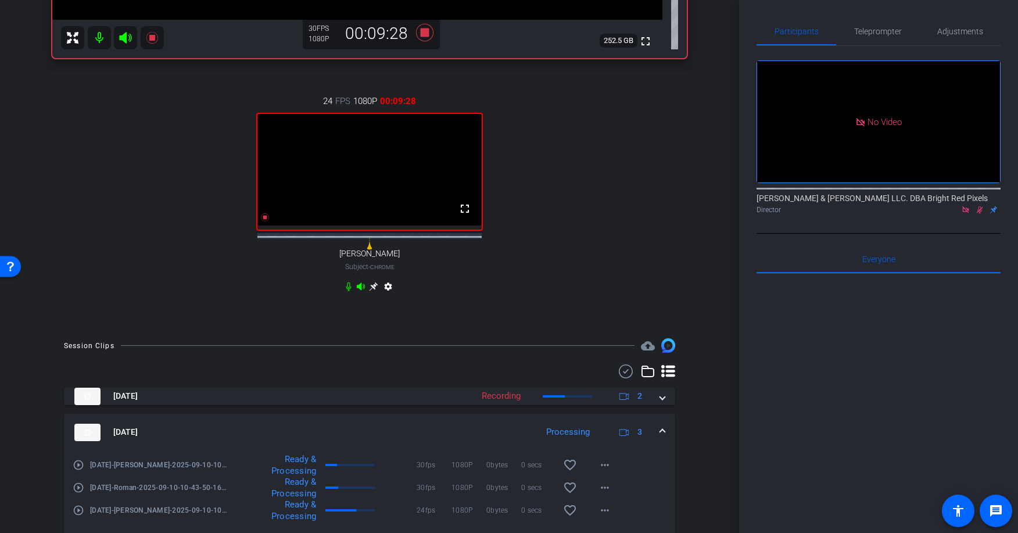
click at [656, 439] on div "[DATE] Processing 3" at bounding box center [367, 432] width 586 height 17
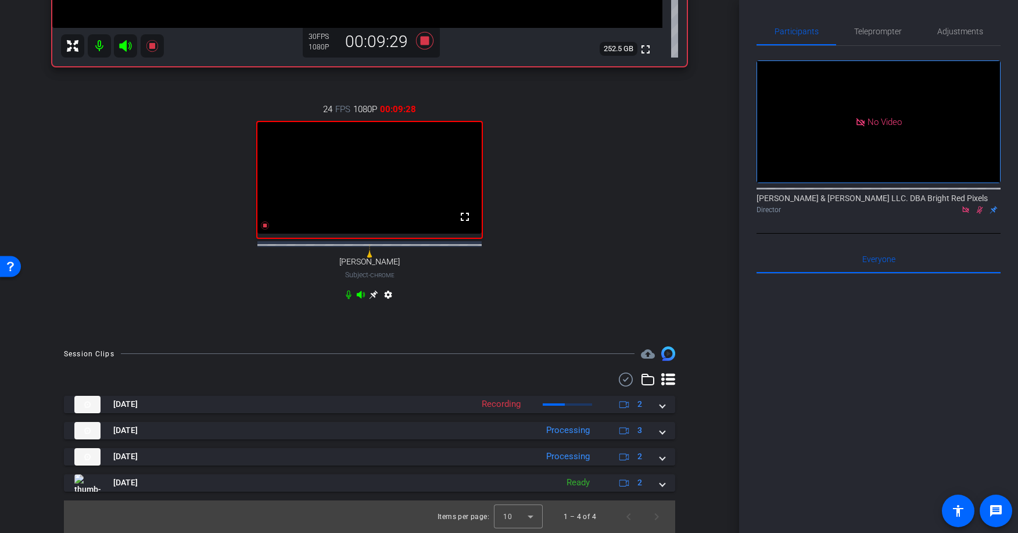
click at [693, 278] on div "[PERSON_NAME] iPhone 16 Pro Max info ROOM ID: 512542036 70% battery_std fullscr…" at bounding box center [369, 8] width 681 height 651
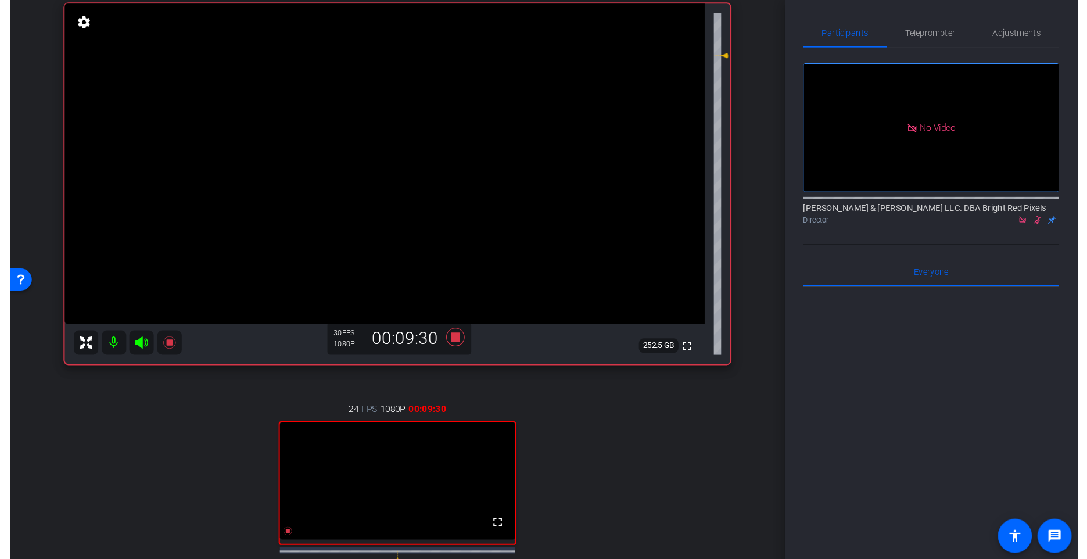
scroll to position [160, 0]
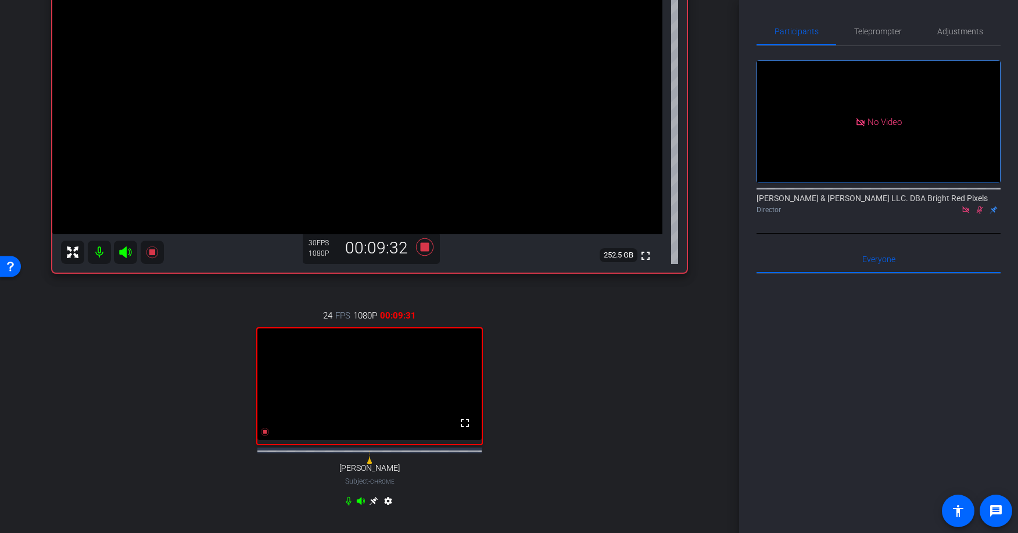
click at [696, 319] on div "[PERSON_NAME] iPhone 16 Pro Max info ROOM ID: 512542036 70% battery_std fullscr…" at bounding box center [369, 215] width 681 height 651
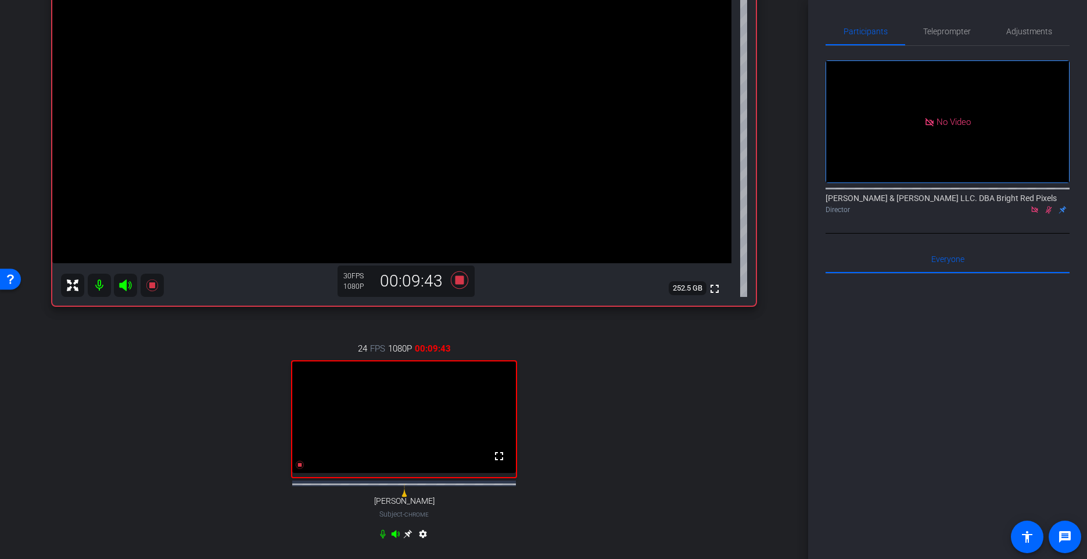
scroll to position [172, 0]
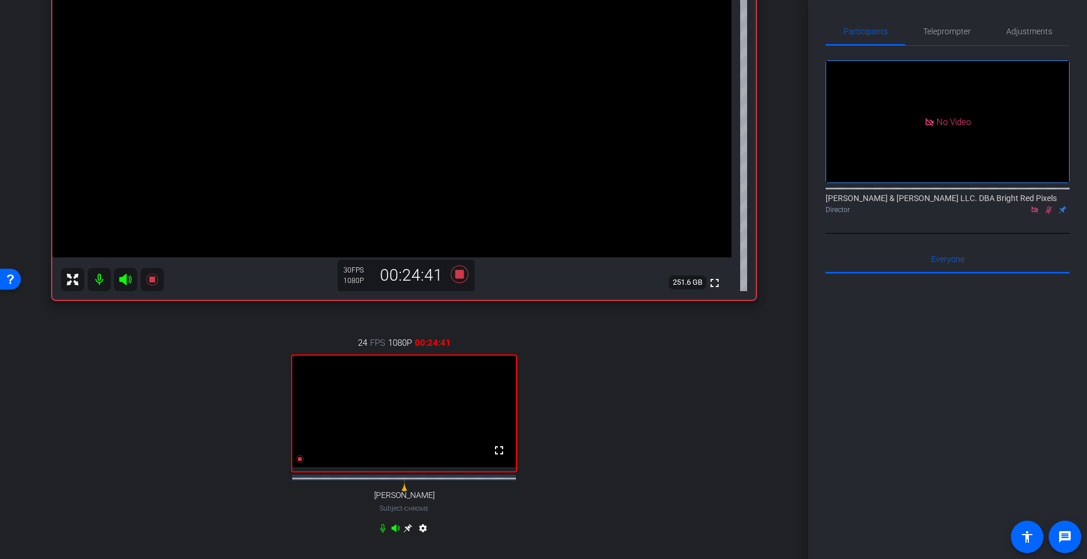
click at [1018, 206] on icon at bounding box center [1048, 210] width 9 height 8
click at [460, 275] on icon at bounding box center [458, 273] width 17 height 17
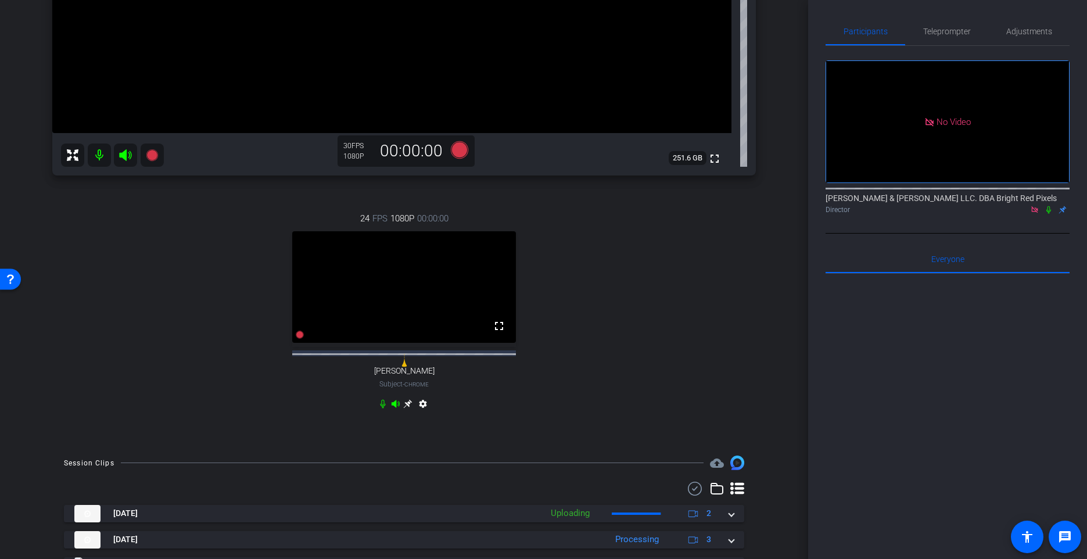
scroll to position [390, 0]
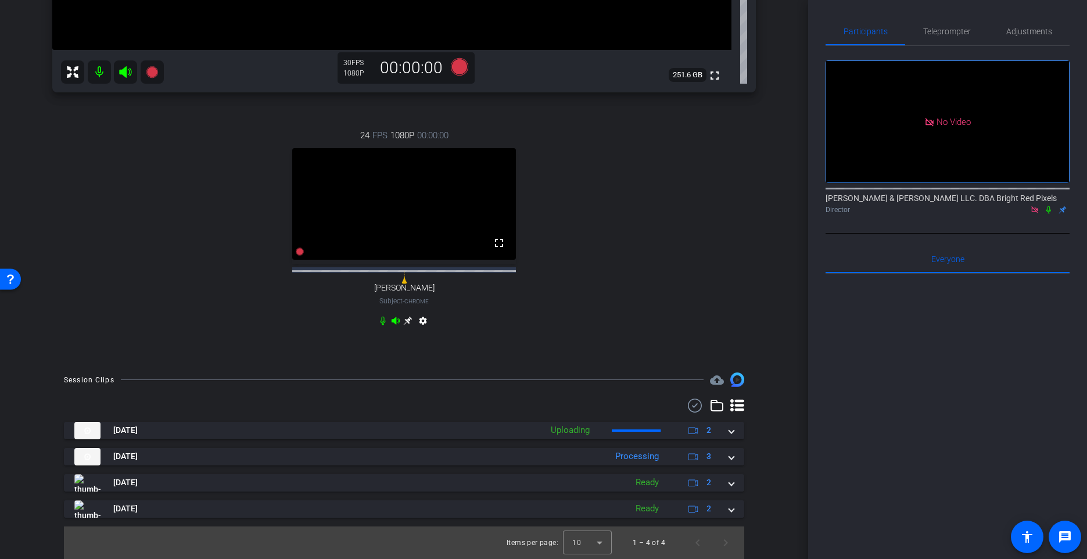
click at [617, 288] on div "24 FPS 1080P 00:00:00 fullscreen [PERSON_NAME] Subject - Chrome settings" at bounding box center [404, 230] width 704 height 240
click at [732, 532] on span "Next page" at bounding box center [726, 543] width 28 height 28
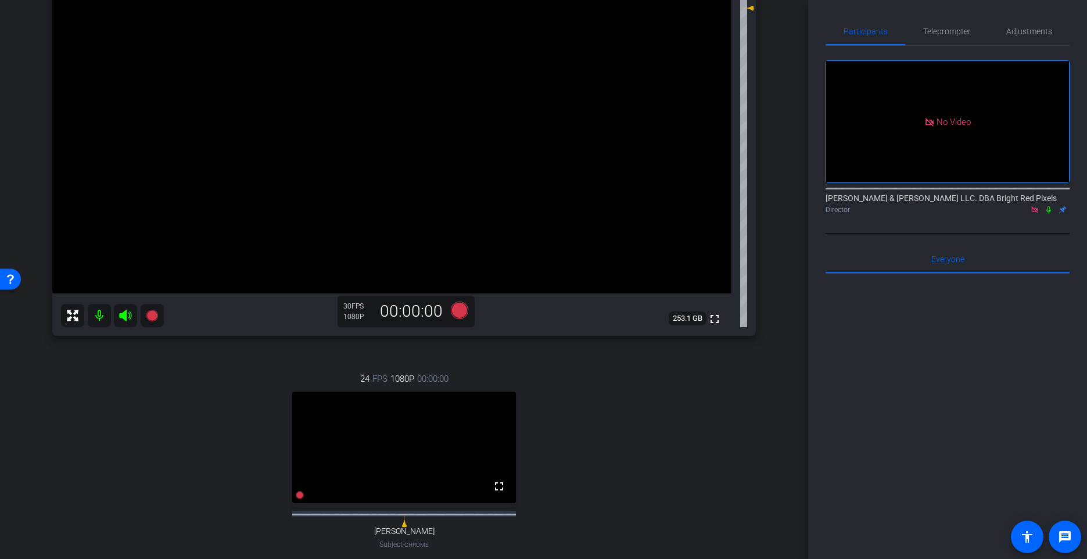
scroll to position [135, 0]
click at [454, 309] on icon at bounding box center [458, 310] width 17 height 17
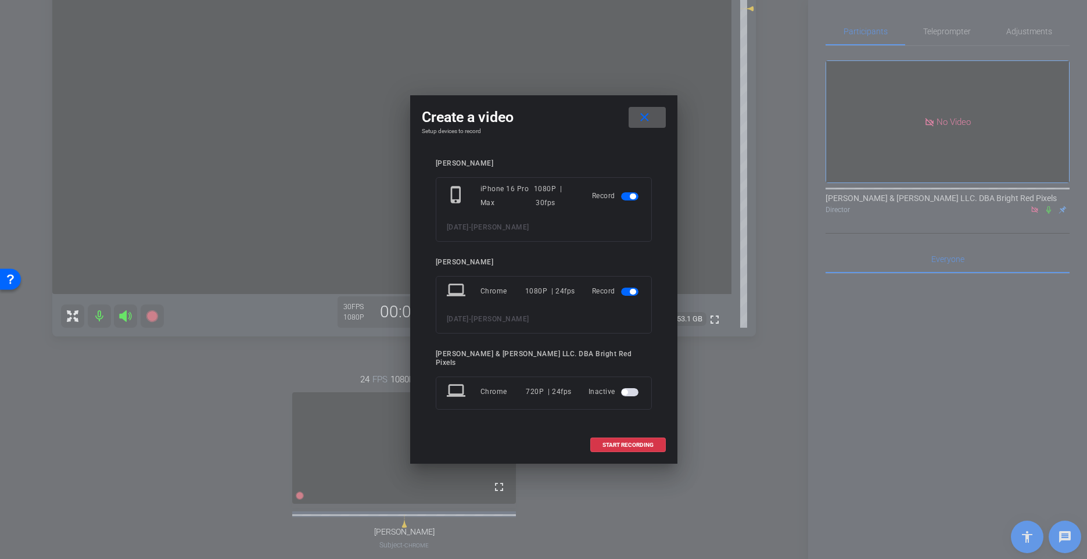
drag, startPoint x: 643, startPoint y: 443, endPoint x: 686, endPoint y: 432, distance: 44.5
click at [643, 443] on span "START RECORDING" at bounding box center [628, 445] width 51 height 6
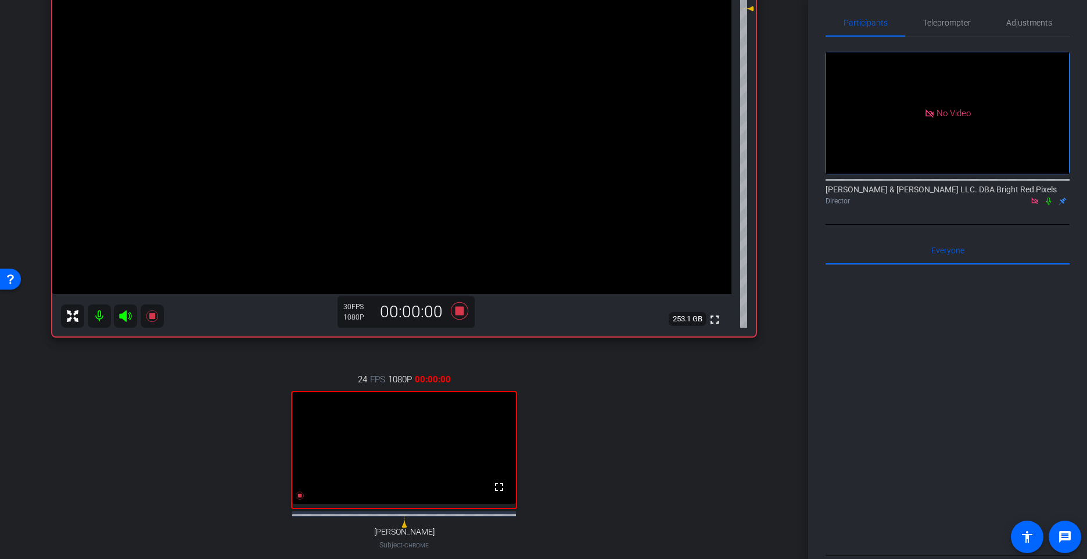
scroll to position [6, 0]
drag, startPoint x: 1048, startPoint y: 156, endPoint x: 1014, endPoint y: 191, distance: 48.1
click at [1018, 200] on icon at bounding box center [1049, 204] width 5 height 8
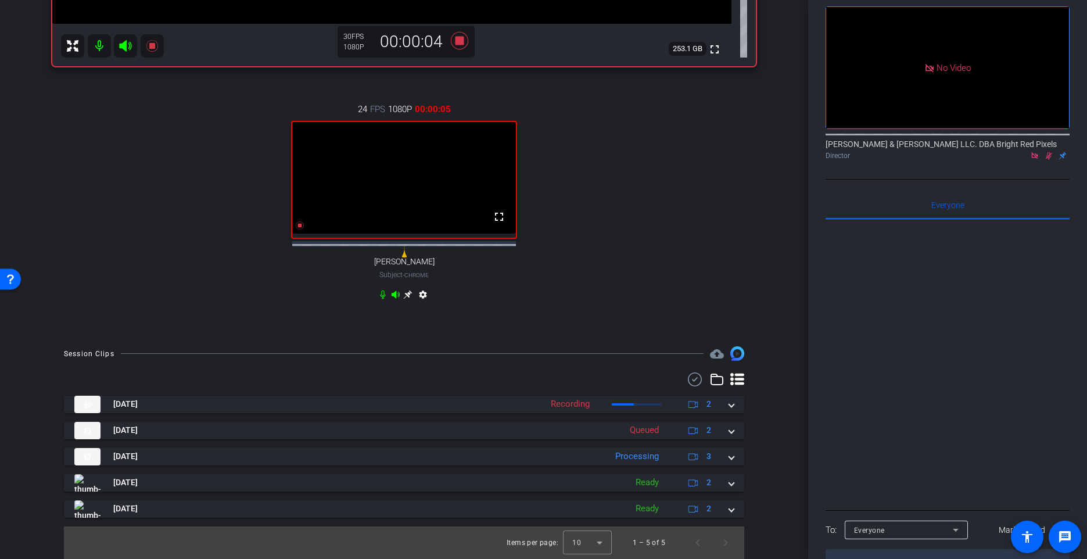
scroll to position [414, 0]
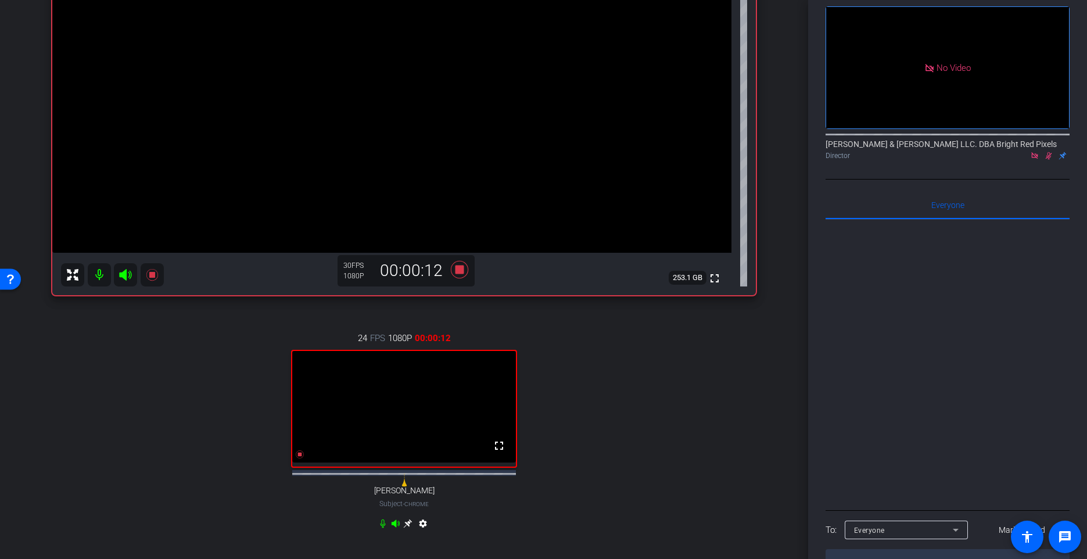
scroll to position [176, 0]
click at [770, 307] on div "[PERSON_NAME] iPhone 16 Pro Max info ROOM ID: 512542036 60% battery_std fullscr…" at bounding box center [404, 219] width 750 height 690
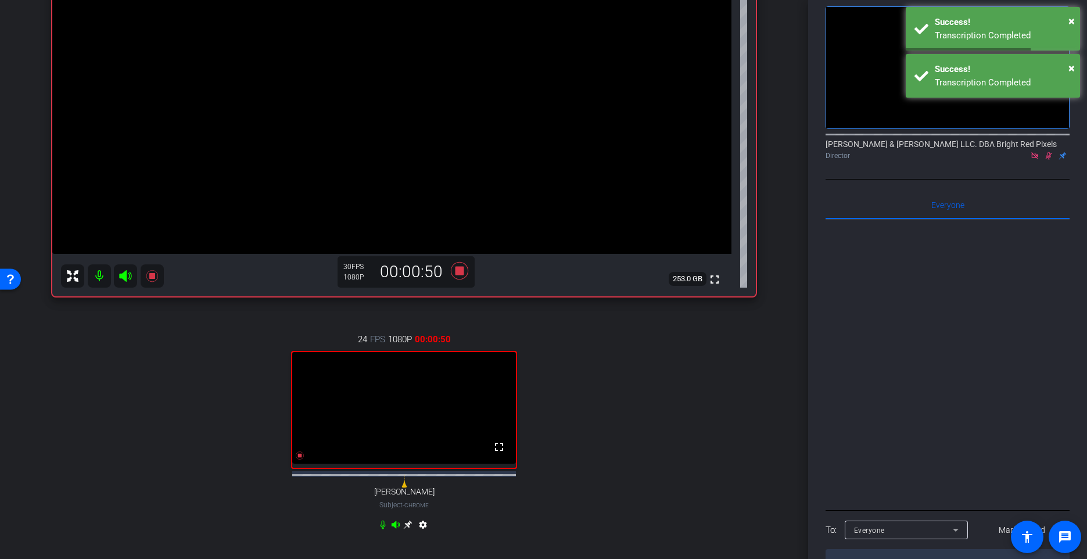
click at [1018, 152] on icon at bounding box center [1048, 156] width 9 height 8
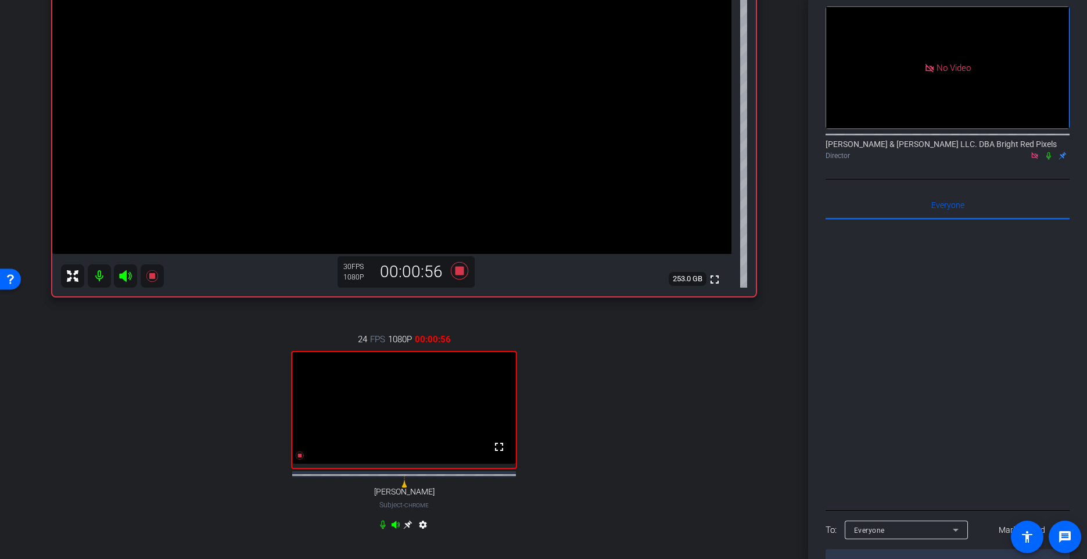
click at [940, 254] on div at bounding box center [948, 364] width 244 height 288
click at [1018, 152] on icon at bounding box center [1048, 156] width 9 height 8
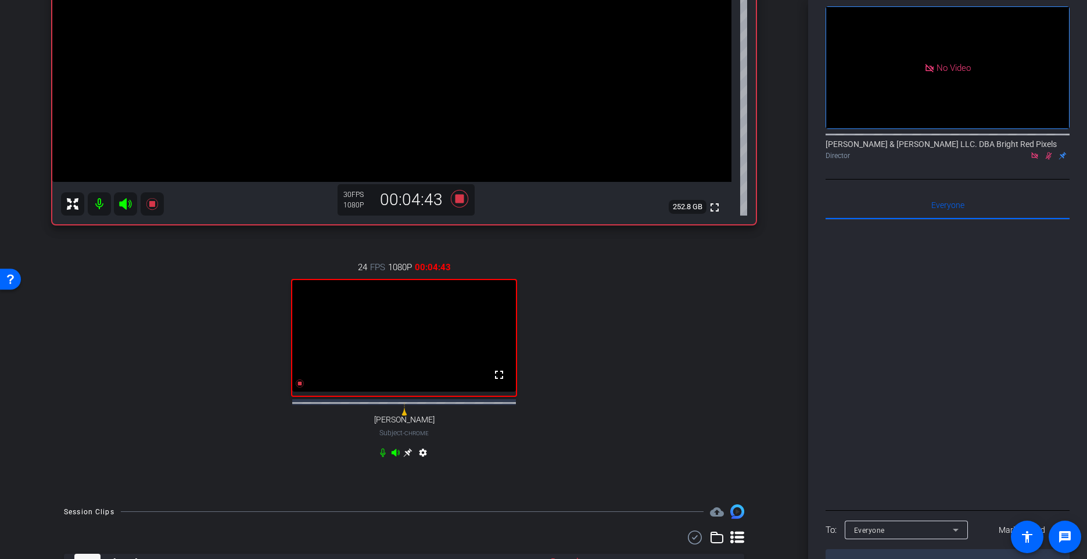
scroll to position [414, 0]
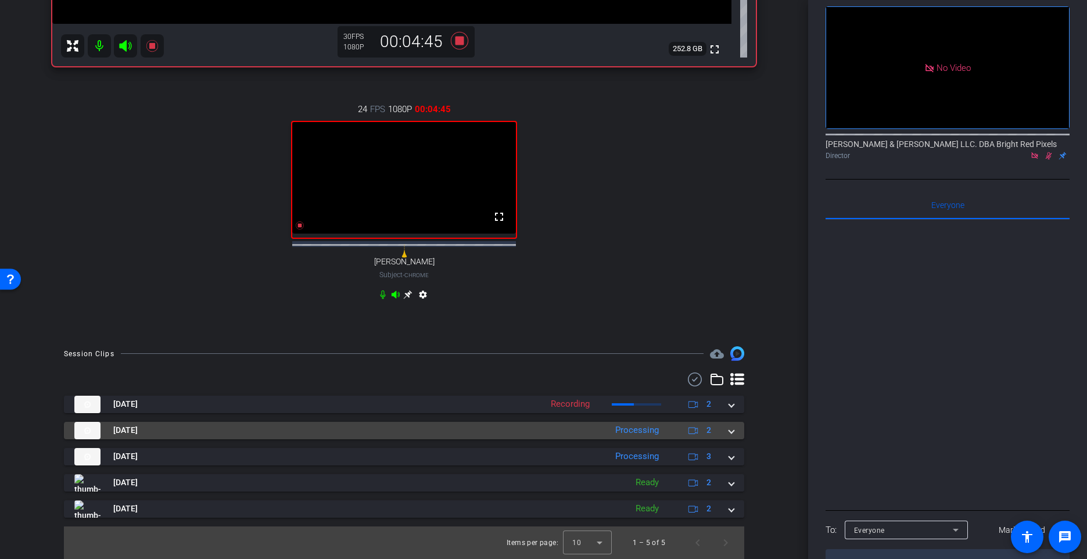
click at [728, 431] on mat-expansion-panel-header "[DATE] Processing 2" at bounding box center [404, 430] width 681 height 17
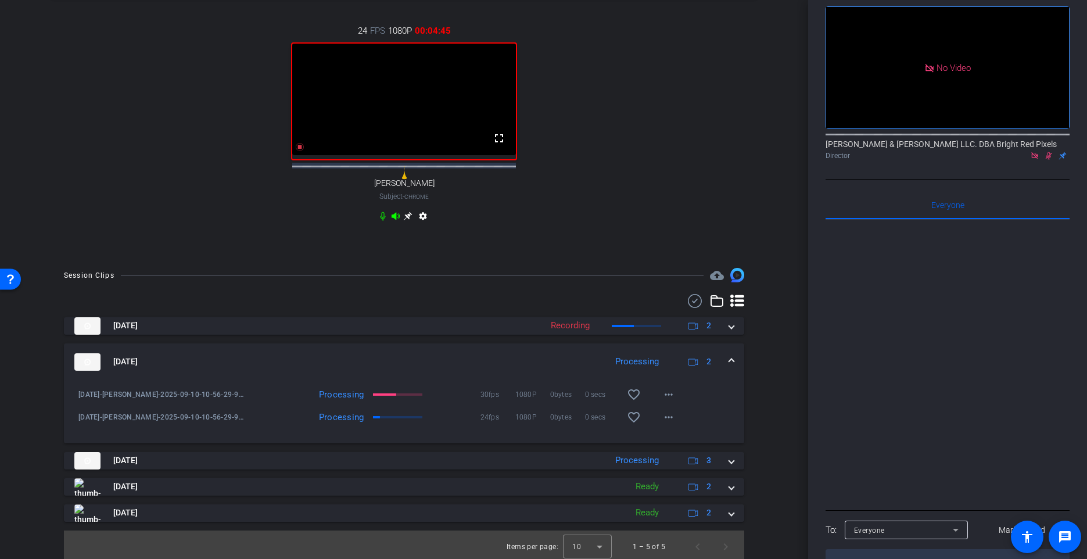
scroll to position [496, 0]
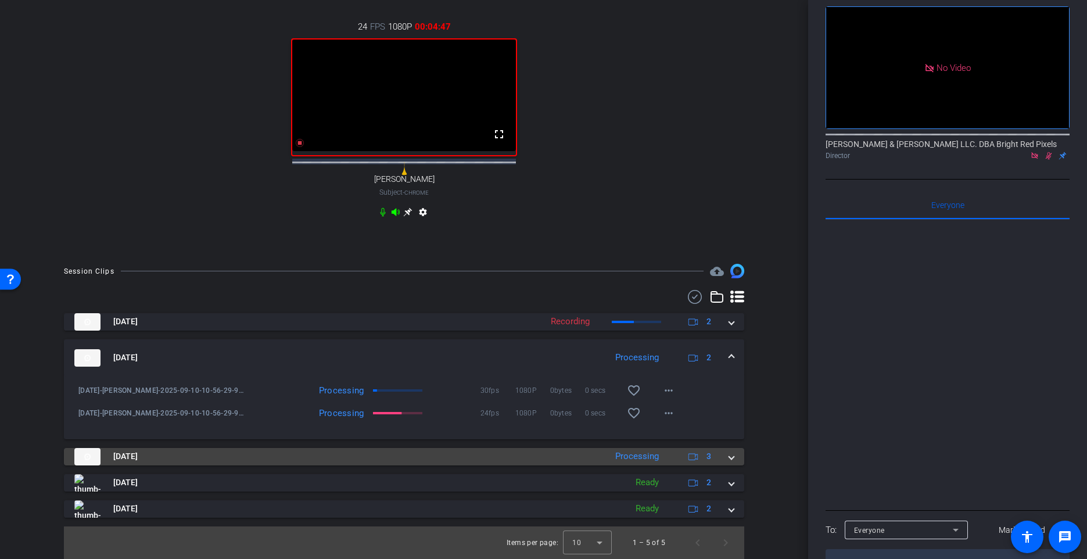
click at [731, 459] on span at bounding box center [731, 456] width 5 height 12
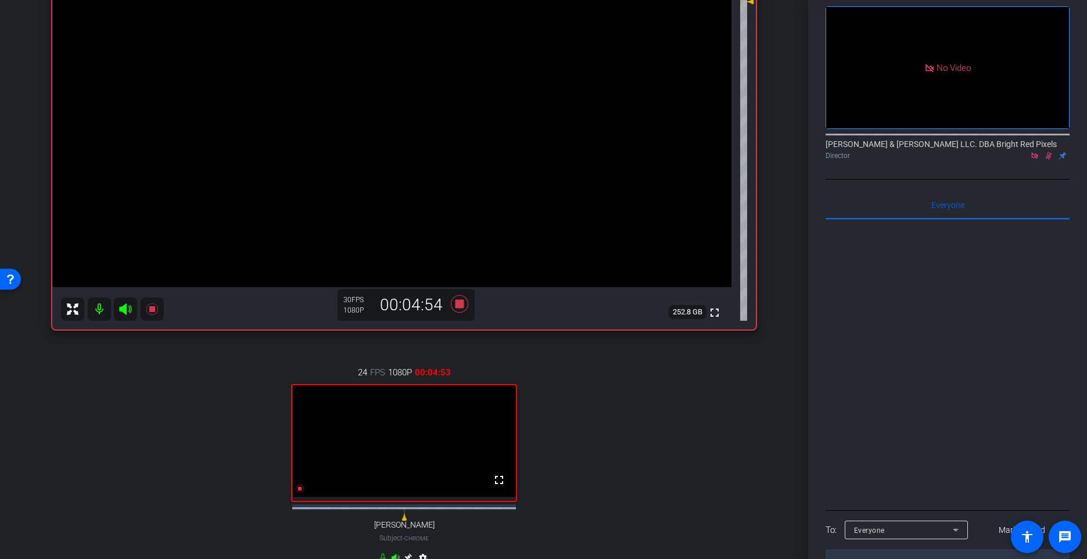
scroll to position [143, 0]
click at [731, 459] on div "24 FPS 1080P 00:04:54 fullscreen [PERSON_NAME] Subject - Chrome settings" at bounding box center [404, 466] width 704 height 240
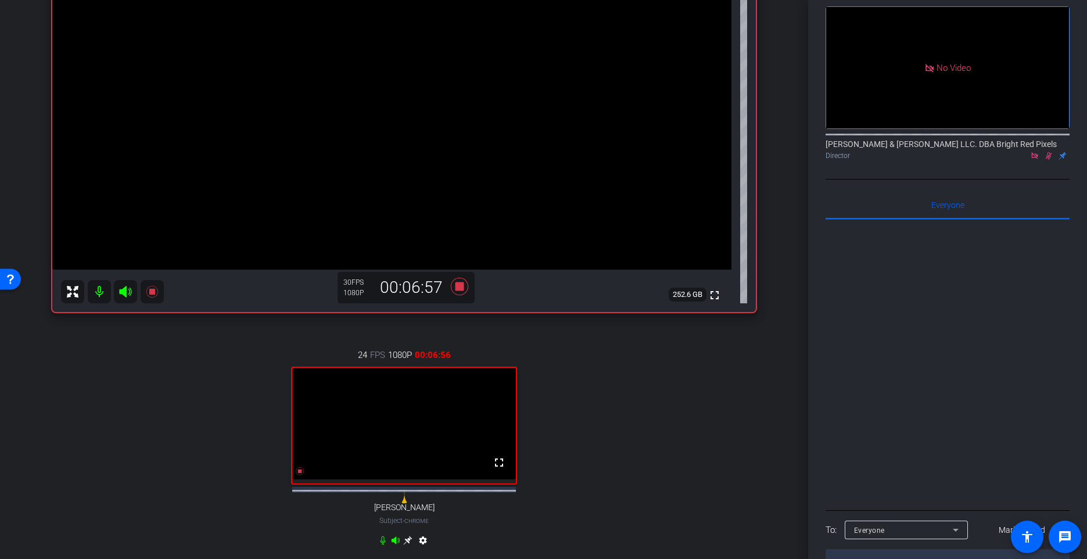
scroll to position [161, 0]
click at [699, 451] on div "24 FPS 1080P 00:11:29 fullscreen [PERSON_NAME] Subject - Chrome settings" at bounding box center [404, 448] width 704 height 240
click at [1018, 152] on icon at bounding box center [1049, 156] width 6 height 8
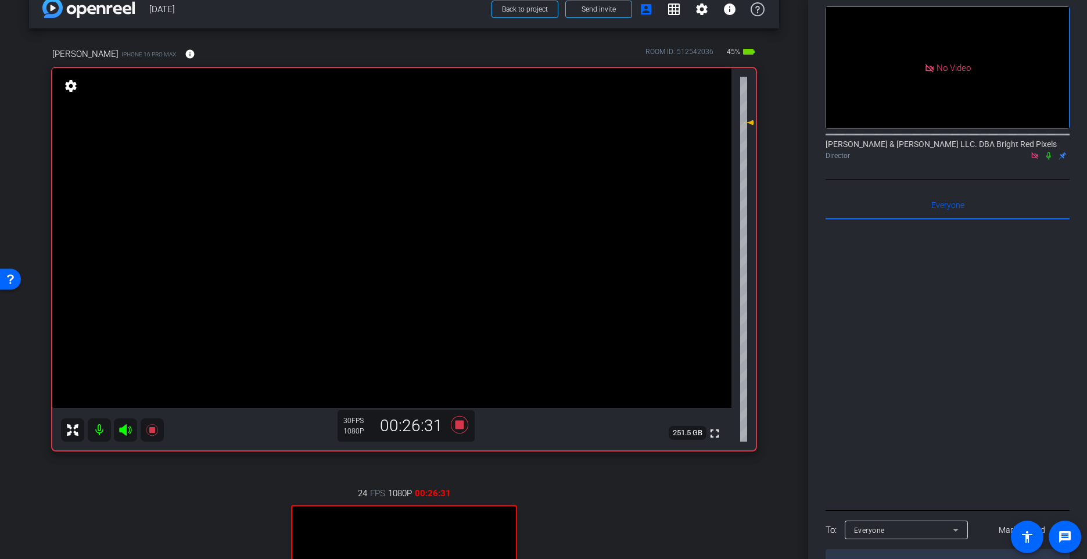
scroll to position [0, 0]
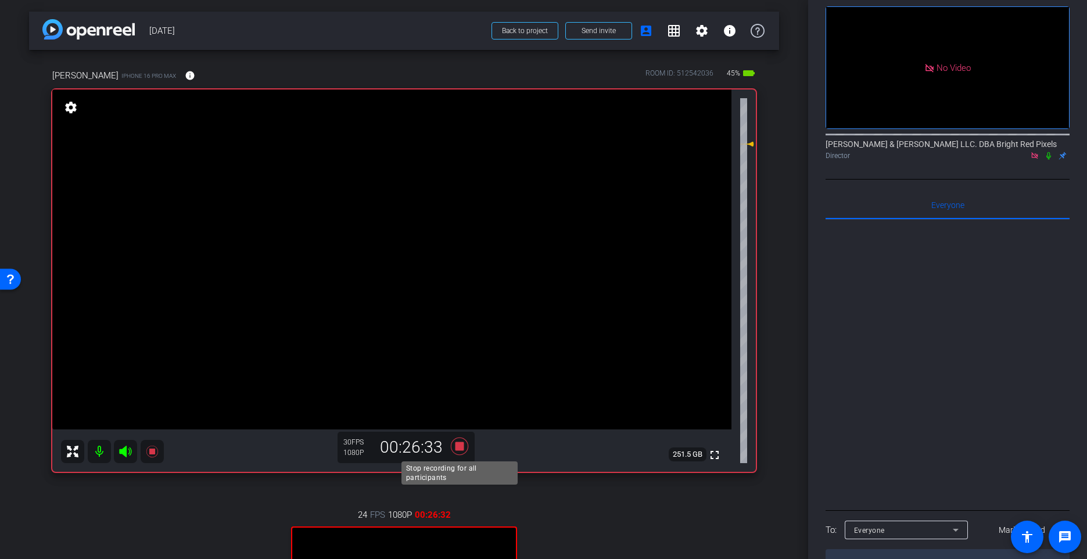
click at [459, 444] on icon at bounding box center [458, 445] width 17 height 17
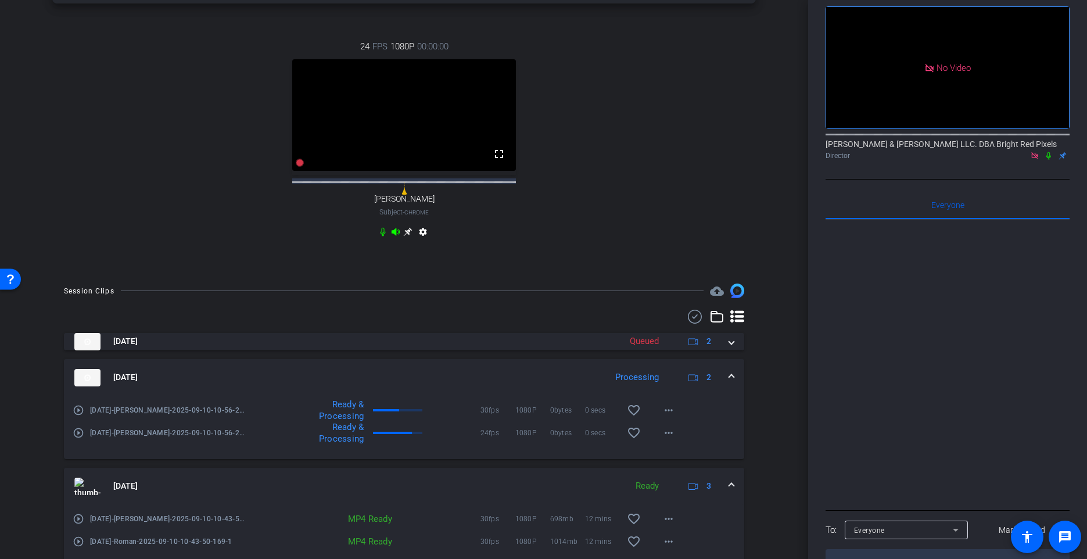
scroll to position [604, 0]
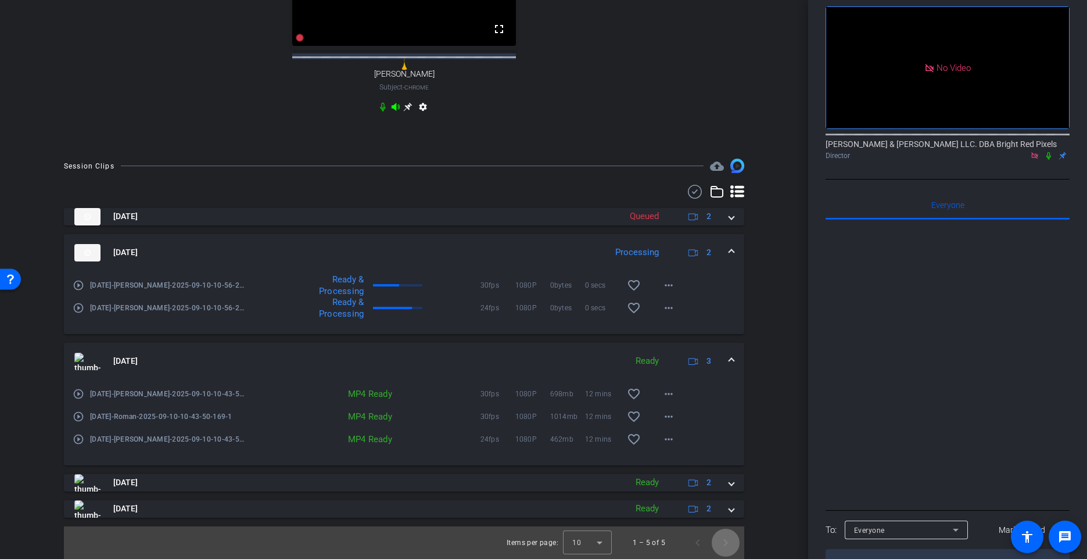
click at [732, 532] on span "Next page" at bounding box center [726, 543] width 28 height 28
click at [726, 532] on span "Next page" at bounding box center [726, 543] width 28 height 28
click at [735, 356] on mat-expansion-panel-header "[DATE] Ready 3" at bounding box center [404, 361] width 681 height 37
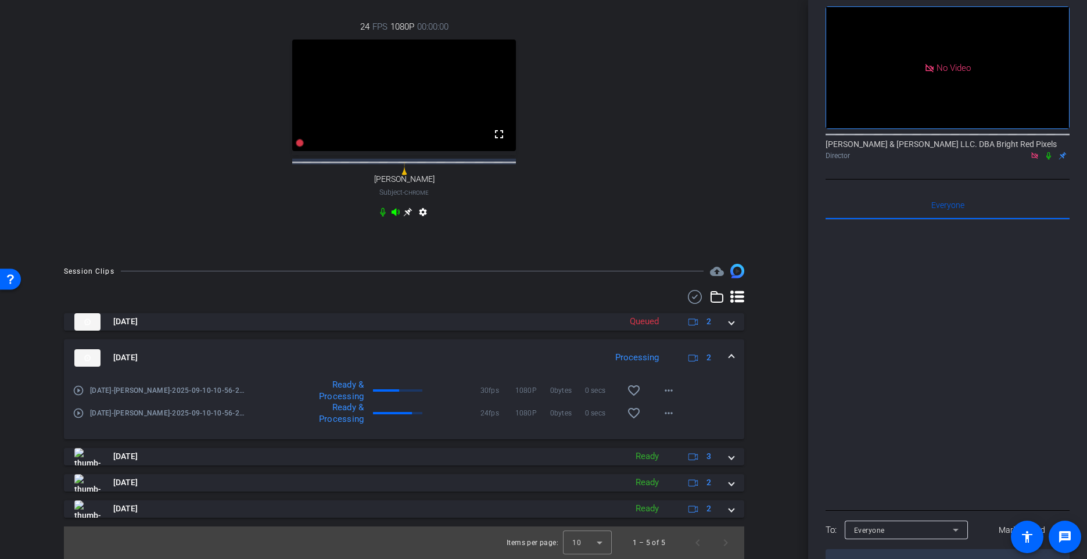
scroll to position [499, 0]
click at [721, 532] on span "Next page" at bounding box center [726, 543] width 28 height 28
click at [734, 357] on span at bounding box center [731, 358] width 5 height 12
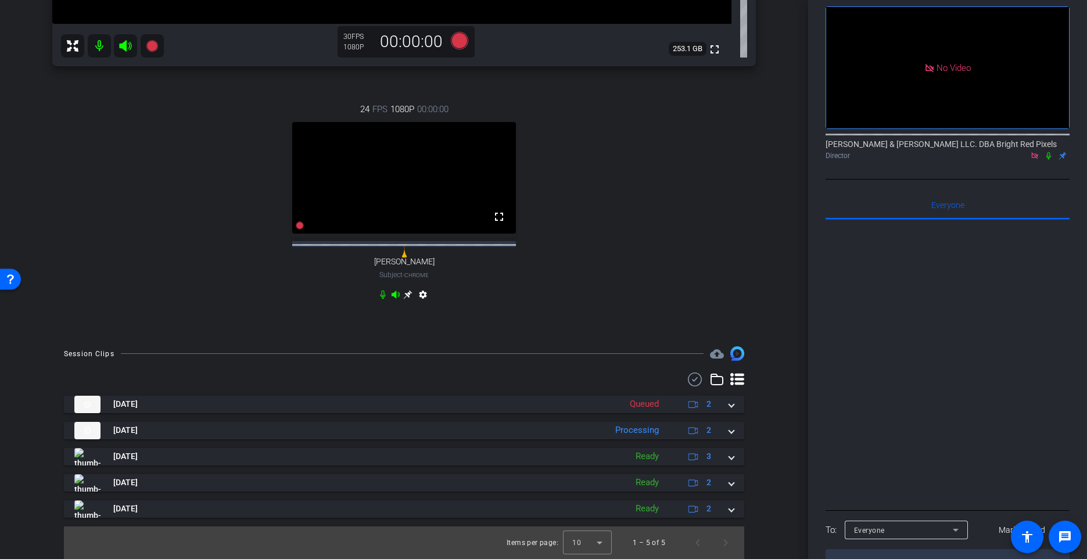
scroll to position [416, 0]
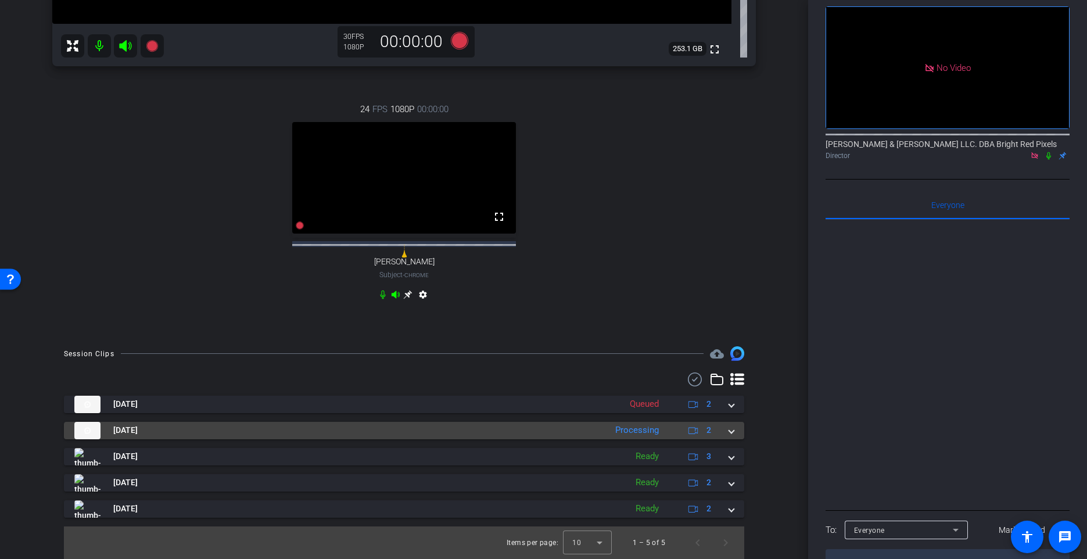
click at [735, 429] on mat-expansion-panel-header "[DATE] Processing 2" at bounding box center [404, 430] width 681 height 17
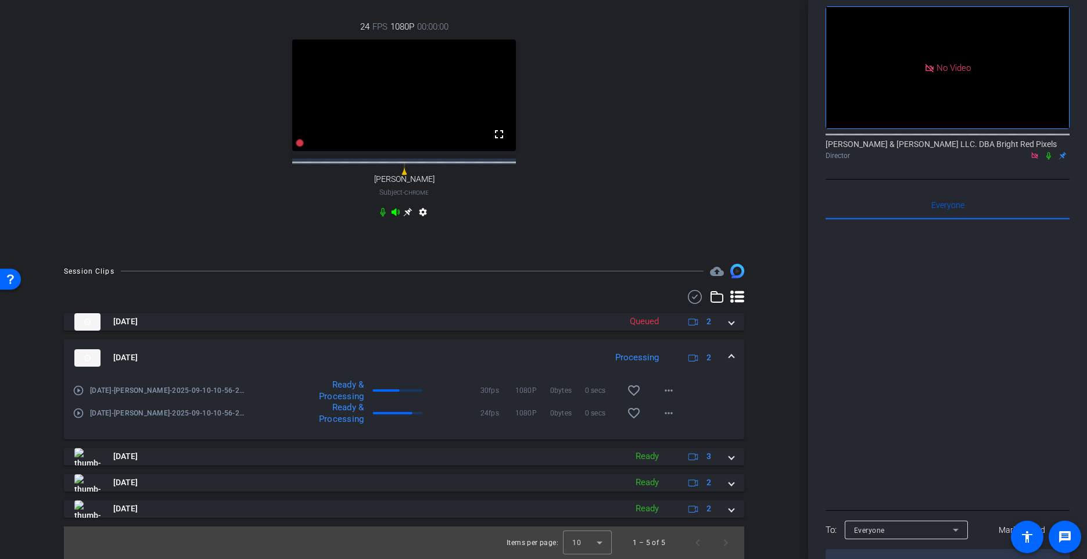
scroll to position [499, 0]
drag, startPoint x: 735, startPoint y: 320, endPoint x: 746, endPoint y: 321, distance: 11.1
click at [735, 320] on mat-expansion-panel-header "[DATE] Queued 2" at bounding box center [404, 321] width 681 height 17
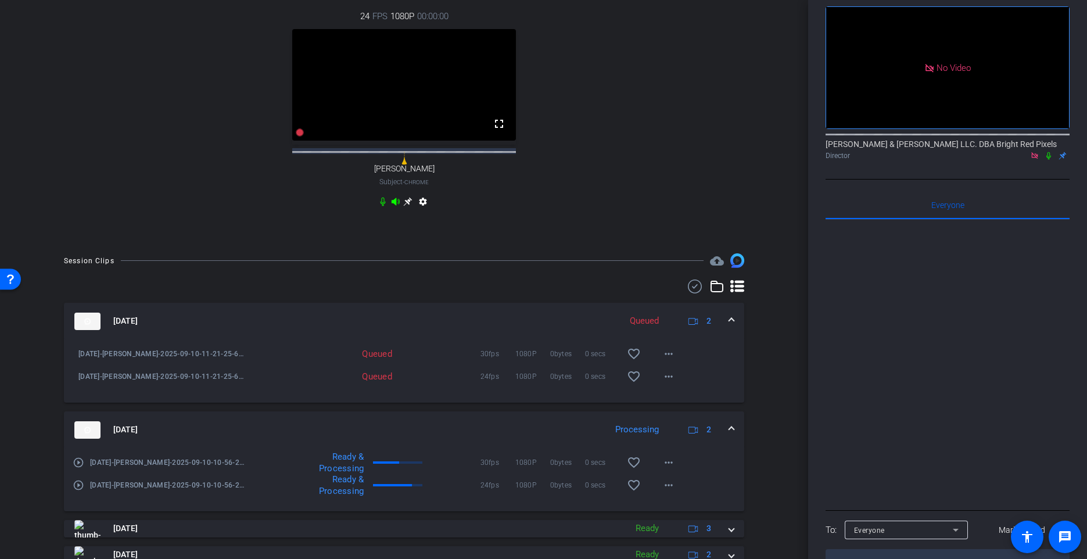
scroll to position [581, 0]
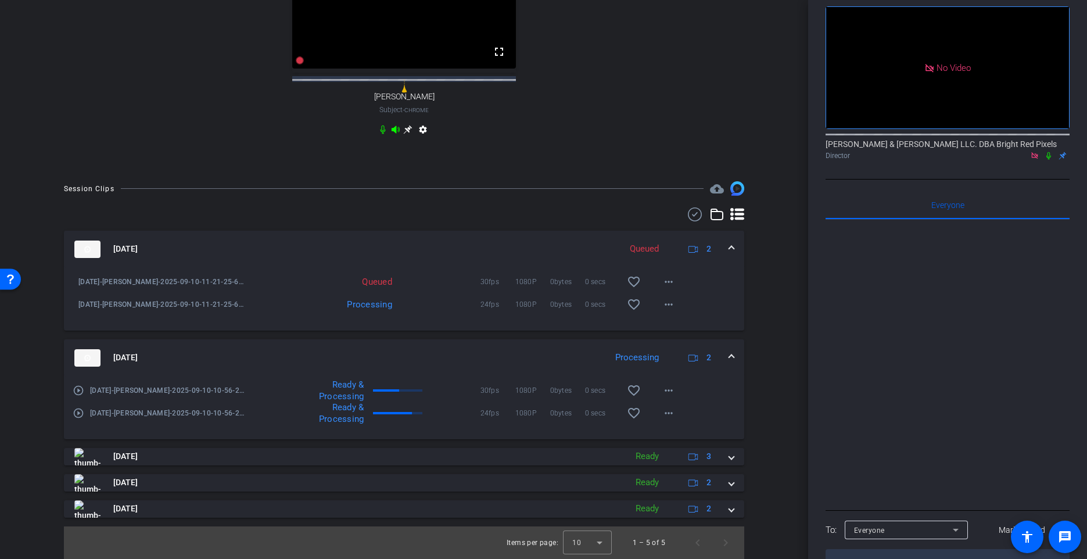
click at [765, 339] on div "Session Clips cloud_upload [DATE] Queued 2 [DATE]-[PERSON_NAME]-2025-09-10-11-2…" at bounding box center [404, 369] width 750 height 377
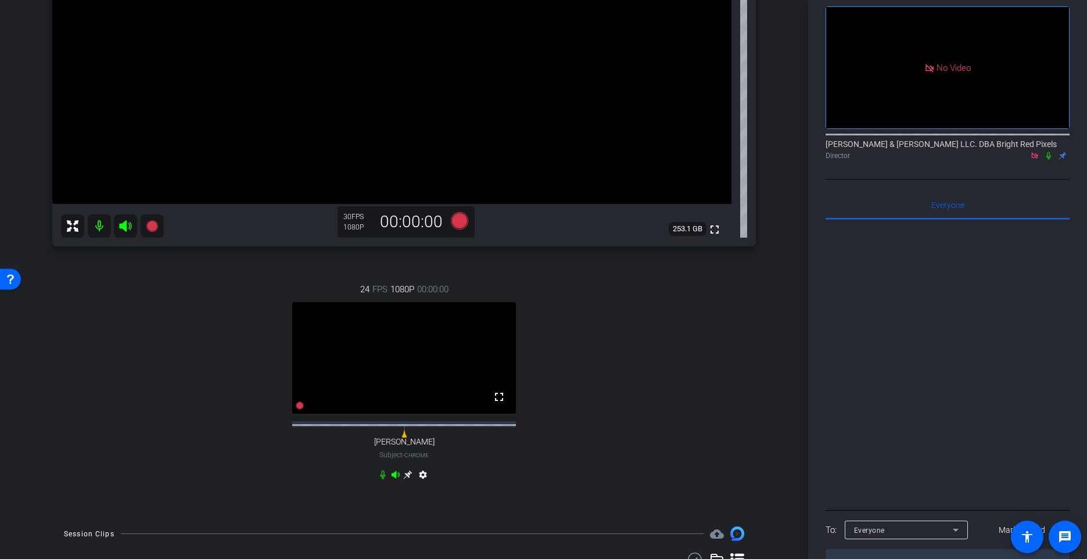
click at [767, 338] on div "[PERSON_NAME] iPhone 16 Pro Max info ROOM ID: 512542036 45% battery_std fullscr…" at bounding box center [404, 169] width 750 height 690
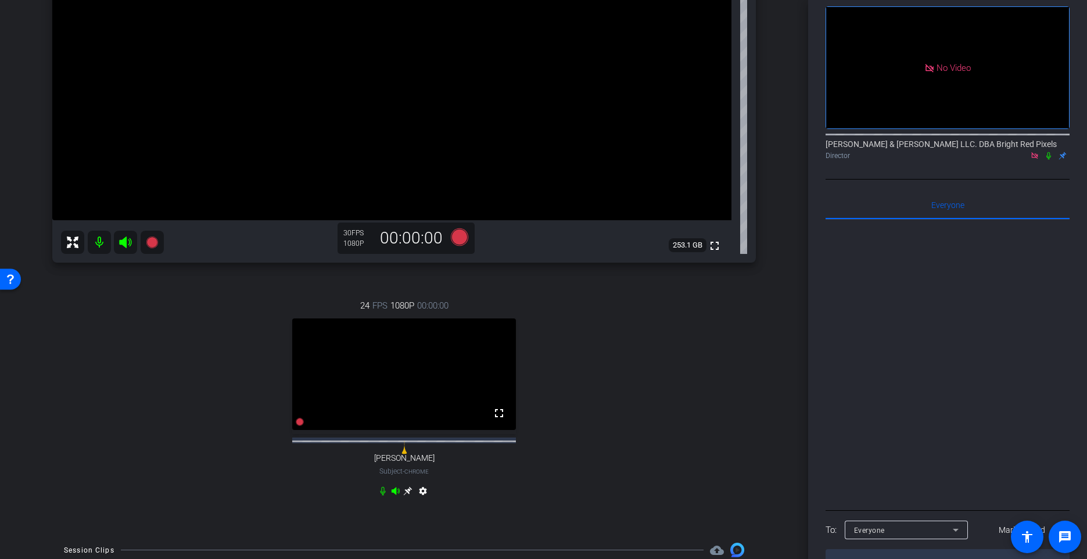
scroll to position [169, 0]
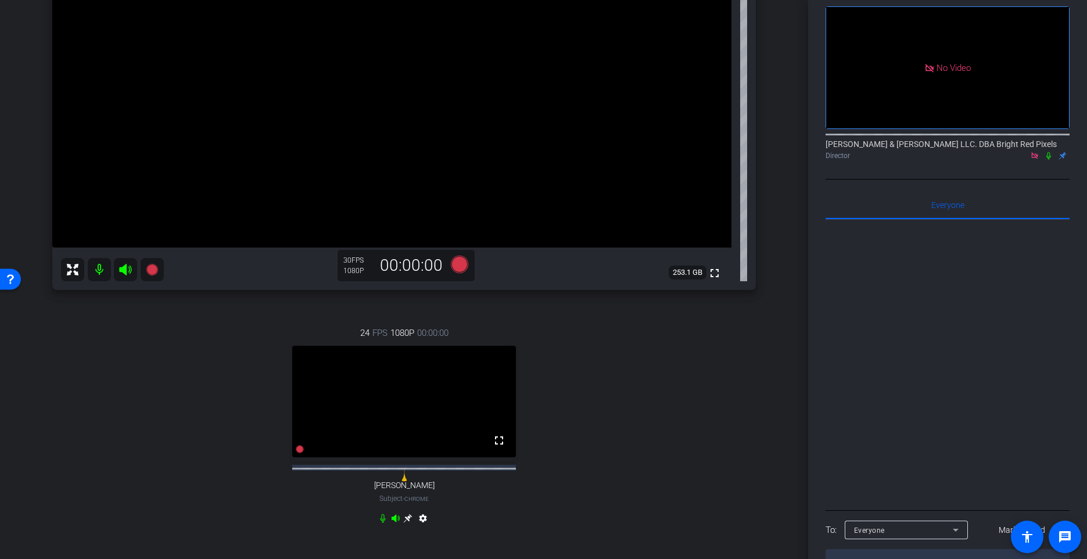
click at [758, 336] on div "[PERSON_NAME] iPhone 16 Pro Max info ROOM ID: 512542036 45% battery_std fullscr…" at bounding box center [404, 213] width 750 height 690
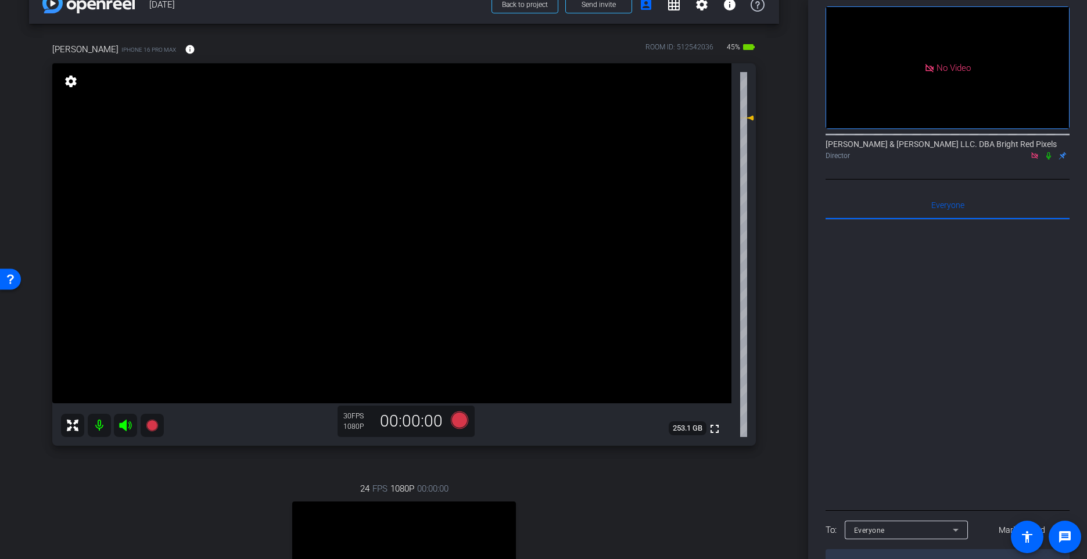
scroll to position [0, 0]
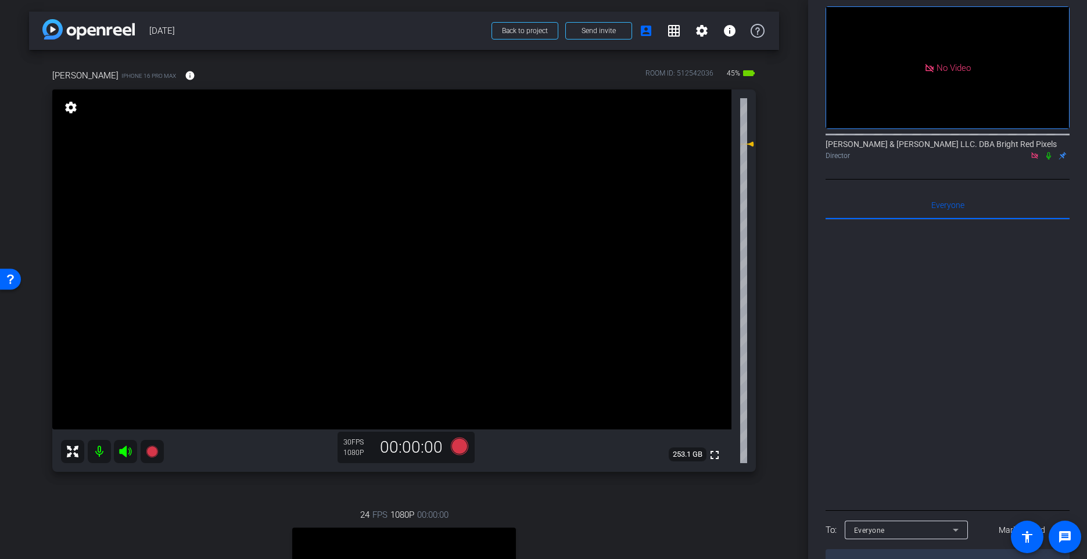
click at [776, 388] on div "[PERSON_NAME] iPhone 16 Pro Max info ROOM ID: 512542036 45% battery_std fullscr…" at bounding box center [404, 395] width 750 height 690
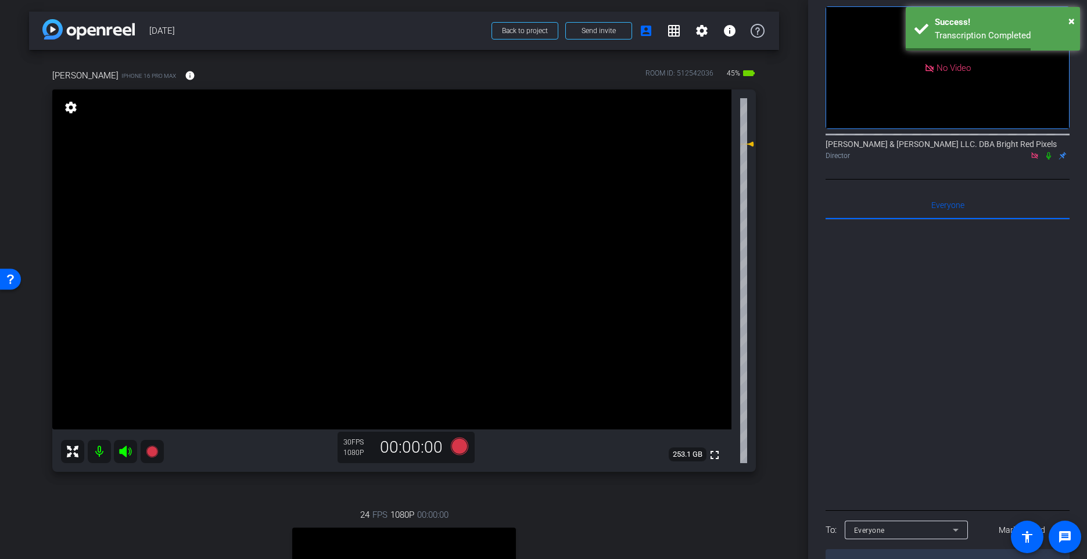
click at [797, 385] on div "arrow_back [DATE] Back to project Send invite account_box grid_on settings info…" at bounding box center [404, 279] width 808 height 559
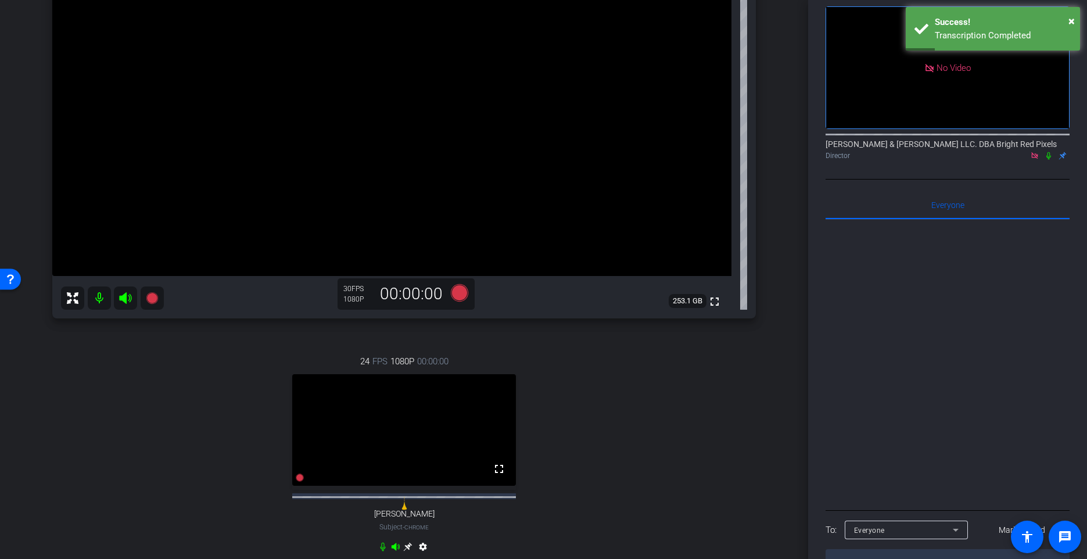
scroll to position [177, 0]
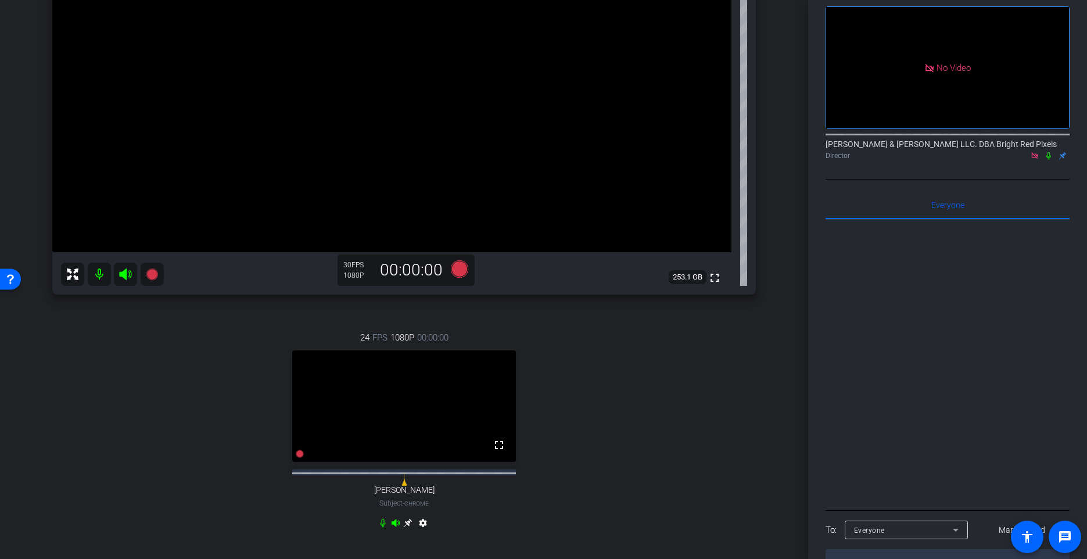
click at [772, 384] on div "[PERSON_NAME] iPhone 16 Pro Max info ROOM ID: 512542036 45% battery_std fullscr…" at bounding box center [404, 218] width 750 height 690
click at [776, 383] on div "[PERSON_NAME] iPhone 16 Pro Max info ROOM ID: 512542036 45% battery_std fullscr…" at bounding box center [404, 218] width 750 height 690
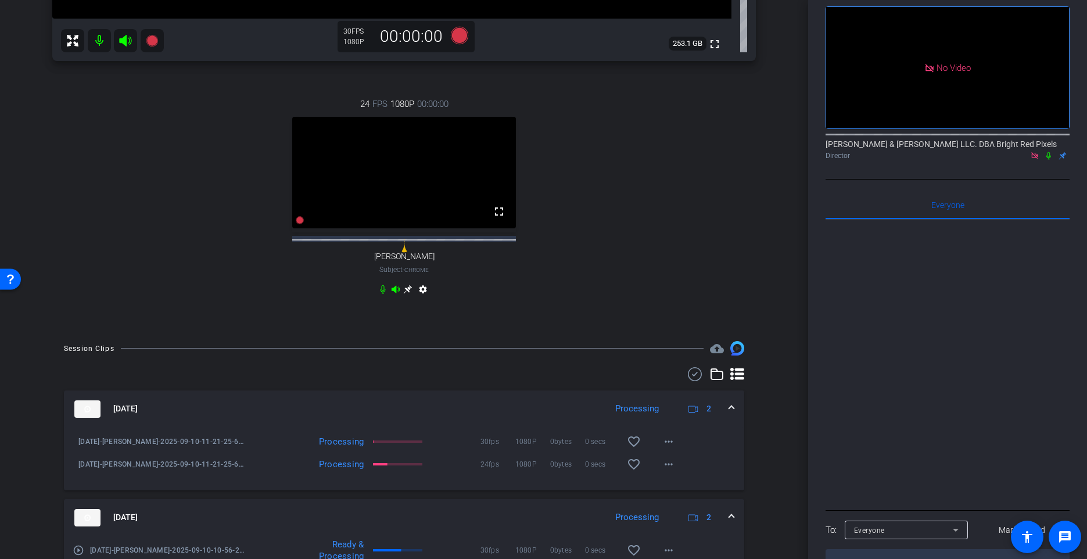
scroll to position [0, 0]
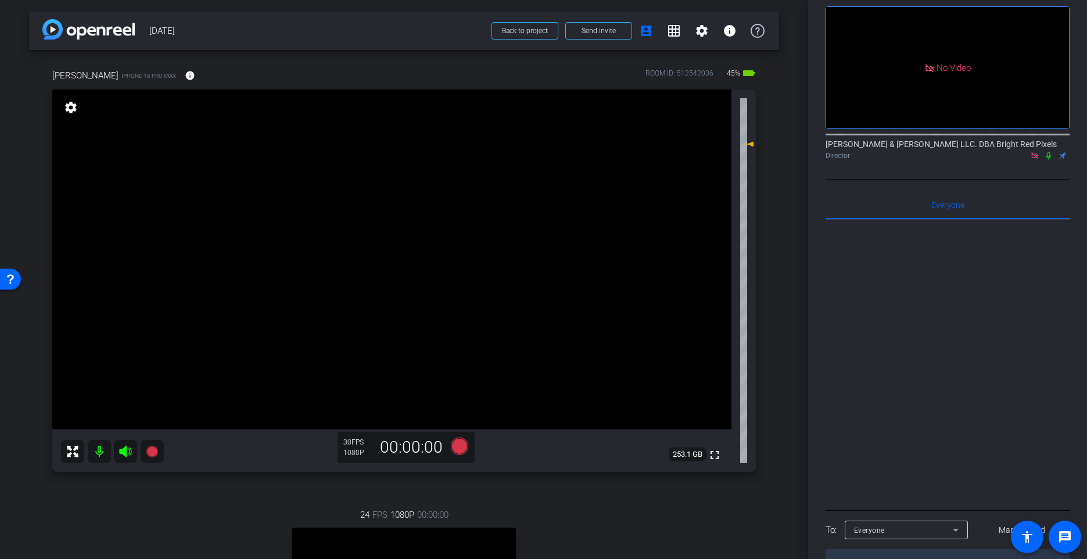
click at [782, 403] on div "arrow_back [DATE] Back to project Send invite account_box grid_on settings info…" at bounding box center [404, 279] width 808 height 559
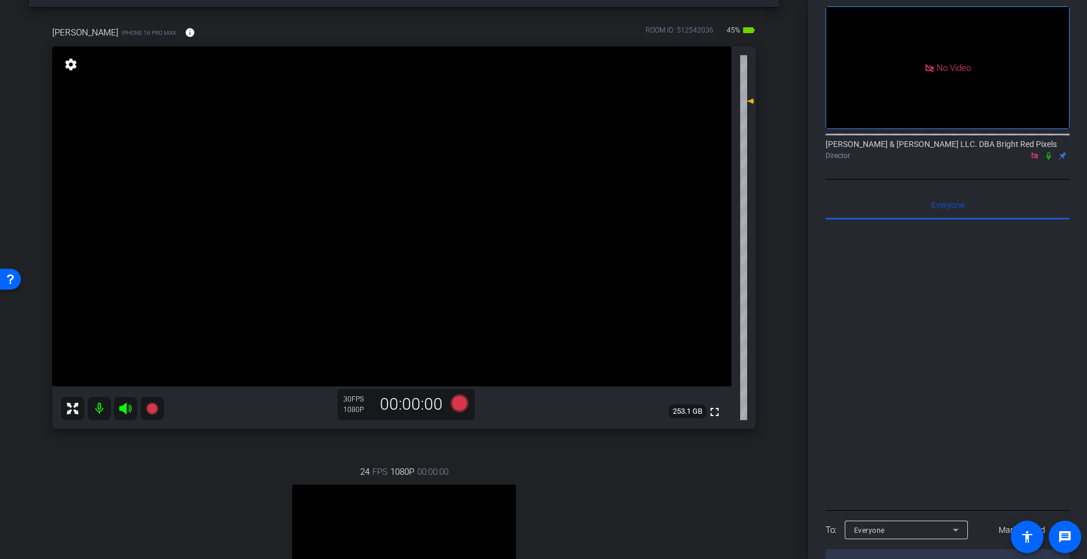
scroll to position [58, 0]
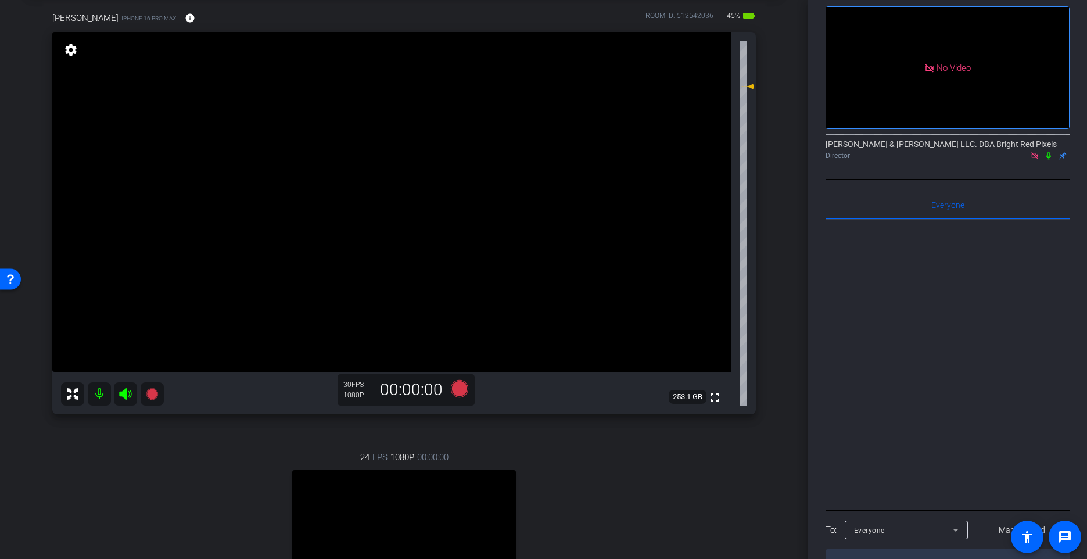
click at [785, 396] on div "arrow_back [DATE] Back to project Send invite account_box grid_on settings info…" at bounding box center [404, 221] width 808 height 559
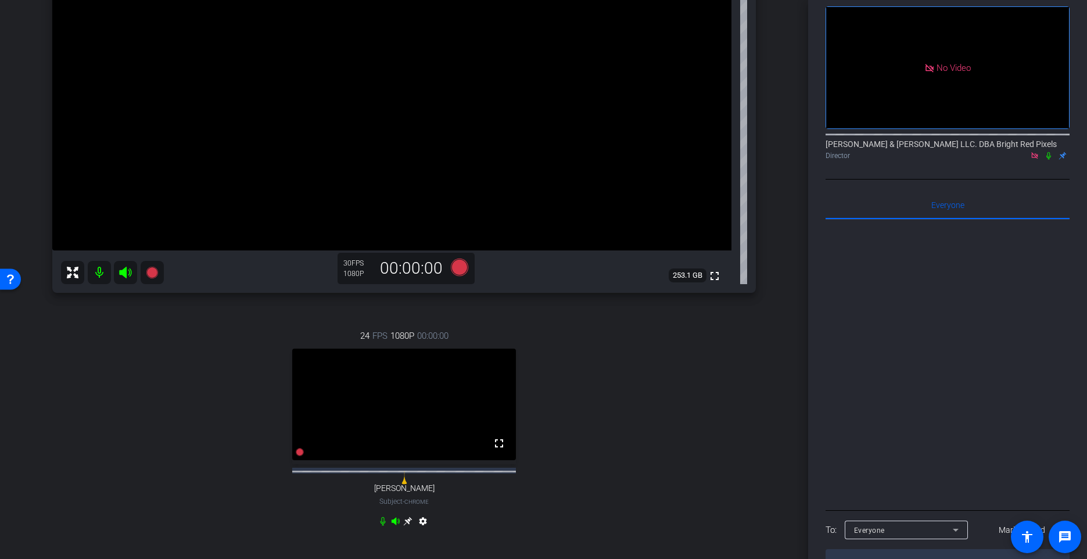
scroll to position [581, 0]
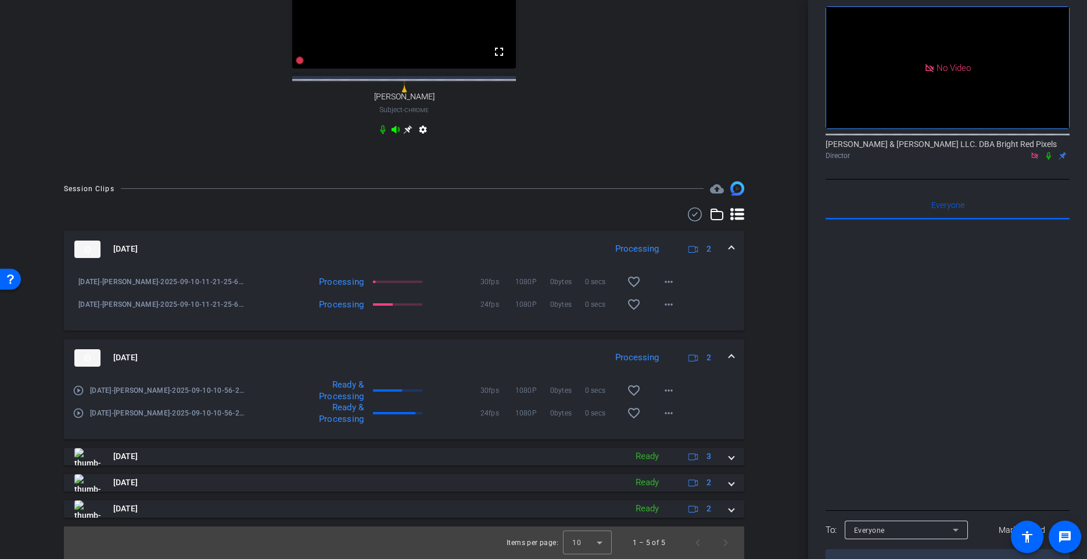
click at [778, 387] on div "Session Clips cloud_upload [DATE] Processing 2 [DATE]-[PERSON_NAME]-2025-09-10-…" at bounding box center [404, 369] width 750 height 377
click at [758, 384] on div "Session Clips cloud_upload [DATE] Processing 2 [DATE]-[PERSON_NAME]-2025-09-10-…" at bounding box center [404, 369] width 750 height 377
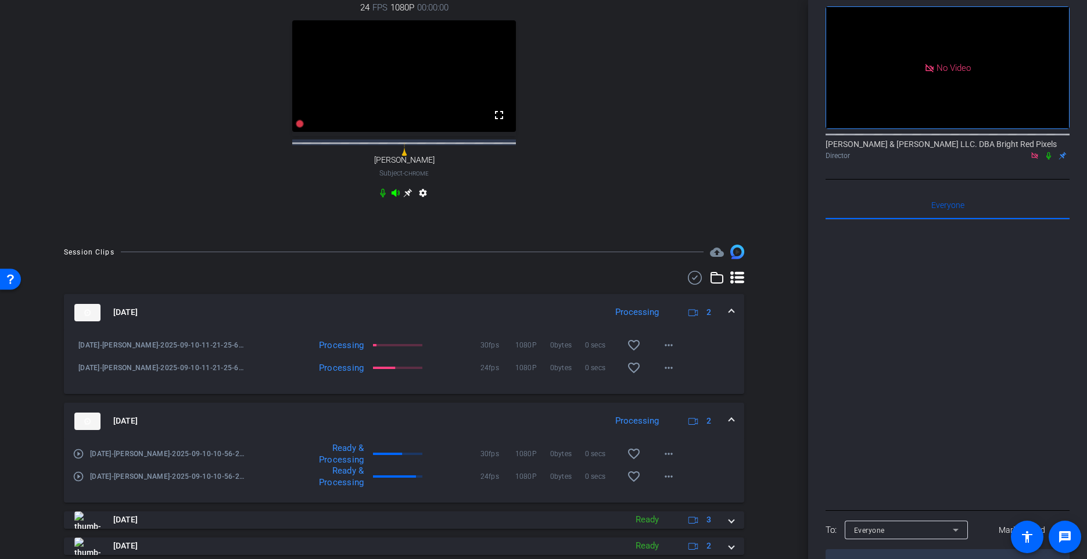
scroll to position [167, 0]
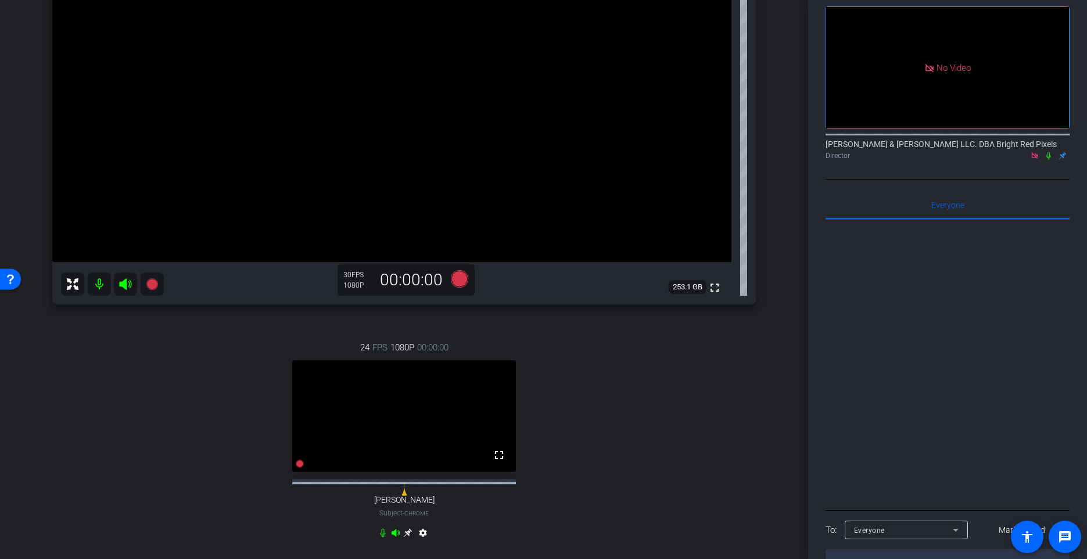
click at [776, 362] on div "[PERSON_NAME] iPhone 16 Pro Max info ROOM ID: 512542036 45% battery_std fullscr…" at bounding box center [404, 228] width 750 height 690
click at [762, 360] on div "[PERSON_NAME] iPhone 16 Pro Max info ROOM ID: 512542036 45% battery_std fullscr…" at bounding box center [404, 228] width 750 height 690
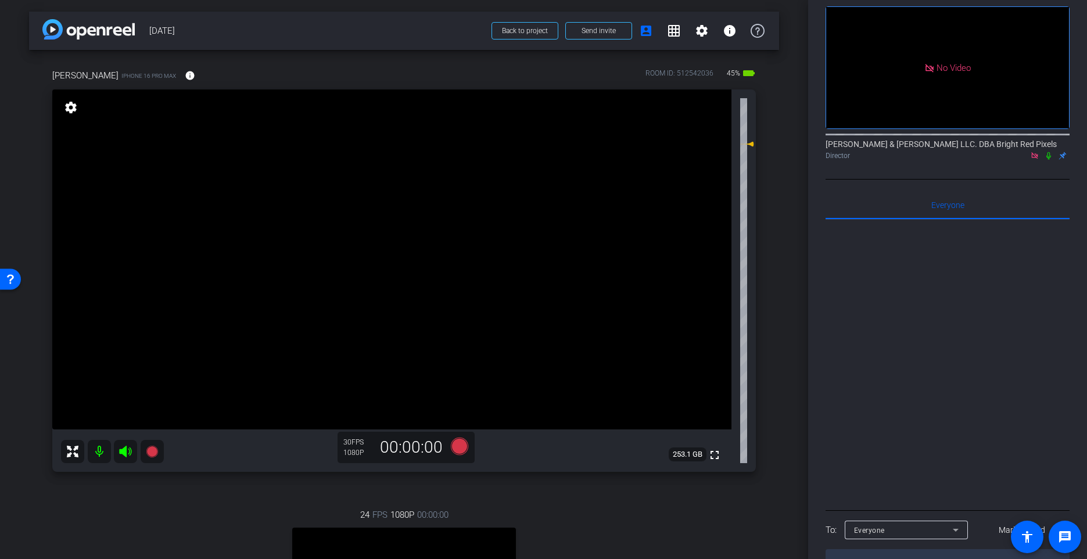
click at [769, 361] on div "[PERSON_NAME] iPhone 16 Pro Max info ROOM ID: 512542036 45% battery_std fullscr…" at bounding box center [404, 395] width 750 height 690
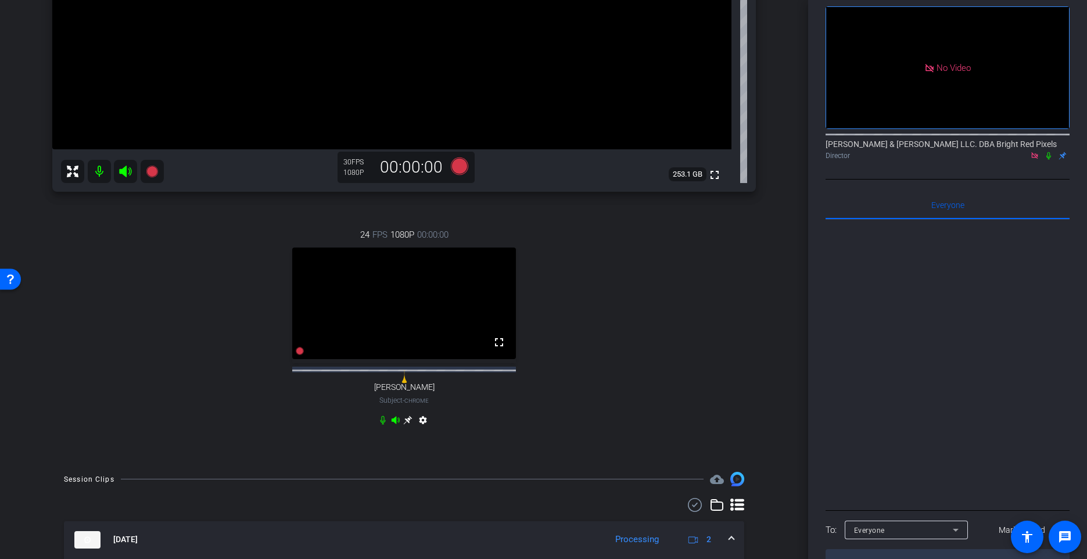
scroll to position [581, 0]
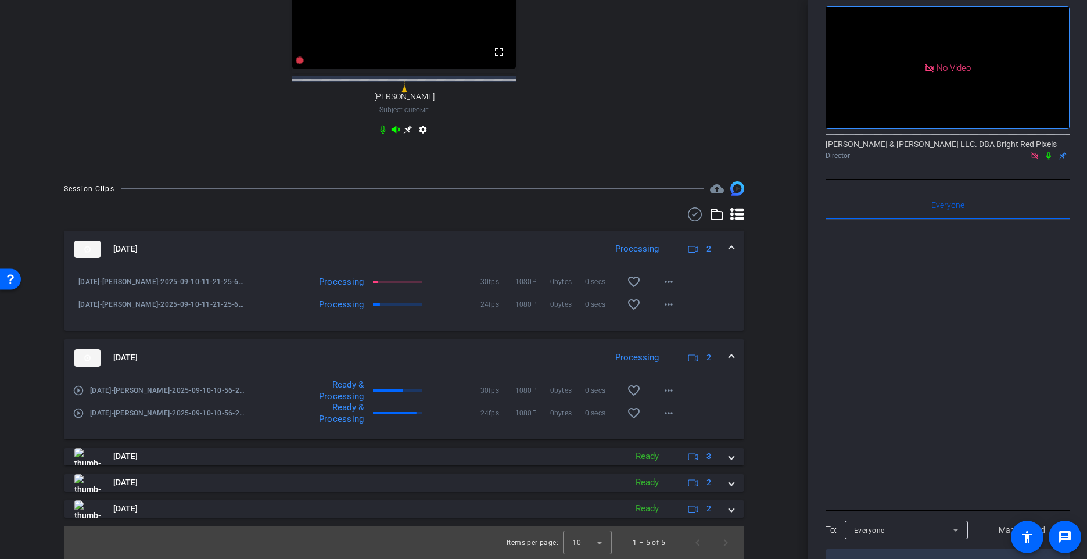
click at [766, 361] on div "Session Clips cloud_upload [DATE] Processing 2 [DATE]-[PERSON_NAME]-2025-09-10-…" at bounding box center [404, 369] width 750 height 377
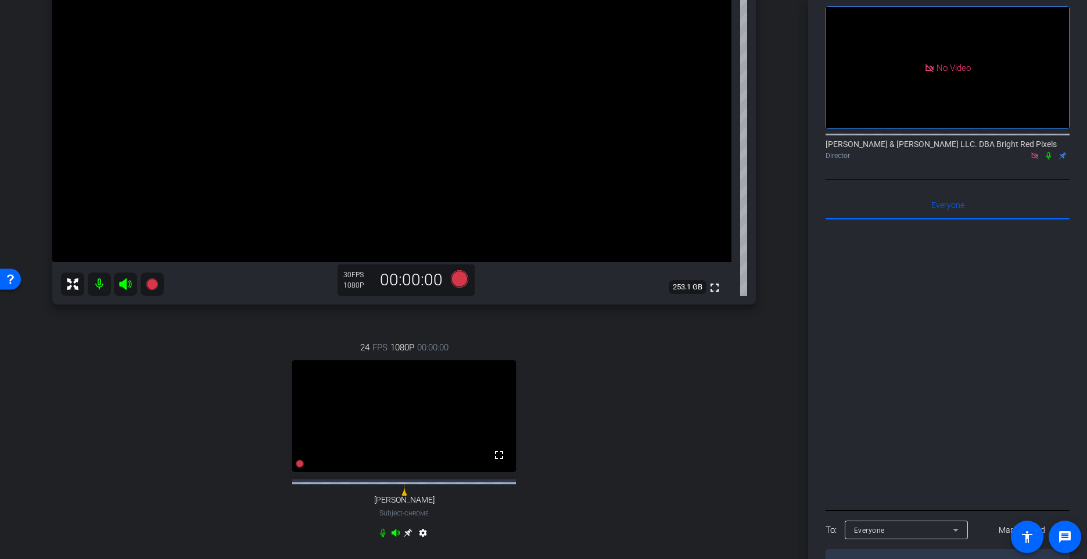
scroll to position [167, 0]
click at [767, 361] on div "[PERSON_NAME] iPhone 16 Pro Max info ROOM ID: 512542036 45% battery_std fullscr…" at bounding box center [404, 228] width 750 height 690
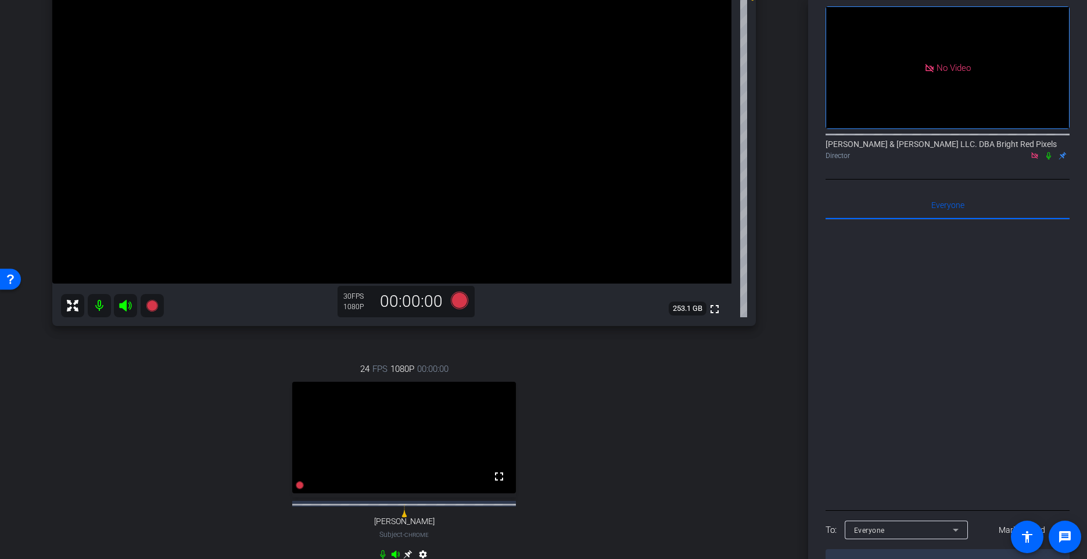
scroll to position [171, 0]
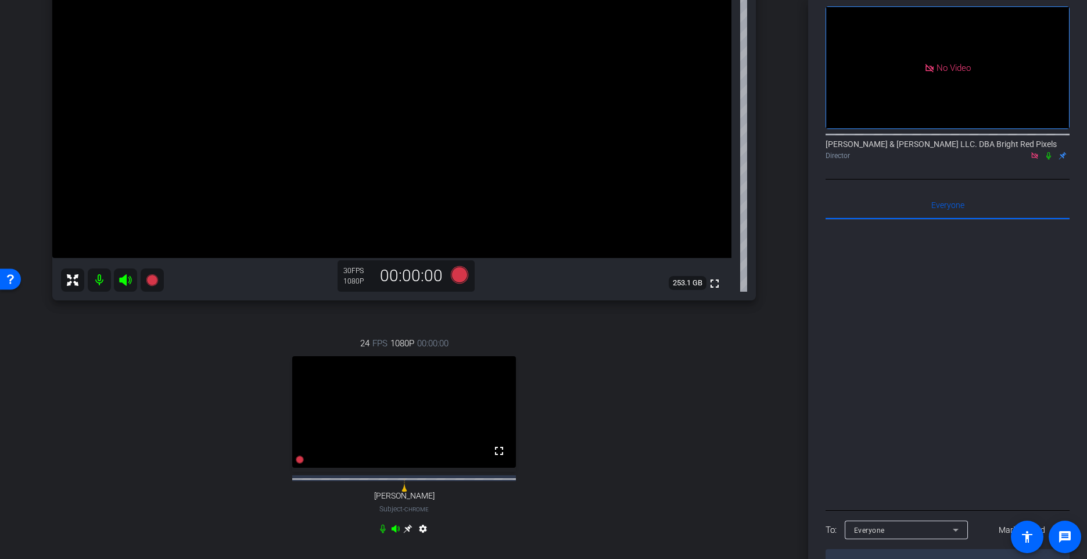
click at [641, 401] on div "24 FPS 1080P 00:00:00 fullscreen [PERSON_NAME] Subject - Chrome settings" at bounding box center [404, 438] width 704 height 240
click at [643, 400] on div "24 FPS 1080P 00:00:00 fullscreen [PERSON_NAME] Subject - Chrome settings" at bounding box center [404, 438] width 704 height 240
click at [648, 399] on div "24 FPS 1080P 00:00:00 fullscreen [PERSON_NAME] Subject - Chrome settings" at bounding box center [404, 438] width 704 height 240
click at [647, 399] on div "24 FPS 1080P 00:00:00 fullscreen [PERSON_NAME] Subject - Chrome settings" at bounding box center [404, 438] width 704 height 240
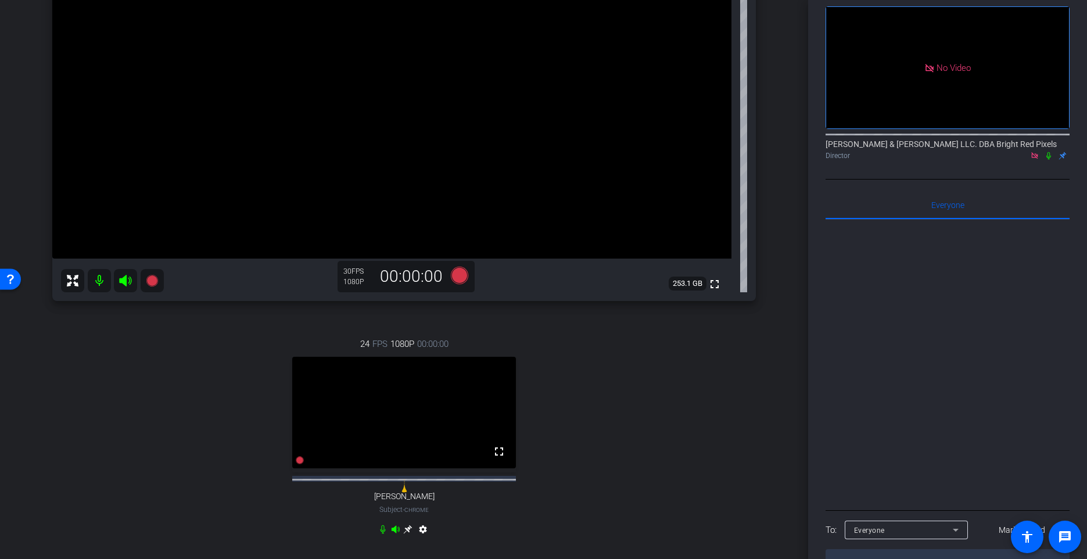
click at [645, 399] on div "24 FPS 1080P 00:00:00 fullscreen [PERSON_NAME] Subject - Chrome settings" at bounding box center [404, 438] width 704 height 240
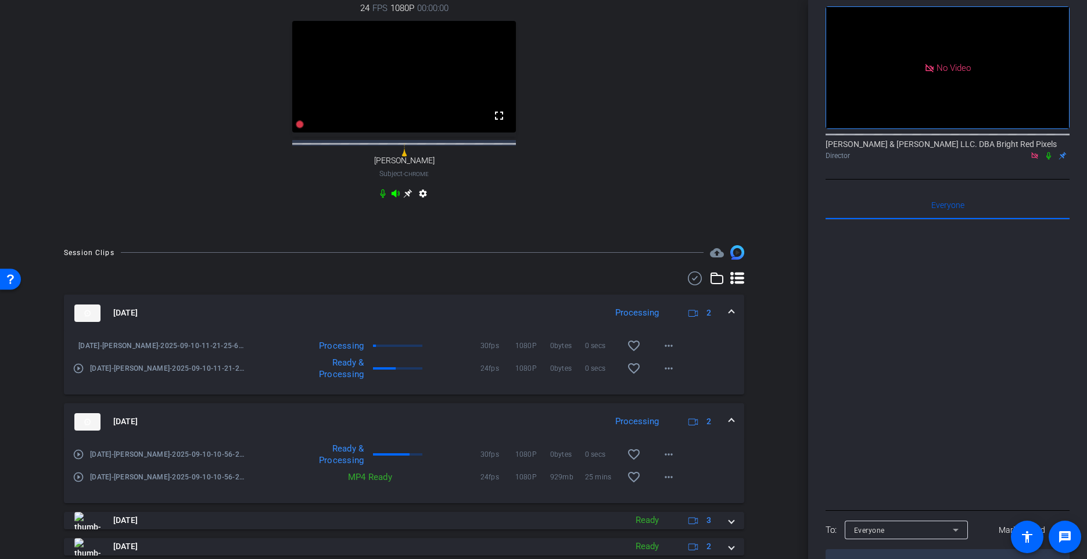
scroll to position [506, 0]
click at [787, 375] on div "arrow_back [DATE] Back to project Send invite account_box grid_on settings info…" at bounding box center [404, 279] width 808 height 559
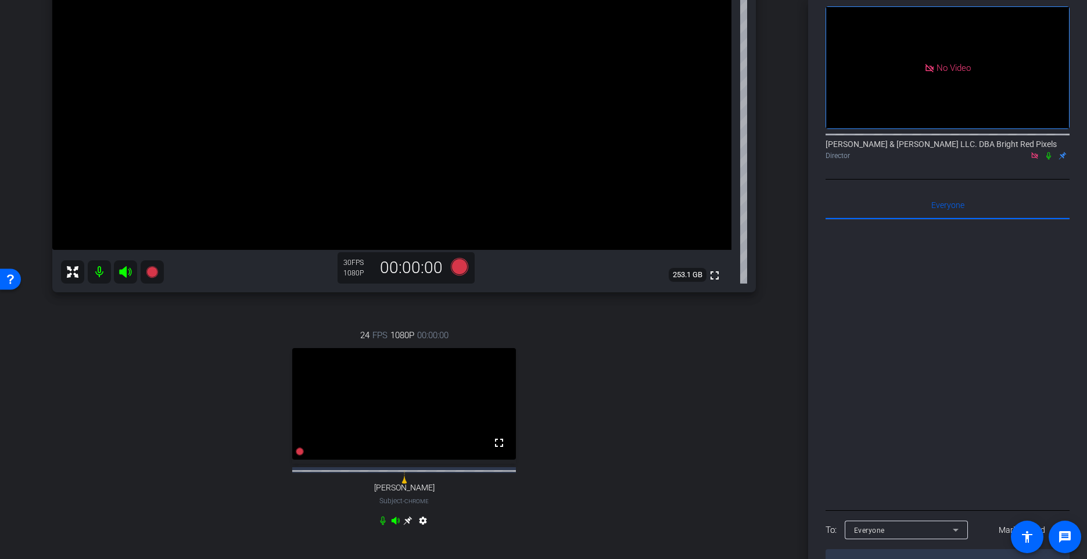
scroll to position [177, 0]
click at [710, 370] on div "24 FPS 1080P 00:00:00 fullscreen [PERSON_NAME] Subject - Chrome settings" at bounding box center [404, 433] width 704 height 240
click at [711, 367] on div "24 FPS 1080P 00:00:00 fullscreen [PERSON_NAME] Subject - Chrome settings" at bounding box center [404, 433] width 704 height 240
click at [730, 368] on div "24 FPS 1080P 00:00:00 fullscreen [PERSON_NAME] Subject - Chrome settings" at bounding box center [404, 433] width 704 height 240
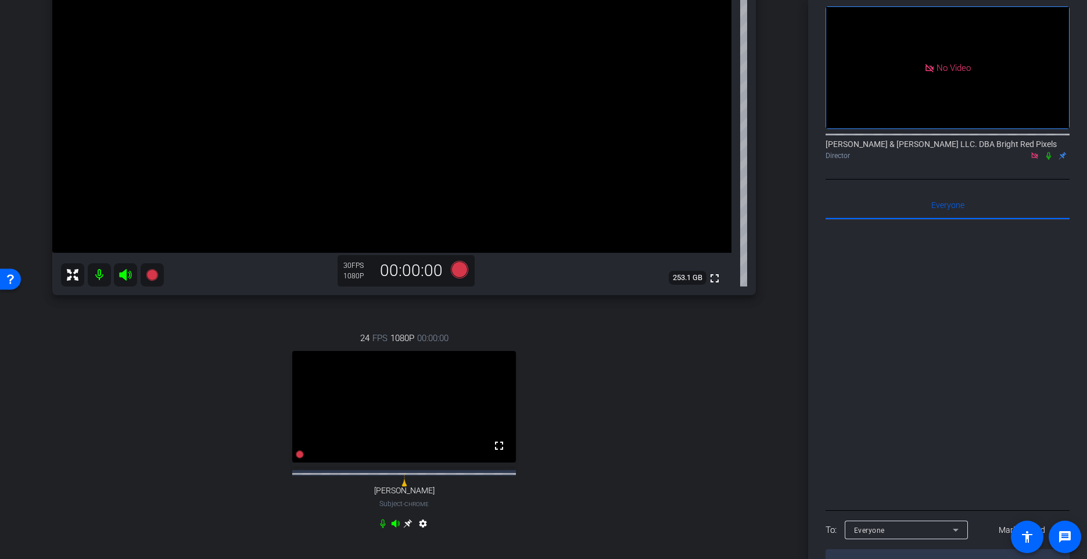
click at [730, 368] on div "24 FPS 1080P 00:00:00 fullscreen [PERSON_NAME] Subject - Chrome settings" at bounding box center [404, 433] width 704 height 240
click at [728, 367] on div "24 FPS 1080P 00:00:00 fullscreen [PERSON_NAME] Subject - Chrome settings" at bounding box center [404, 433] width 704 height 240
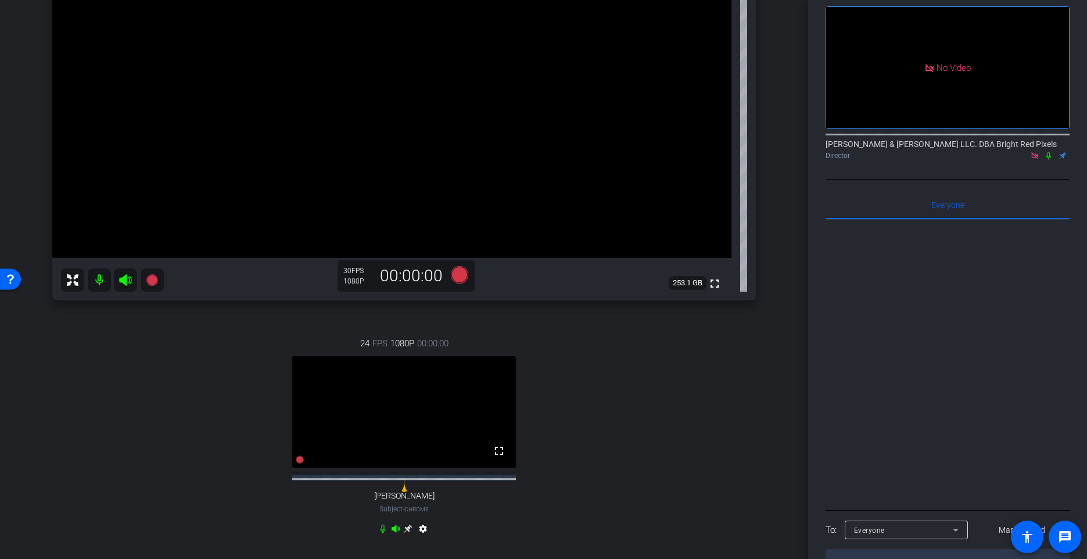
scroll to position [171, 0]
click at [719, 364] on div "24 FPS 1080P 00:00:00 fullscreen [PERSON_NAME] Subject - Chrome settings" at bounding box center [404, 438] width 704 height 240
drag, startPoint x: 719, startPoint y: 365, endPoint x: 710, endPoint y: 367, distance: 9.6
click at [718, 364] on div "24 FPS 1080P 00:00:00 fullscreen [PERSON_NAME] Subject - Chrome settings" at bounding box center [404, 438] width 704 height 240
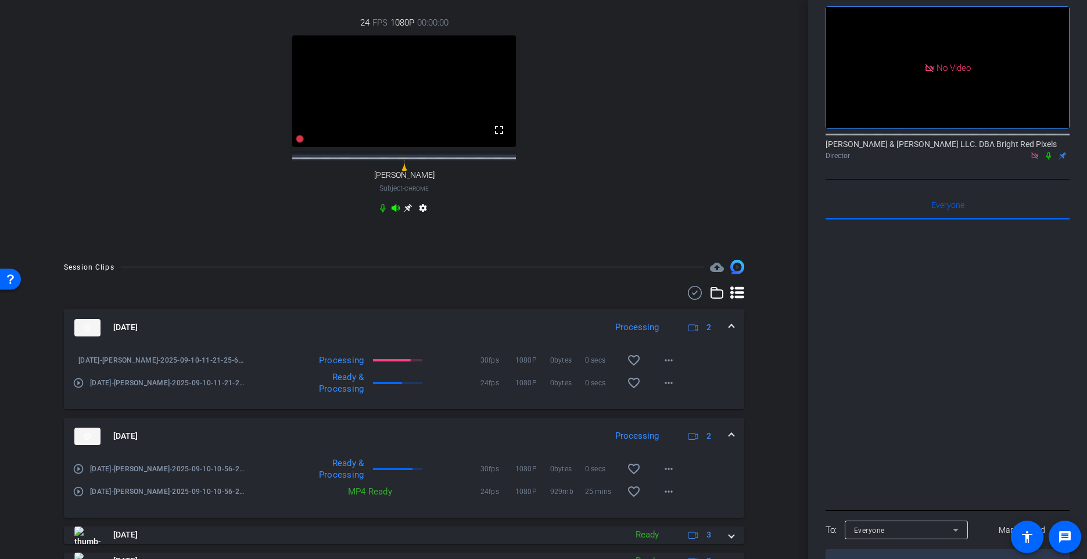
scroll to position [581, 0]
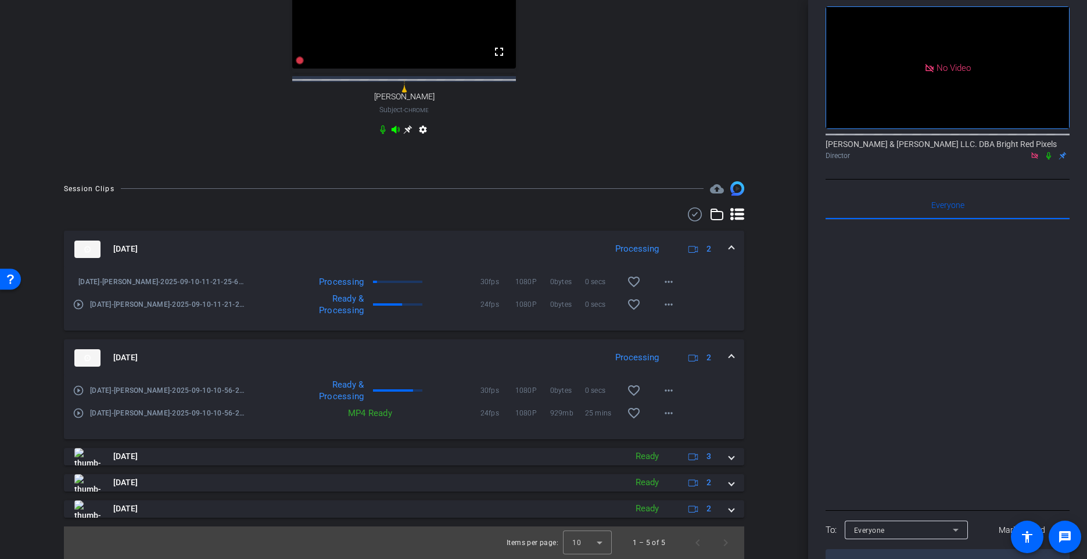
click at [1018, 152] on icon at bounding box center [1049, 156] width 5 height 8
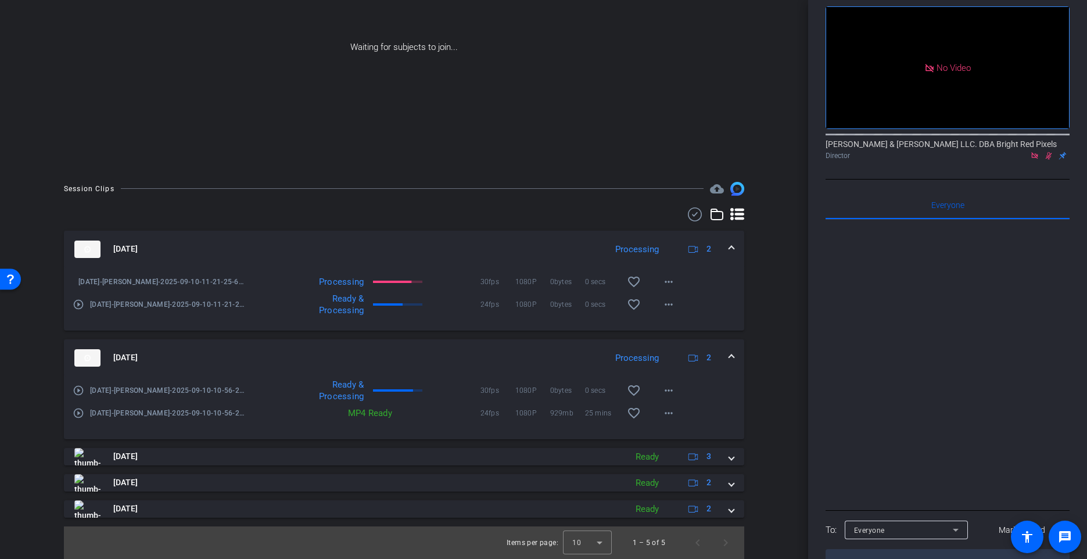
scroll to position [126, 0]
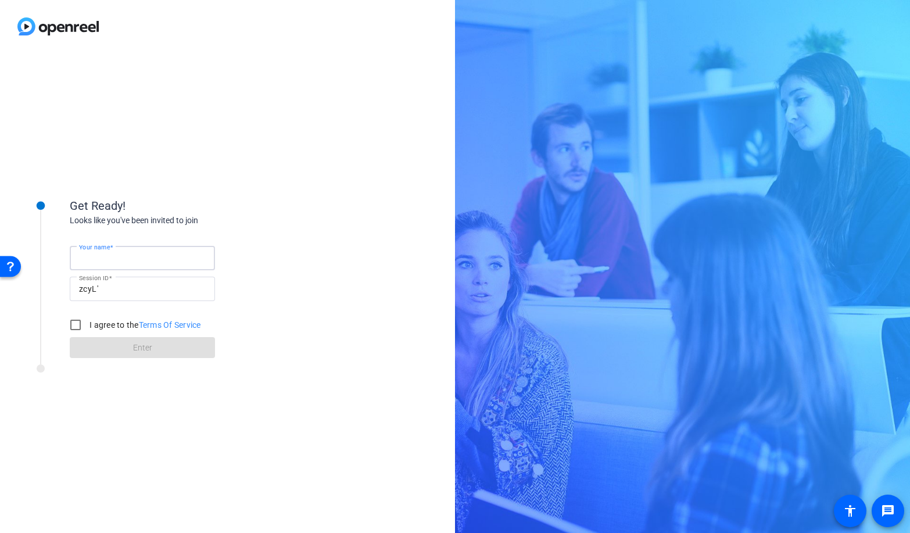
click at [143, 257] on input "Your name" at bounding box center [142, 258] width 127 height 14
type input "Roman"
click at [73, 324] on input "I agree to the Terms Of Service" at bounding box center [75, 324] width 23 height 23
checkbox input "true"
click at [128, 350] on span at bounding box center [142, 348] width 145 height 28
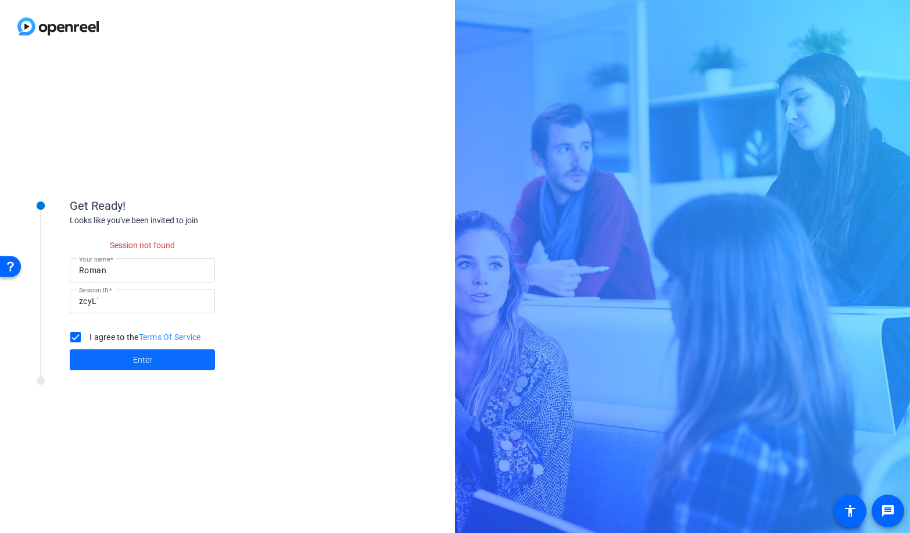
click at [143, 353] on span at bounding box center [142, 360] width 145 height 28
click at [10, 264] on div "Open Resource Center" at bounding box center [10, 265] width 9 height 9
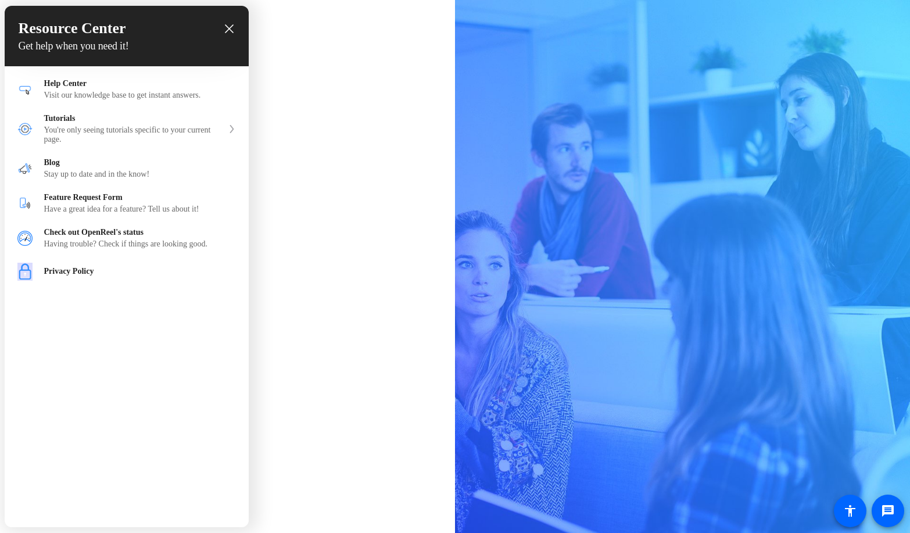
click at [233, 27] on div "close resource center" at bounding box center [229, 28] width 11 height 11
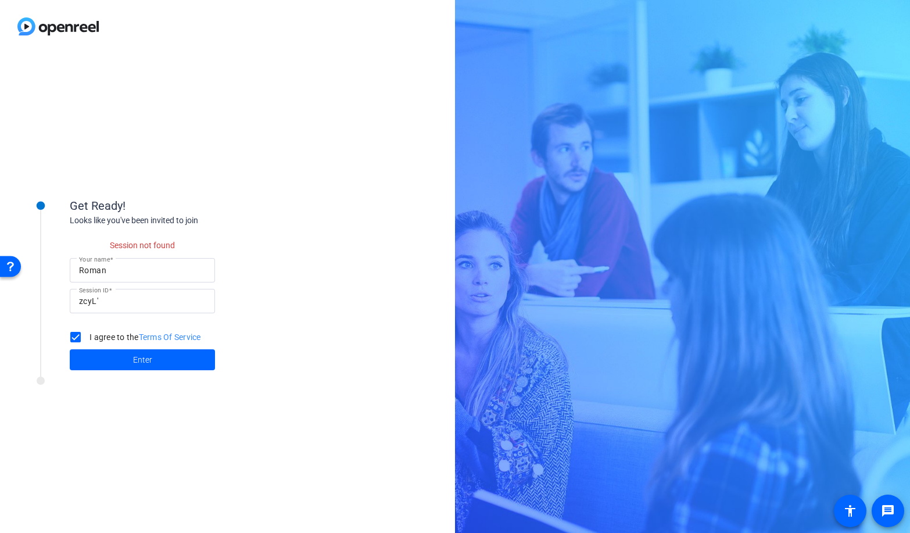
click at [340, 58] on div "Get Ready! Looks like you've been invited to join Session not found Your name R…" at bounding box center [227, 293] width 455 height 480
